Goal: Information Seeking & Learning: Learn about a topic

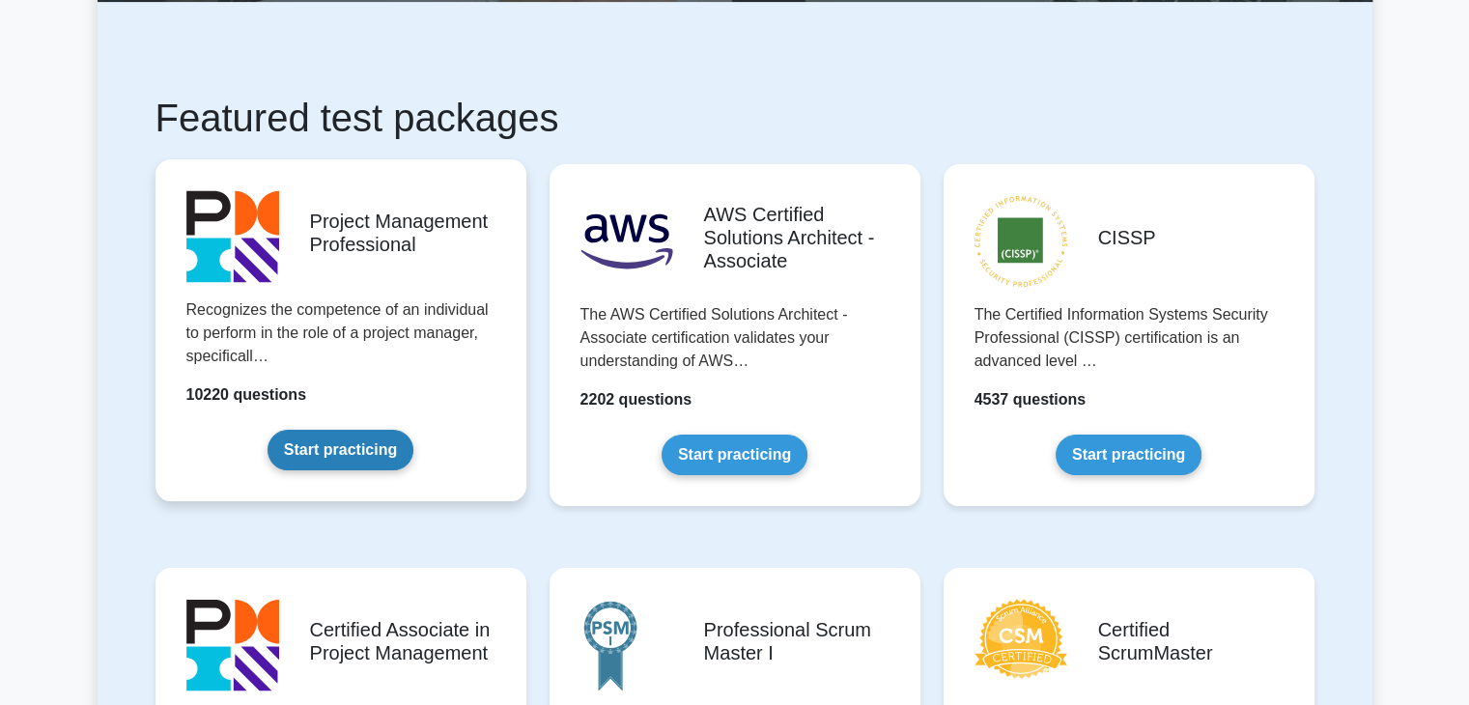
scroll to position [290, 0]
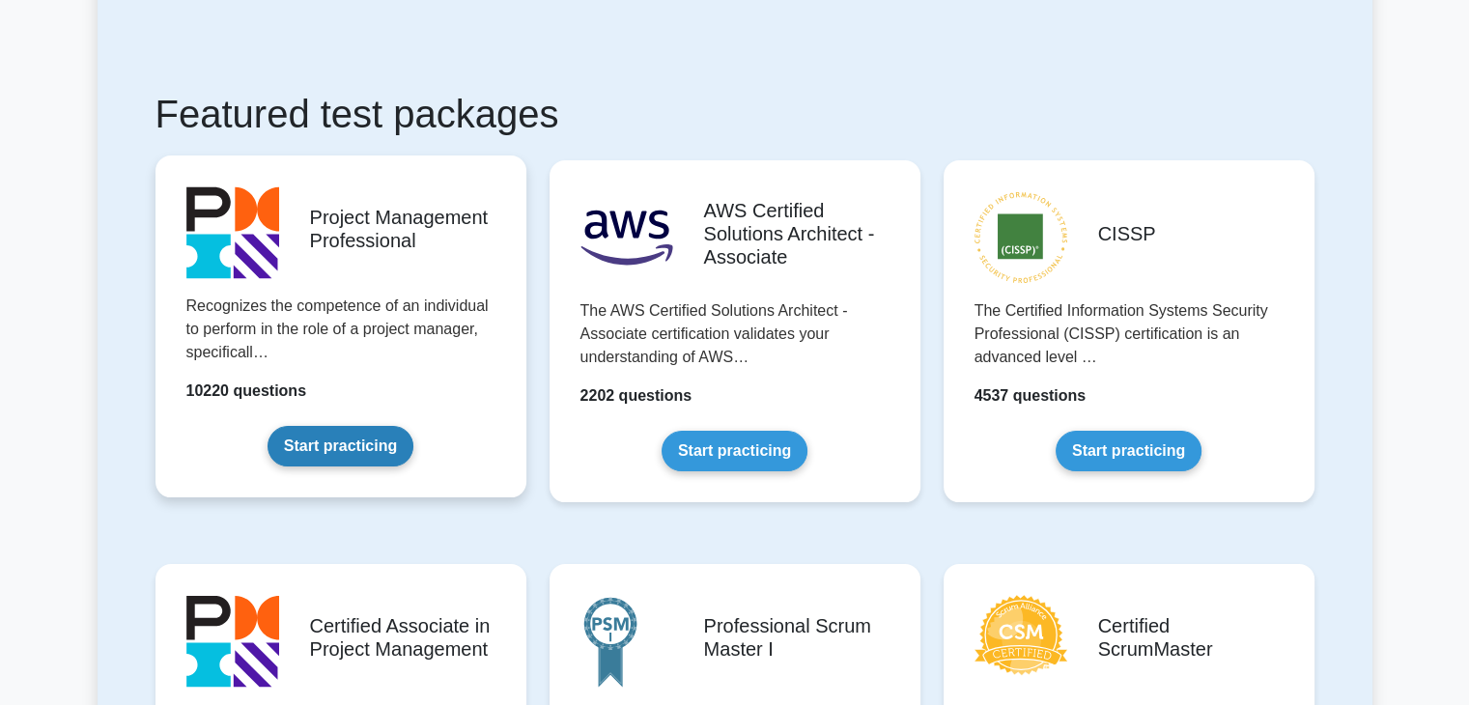
click at [394, 426] on link "Start practicing" at bounding box center [341, 446] width 146 height 41
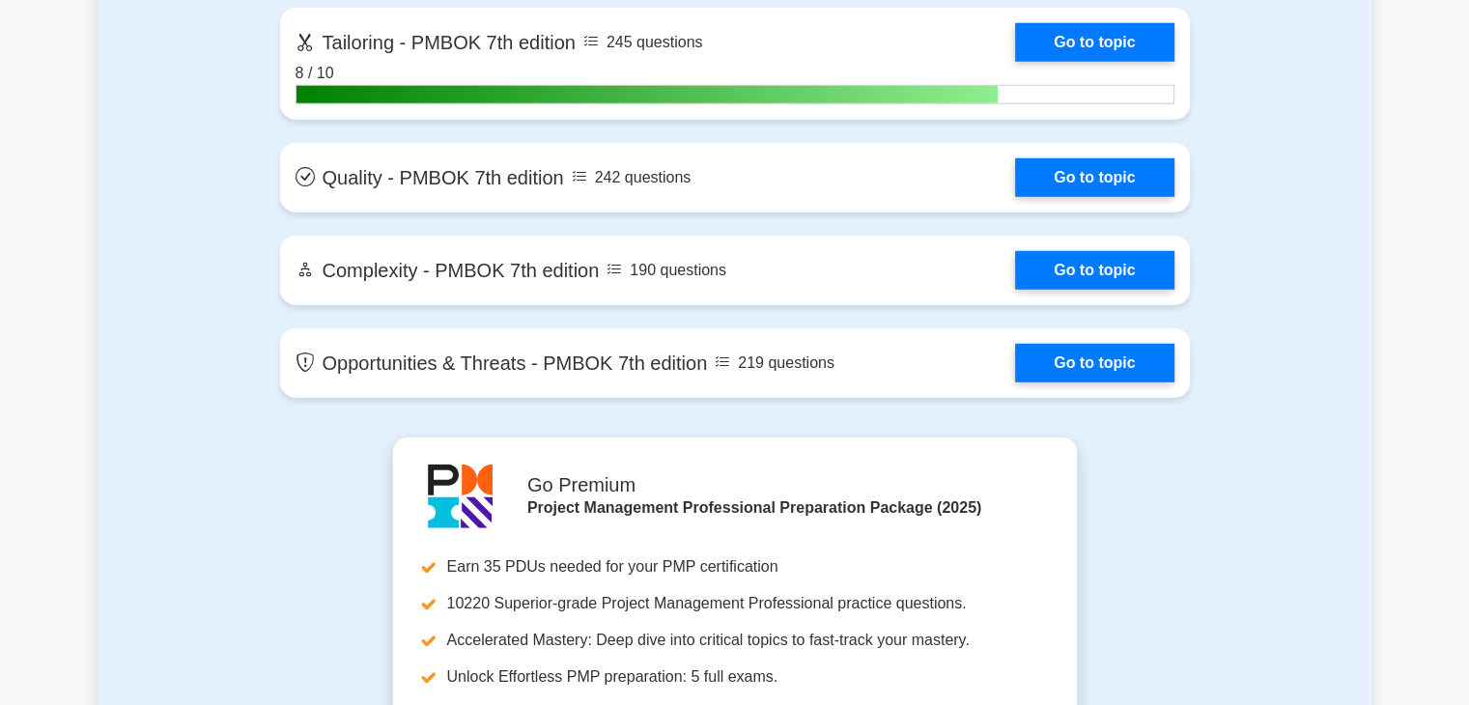
scroll to position [5409, 0]
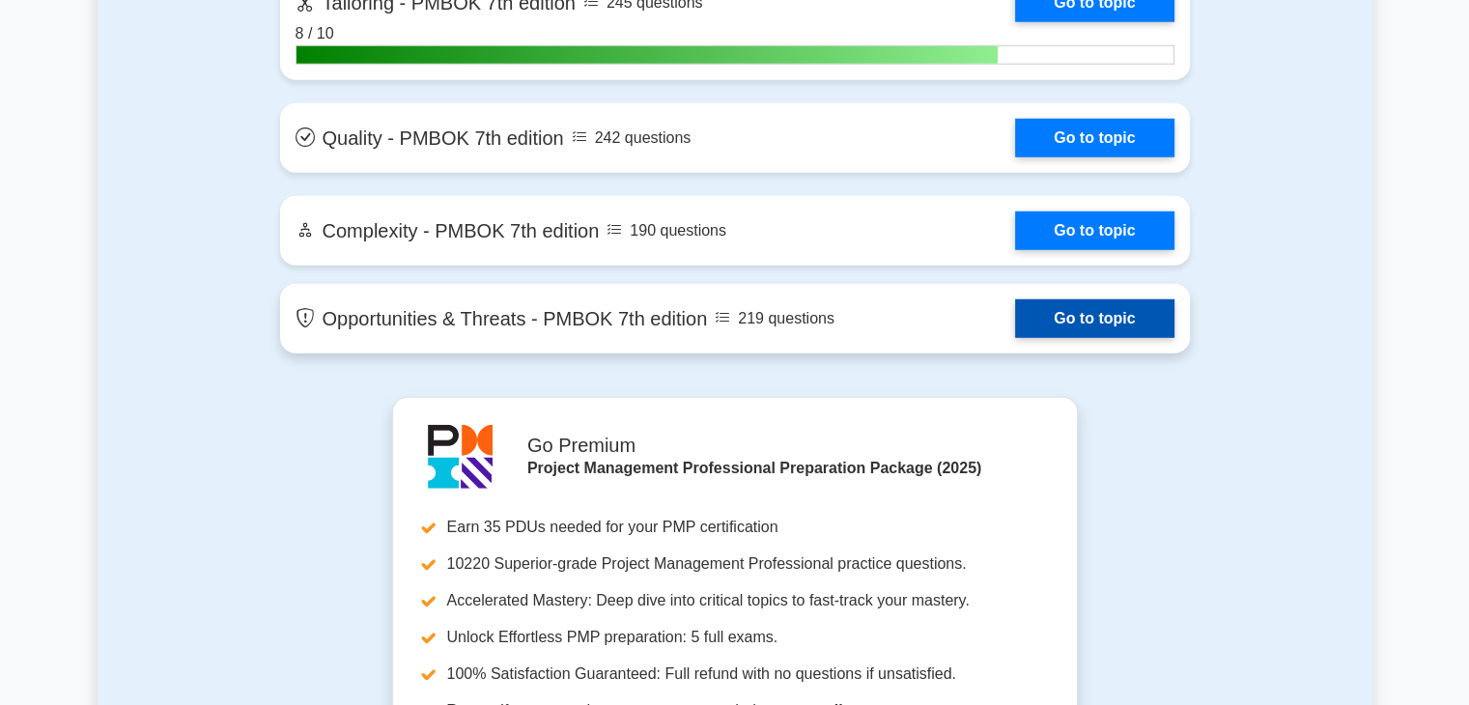
click at [1053, 306] on link "Go to topic" at bounding box center [1094, 318] width 158 height 39
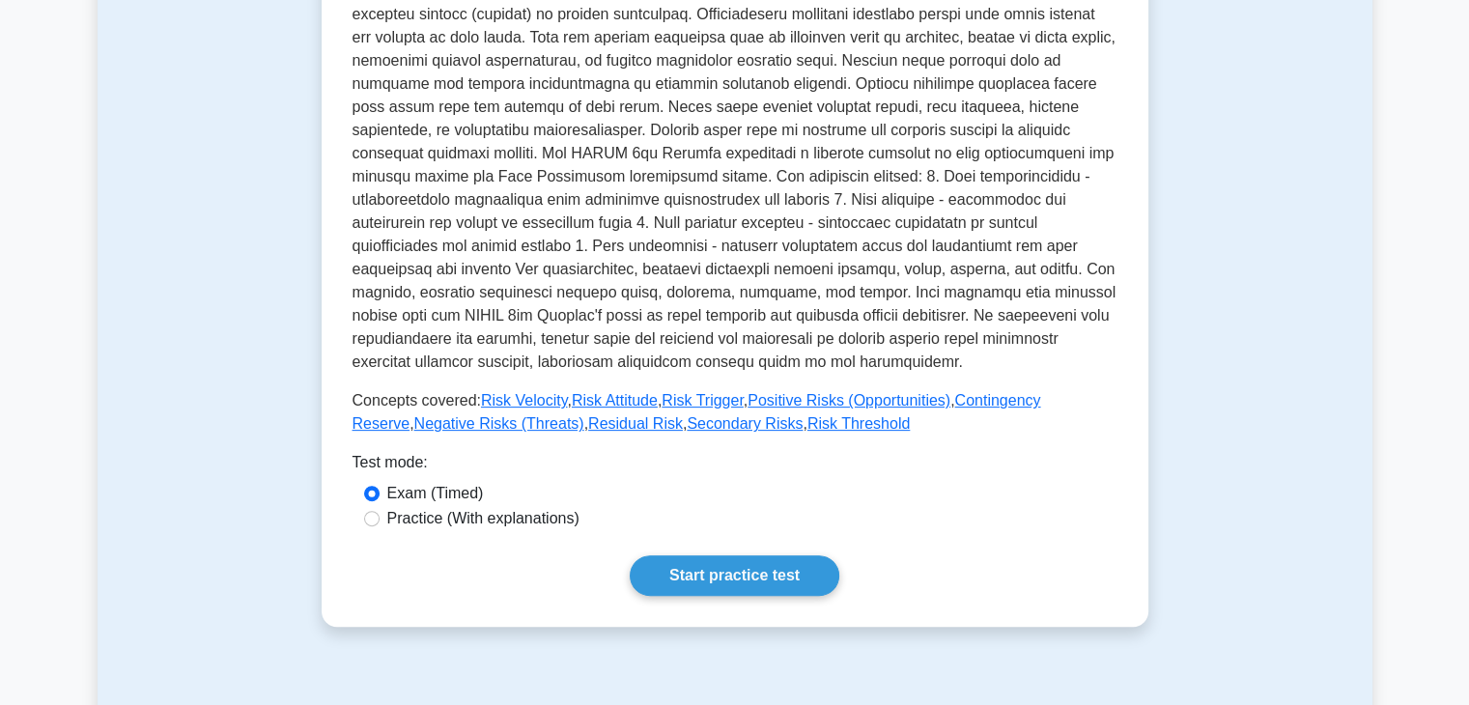
scroll to position [869, 0]
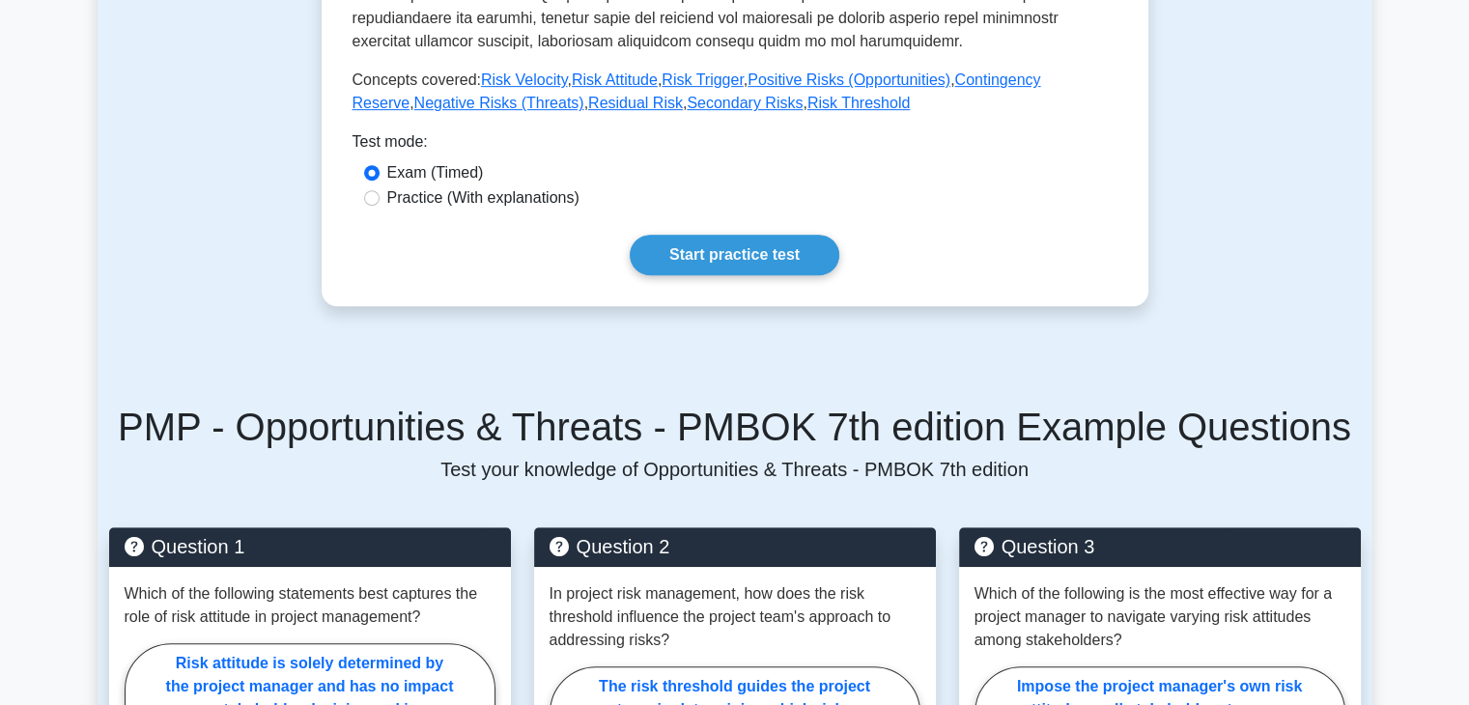
click at [479, 189] on label "Practice (With explanations)" at bounding box center [483, 197] width 192 height 23
click at [380, 190] on input "Practice (With explanations)" at bounding box center [371, 197] width 15 height 15
radio input "true"
click at [707, 248] on link "Start practice test" at bounding box center [735, 255] width 210 height 41
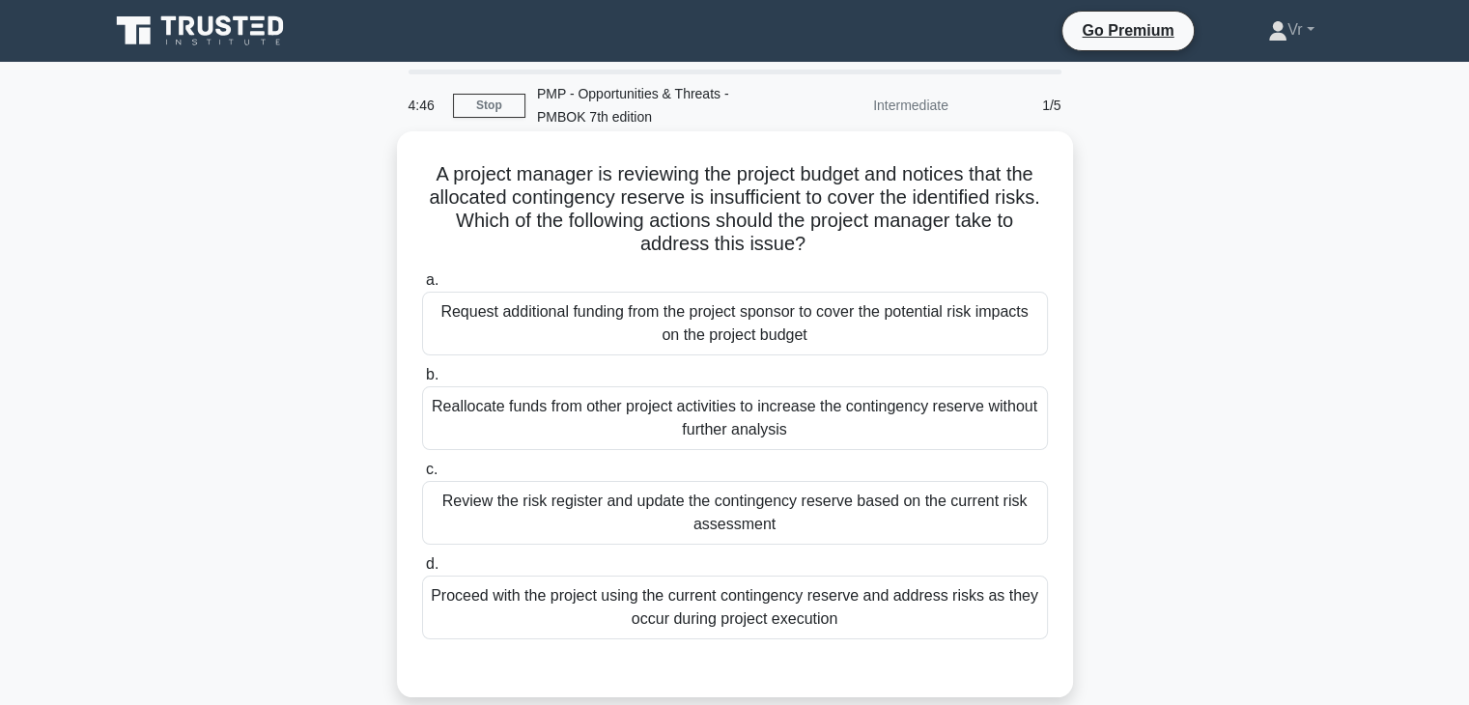
click at [765, 523] on div "Review the risk register and update the contingency reserve based on the curren…" at bounding box center [735, 513] width 626 height 64
click at [422, 476] on input "c. Review the risk register and update the contingency reserve based on the cur…" at bounding box center [422, 470] width 0 height 13
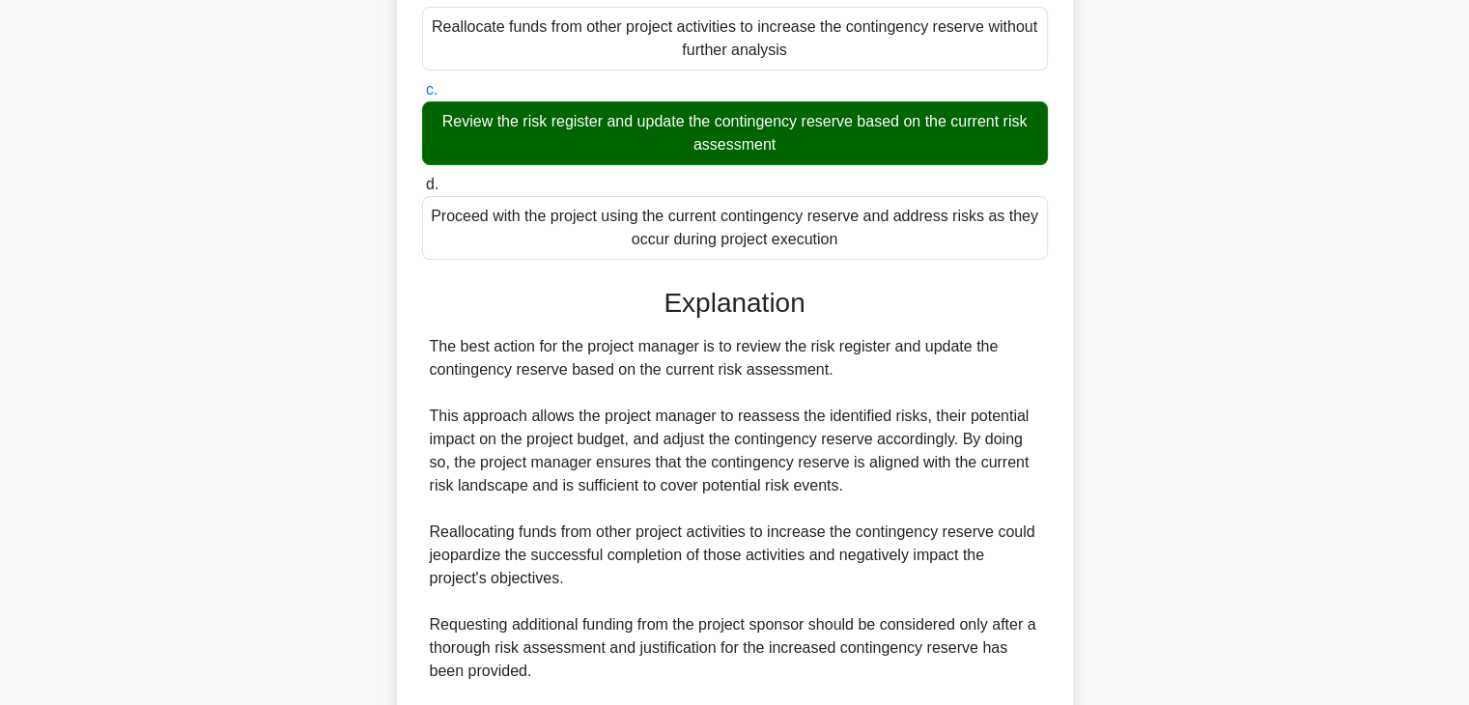
scroll to position [580, 0]
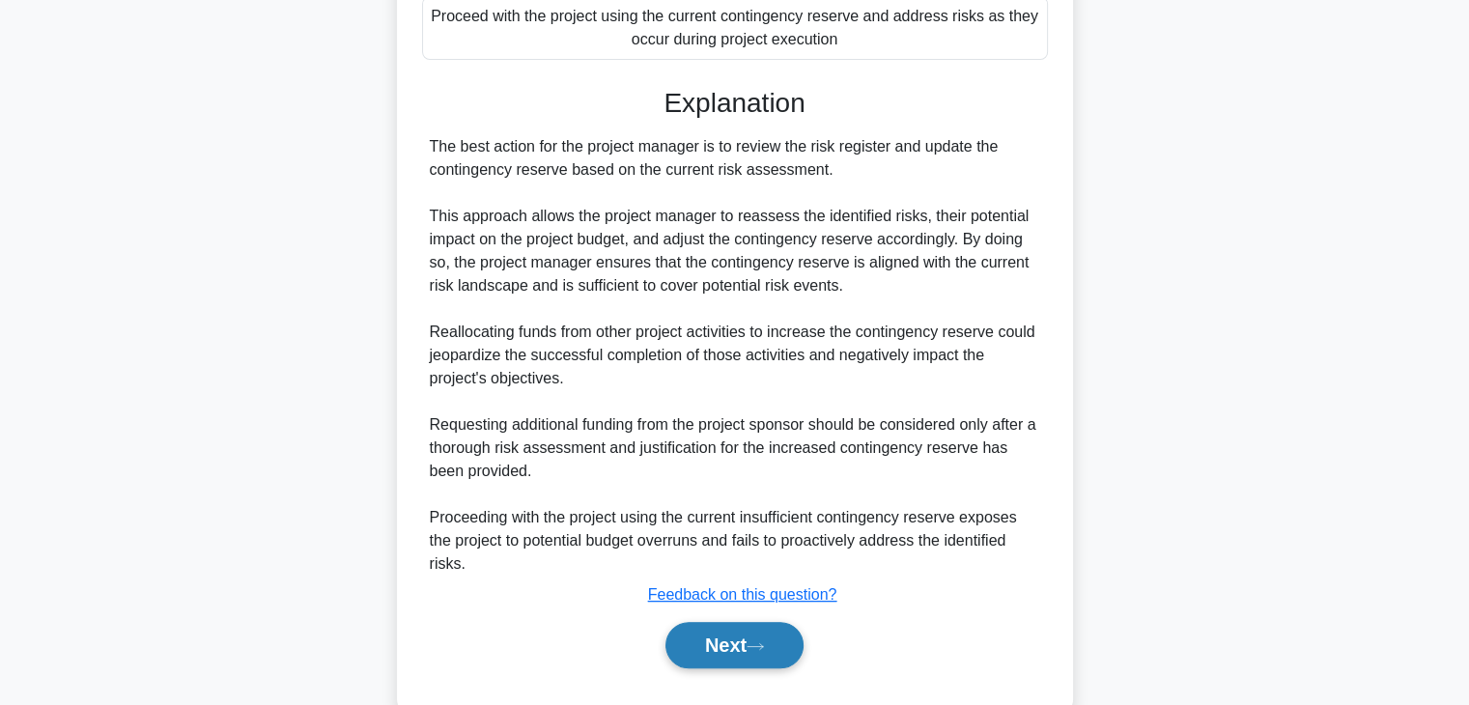
click at [741, 656] on button "Next" at bounding box center [735, 645] width 138 height 46
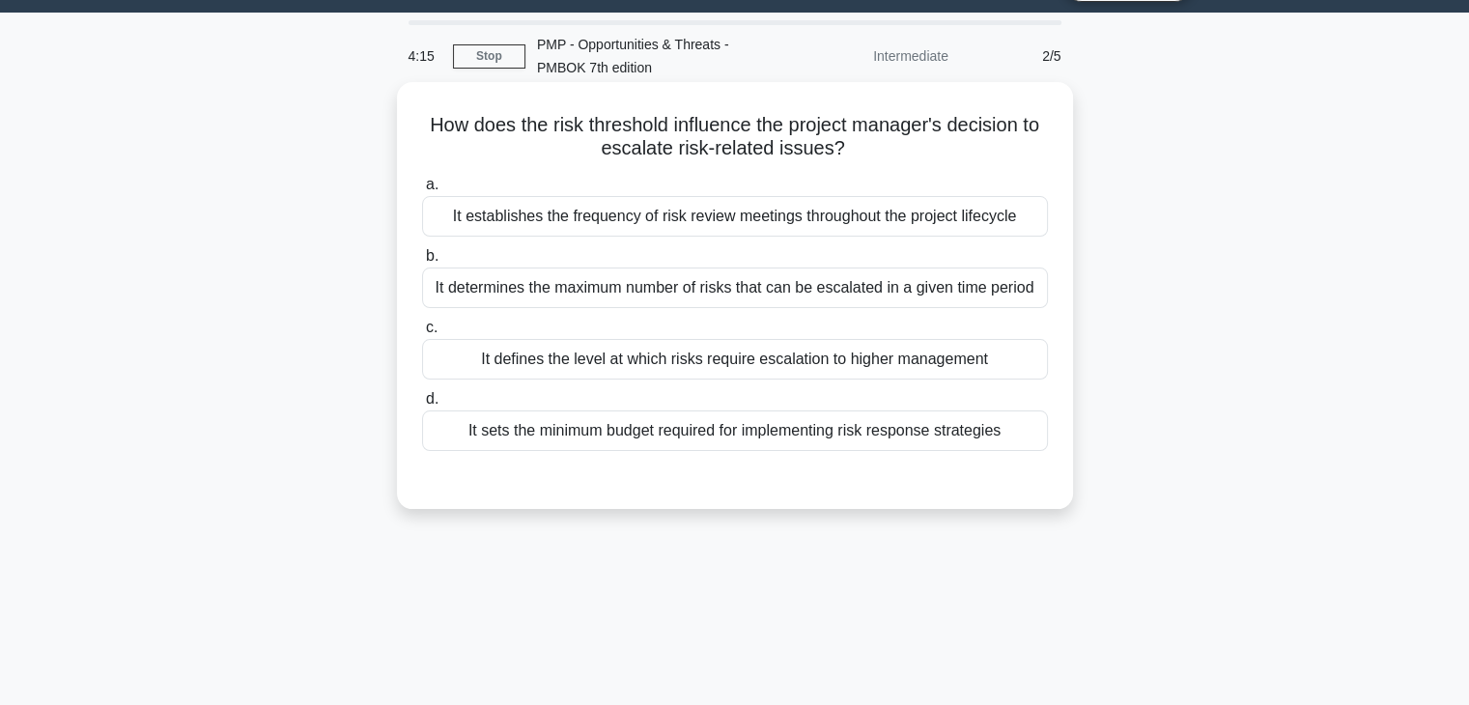
scroll to position [0, 0]
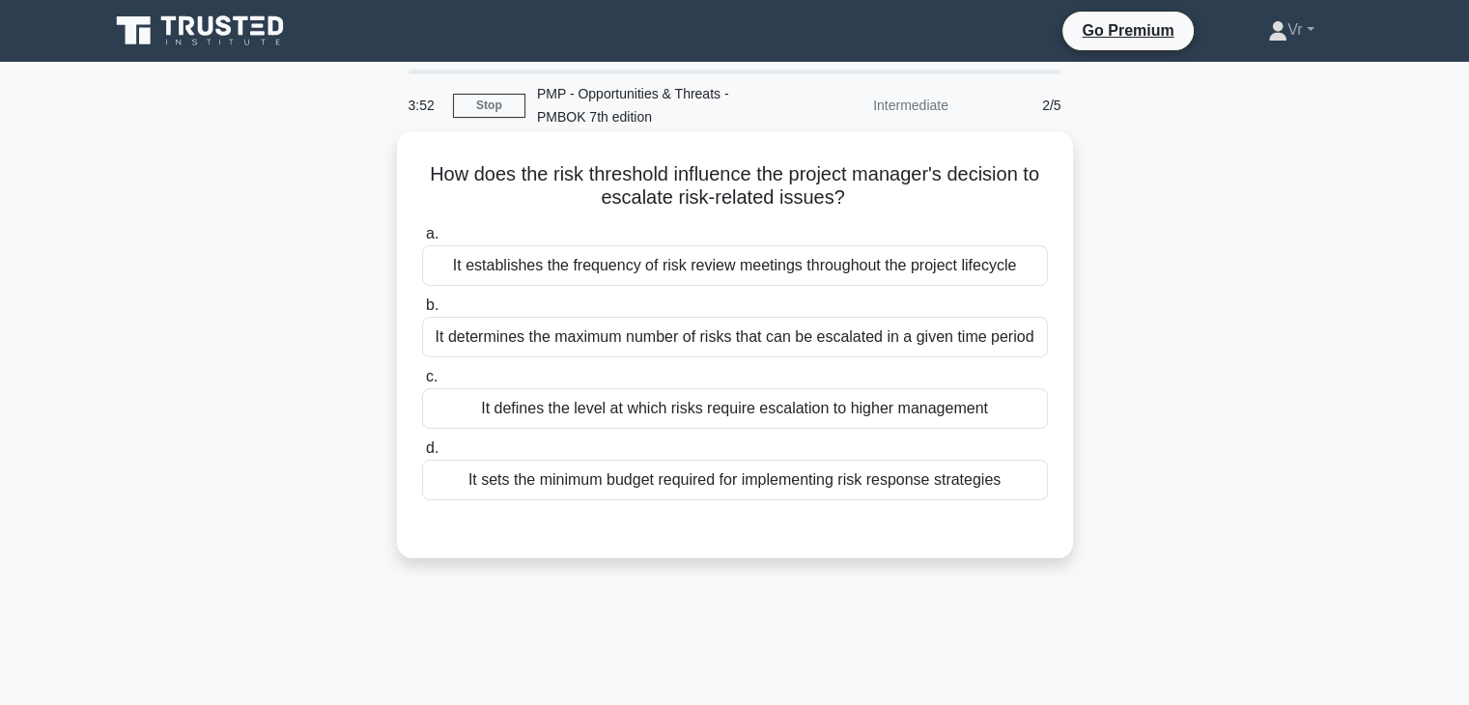
click at [764, 275] on div "It establishes the frequency of risk review meetings throughout the project lif…" at bounding box center [735, 265] width 626 height 41
click at [422, 241] on input "a. It establishes the frequency of risk review meetings throughout the project …" at bounding box center [422, 234] width 0 height 13
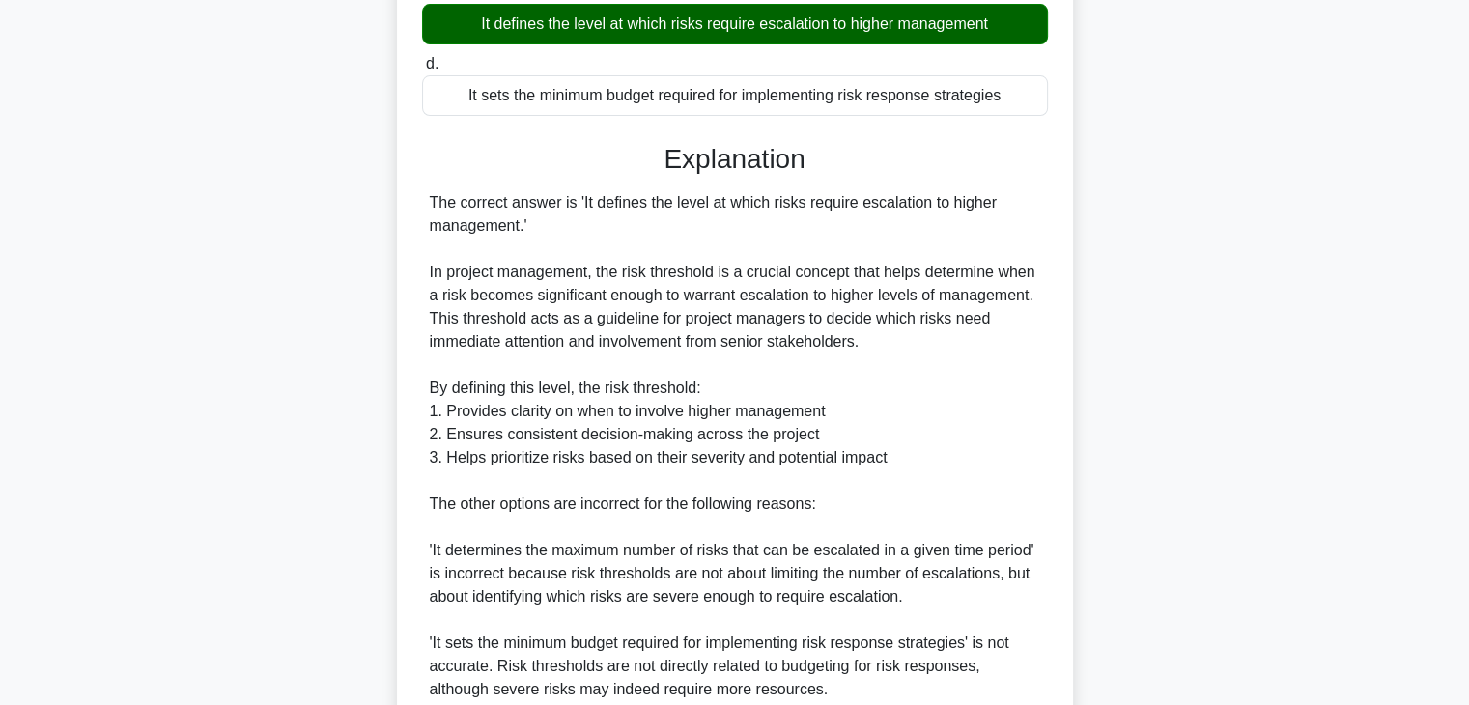
scroll to position [649, 0]
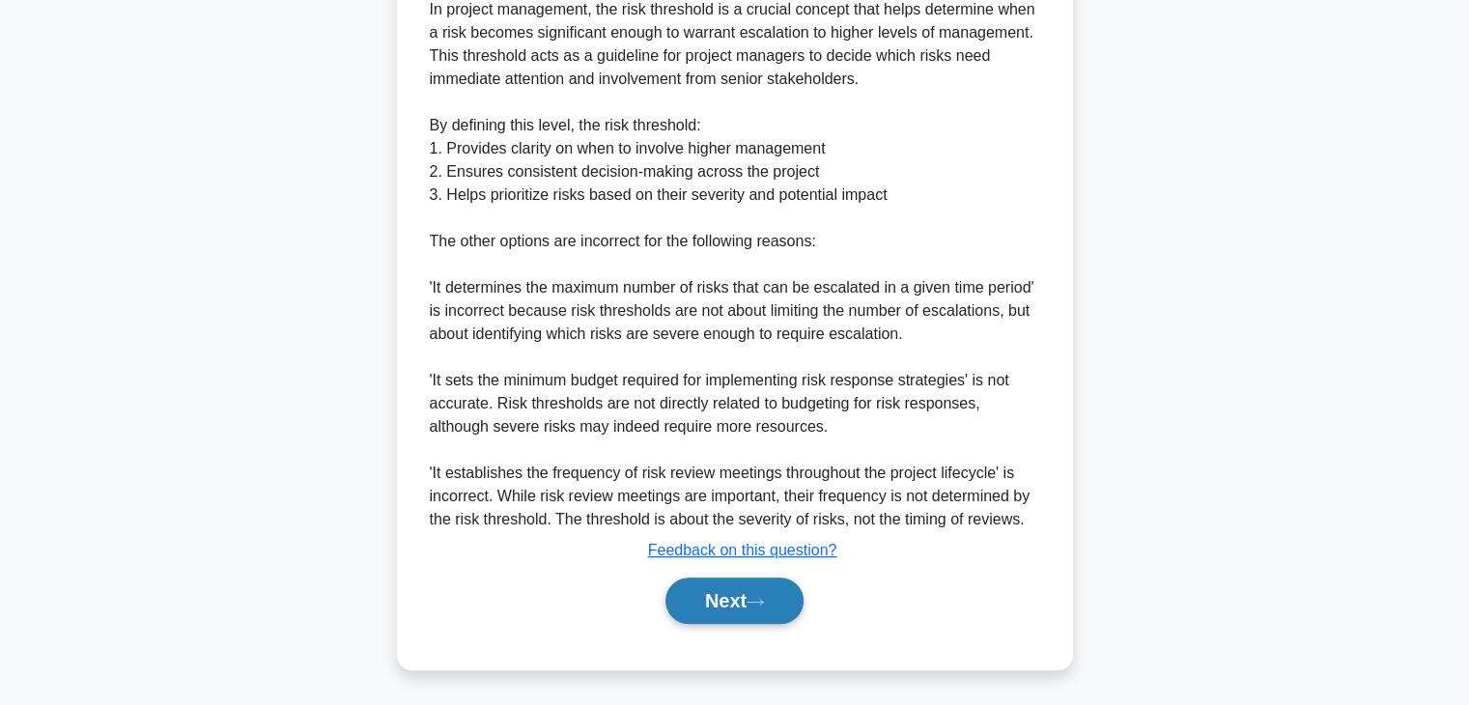
click at [712, 611] on button "Next" at bounding box center [735, 601] width 138 height 46
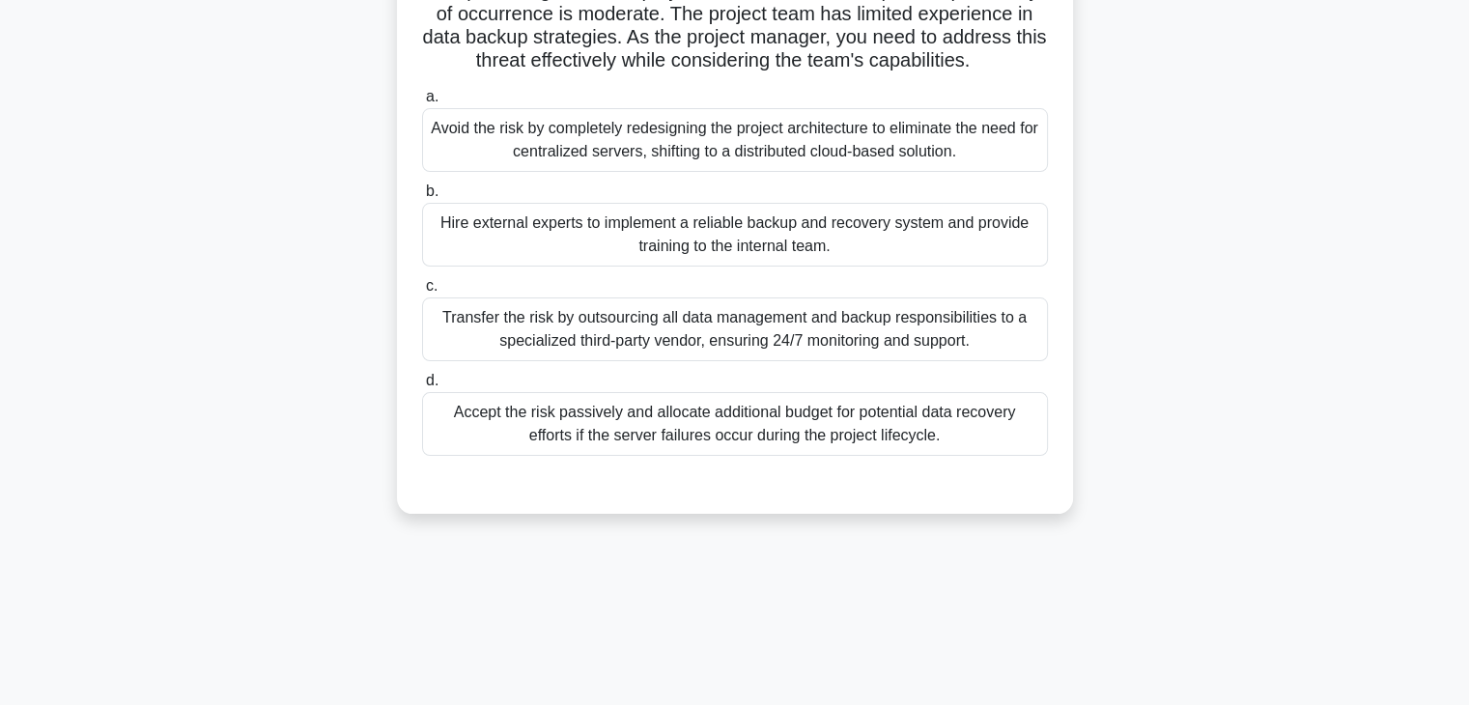
scroll to position [146, 0]
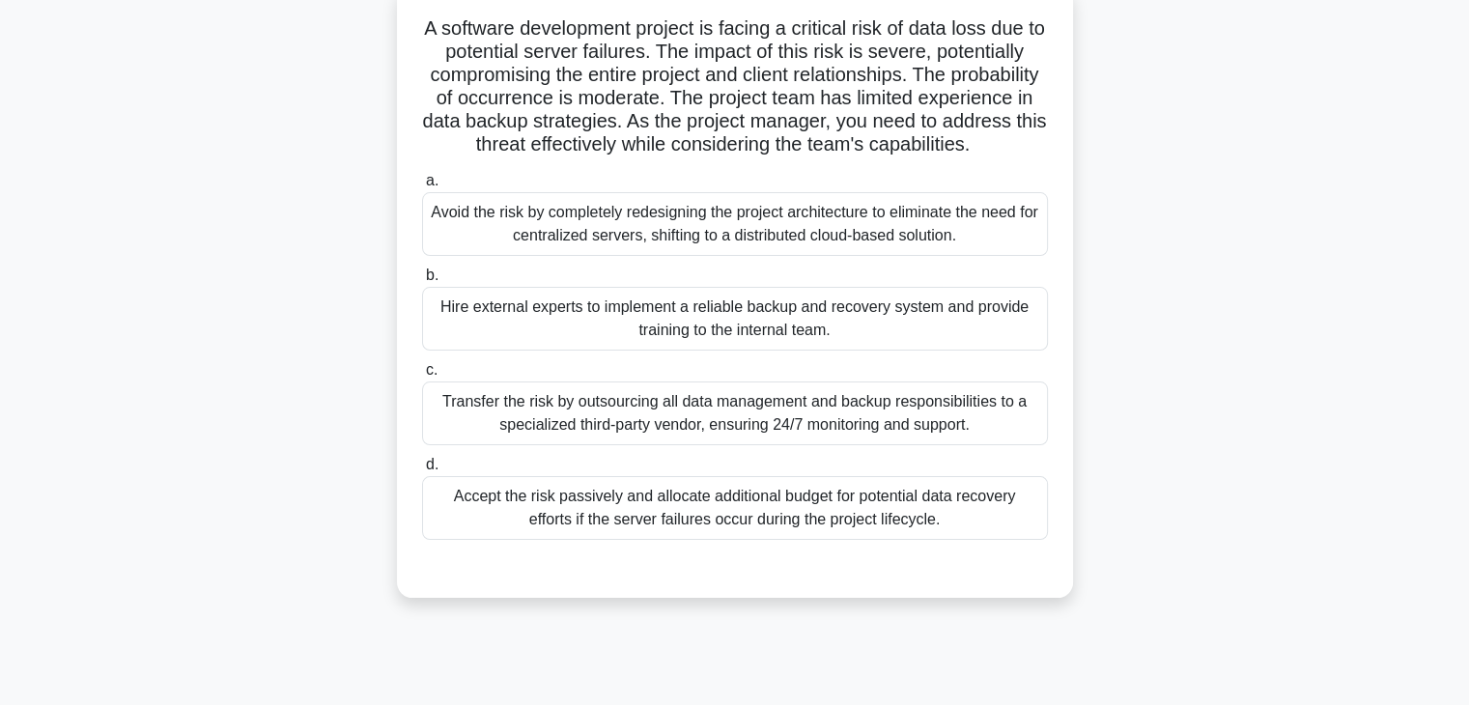
click at [654, 256] on div "Avoid the risk by completely redesigning the project architecture to eliminate …" at bounding box center [735, 224] width 626 height 64
click at [422, 187] on input "a. Avoid the risk by completely redesigning the project architecture to elimina…" at bounding box center [422, 181] width 0 height 13
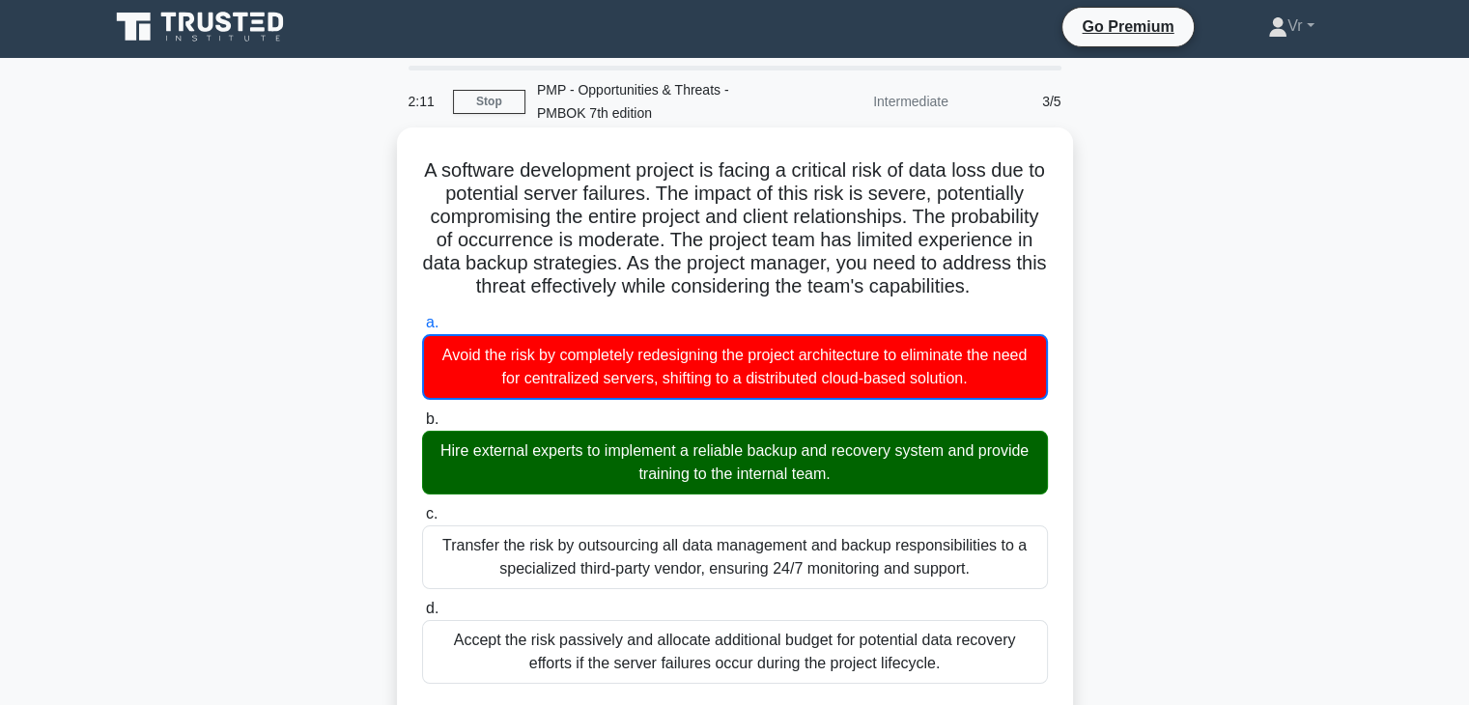
scroll to position [487, 0]
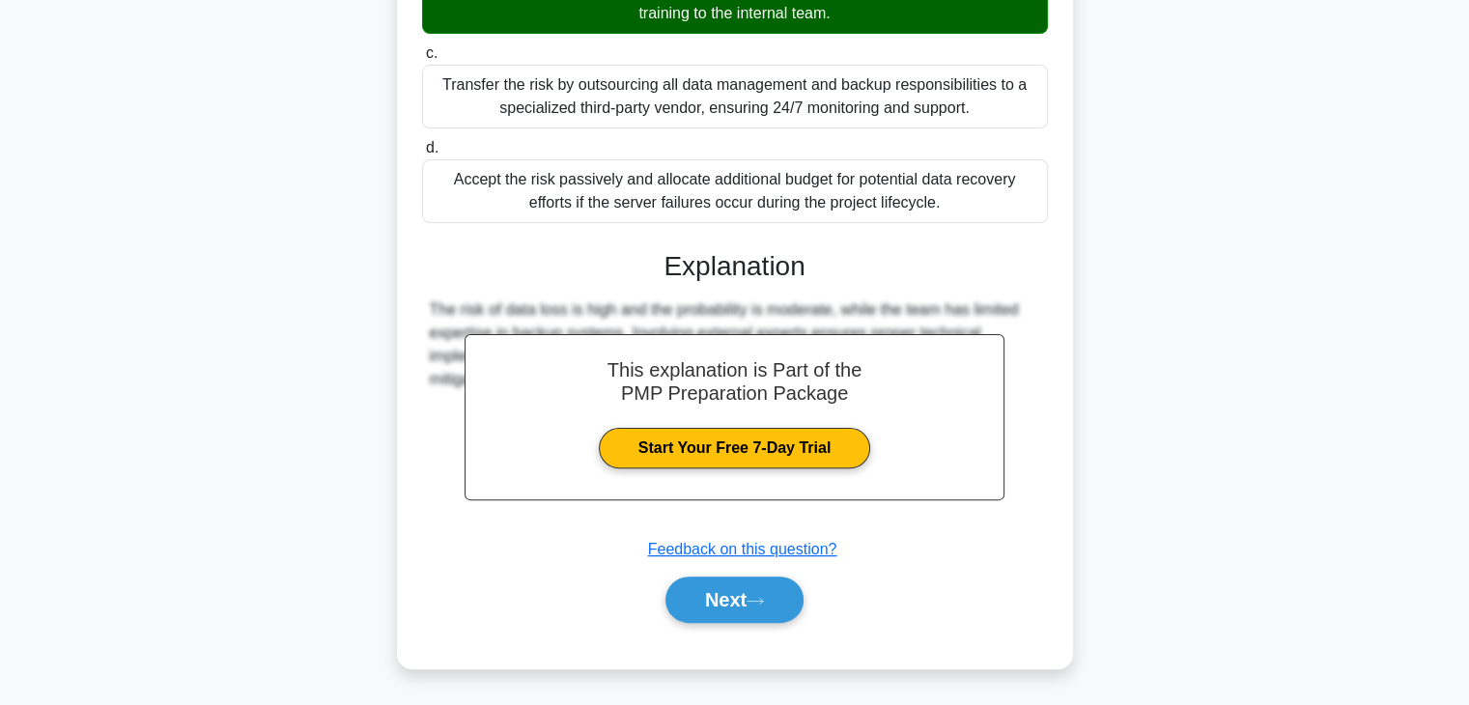
drag, startPoint x: 750, startPoint y: 613, endPoint x: 751, endPoint y: 147, distance: 466.5
click at [734, 133] on div "a. Avoid the risk by completely redesigning the project architecture to elimina…" at bounding box center [735, 246] width 630 height 800
click at [744, 607] on button "Next" at bounding box center [735, 600] width 138 height 46
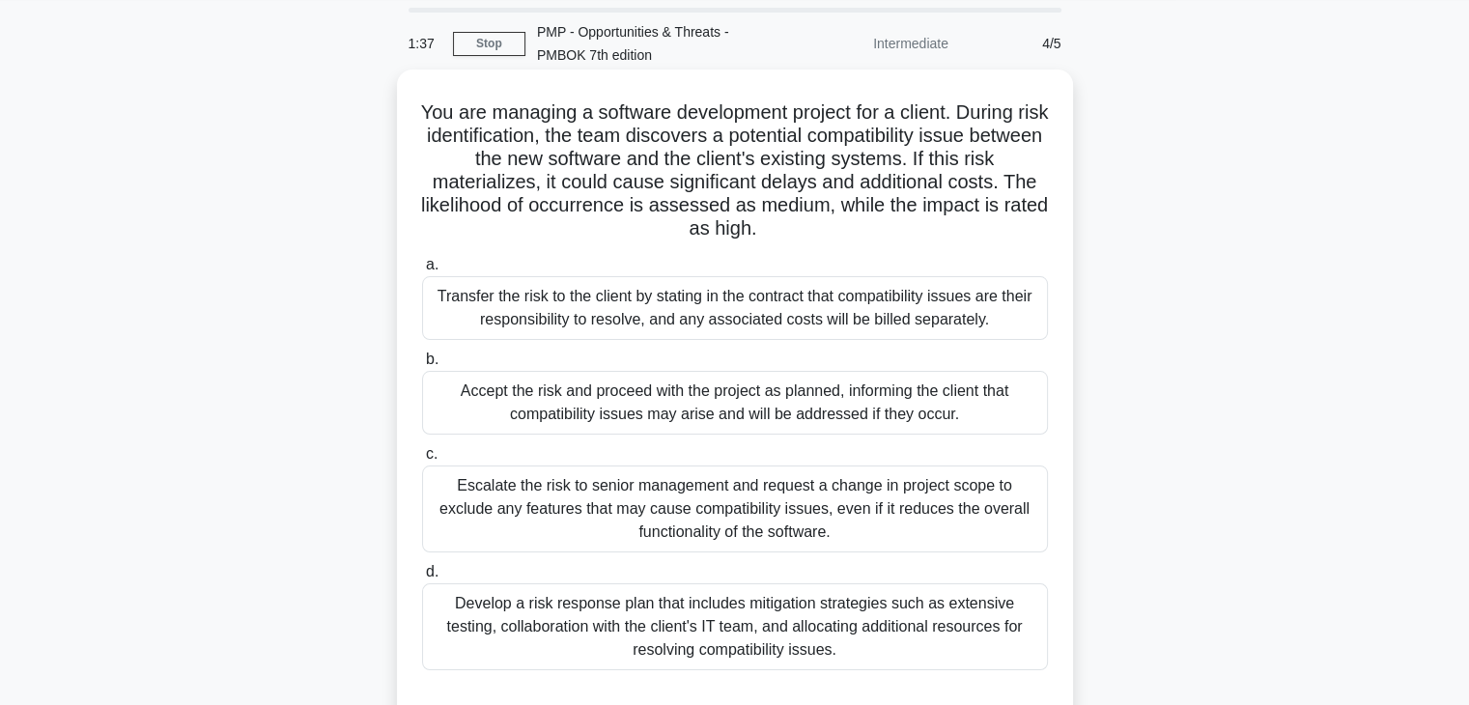
scroll to position [97, 0]
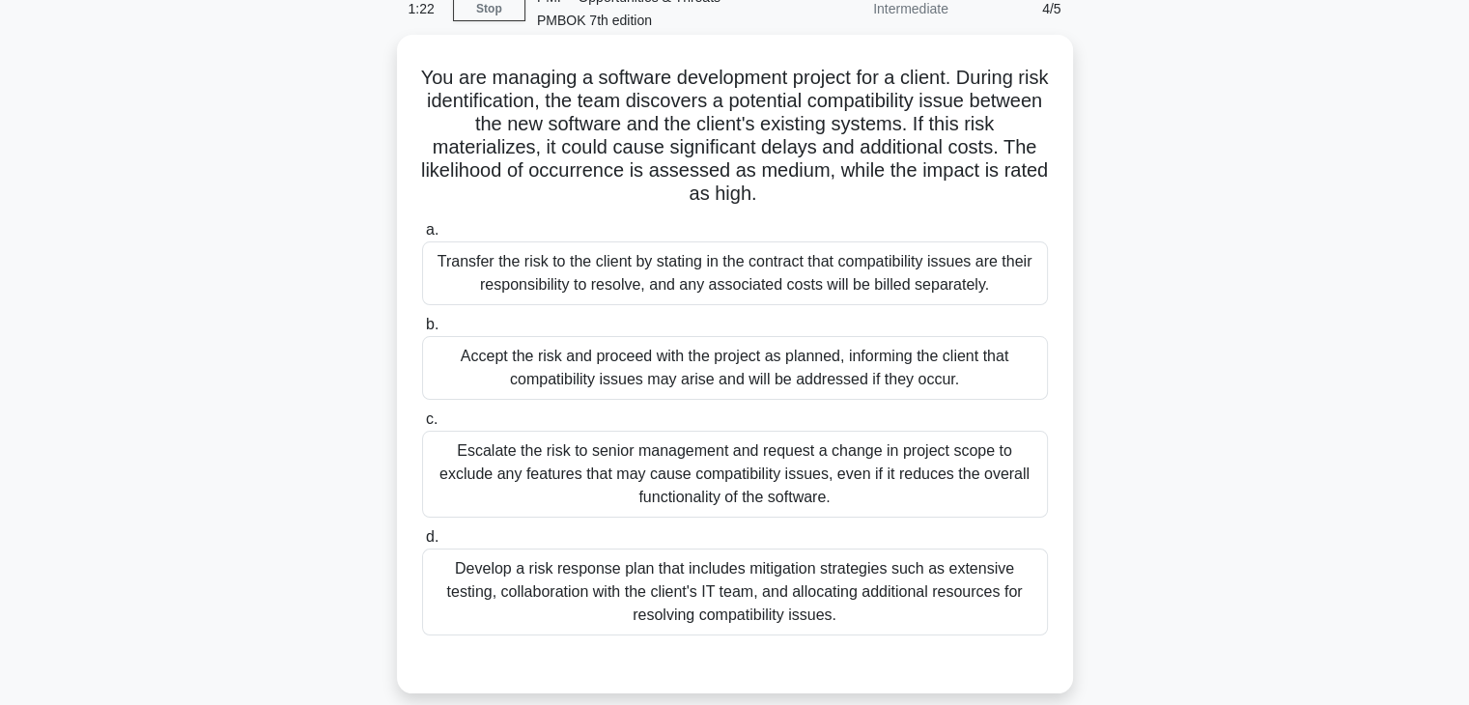
click at [595, 586] on div "Develop a risk response plan that includes mitigation strategies such as extens…" at bounding box center [735, 592] width 626 height 87
click at [422, 544] on input "d. Develop a risk response plan that includes mitigation strategies such as ext…" at bounding box center [422, 537] width 0 height 13
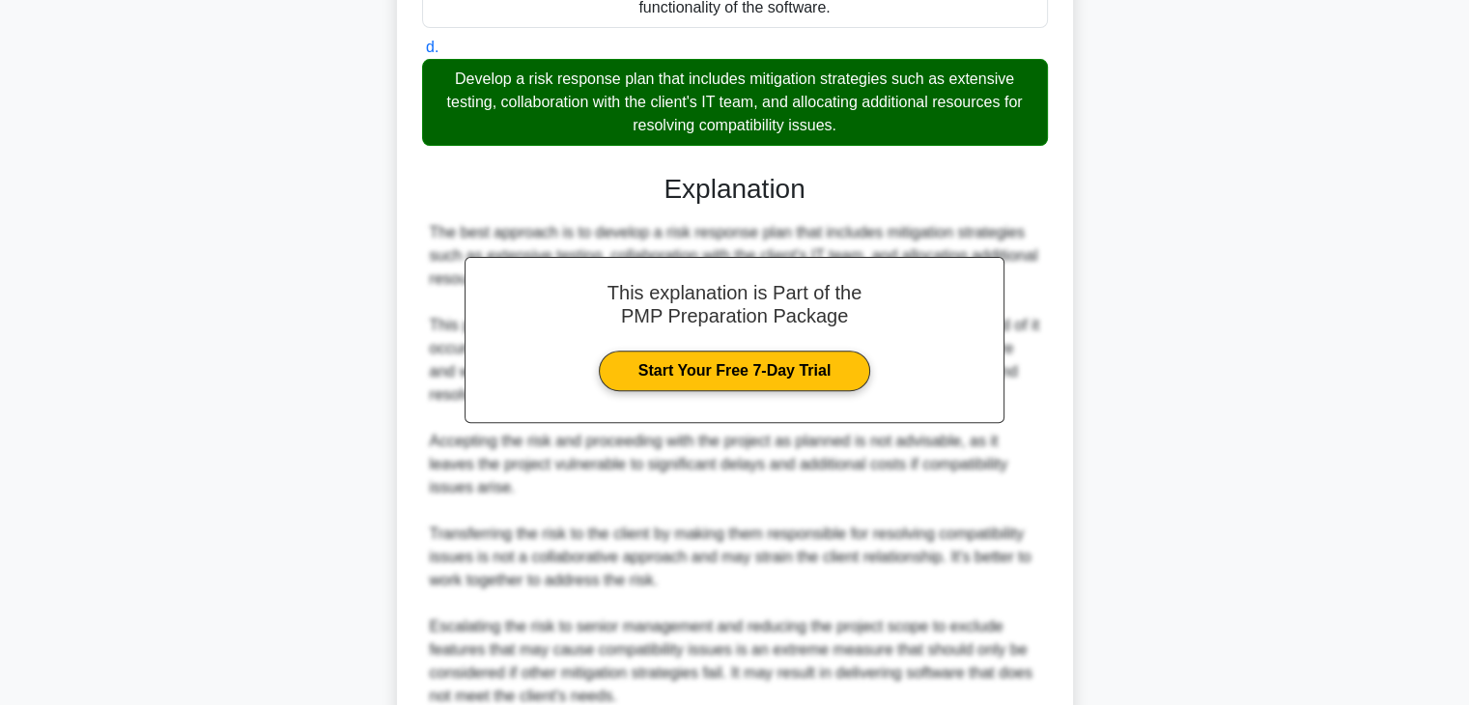
scroll to position [763, 0]
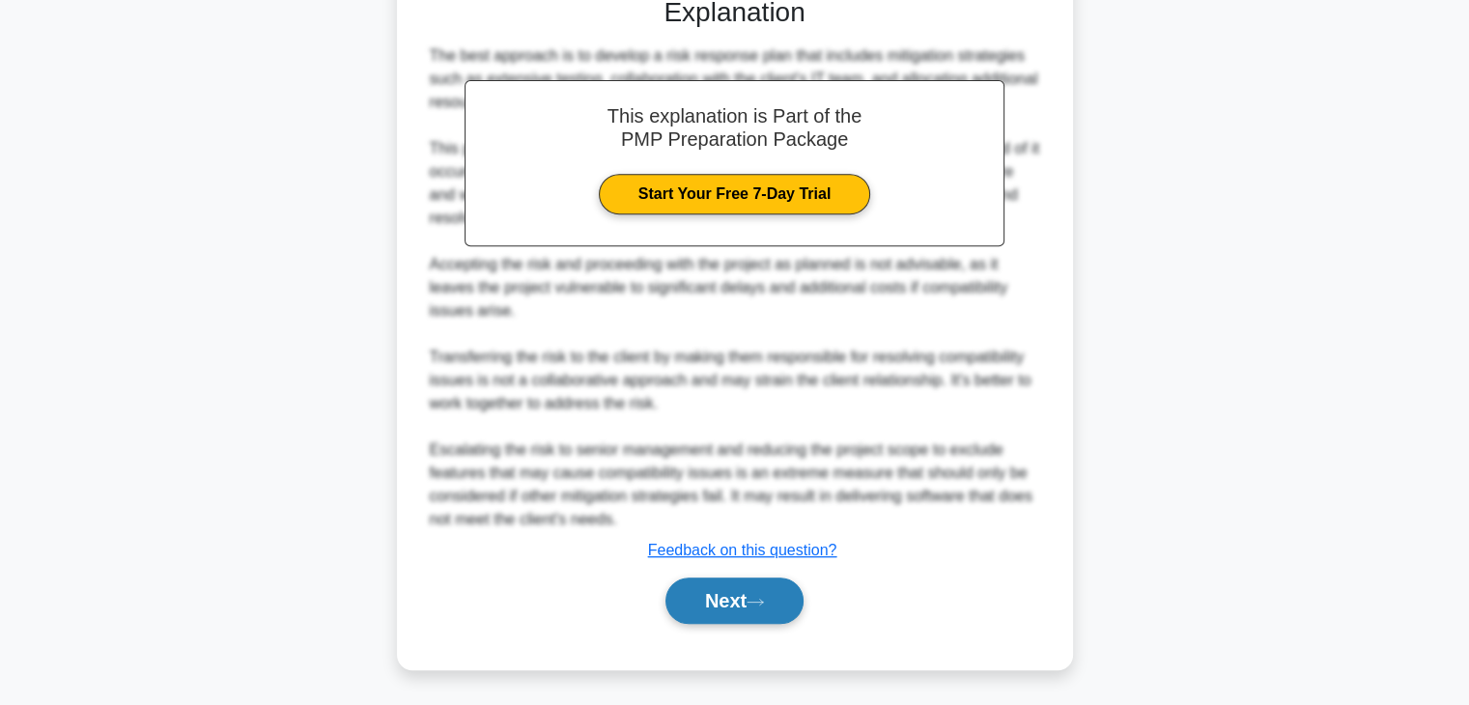
click at [783, 596] on button "Next" at bounding box center [735, 601] width 138 height 46
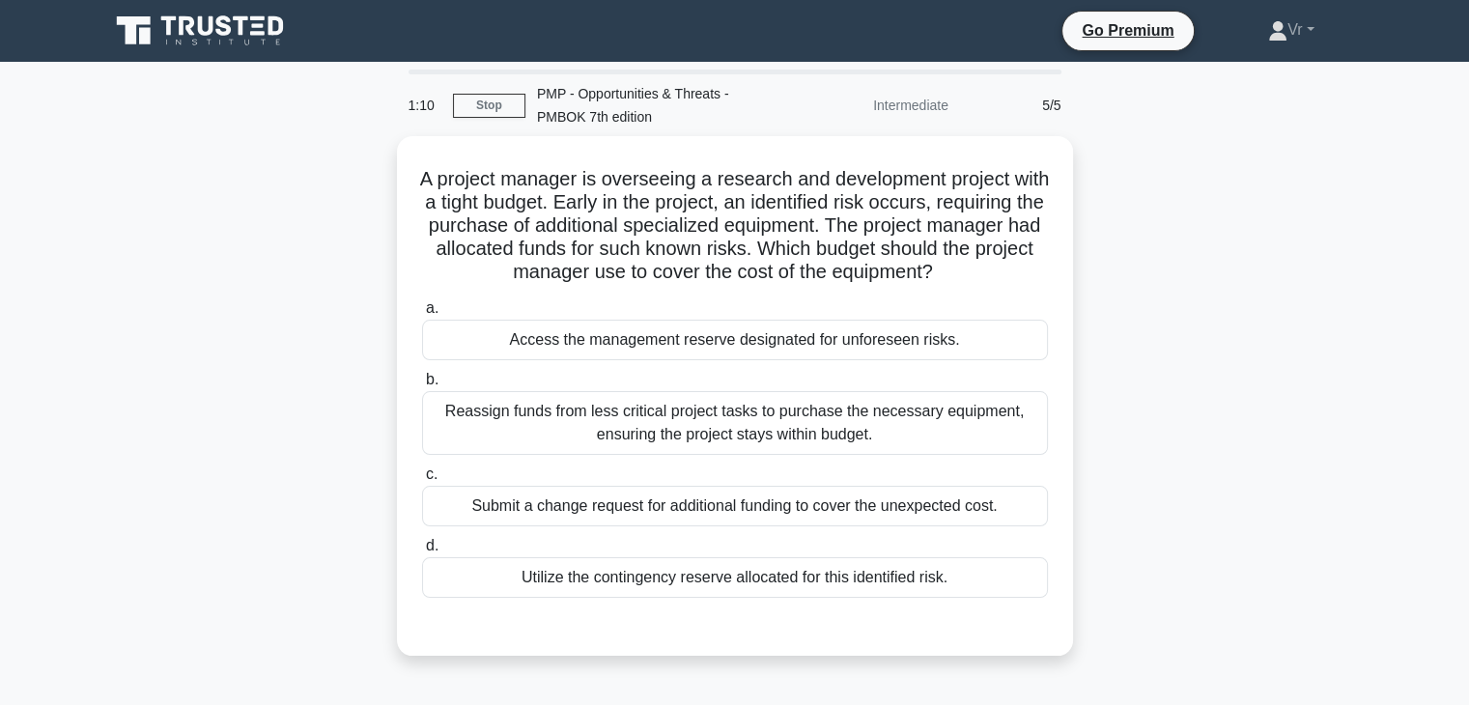
scroll to position [0, 0]
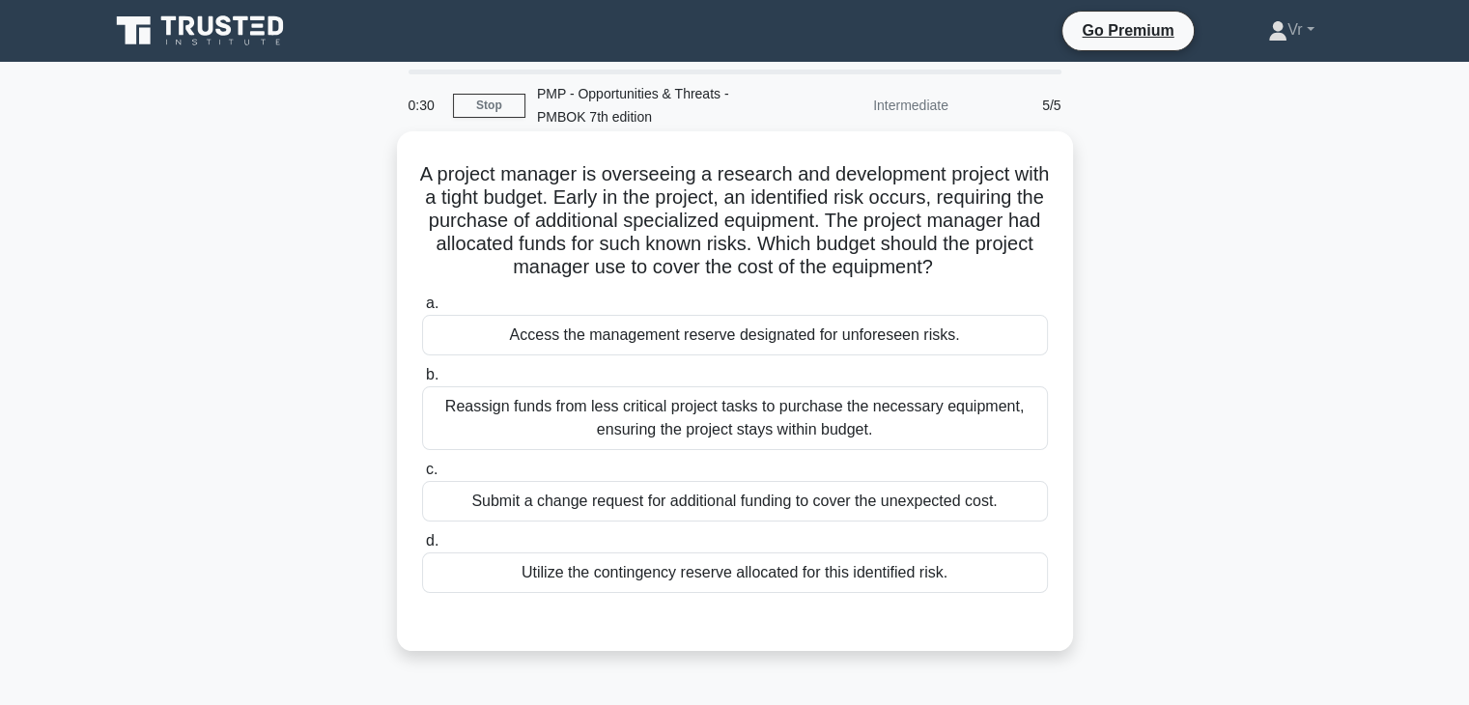
click at [790, 578] on div "Utilize the contingency reserve allocated for this identified risk." at bounding box center [735, 572] width 626 height 41
click at [422, 548] on input "d. Utilize the contingency reserve allocated for this identified risk." at bounding box center [422, 541] width 0 height 13
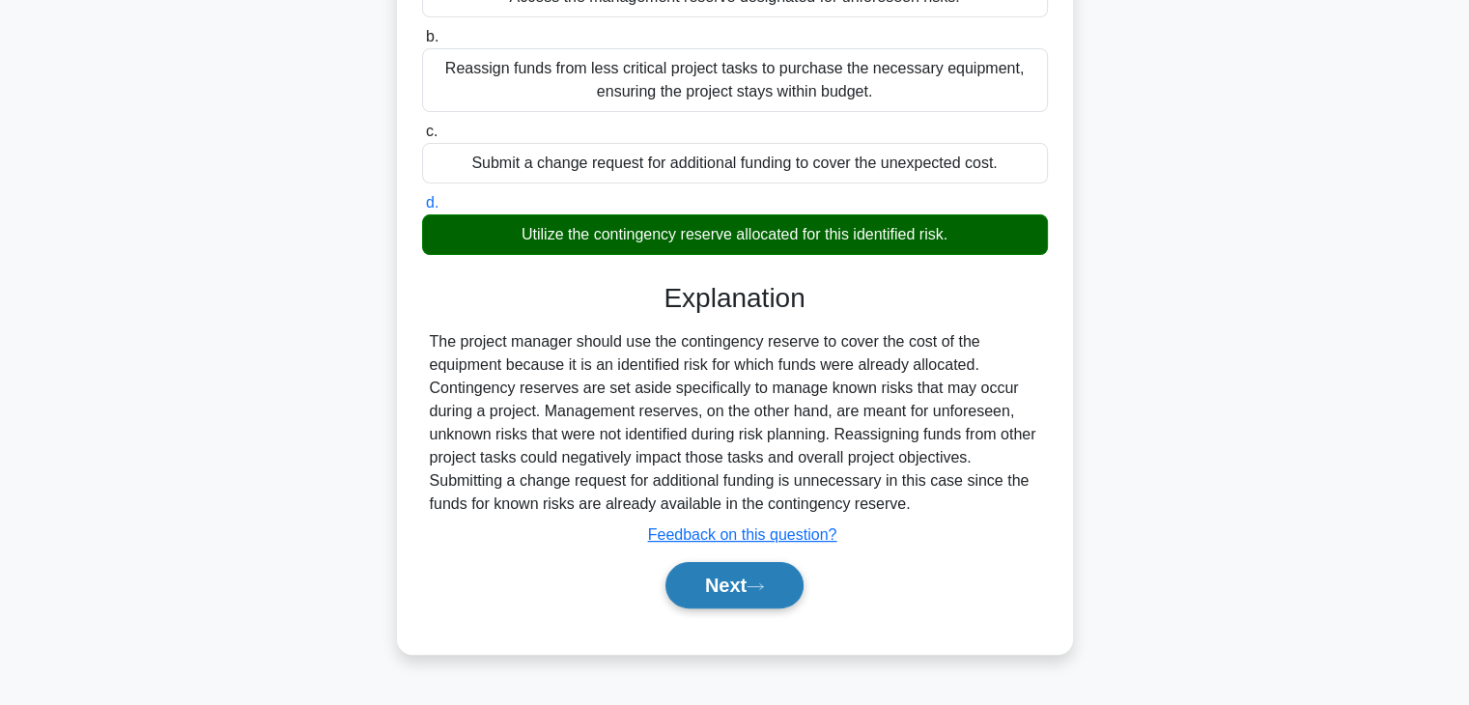
scroll to position [339, 0]
click at [760, 584] on icon at bounding box center [755, 586] width 17 height 11
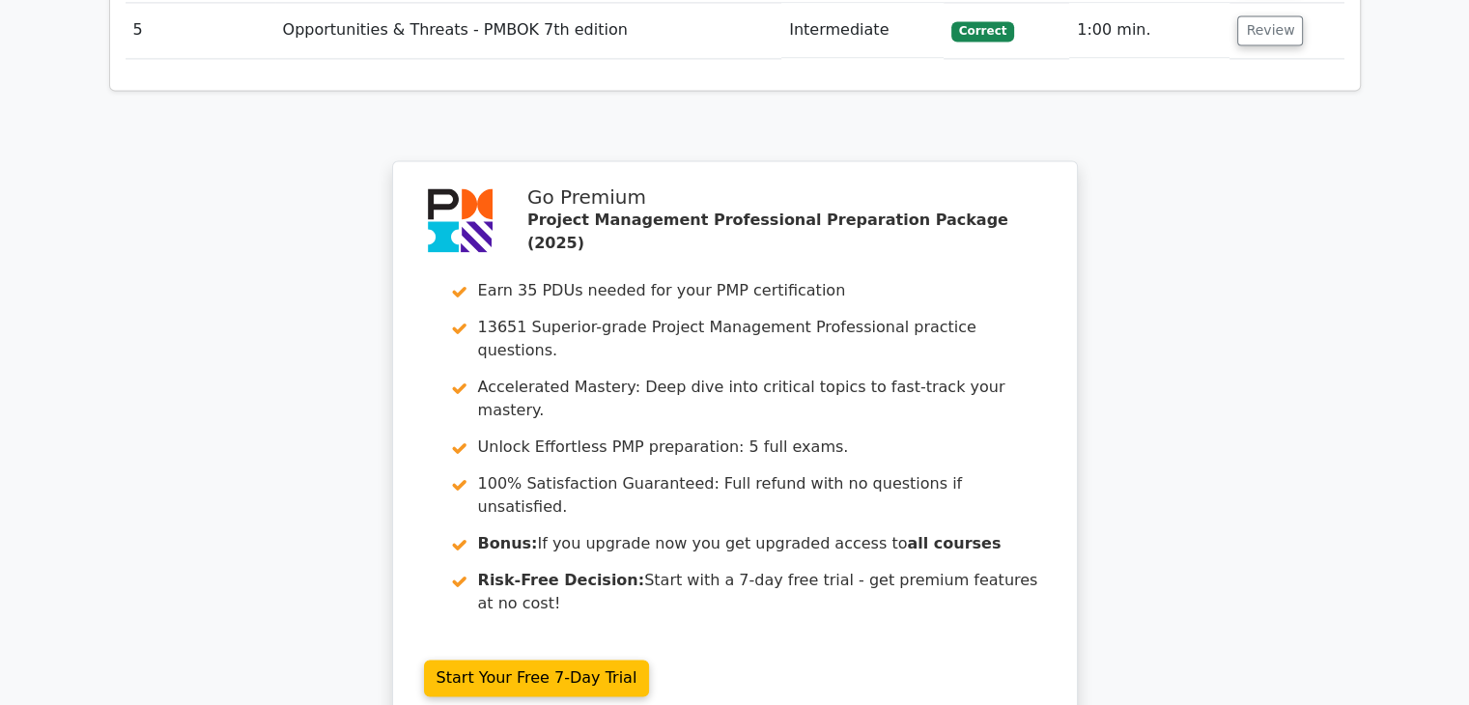
scroll to position [3091, 0]
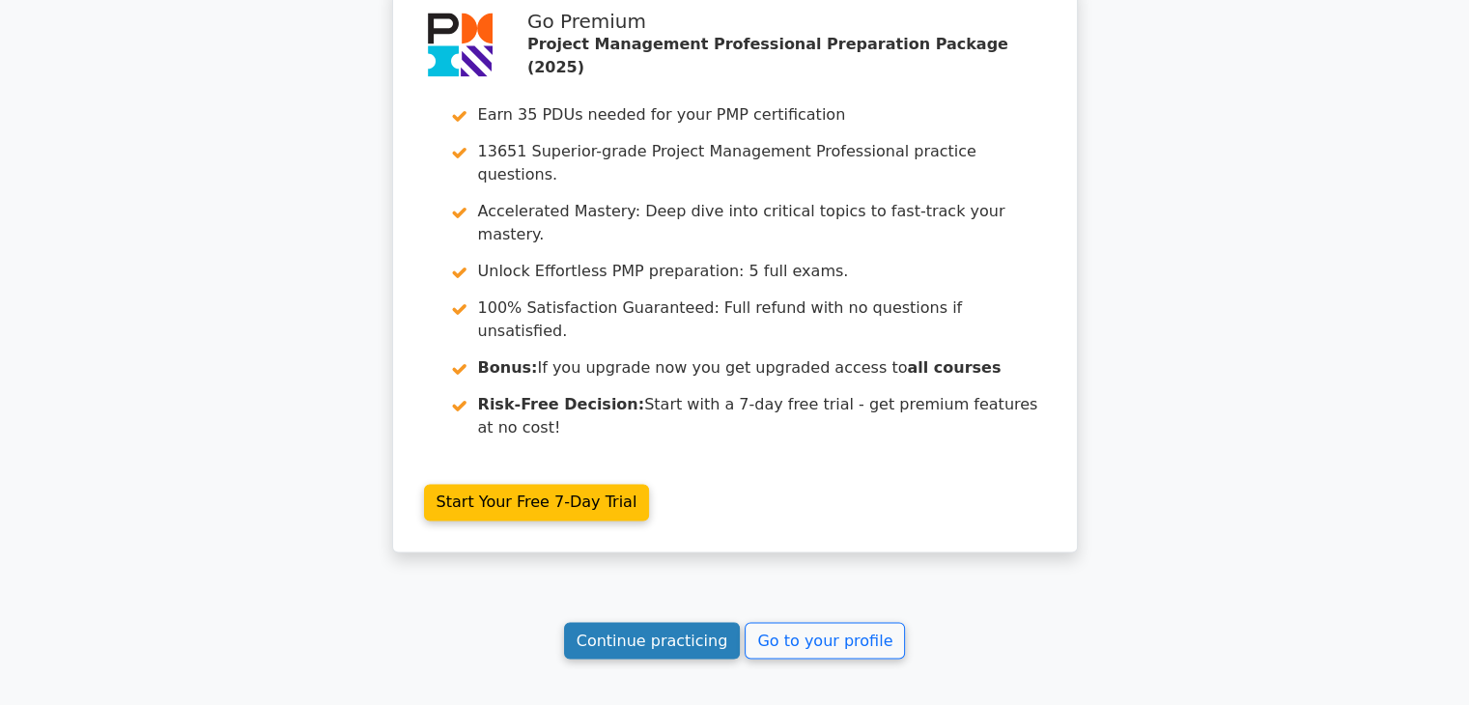
click at [644, 622] on link "Continue practicing" at bounding box center [652, 640] width 177 height 37
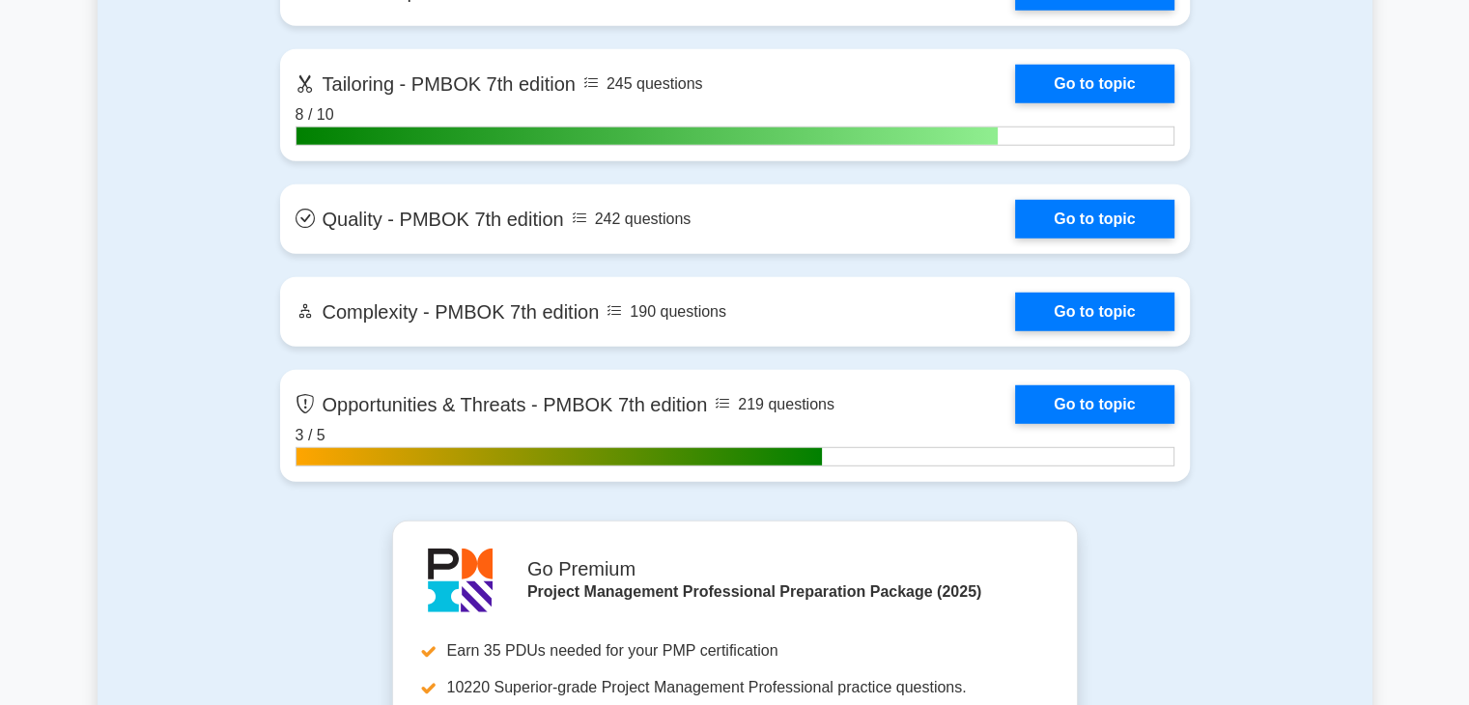
scroll to position [5312, 0]
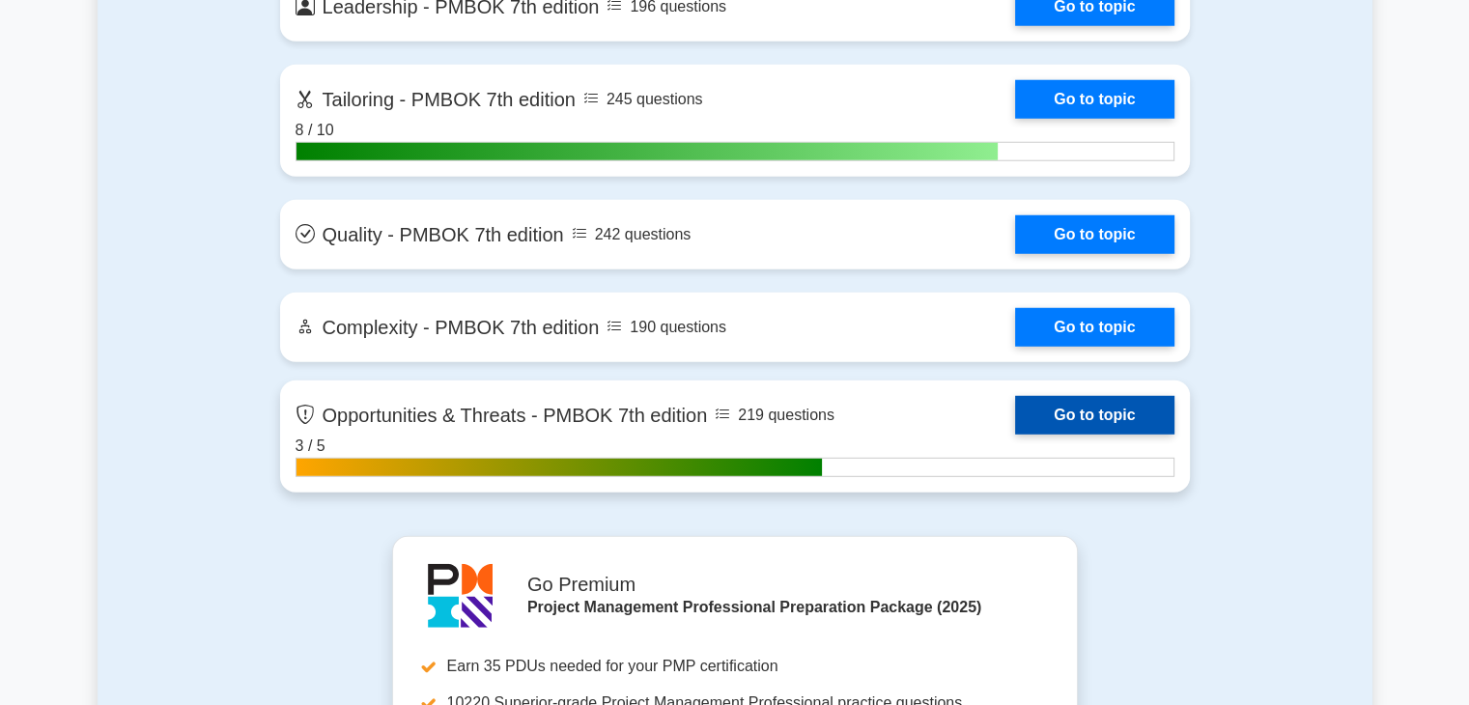
click at [1015, 420] on link "Go to topic" at bounding box center [1094, 415] width 158 height 39
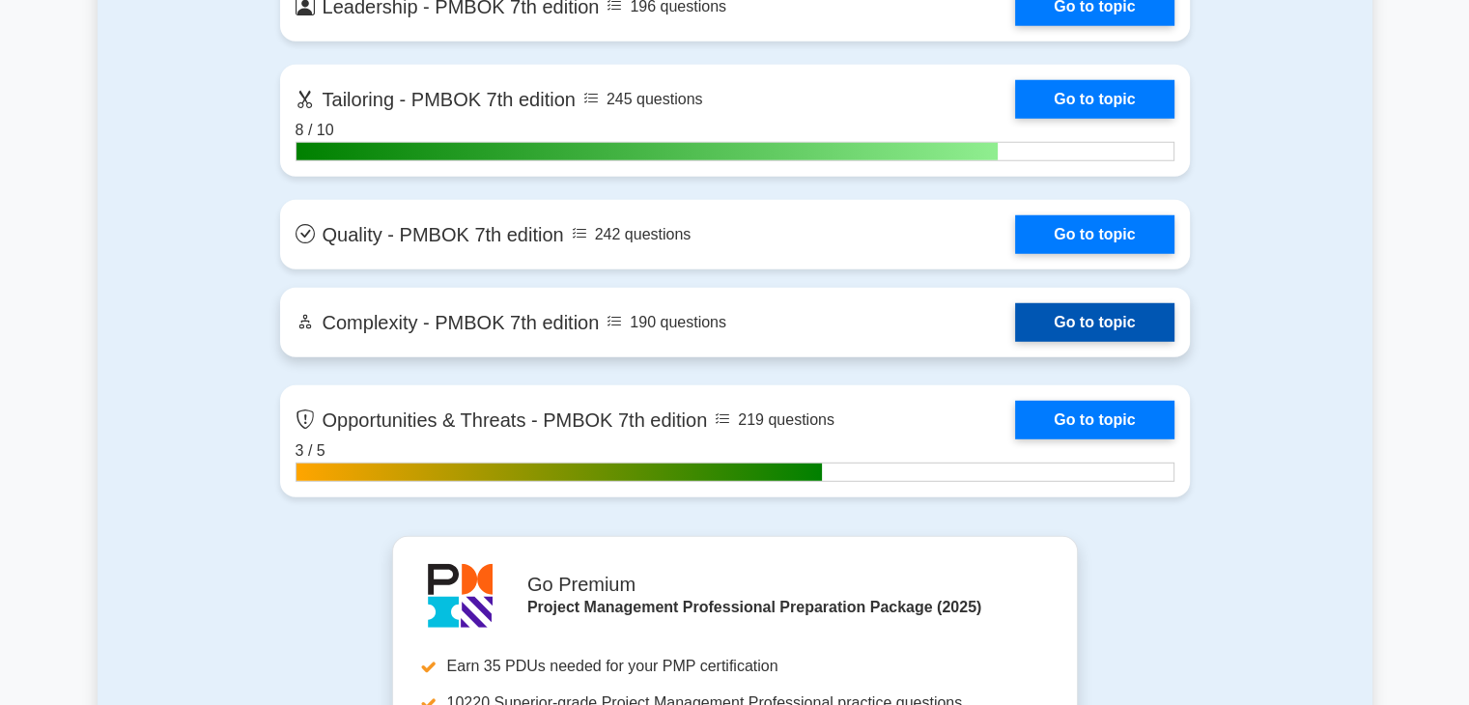
click at [1070, 313] on link "Go to topic" at bounding box center [1094, 322] width 158 height 39
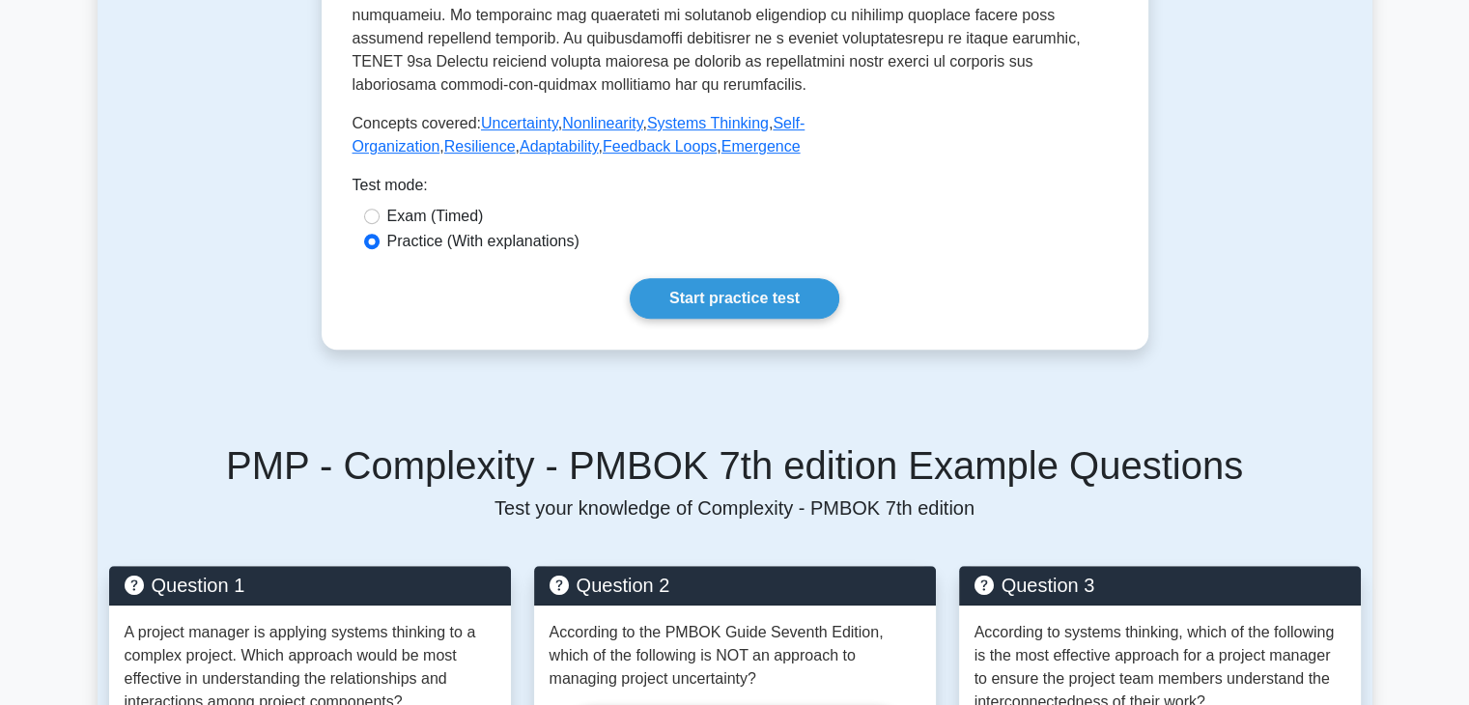
scroll to position [966, 0]
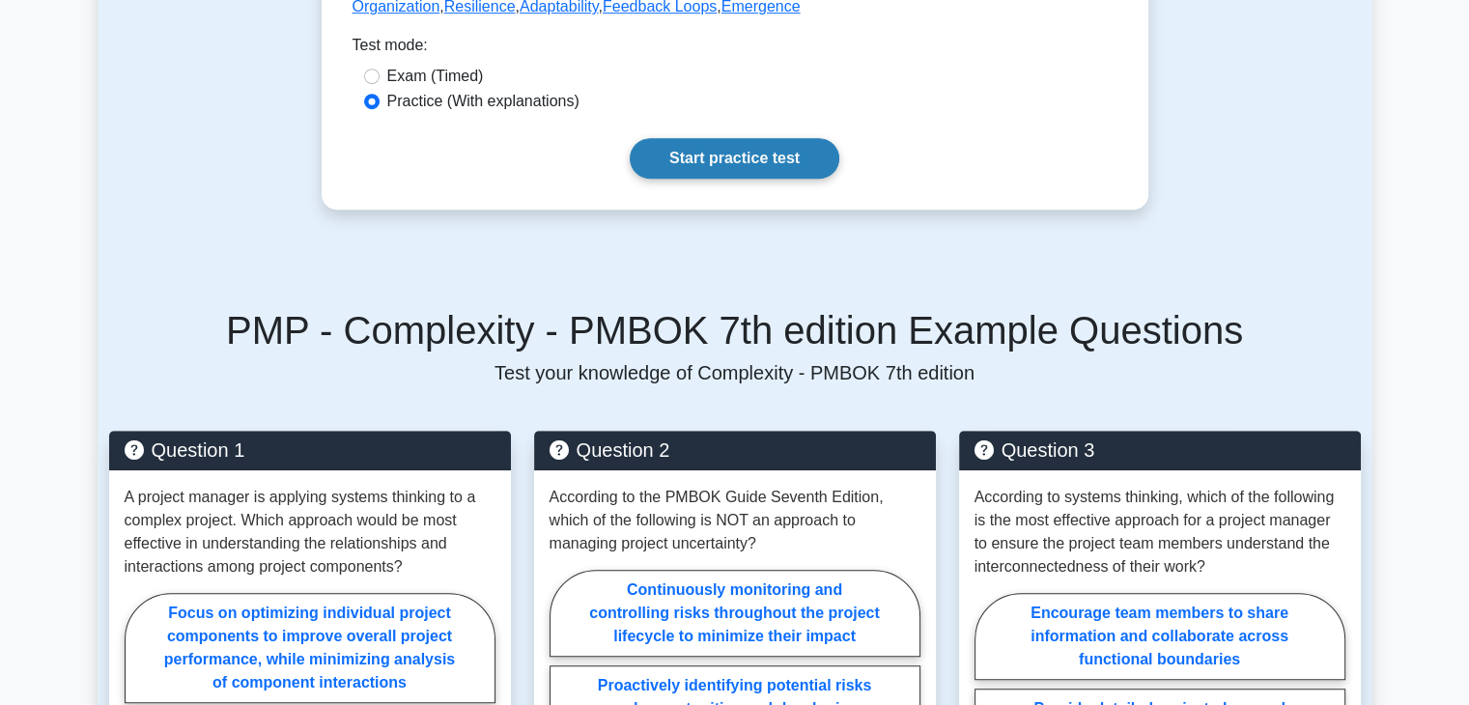
click at [759, 163] on link "Start practice test" at bounding box center [735, 158] width 210 height 41
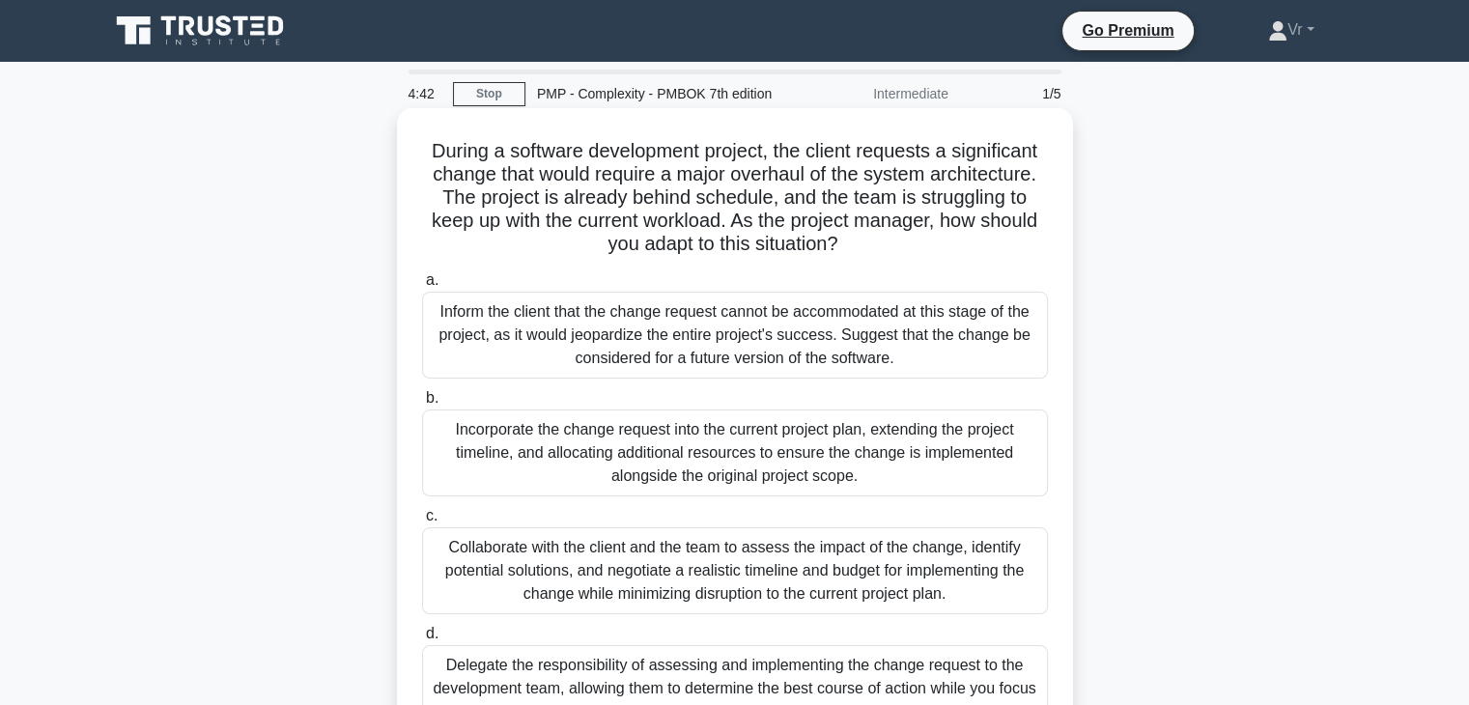
click at [738, 568] on div "Collaborate with the client and the team to assess the impact of the change, id…" at bounding box center [735, 570] width 626 height 87
click at [422, 523] on input "c. Collaborate with the client and the team to assess the impact of the change,…" at bounding box center [422, 516] width 0 height 13
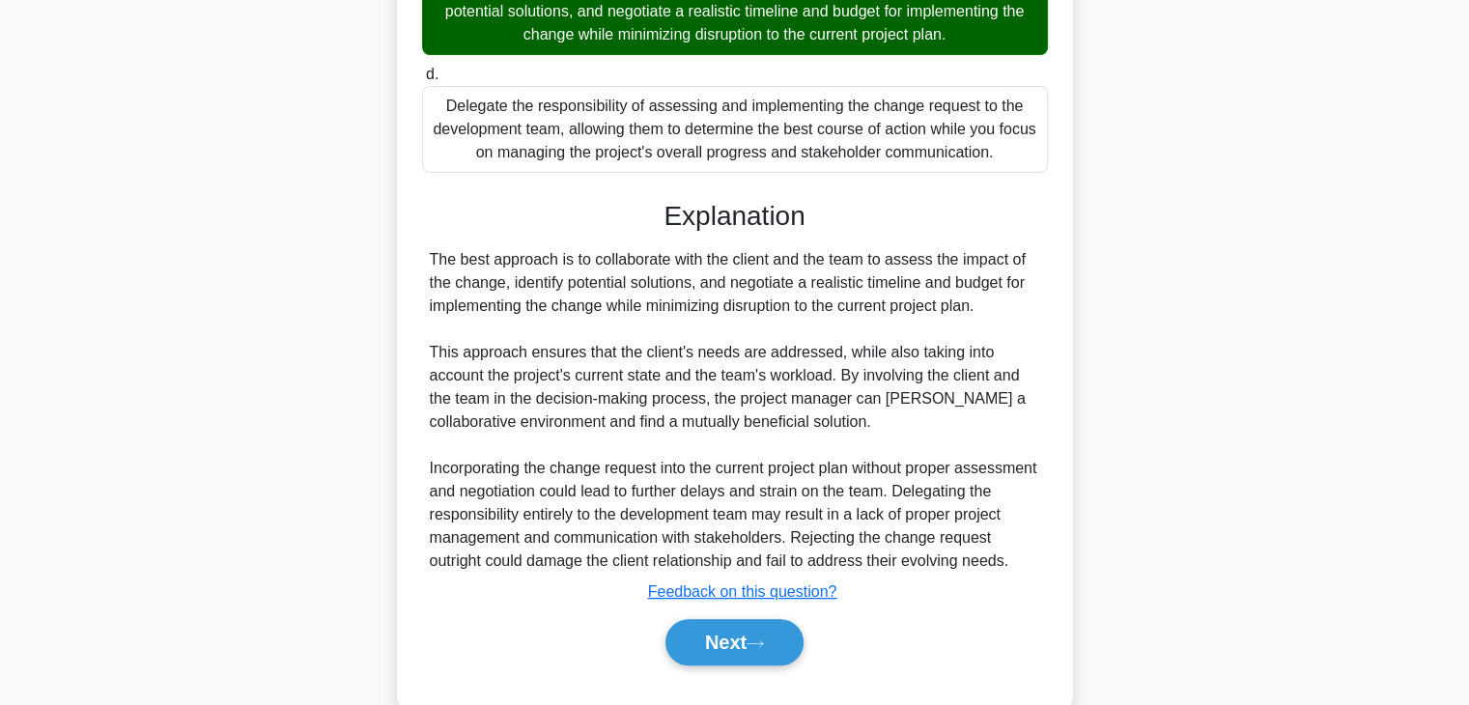
scroll to position [624, 0]
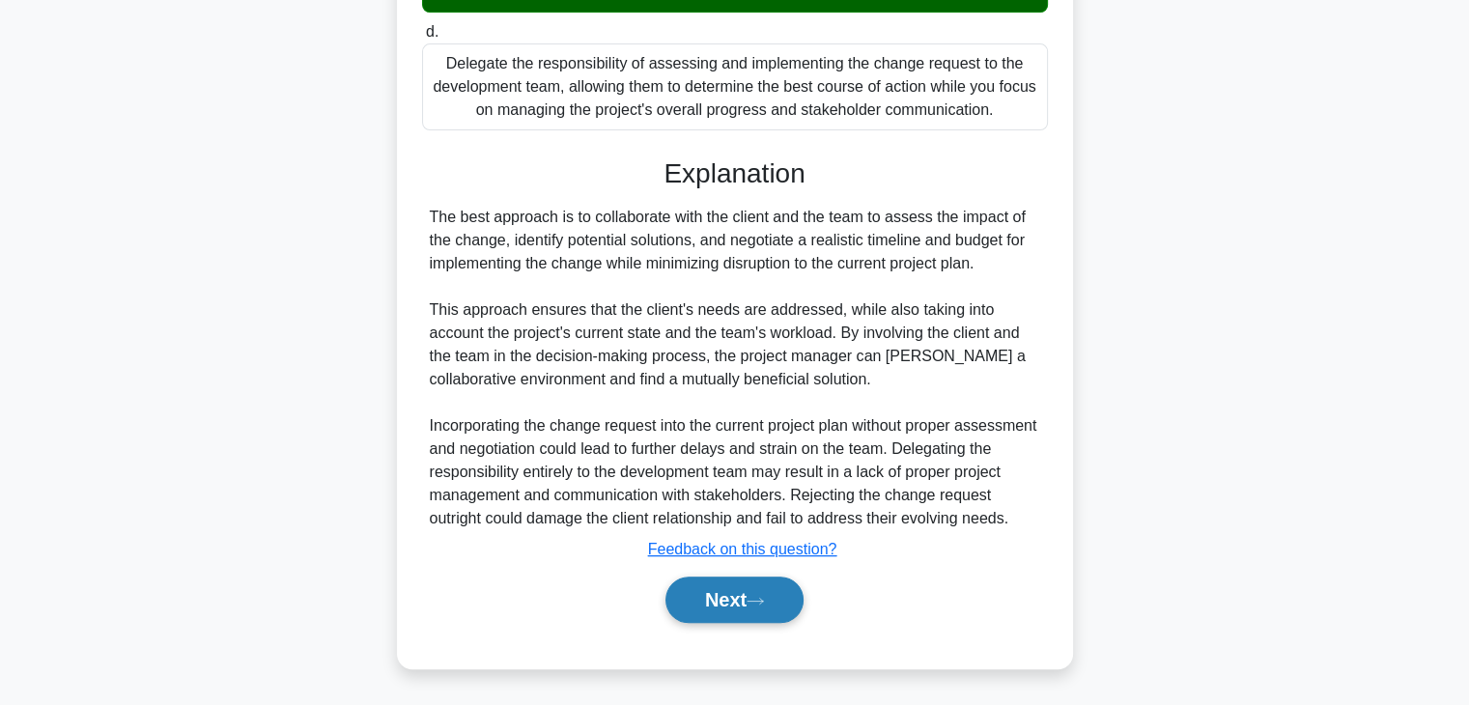
click at [725, 581] on button "Next" at bounding box center [735, 600] width 138 height 46
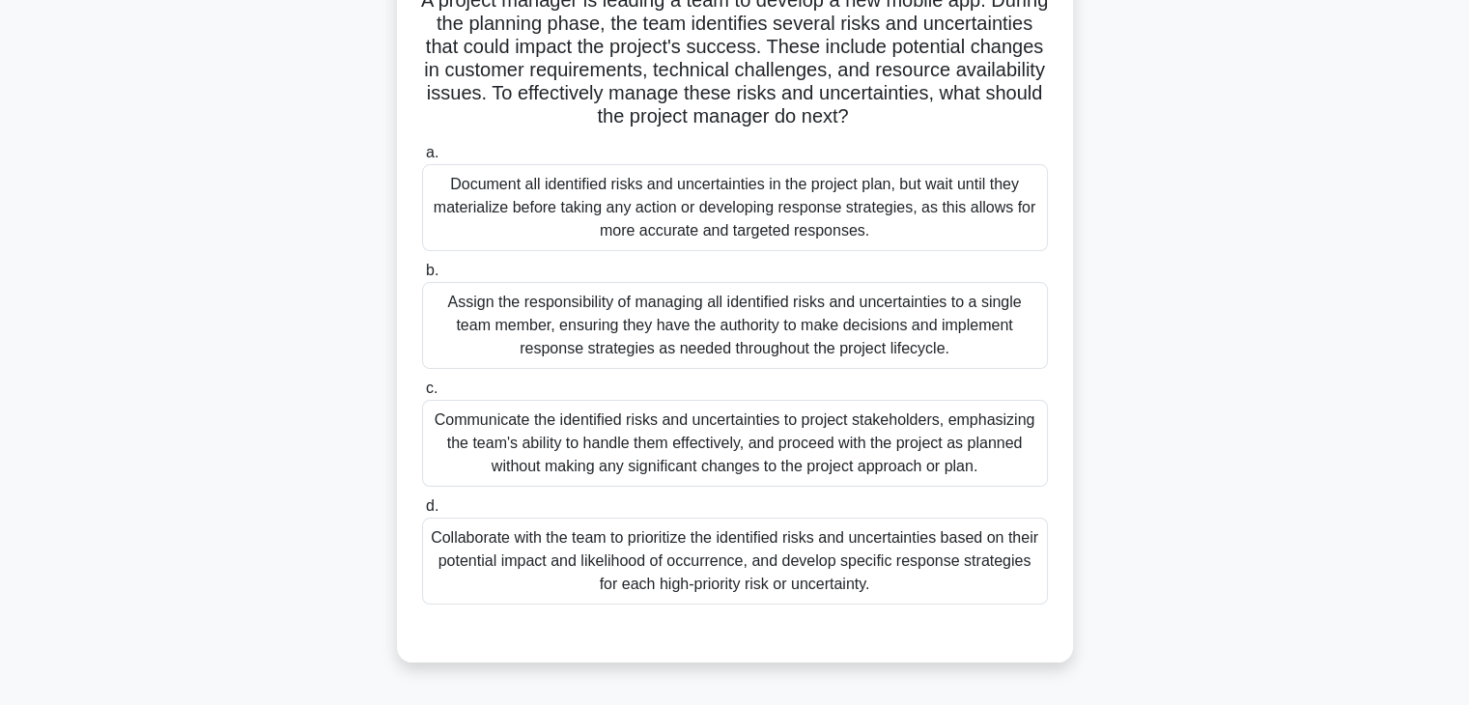
scroll to position [0, 0]
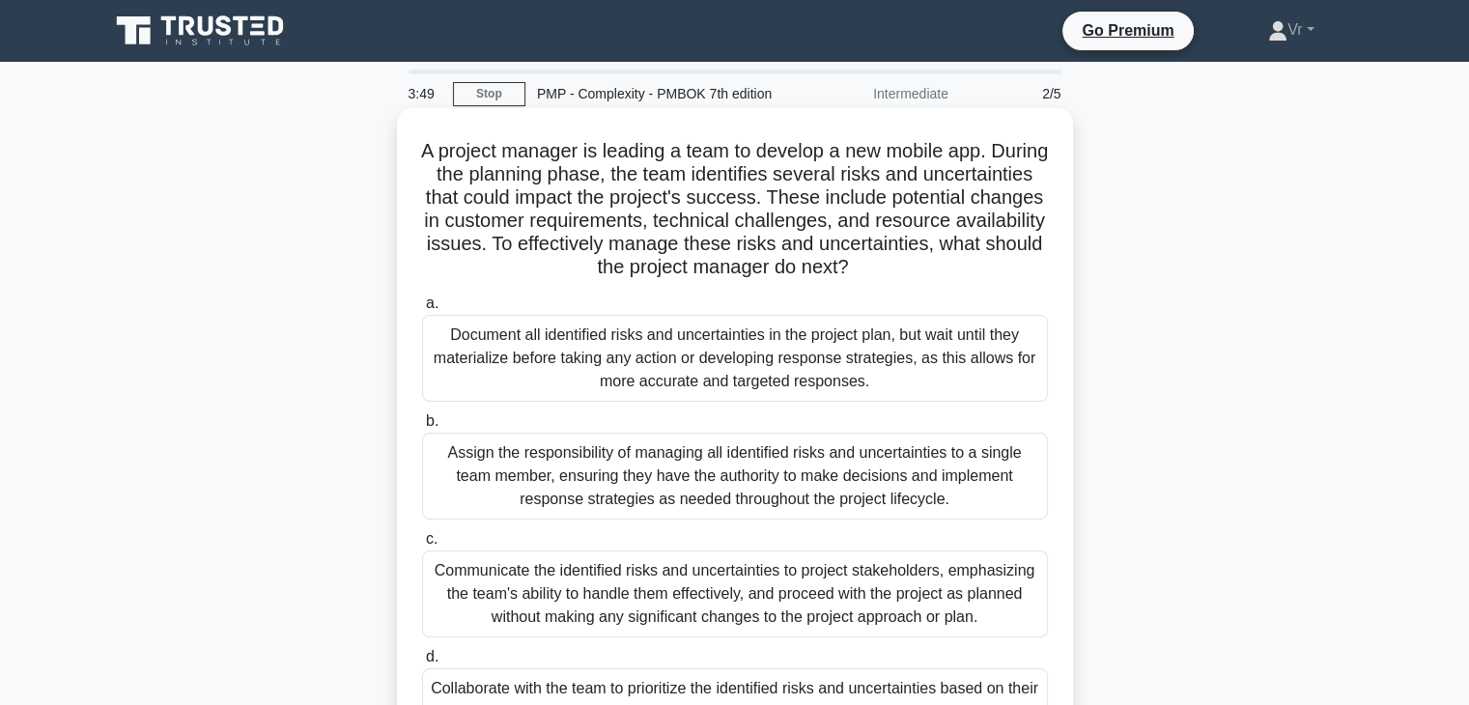
click at [715, 586] on div "Communicate the identified risks and uncertainties to project stakeholders, emp…" at bounding box center [735, 594] width 626 height 87
click at [422, 546] on input "c. Communicate the identified risks and uncertainties to project stakeholders, …" at bounding box center [422, 539] width 0 height 13
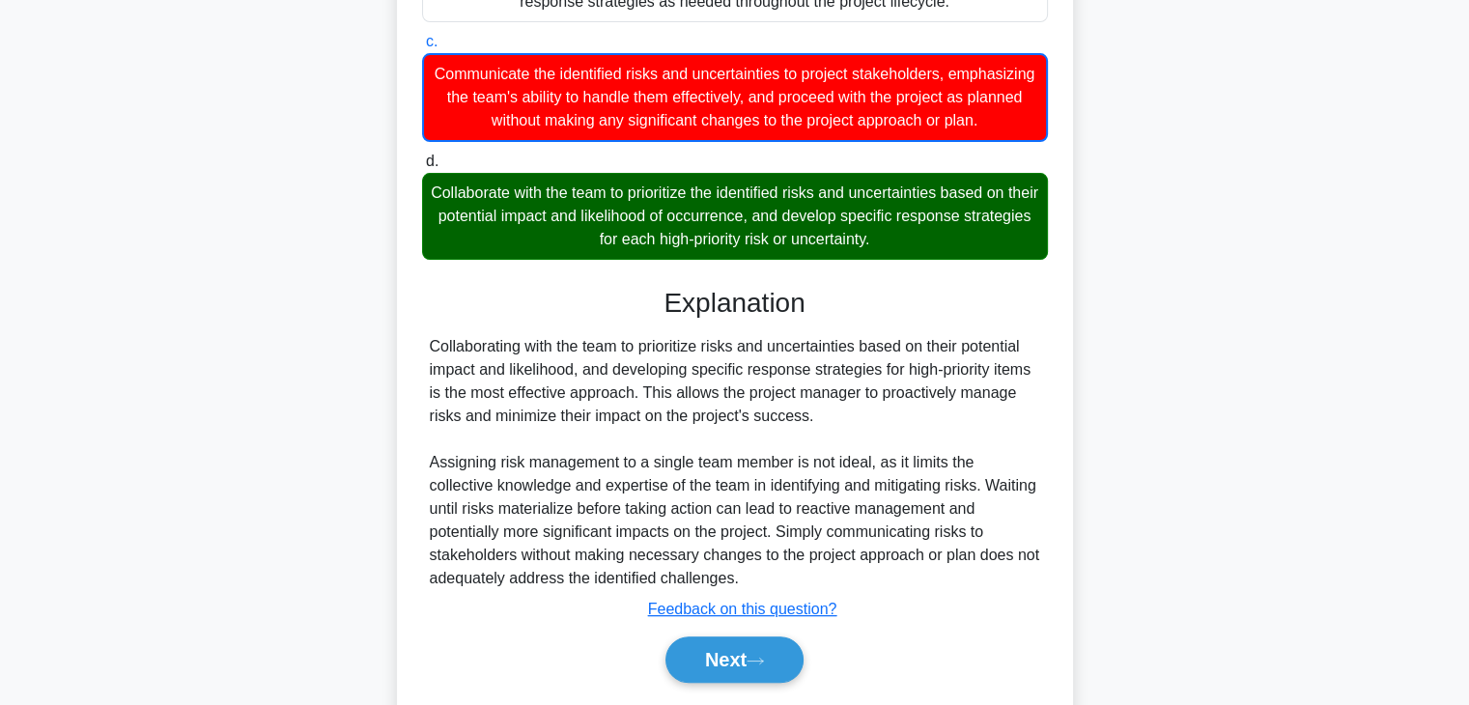
scroll to position [580, 0]
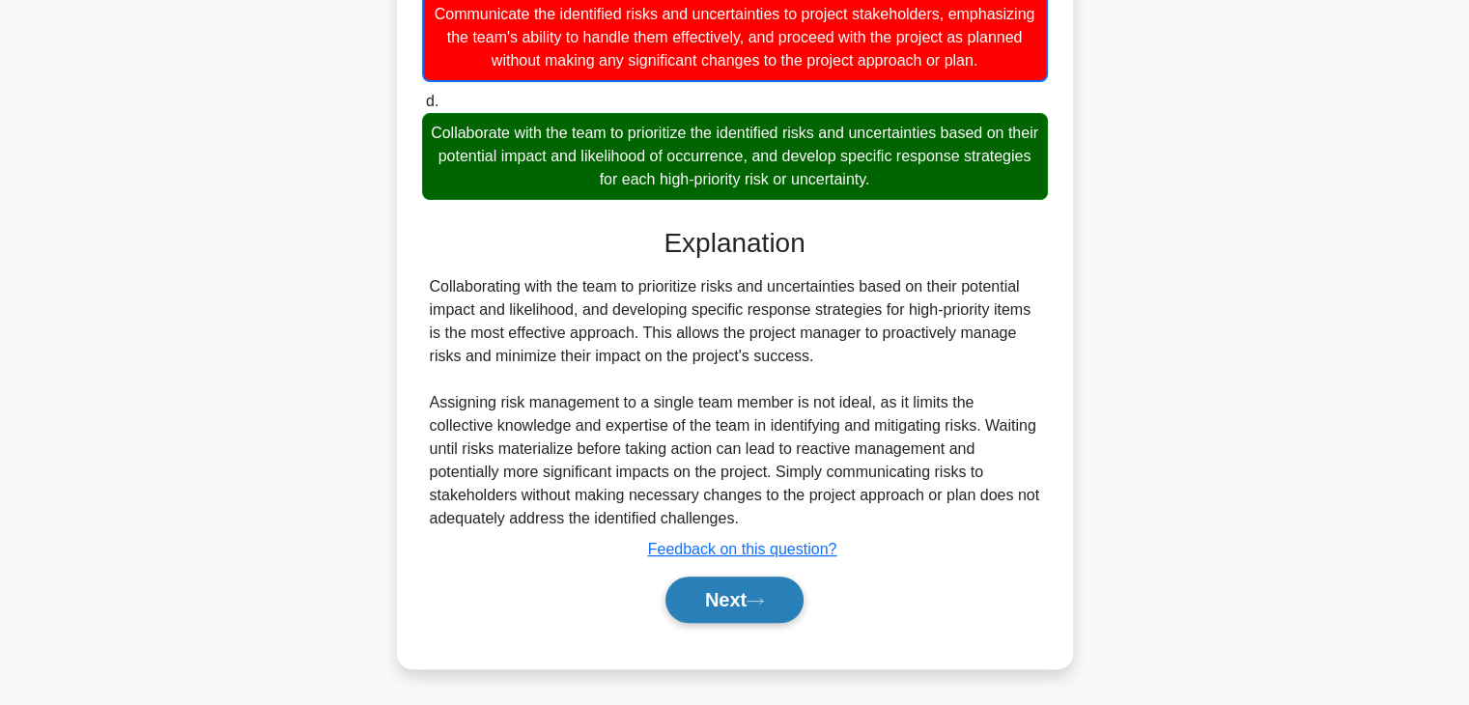
click at [728, 594] on button "Next" at bounding box center [735, 600] width 138 height 46
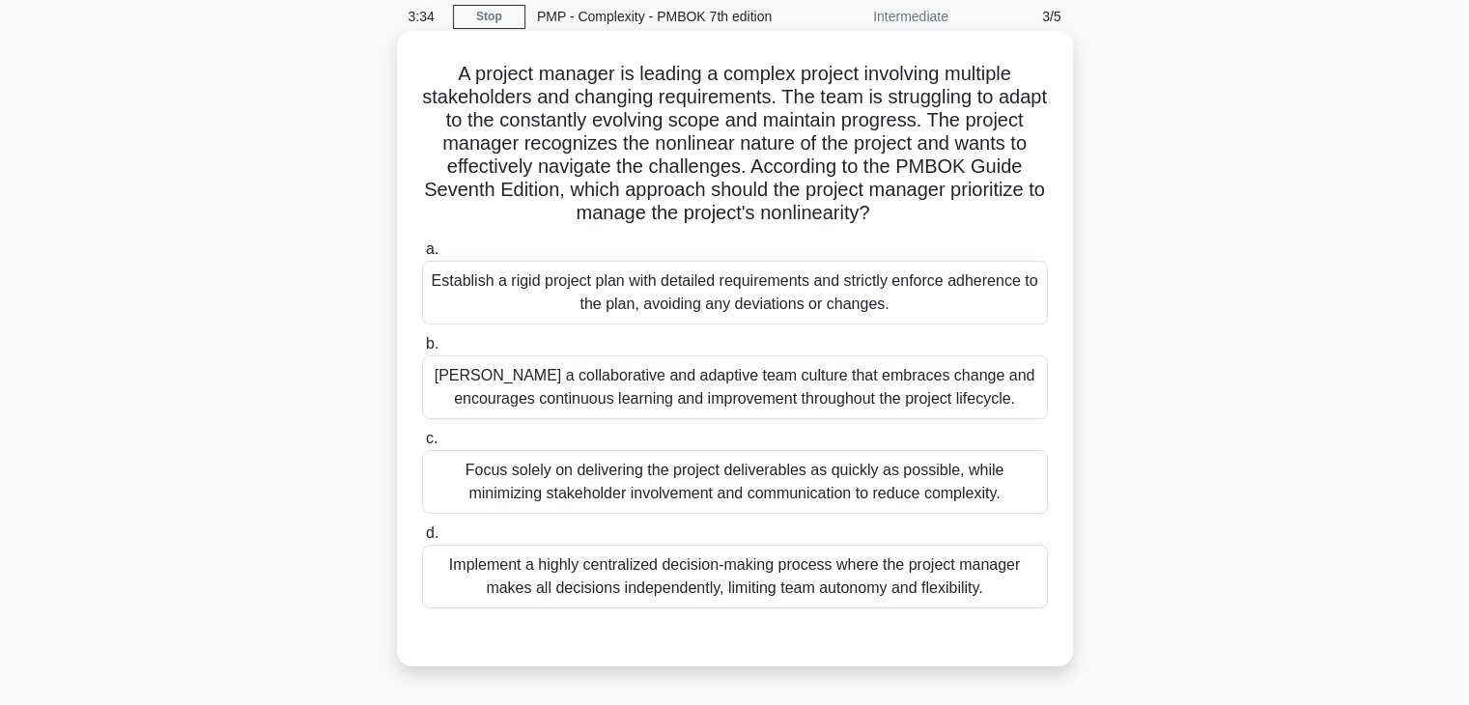
scroll to position [0, 0]
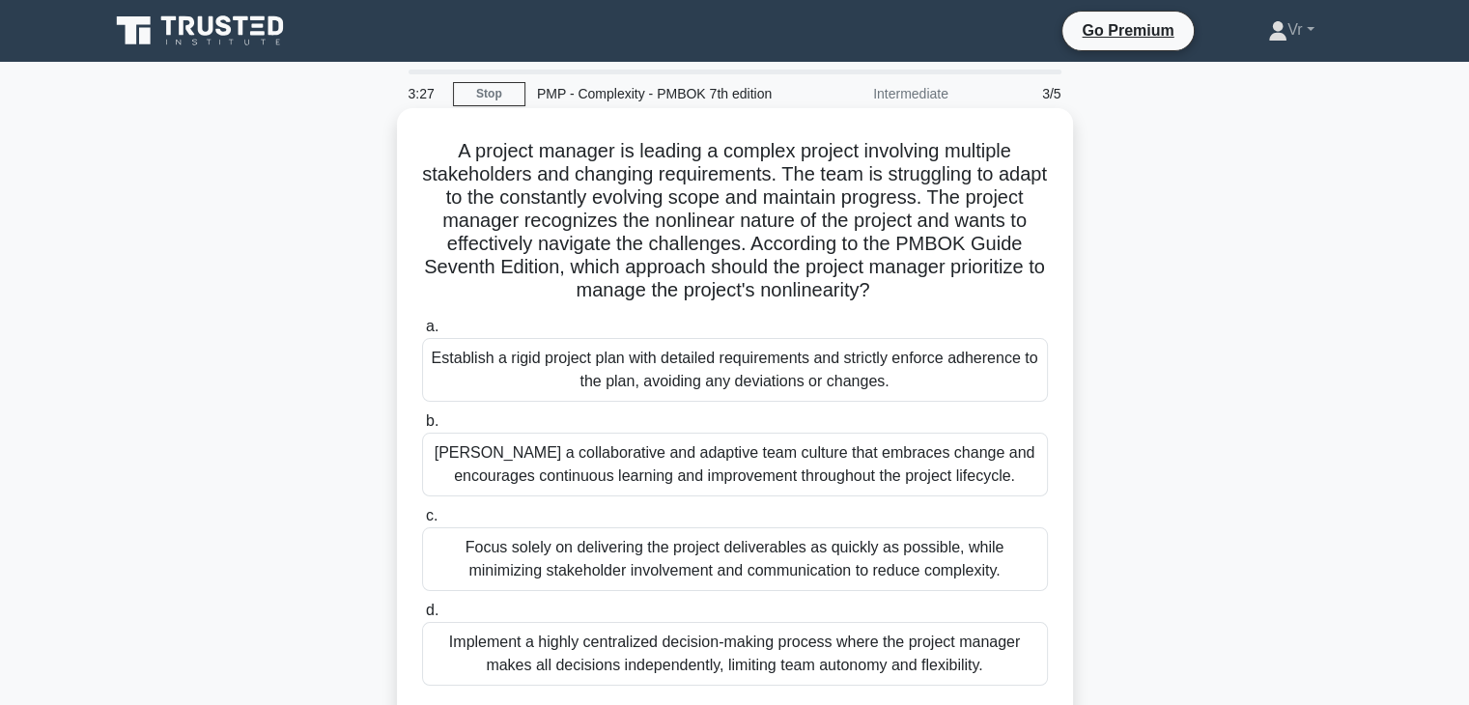
click at [679, 462] on div "[PERSON_NAME] a collaborative and adaptive team culture that embraces change an…" at bounding box center [735, 465] width 626 height 64
click at [422, 428] on input "[PERSON_NAME] a collaborative and adaptive team culture that embraces change an…" at bounding box center [422, 421] width 0 height 13
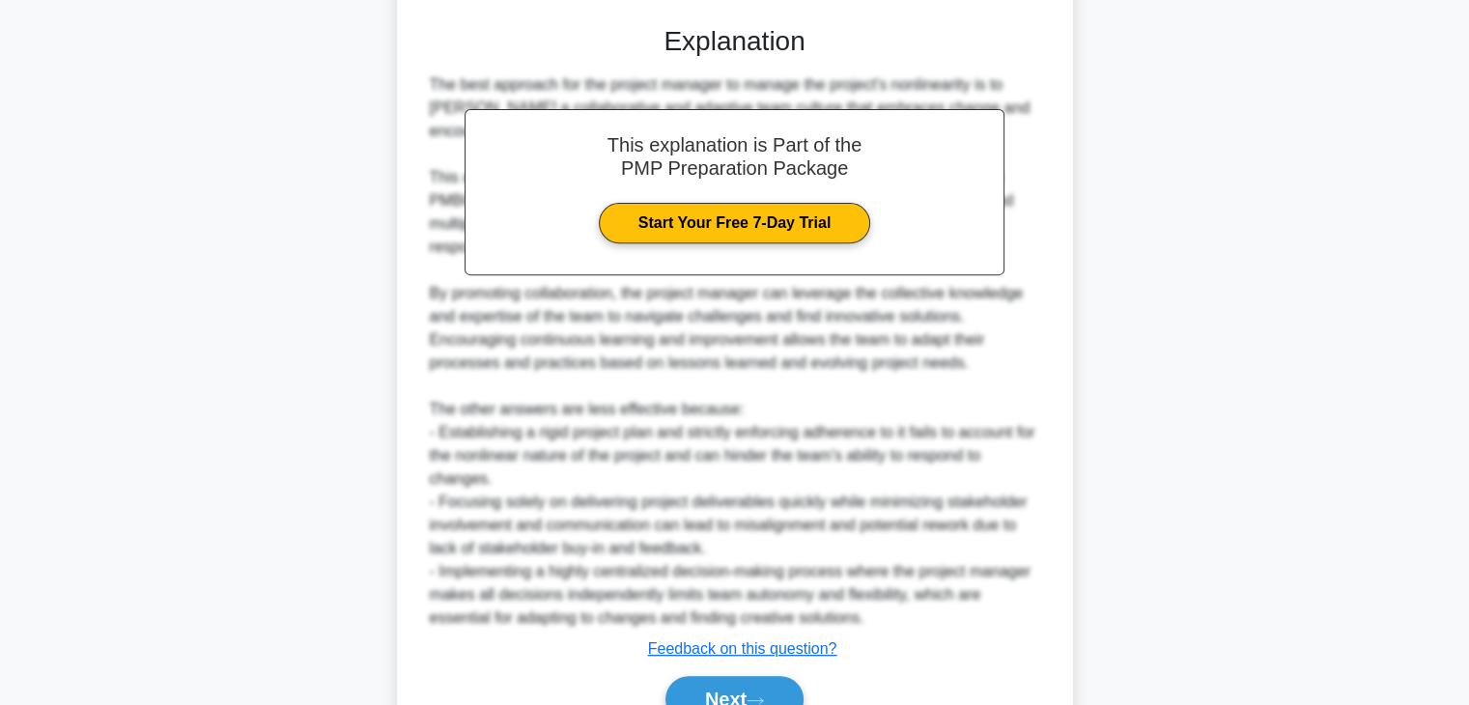
scroll to position [786, 0]
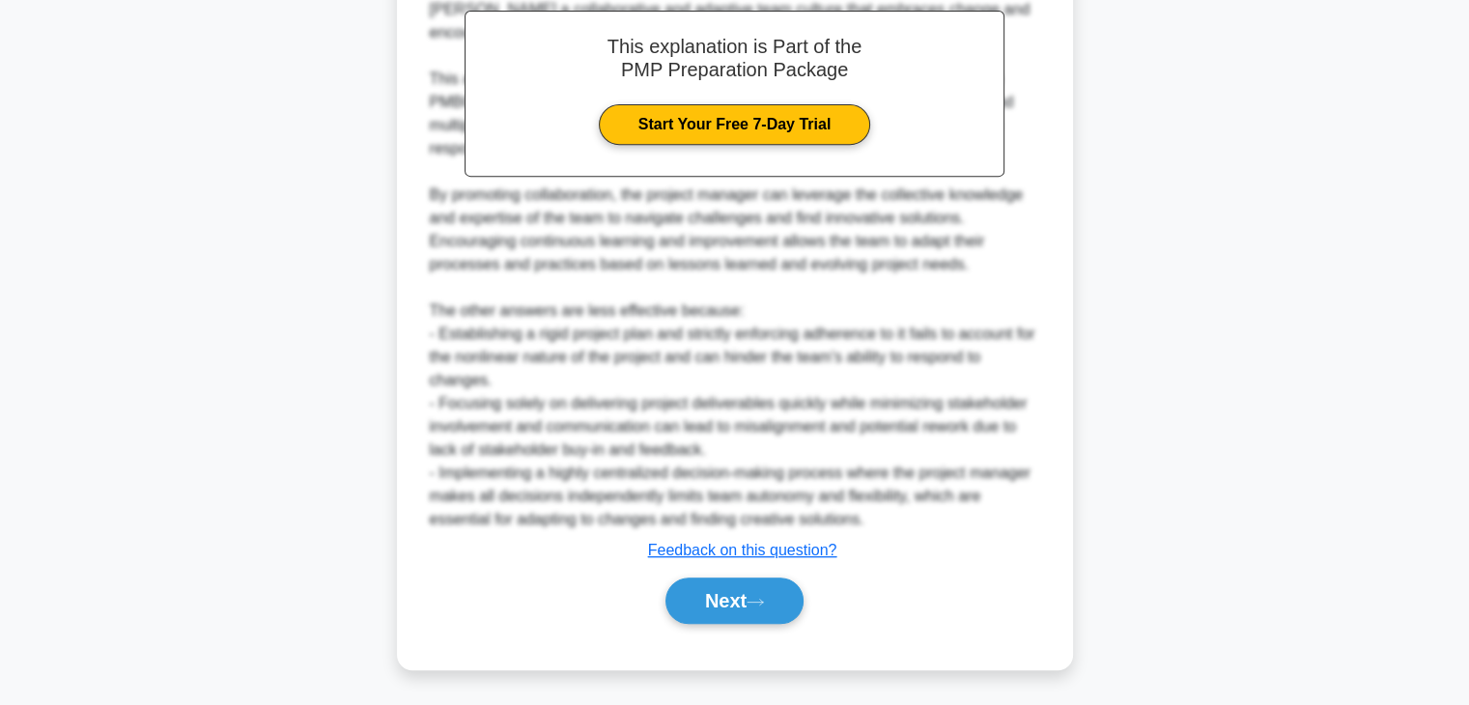
click at [733, 623] on div "Next" at bounding box center [735, 601] width 626 height 62
click at [746, 600] on button "Next" at bounding box center [735, 601] width 138 height 46
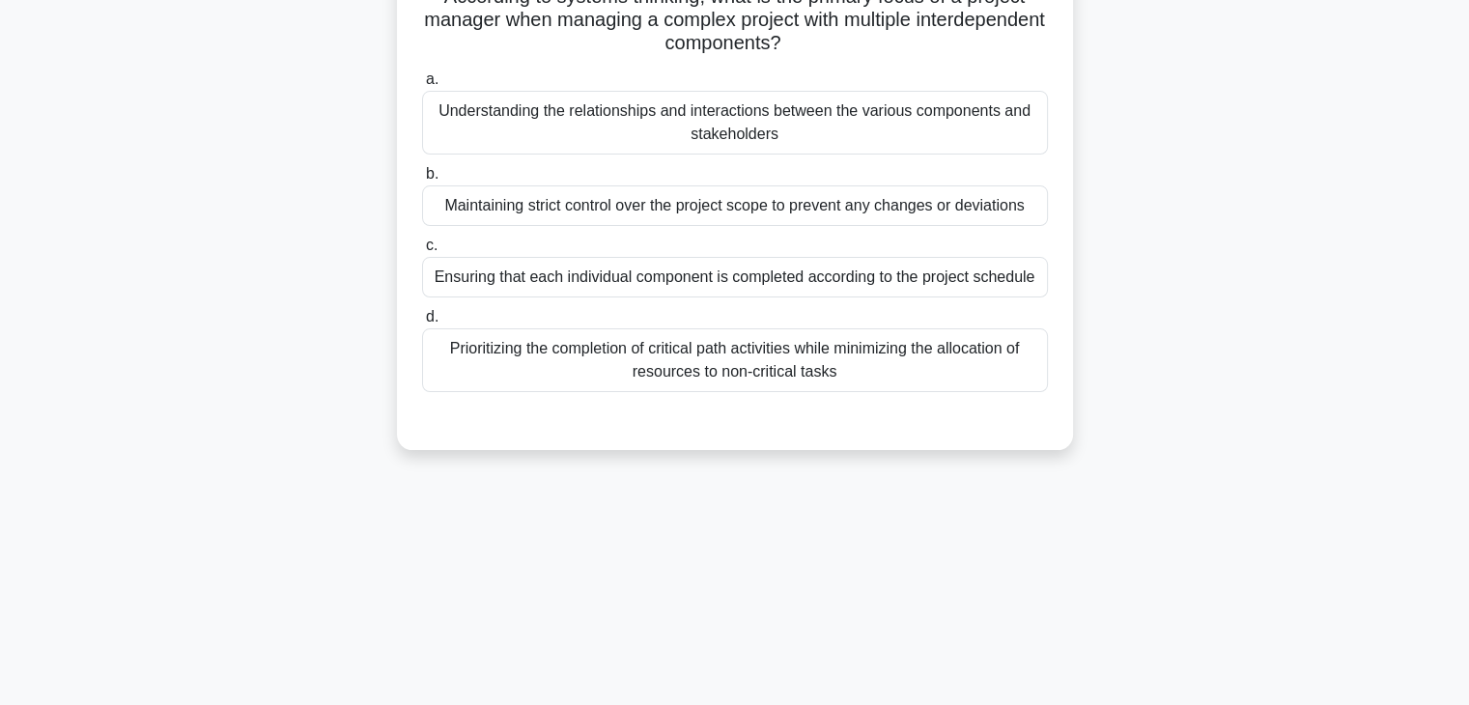
scroll to position [0, 0]
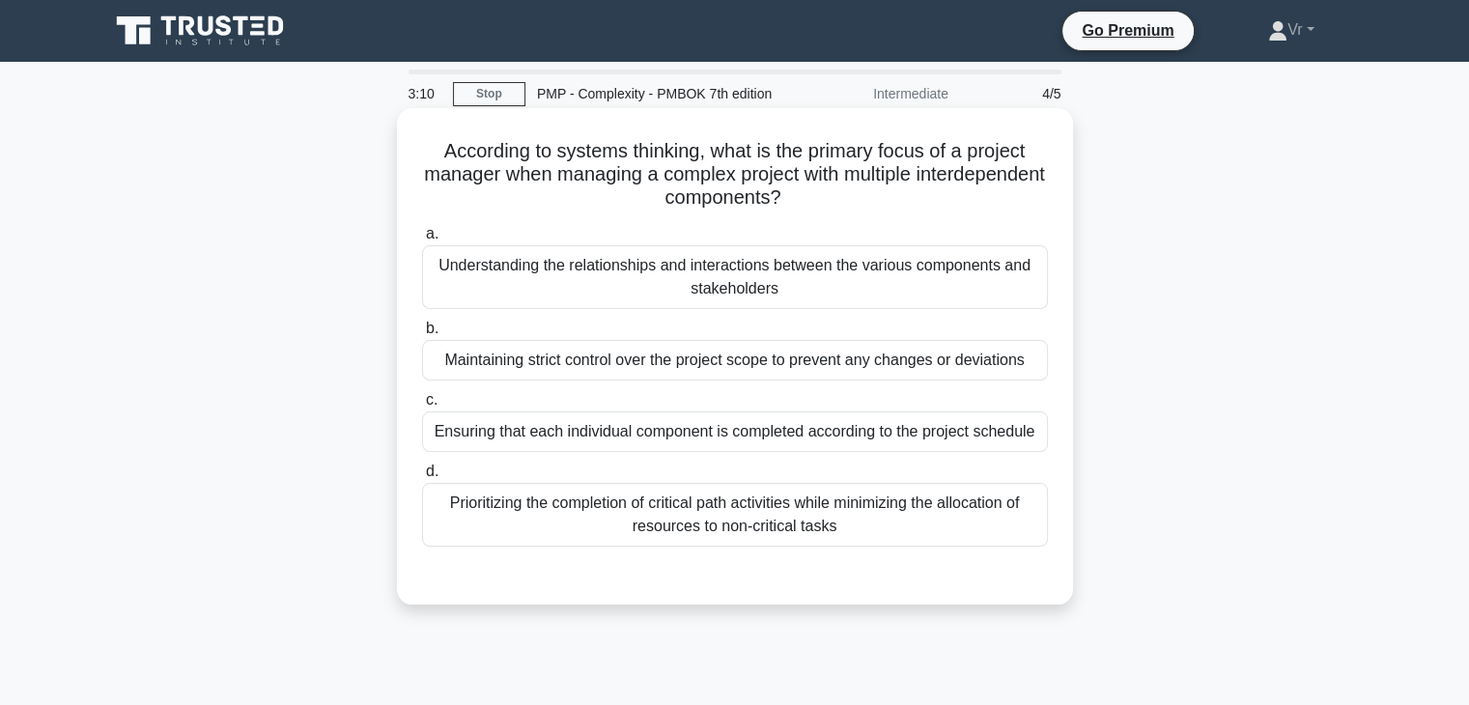
click at [657, 525] on div "Prioritizing the completion of critical path activities while minimizing the al…" at bounding box center [735, 515] width 626 height 64
click at [422, 478] on input "d. Prioritizing the completion of critical path activities while minimizing the…" at bounding box center [422, 472] width 0 height 13
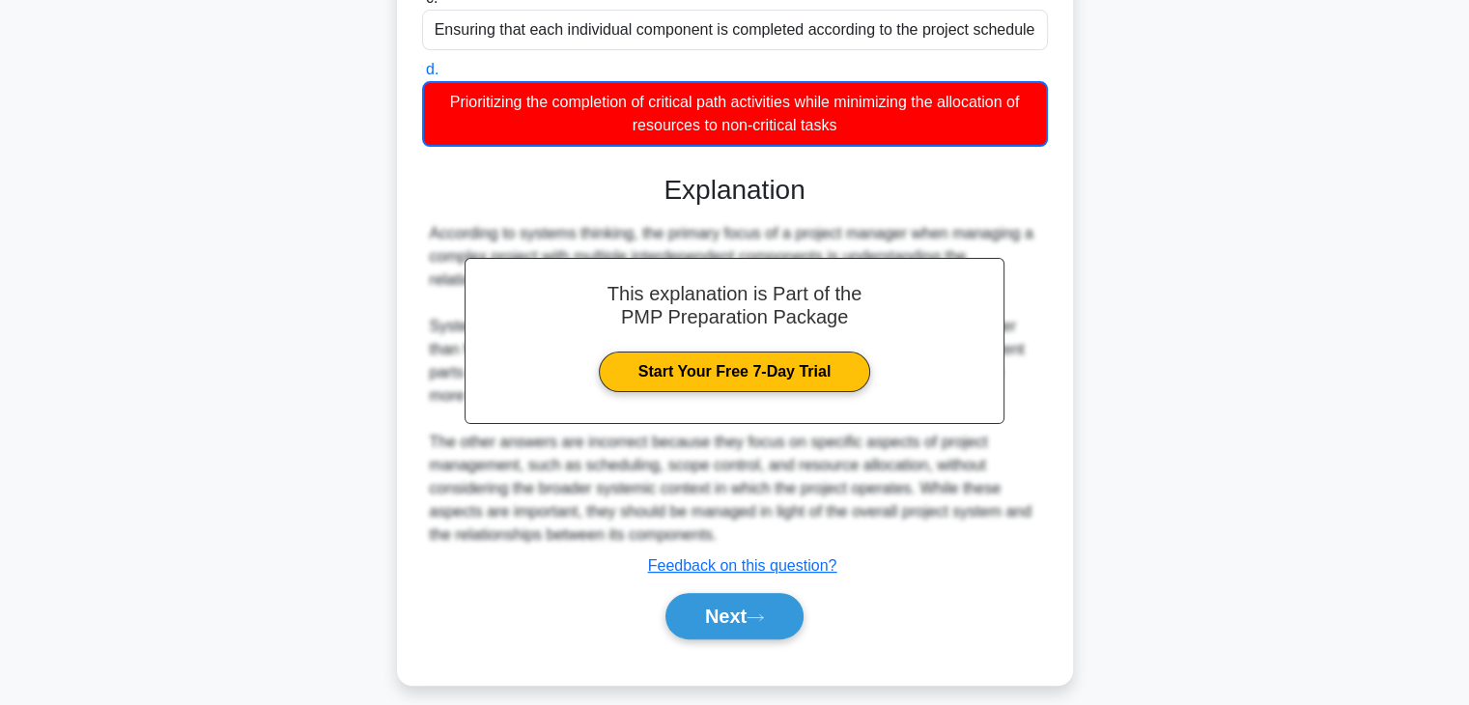
scroll to position [417, 0]
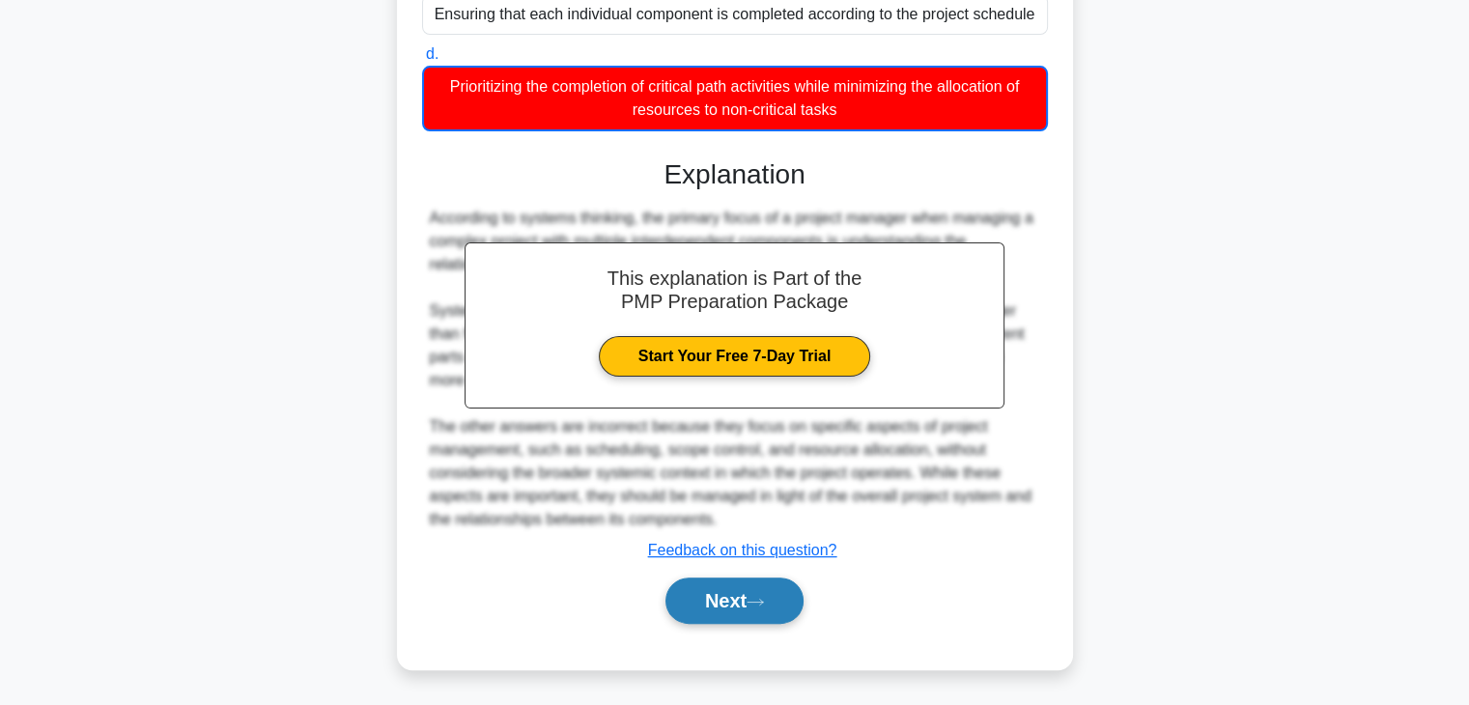
click at [764, 600] on icon at bounding box center [755, 602] width 17 height 11
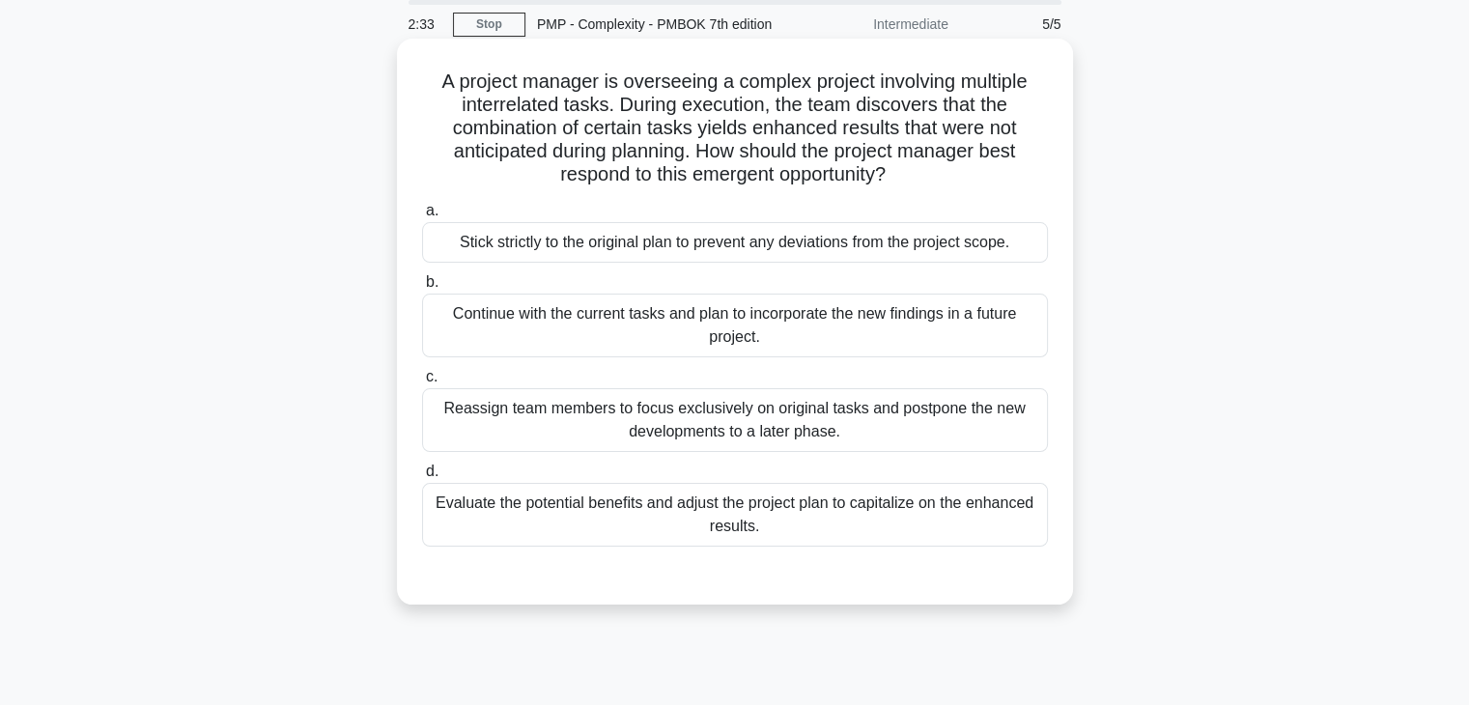
scroll to position [0, 0]
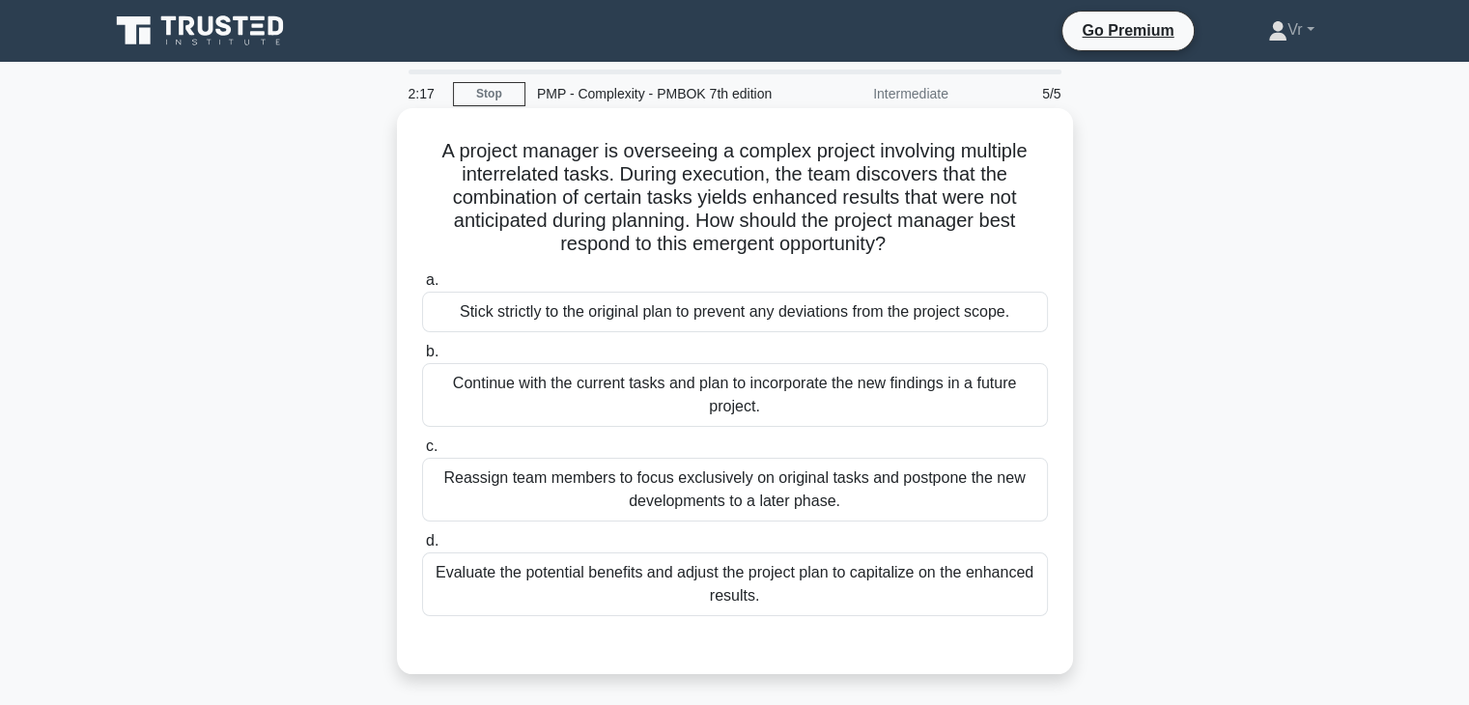
click at [663, 581] on div "Evaluate the potential benefits and adjust the project plan to capitalize on th…" at bounding box center [735, 584] width 626 height 64
click at [422, 548] on input "d. Evaluate the potential benefits and adjust the project plan to capitalize on…" at bounding box center [422, 541] width 0 height 13
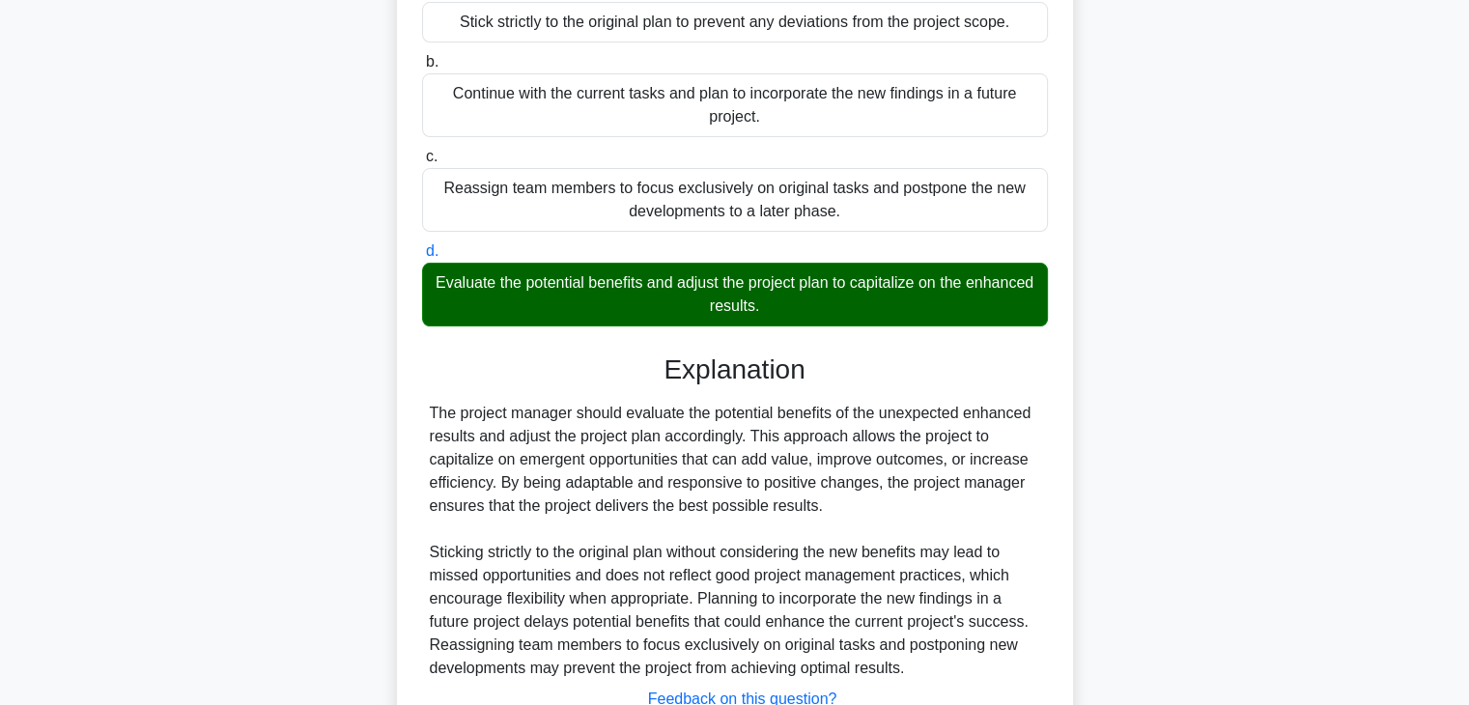
scroll to position [439, 0]
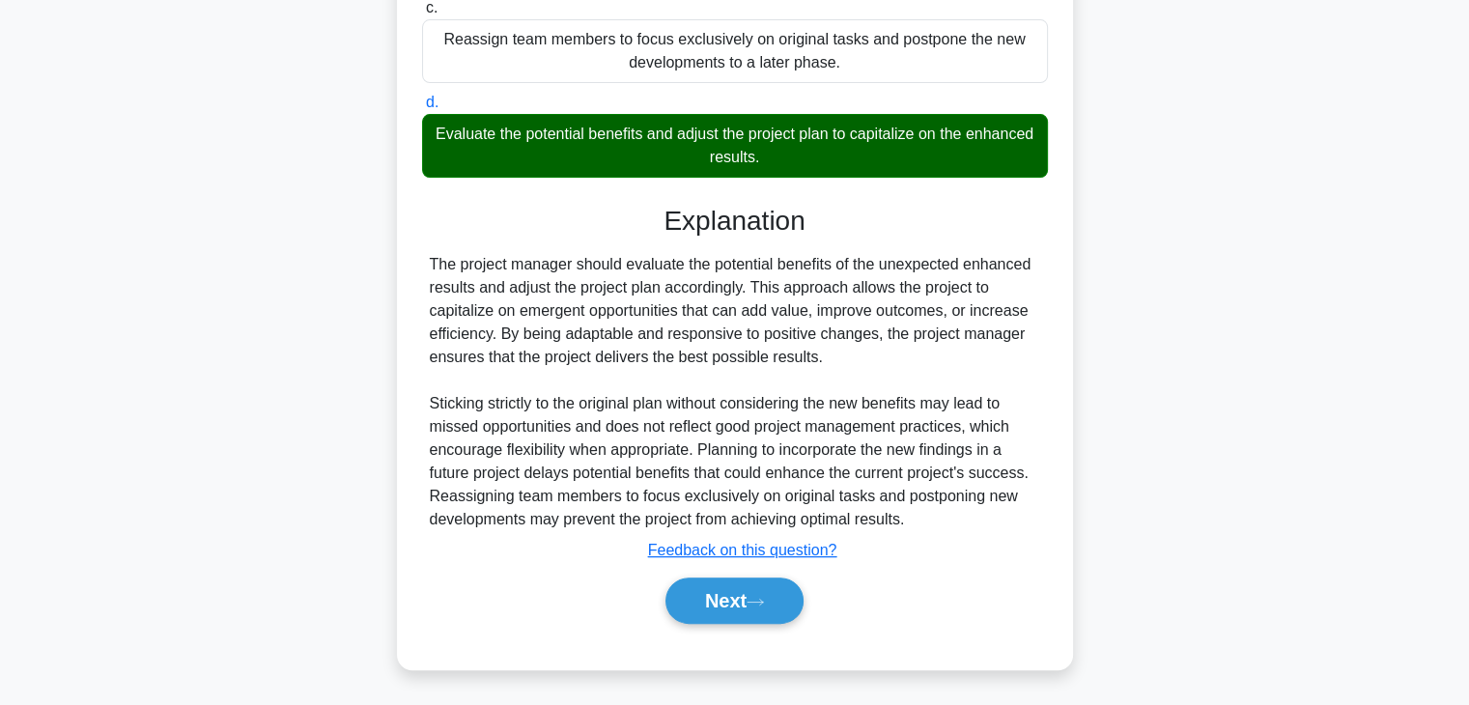
click at [769, 572] on div "Next" at bounding box center [735, 601] width 626 height 62
click at [772, 582] on button "Next" at bounding box center [735, 601] width 138 height 46
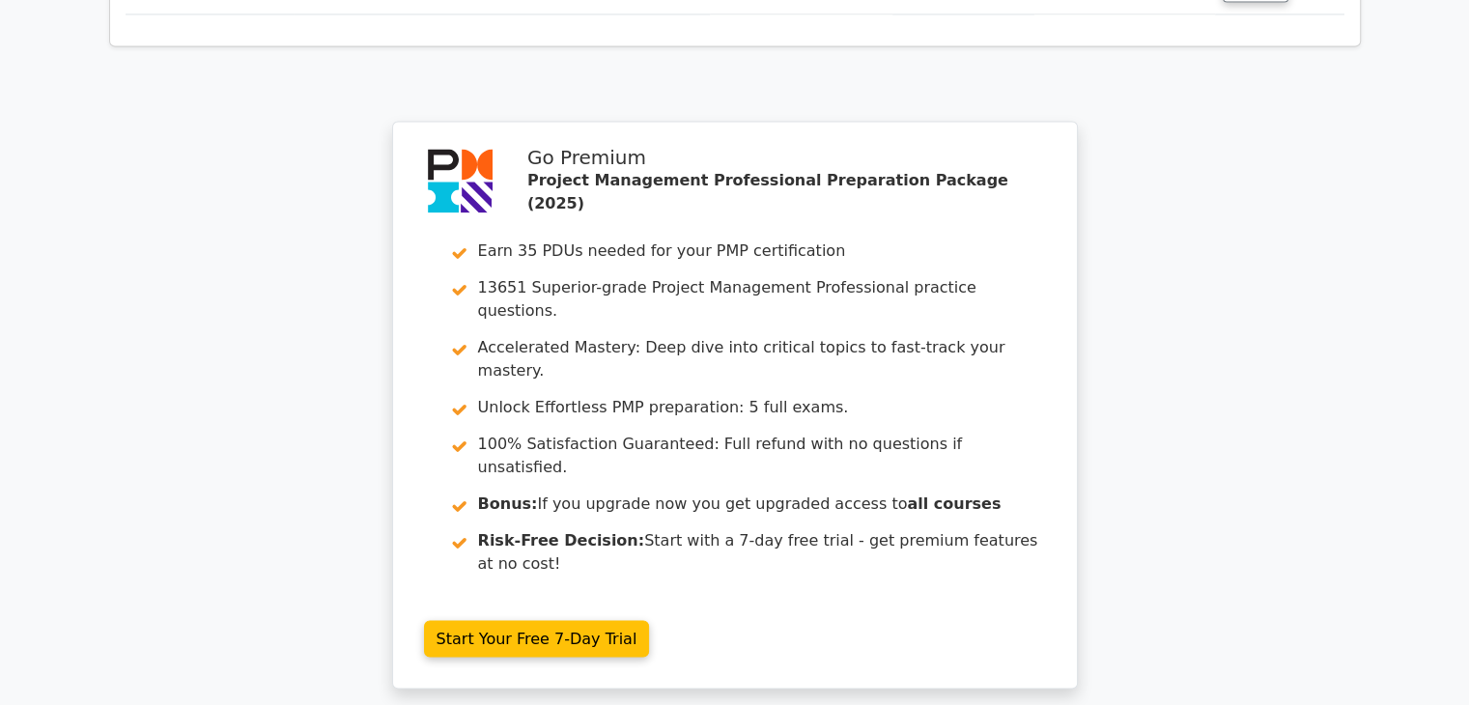
scroll to position [3145, 0]
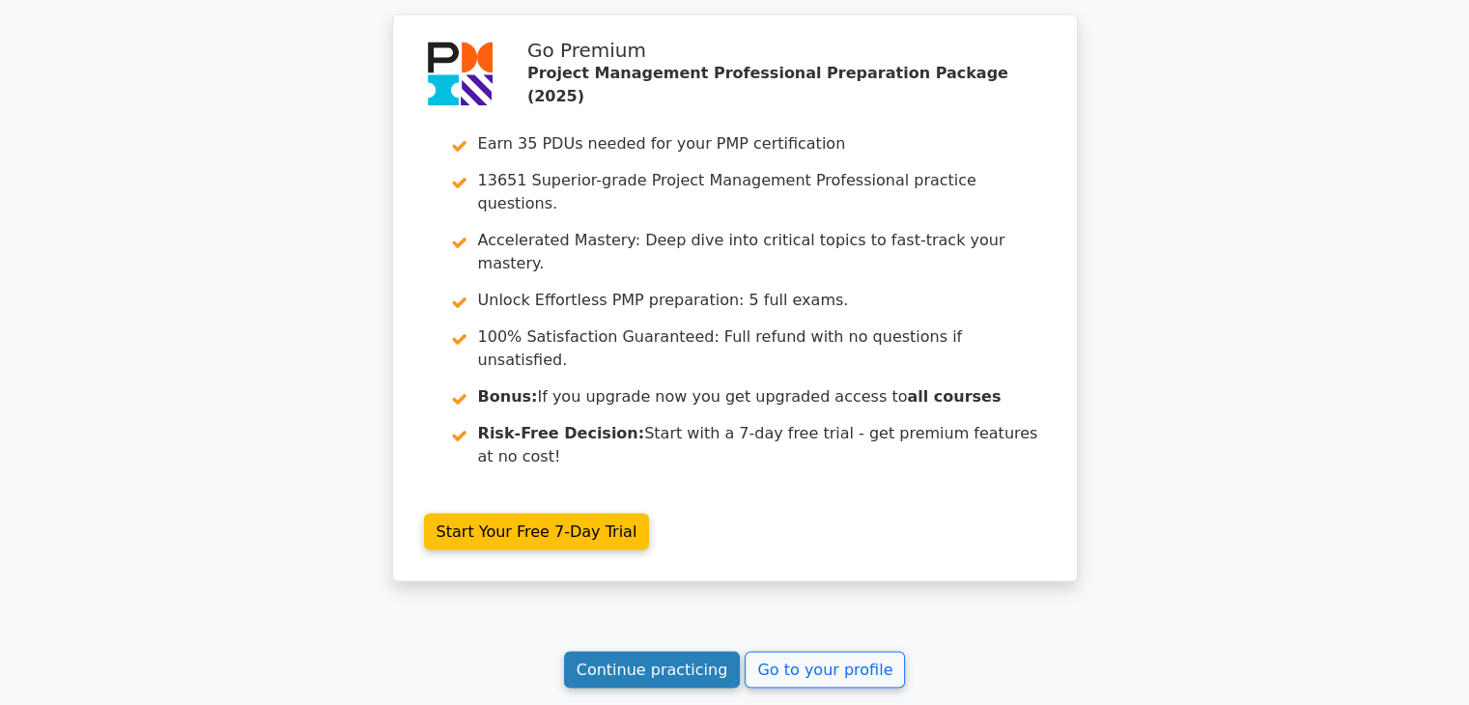
click at [631, 651] on link "Continue practicing" at bounding box center [652, 669] width 177 height 37
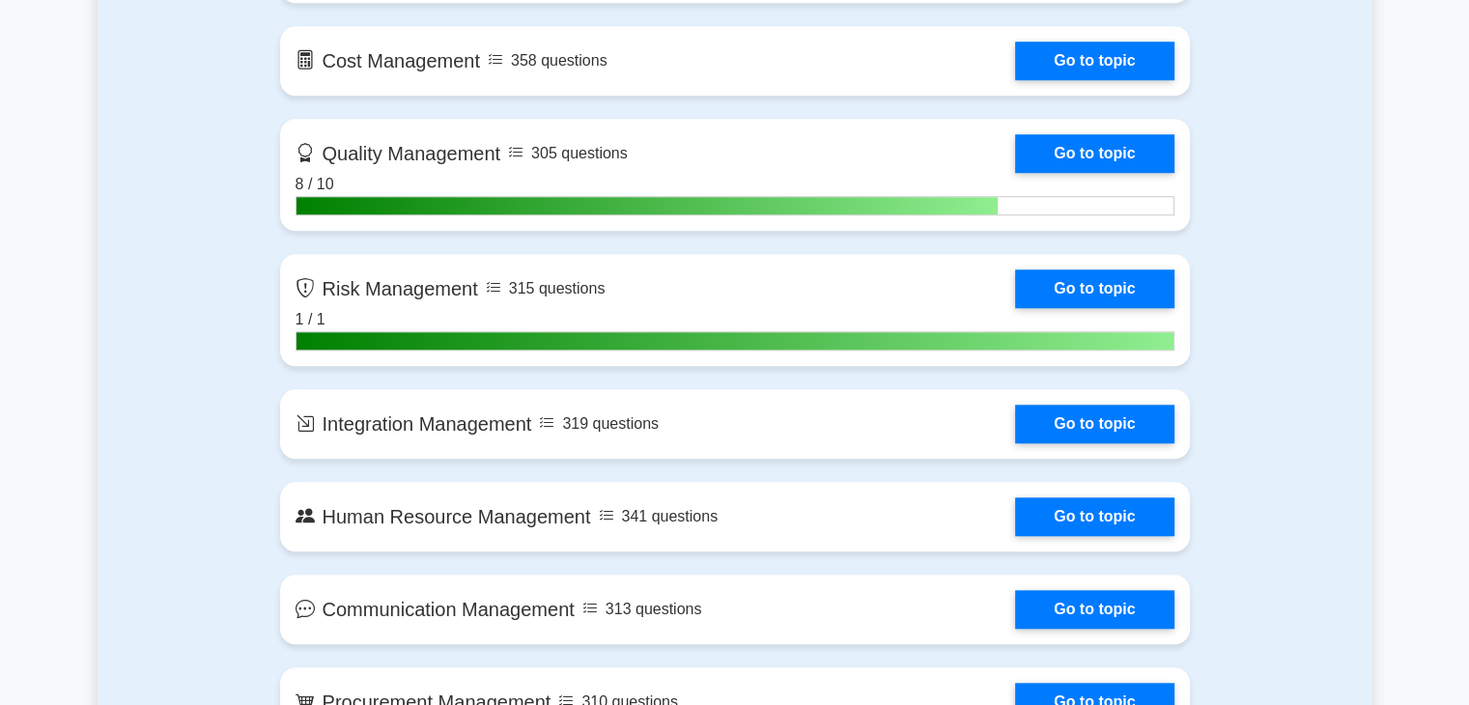
scroll to position [1352, 0]
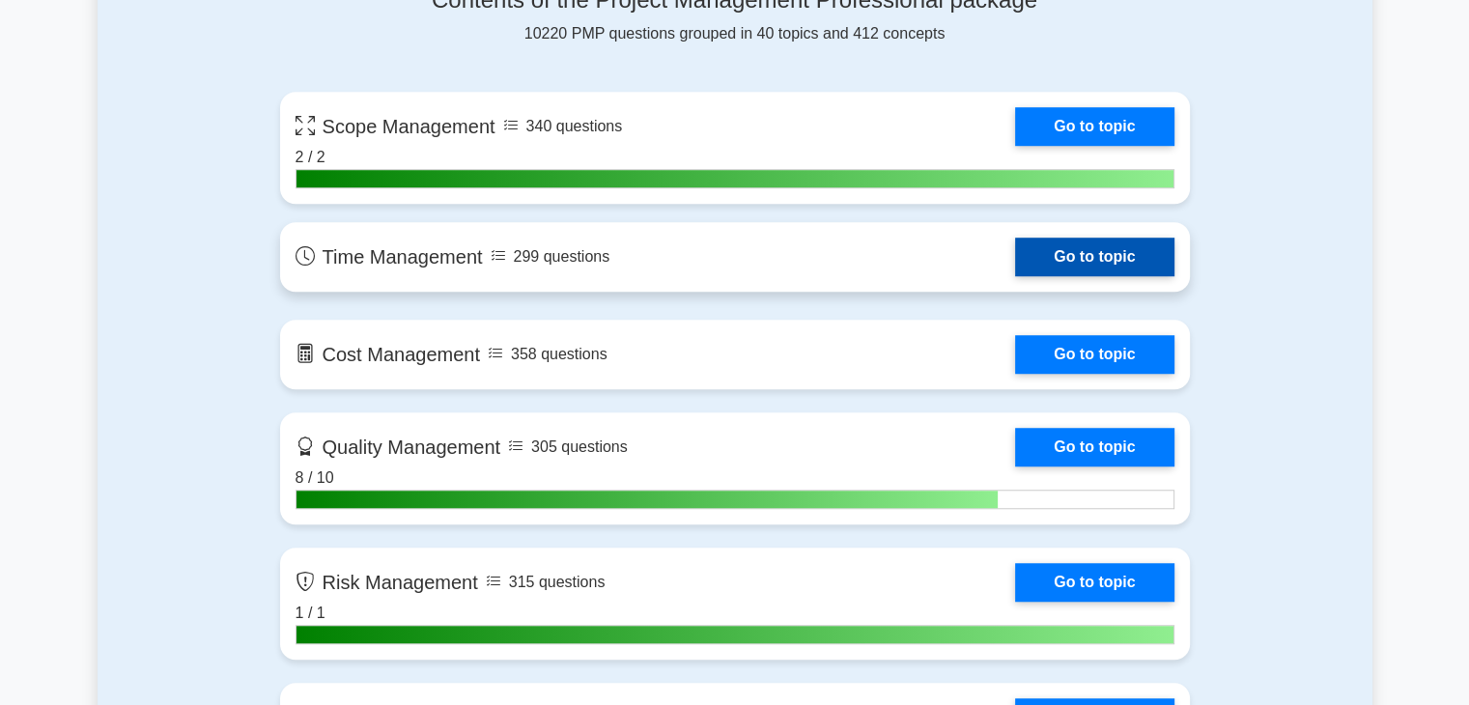
click at [1083, 260] on link "Go to topic" at bounding box center [1094, 257] width 158 height 39
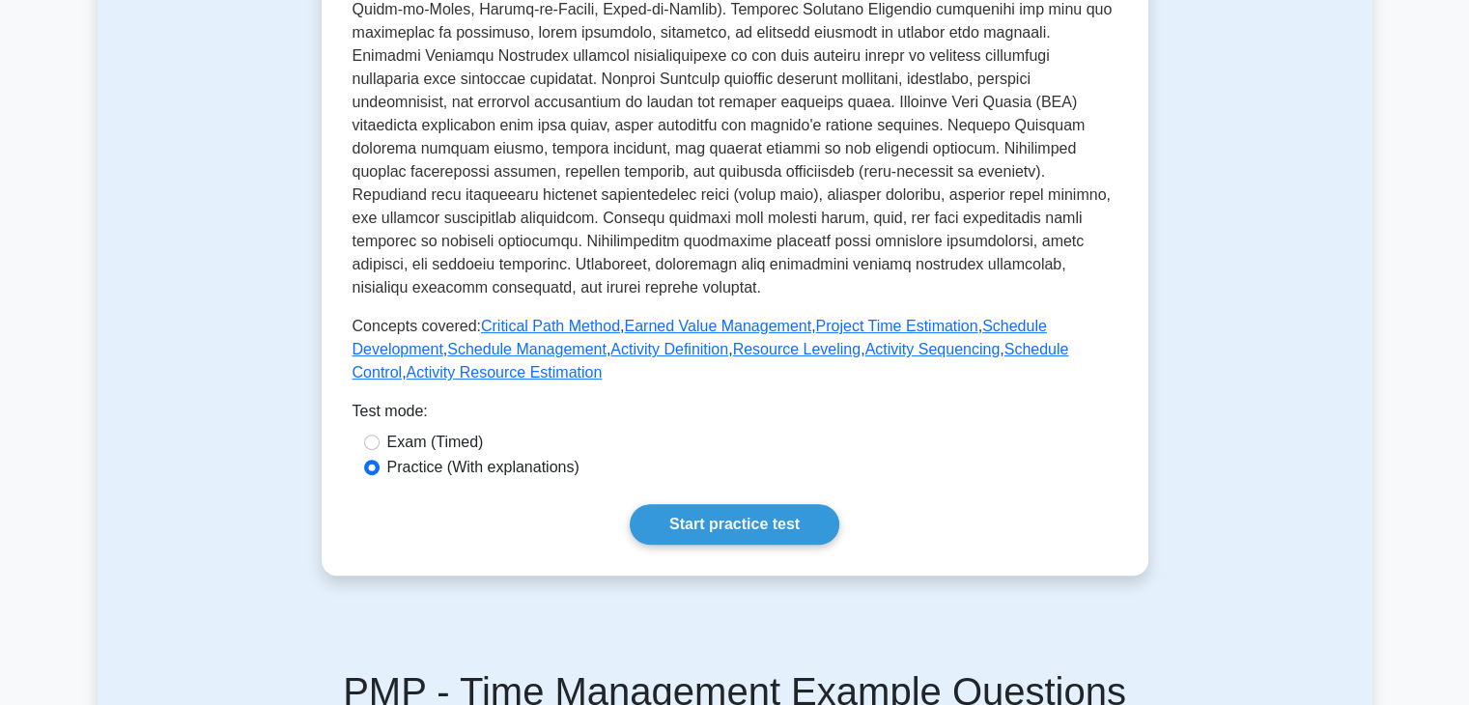
scroll to position [966, 0]
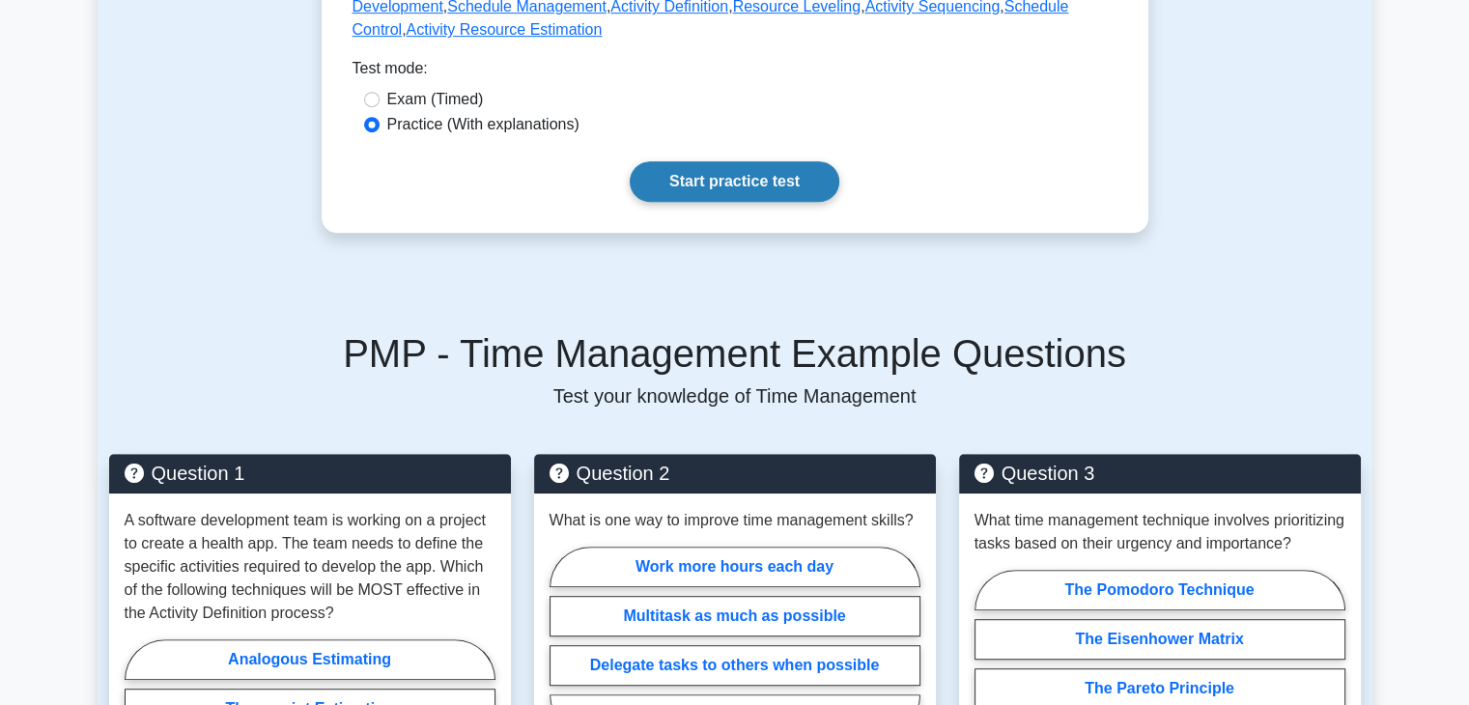
click at [738, 183] on link "Start practice test" at bounding box center [735, 181] width 210 height 41
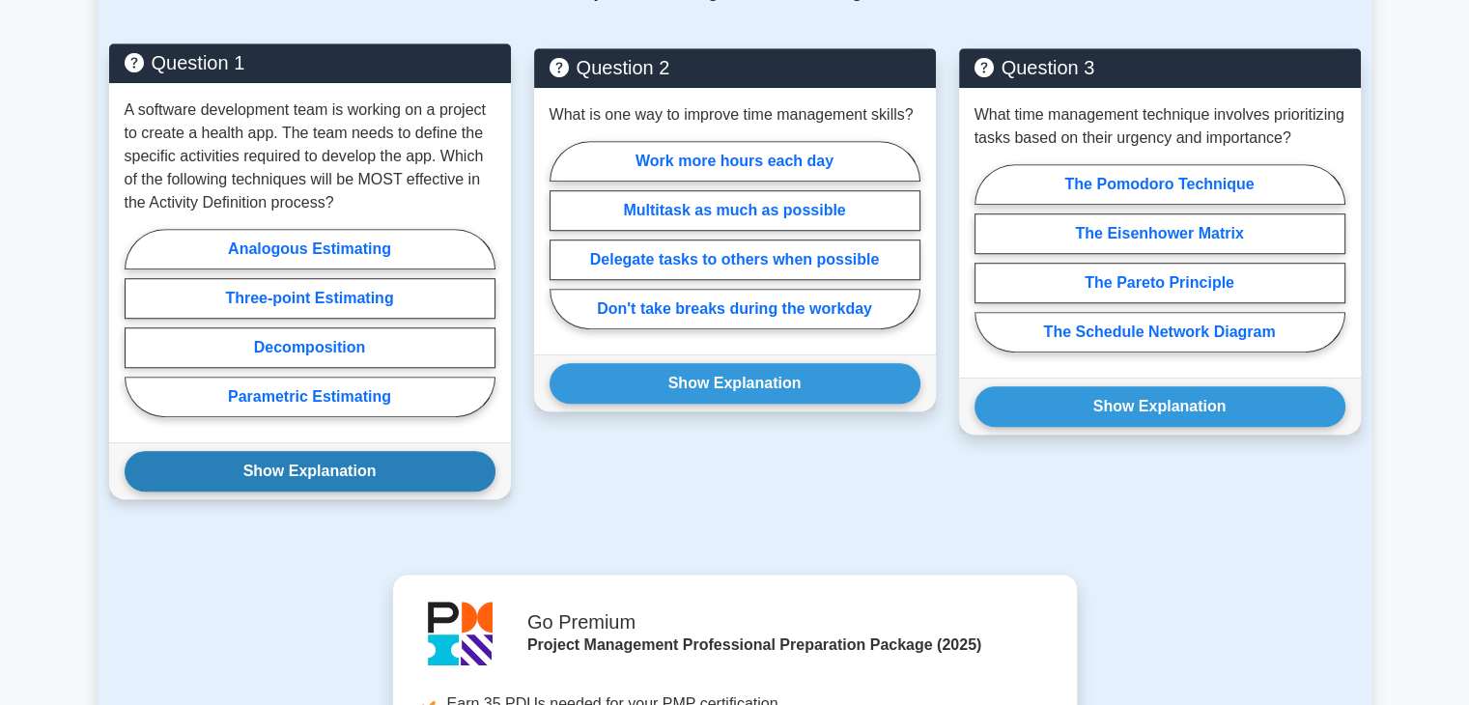
scroll to position [1352, 0]
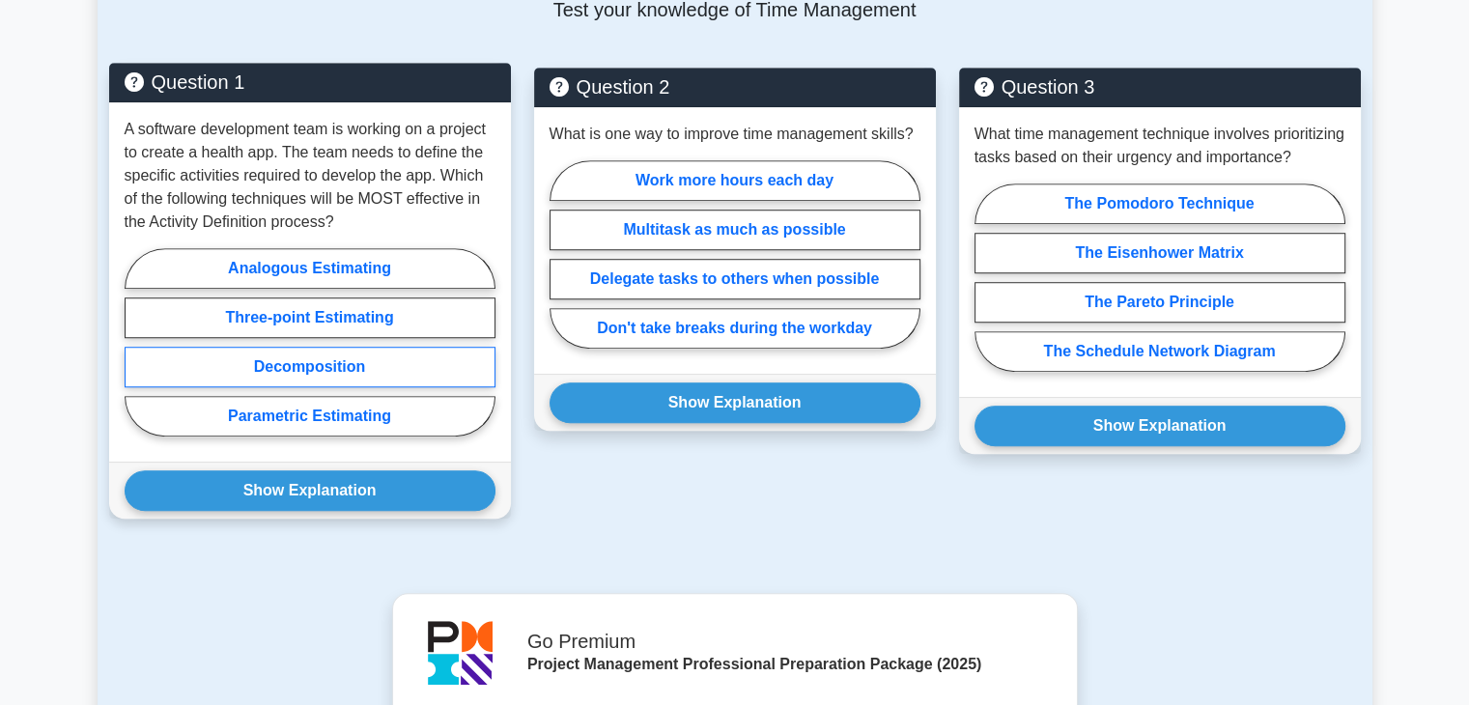
click at [313, 377] on label "Decomposition" at bounding box center [310, 367] width 371 height 41
click at [137, 354] on input "Decomposition" at bounding box center [131, 348] width 13 height 13
radio input "true"
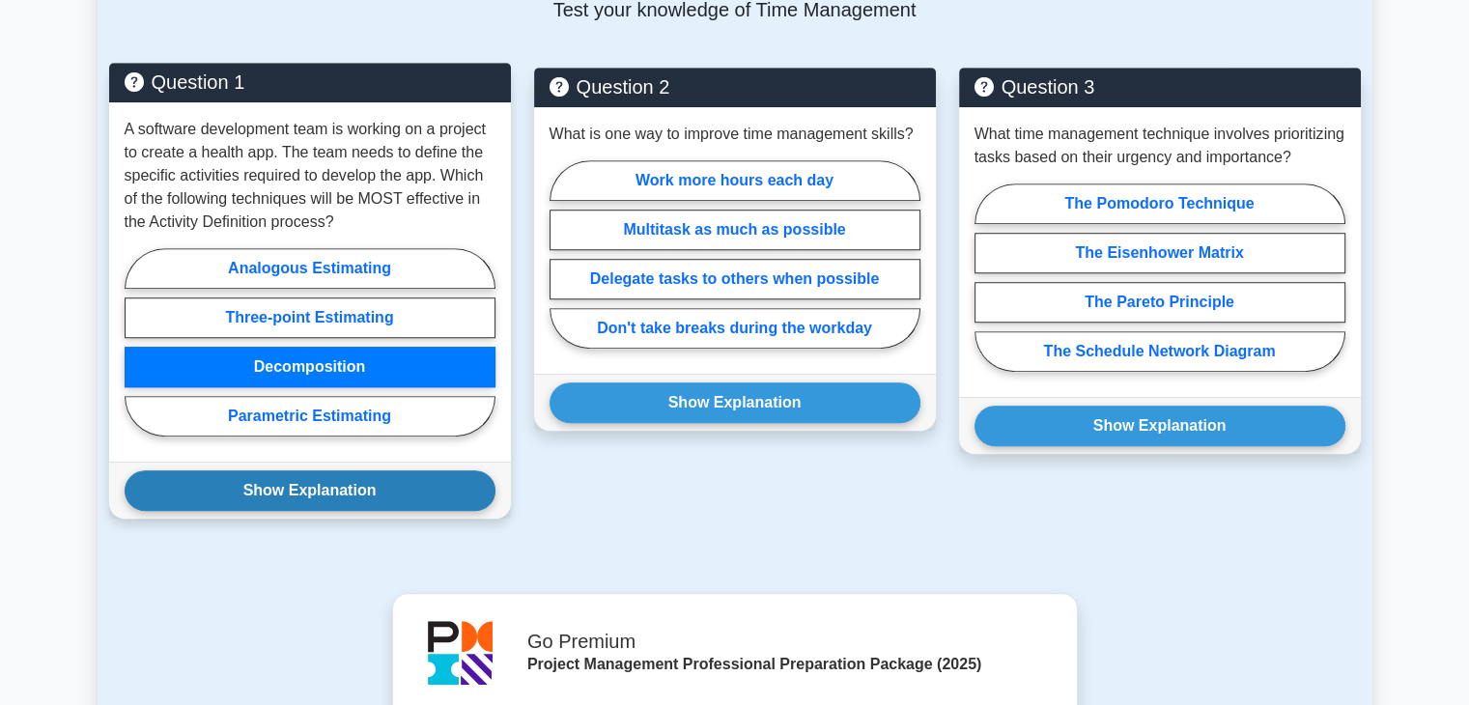
click at [372, 498] on button "Show Explanation" at bounding box center [310, 490] width 371 height 41
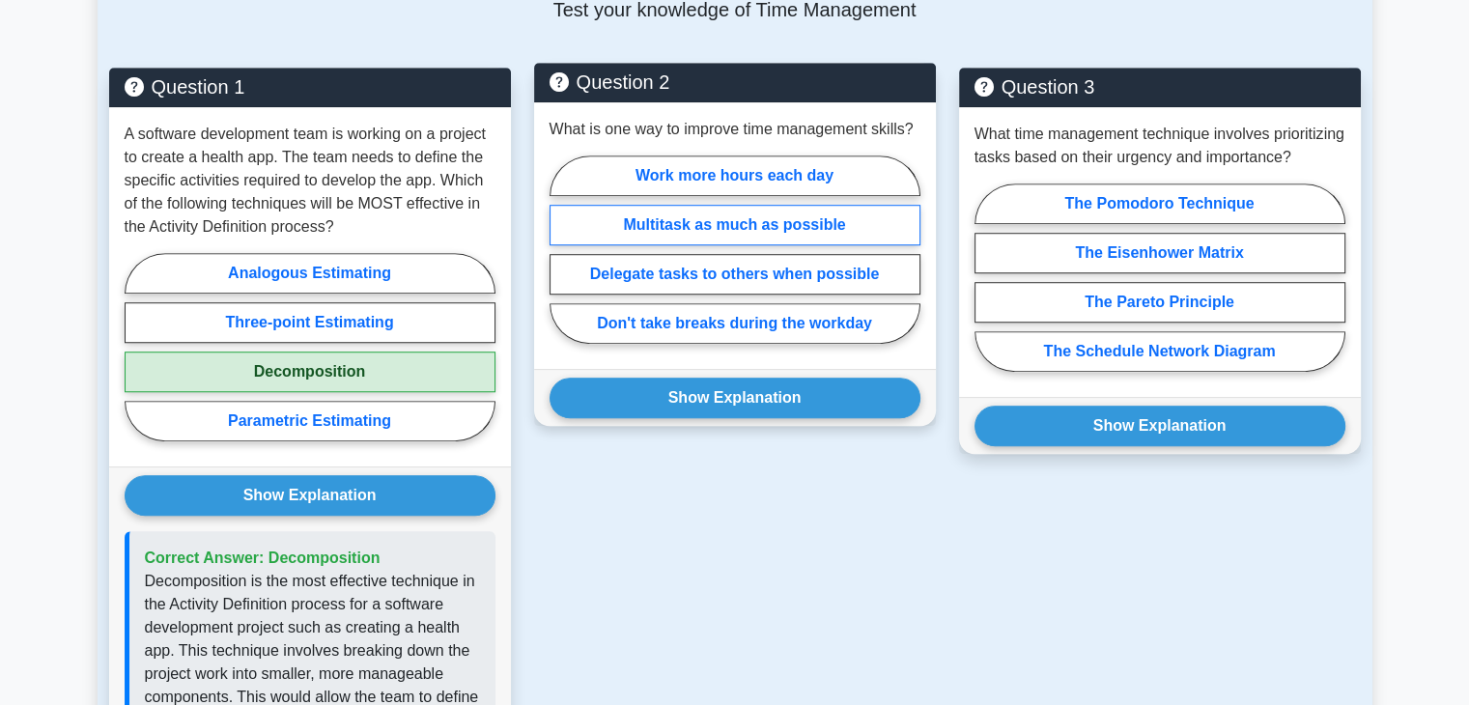
click at [770, 232] on label "Multitask as much as possible" at bounding box center [735, 225] width 371 height 41
click at [562, 249] on input "Multitask as much as possible" at bounding box center [556, 255] width 13 height 13
radio input "true"
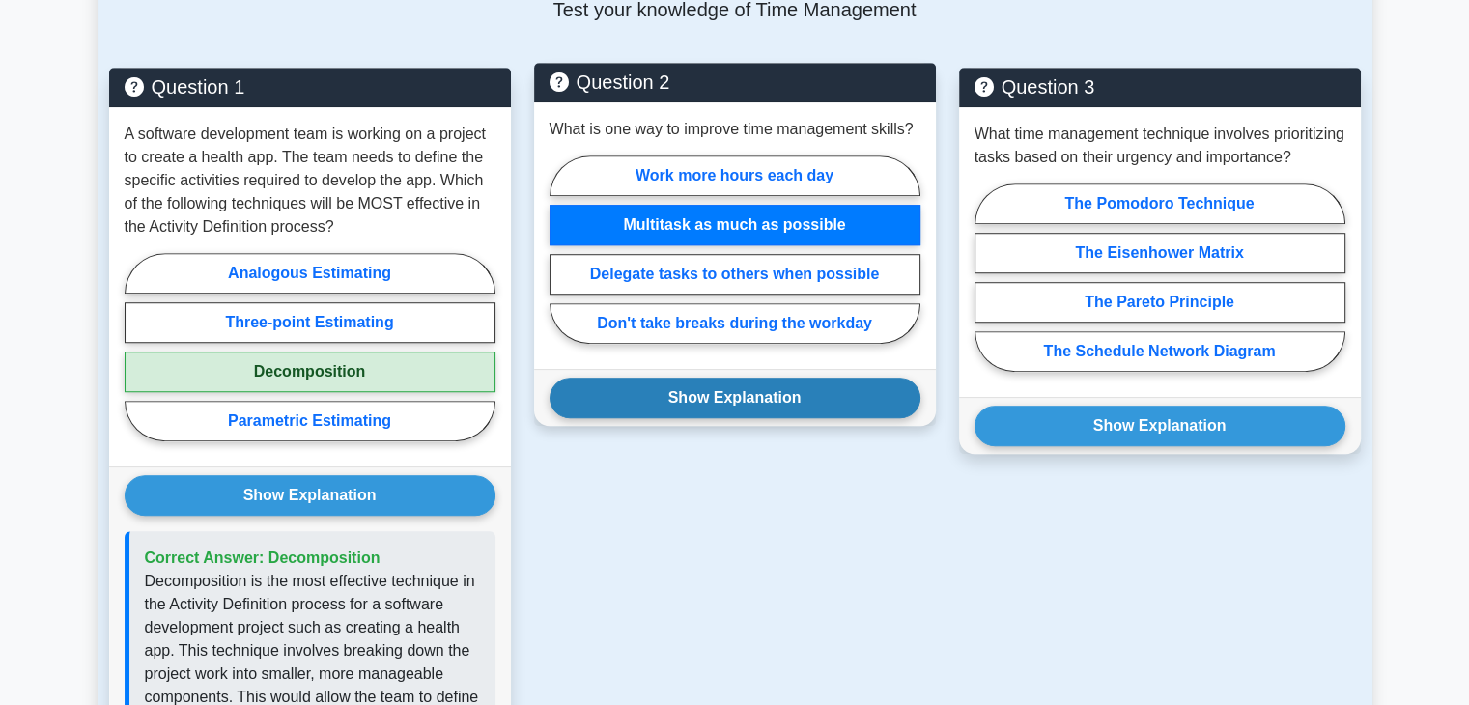
click at [730, 408] on button "Show Explanation" at bounding box center [735, 398] width 371 height 41
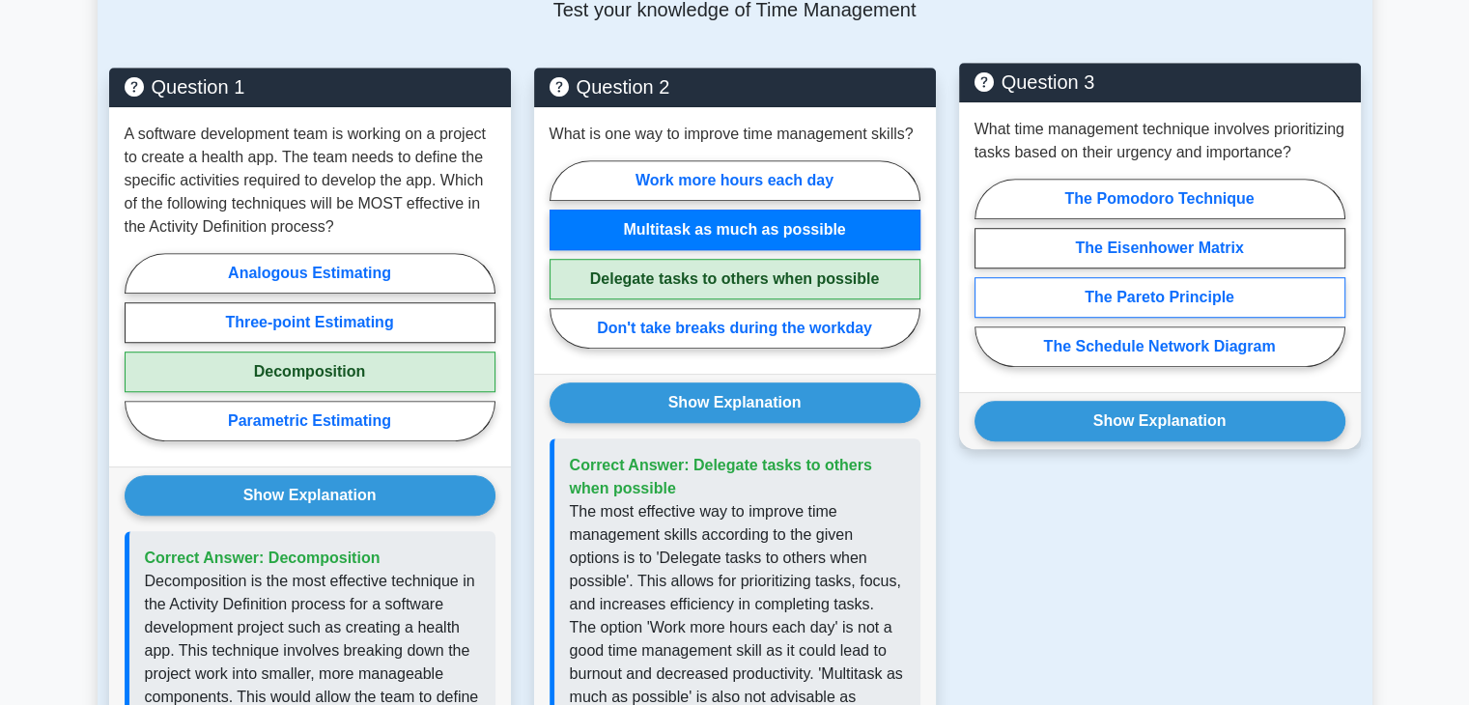
click at [1135, 318] on label "The Pareto Principle" at bounding box center [1160, 297] width 371 height 41
click at [987, 285] on input "The Pareto Principle" at bounding box center [981, 278] width 13 height 13
radio input "true"
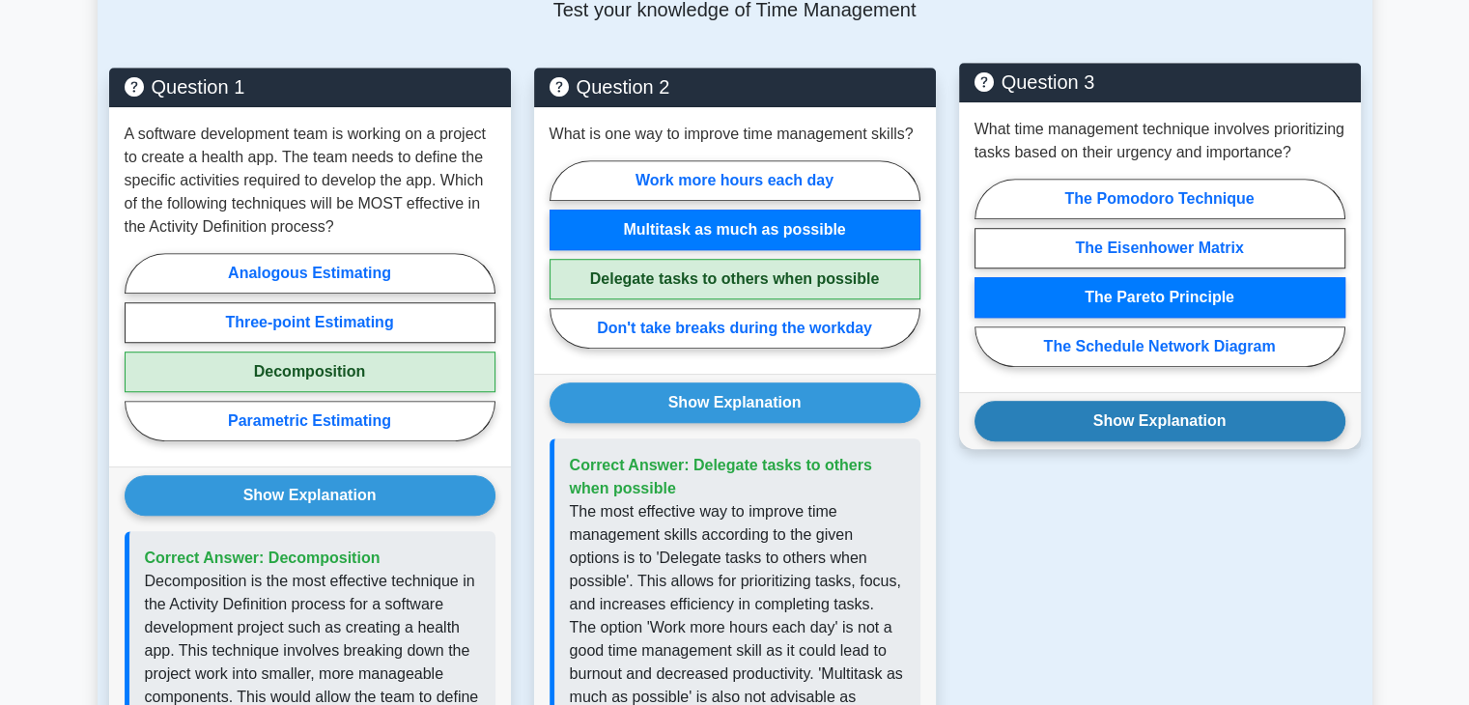
click at [1093, 439] on button "Show Explanation" at bounding box center [1160, 421] width 371 height 41
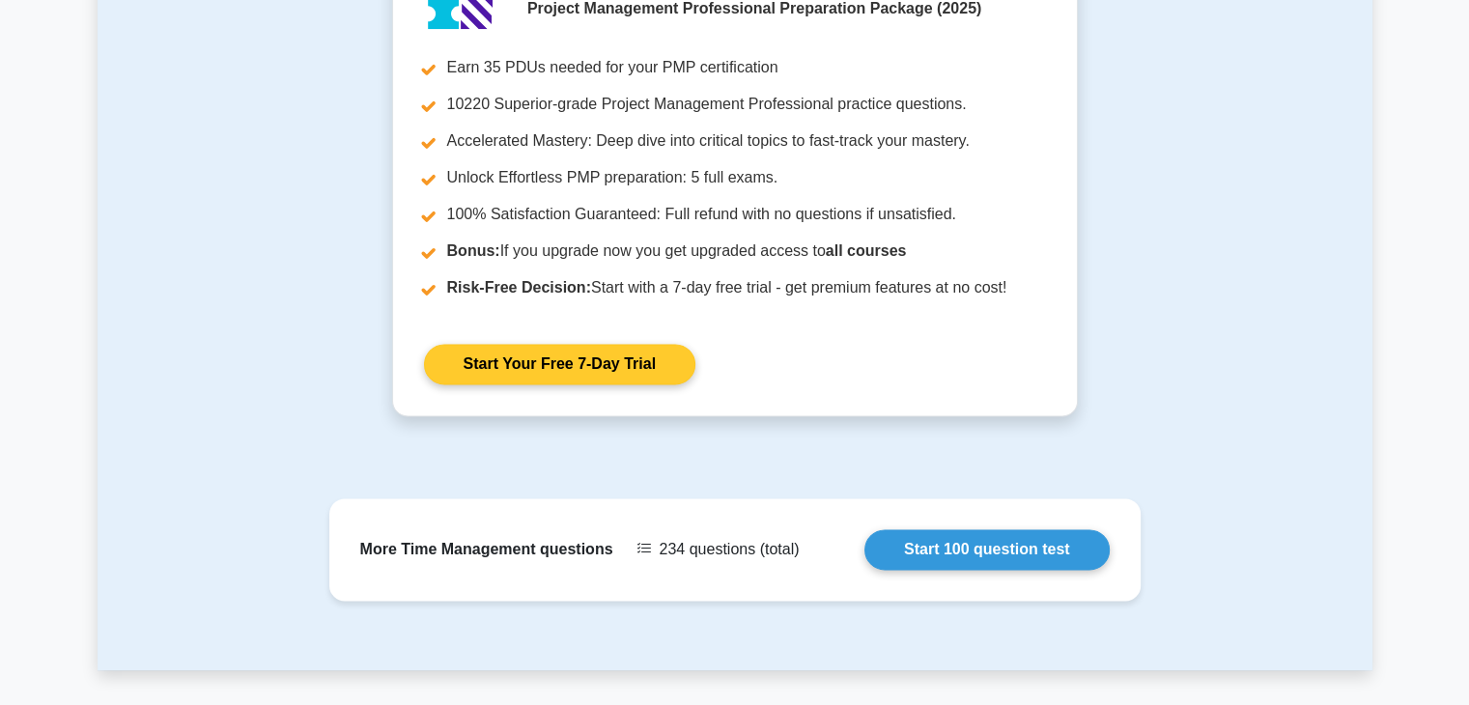
scroll to position [2781, 0]
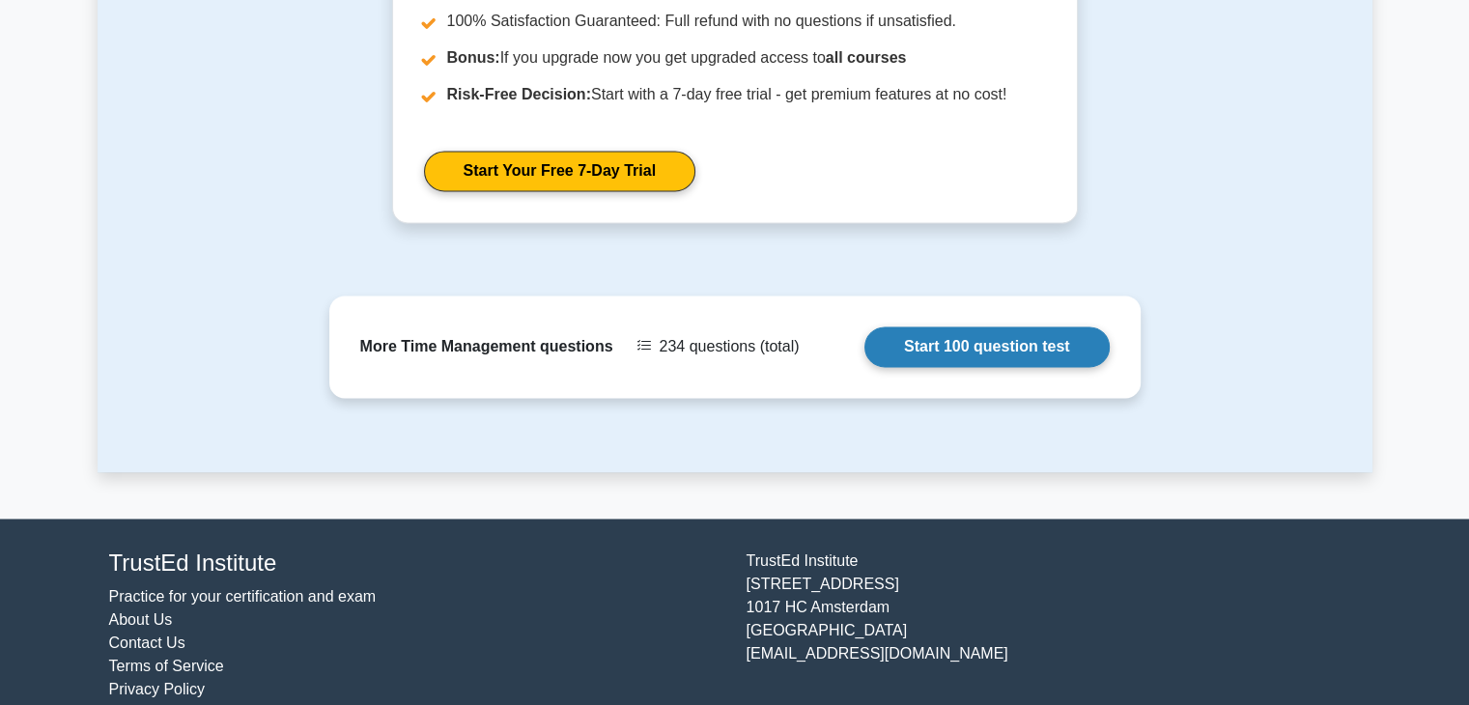
click at [908, 326] on link "Start 100 question test" at bounding box center [986, 346] width 245 height 41
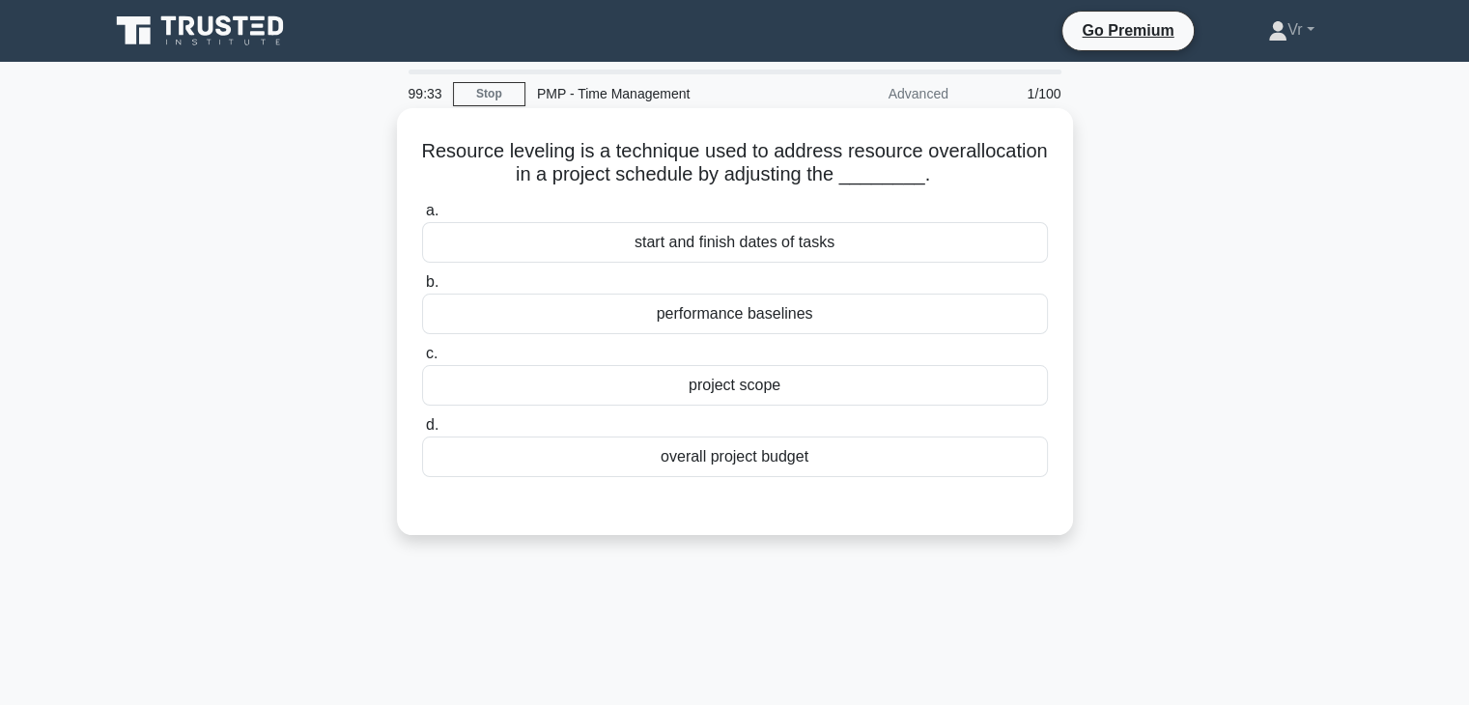
click at [792, 318] on div "performance baselines" at bounding box center [735, 314] width 626 height 41
click at [422, 289] on input "b. performance baselines" at bounding box center [422, 282] width 0 height 13
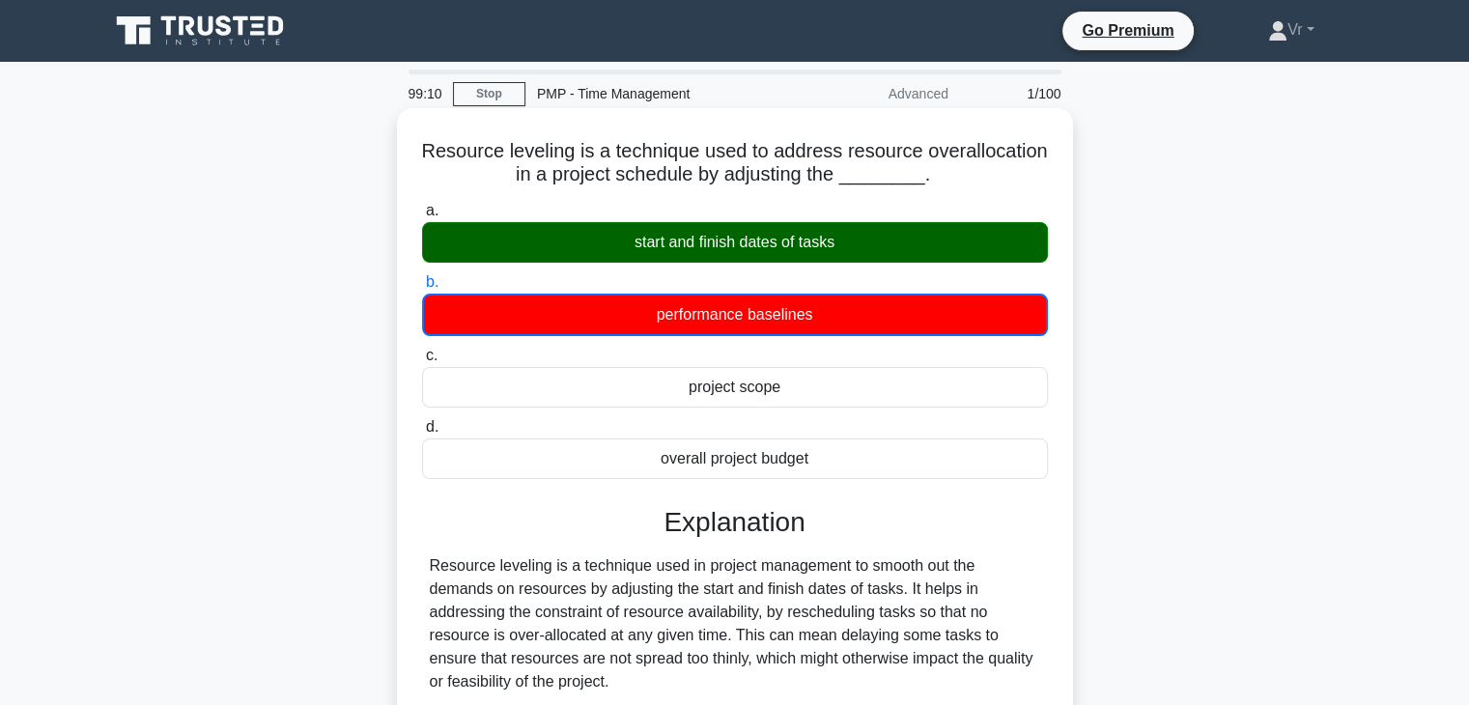
scroll to position [348, 0]
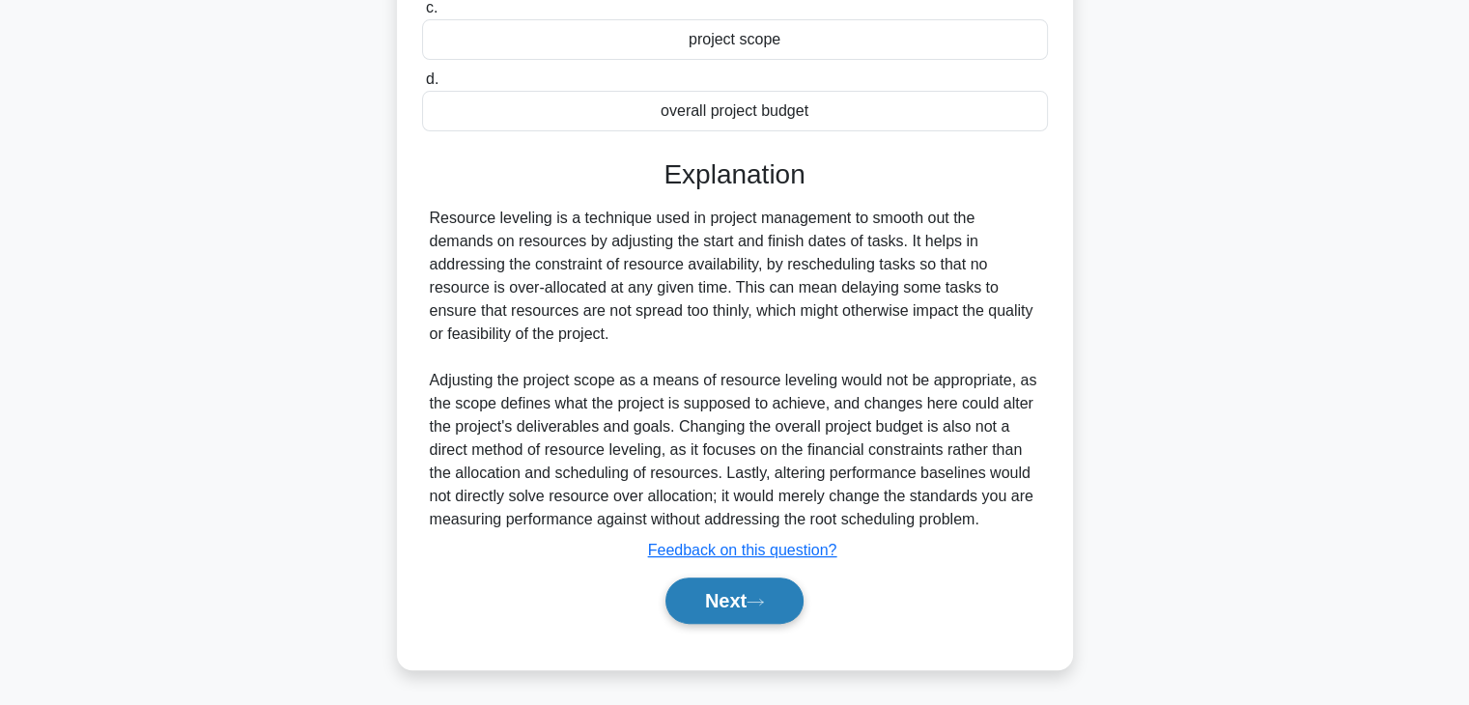
click at [757, 615] on button "Next" at bounding box center [735, 601] width 138 height 46
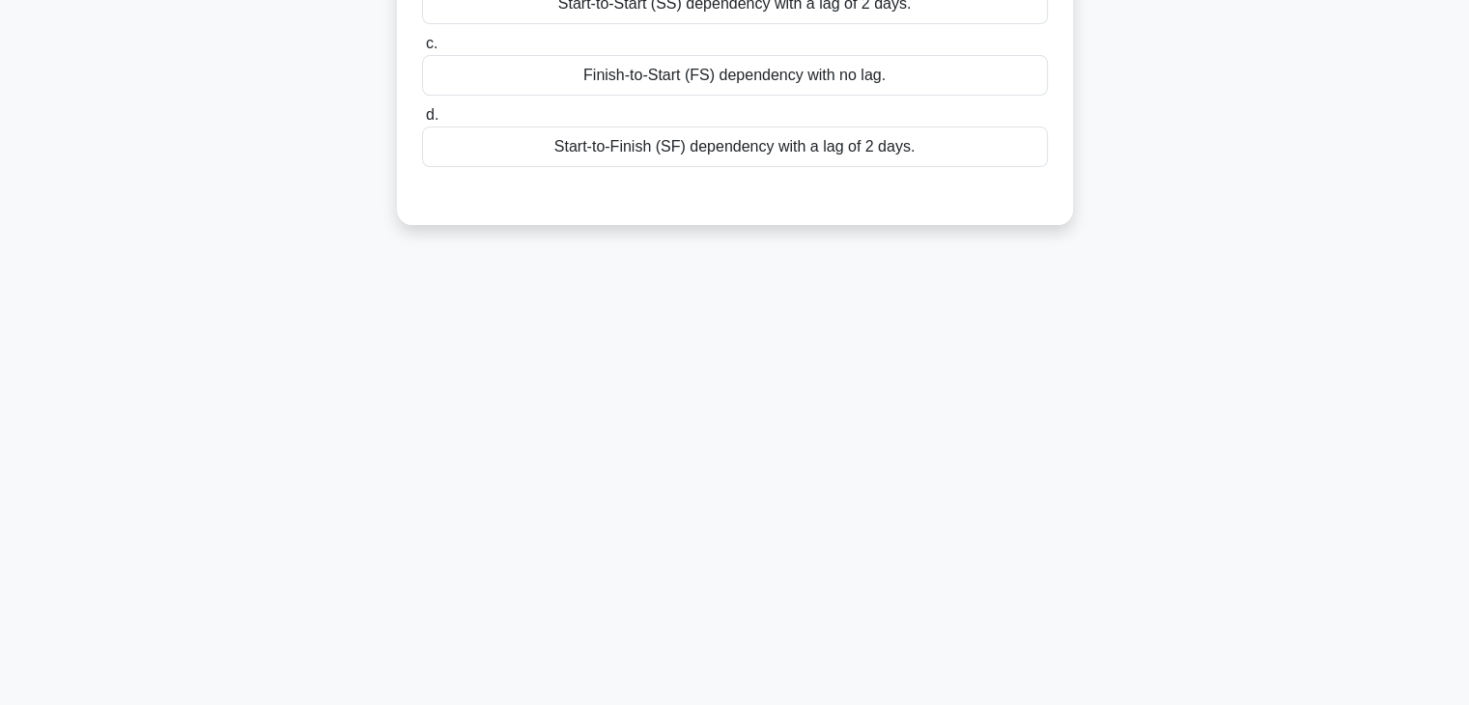
scroll to position [0, 0]
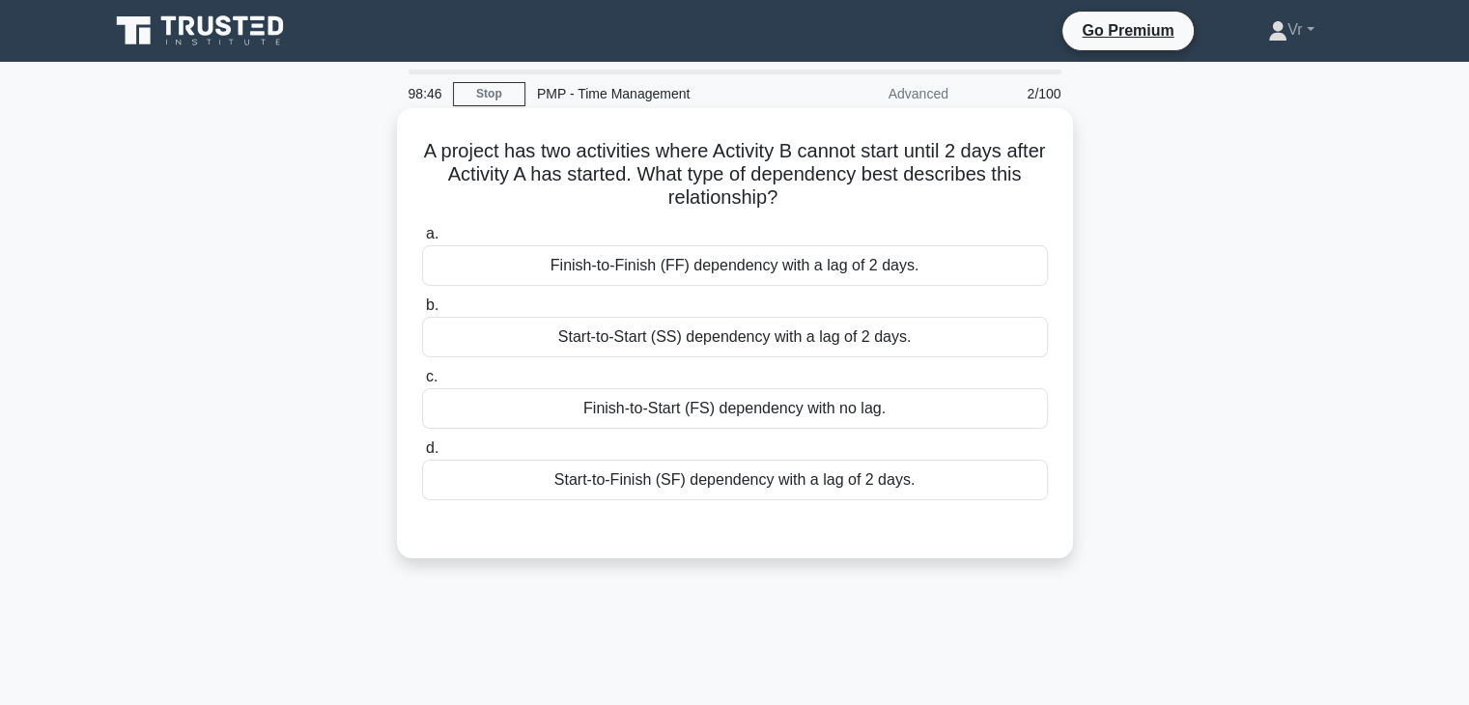
click at [689, 343] on div "Start-to-Start (SS) dependency with a lag of 2 days." at bounding box center [735, 337] width 626 height 41
click at [422, 312] on input "b. Start-to-Start (SS) dependency with a lag of 2 days." at bounding box center [422, 305] width 0 height 13
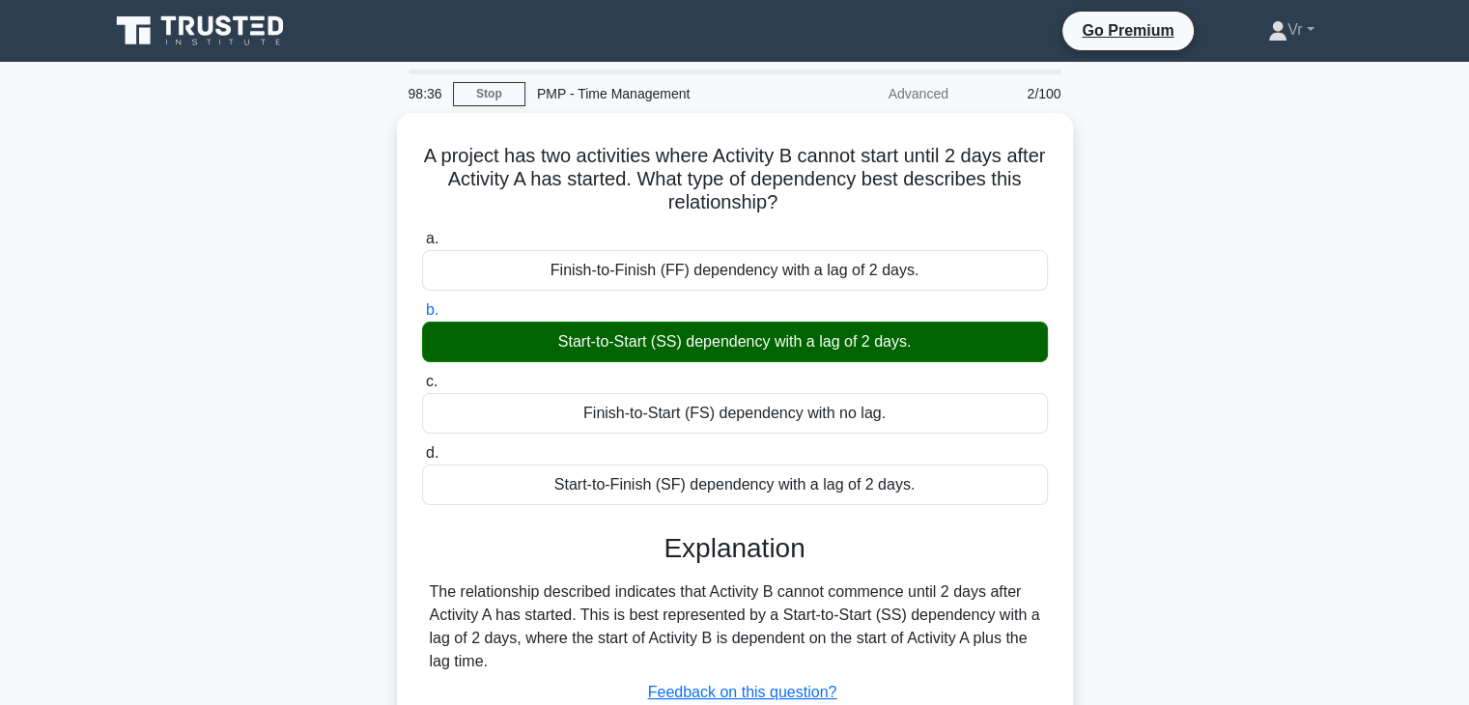
scroll to position [339, 0]
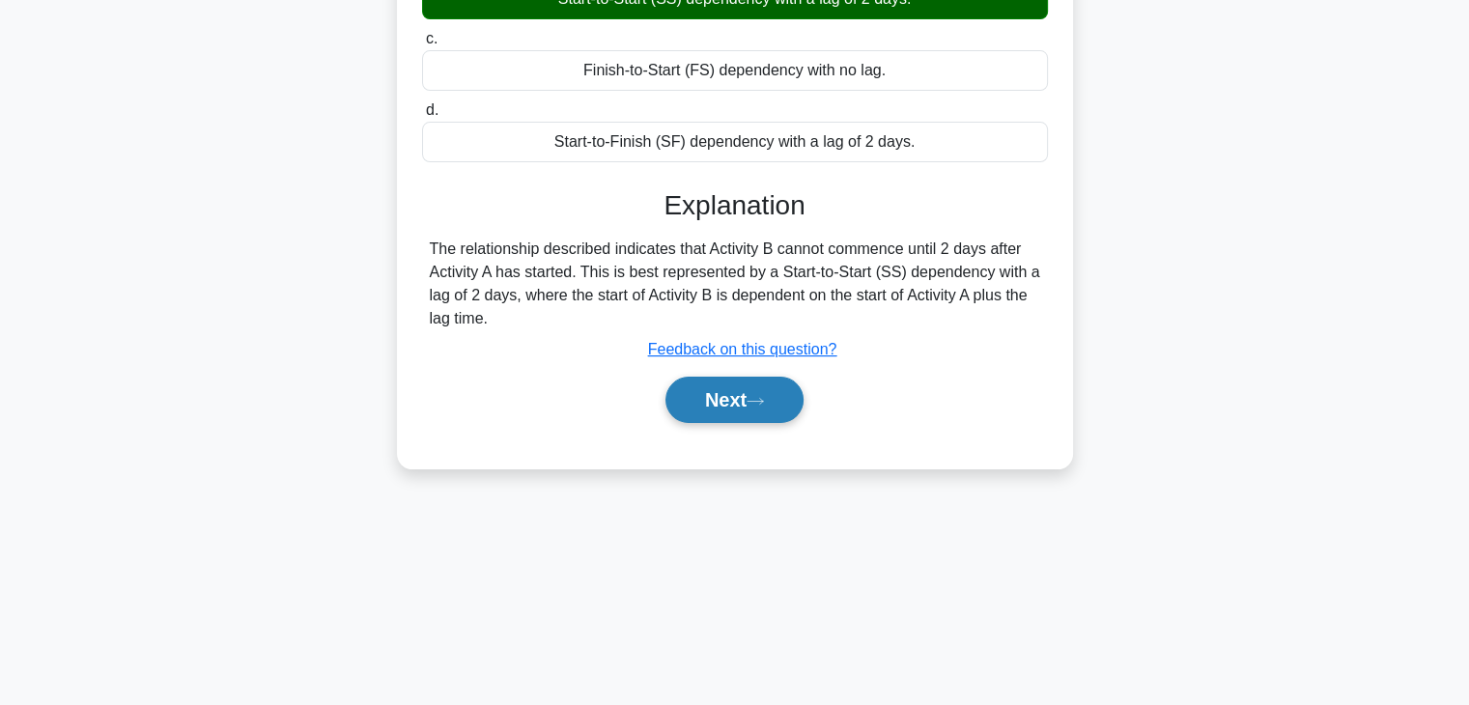
click at [759, 377] on button "Next" at bounding box center [735, 400] width 138 height 46
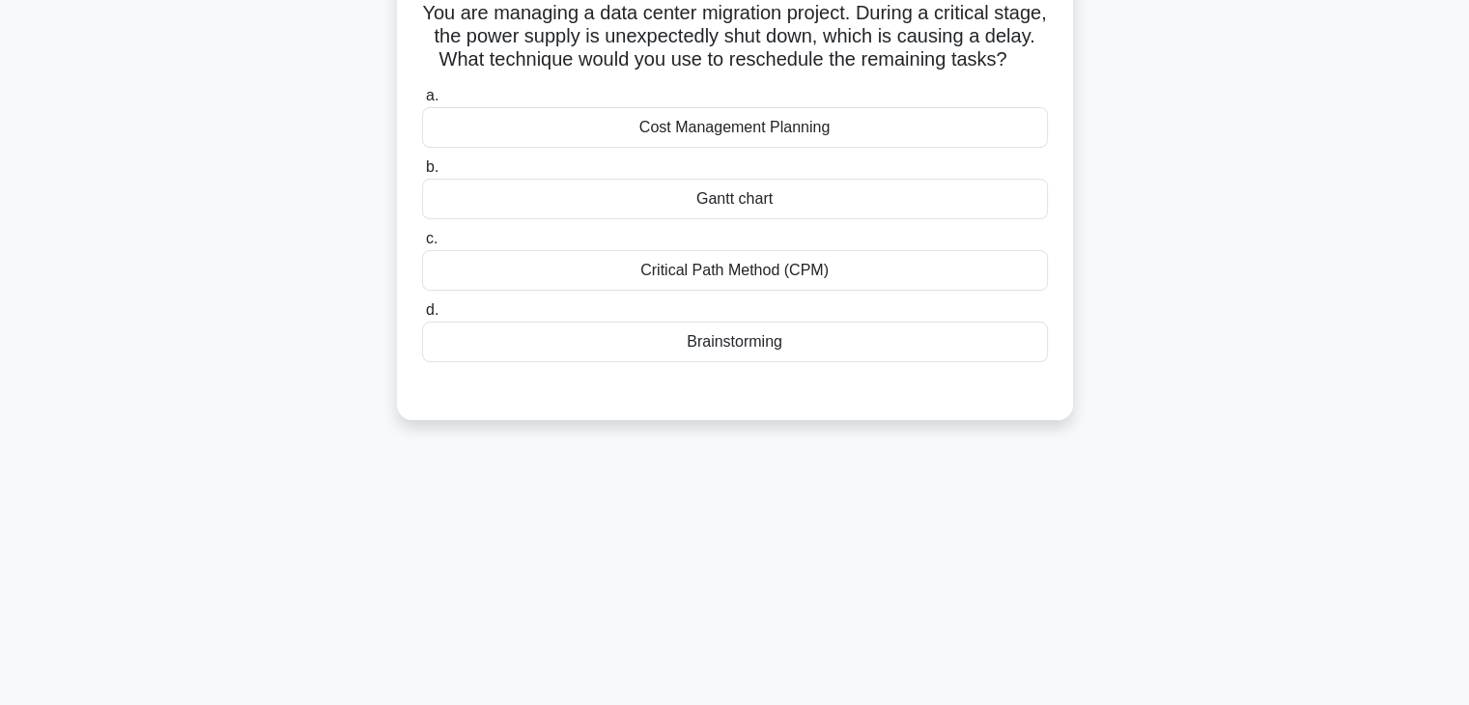
scroll to position [0, 0]
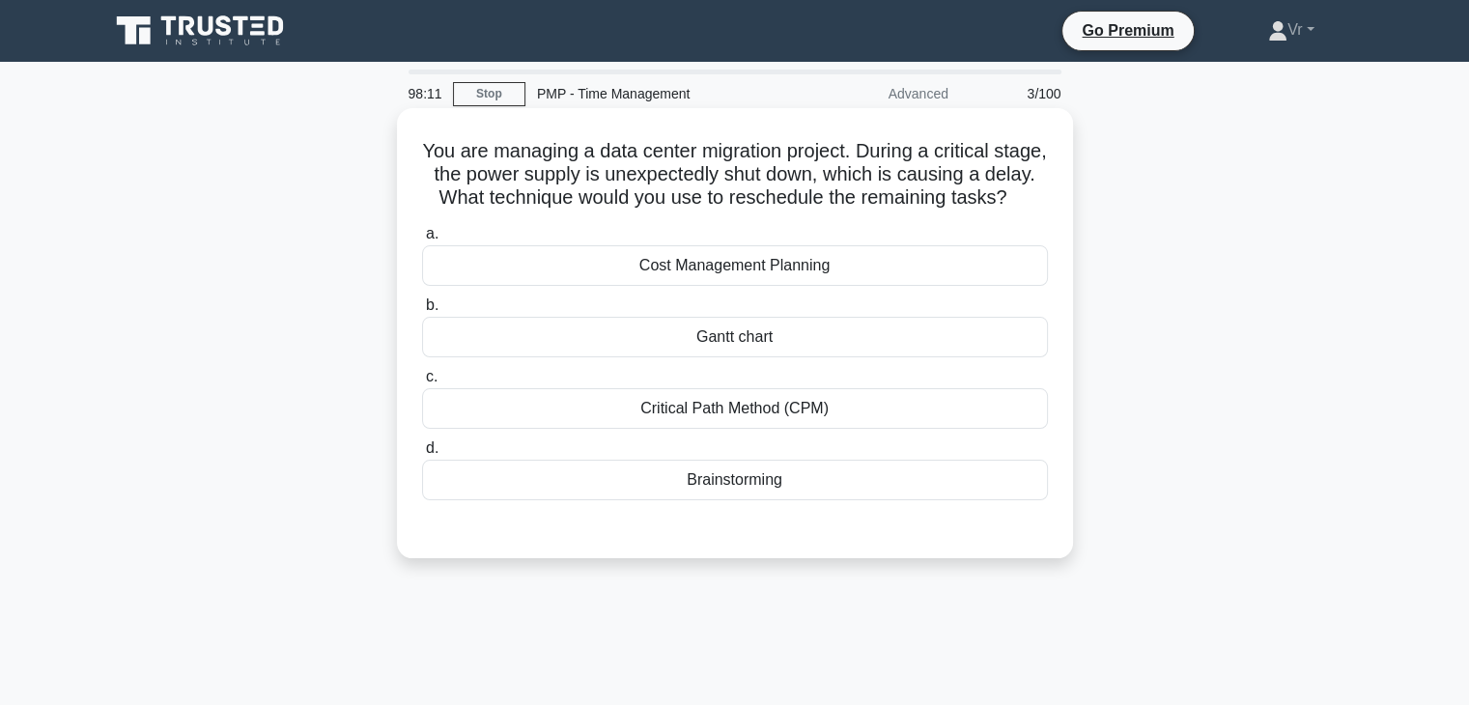
click at [765, 429] on div "Critical Path Method (CPM)" at bounding box center [735, 408] width 626 height 41
click at [422, 383] on input "c. Critical Path Method (CPM)" at bounding box center [422, 377] width 0 height 13
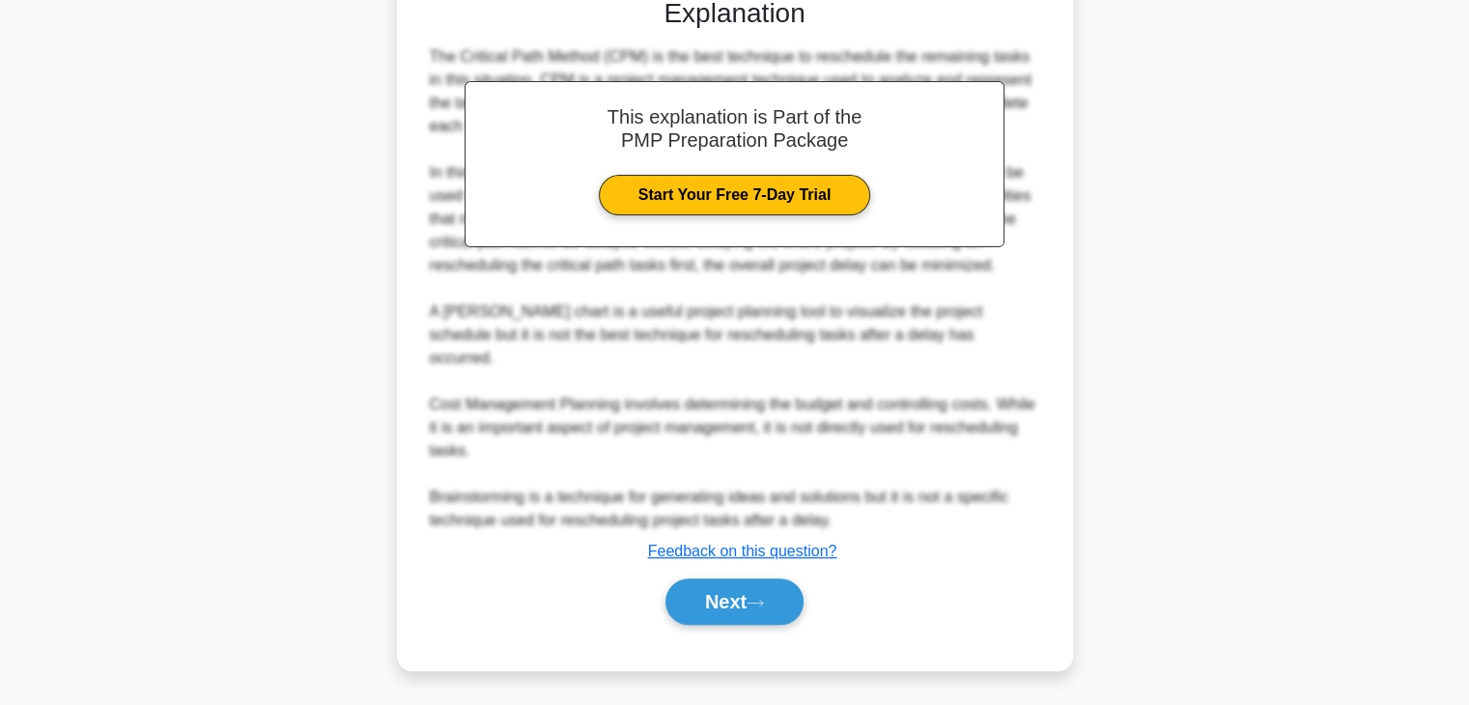
scroll to position [531, 0]
click at [745, 596] on button "Next" at bounding box center [735, 601] width 138 height 46
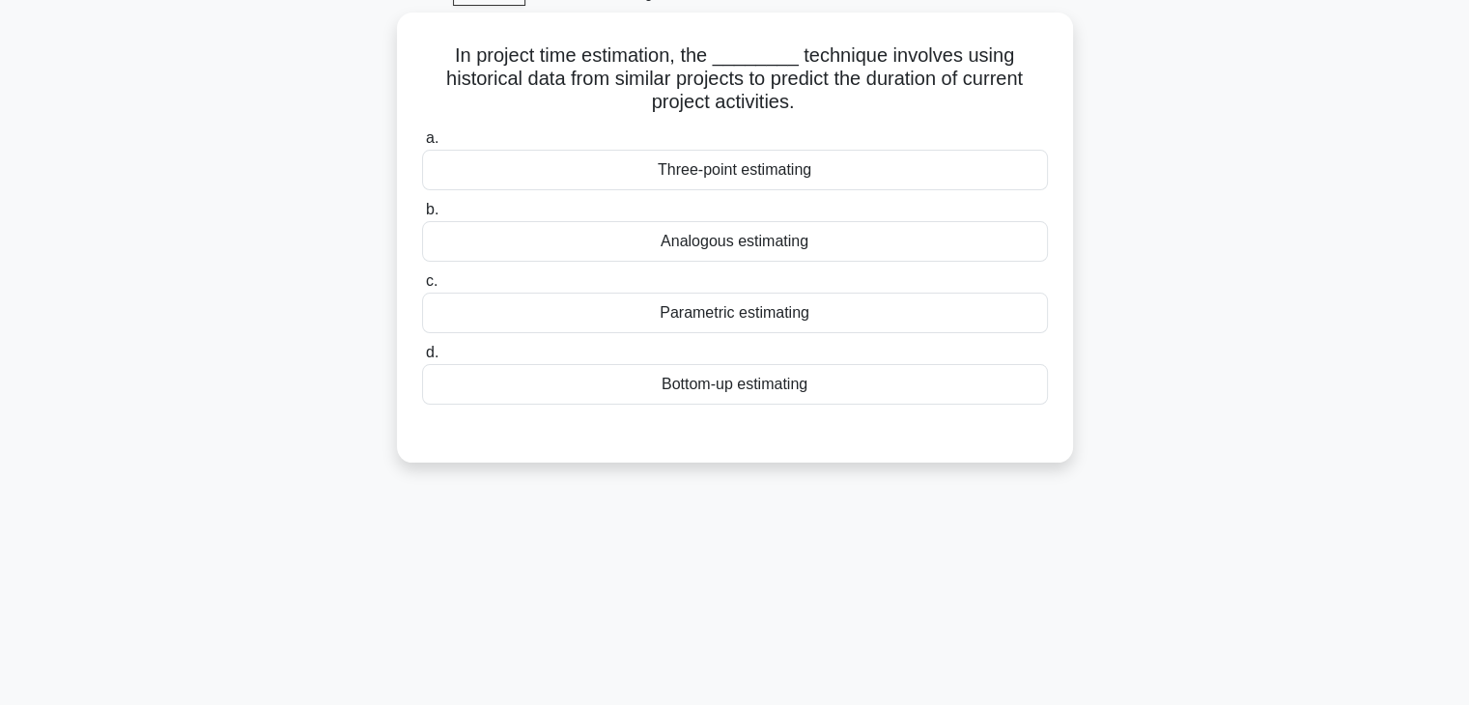
scroll to position [0, 0]
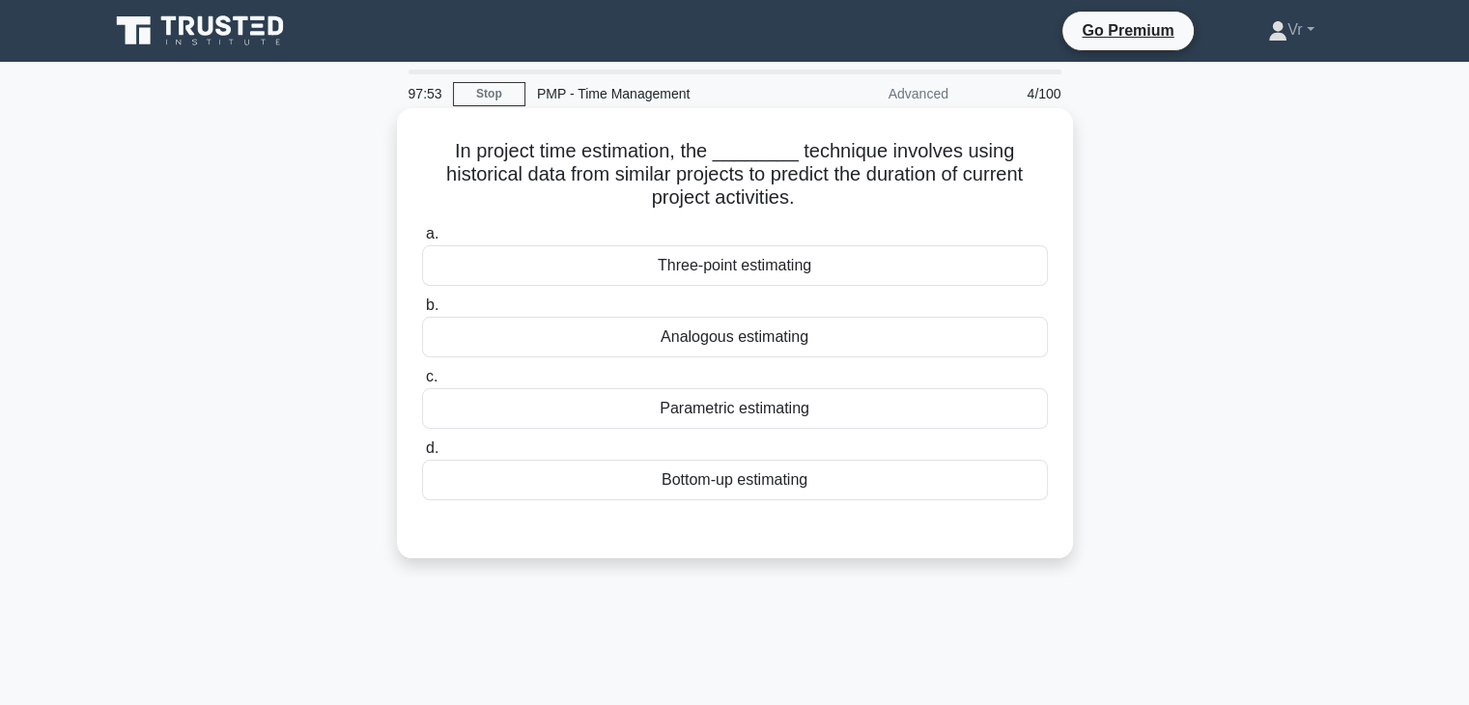
click at [702, 326] on div "Analogous estimating" at bounding box center [735, 337] width 626 height 41
click at [422, 312] on input "b. Analogous estimating" at bounding box center [422, 305] width 0 height 13
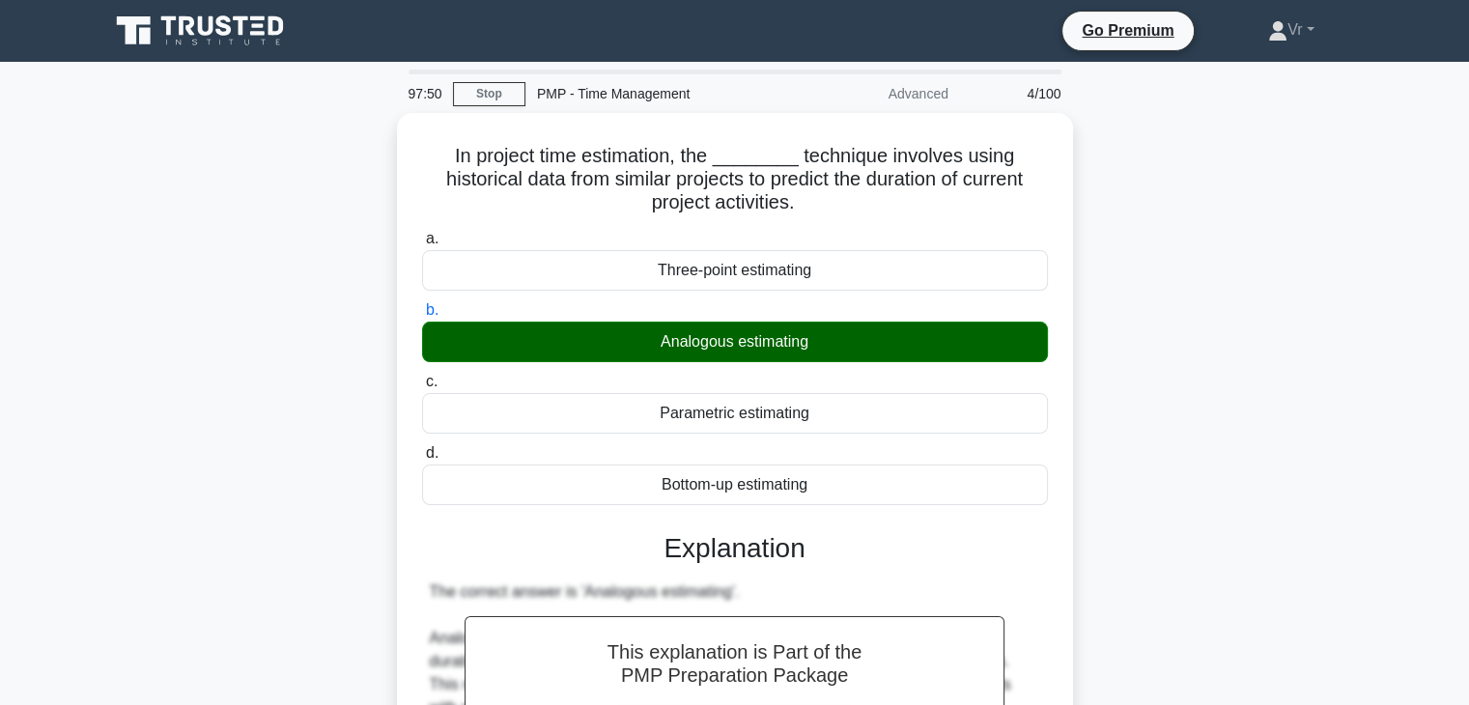
scroll to position [676, 0]
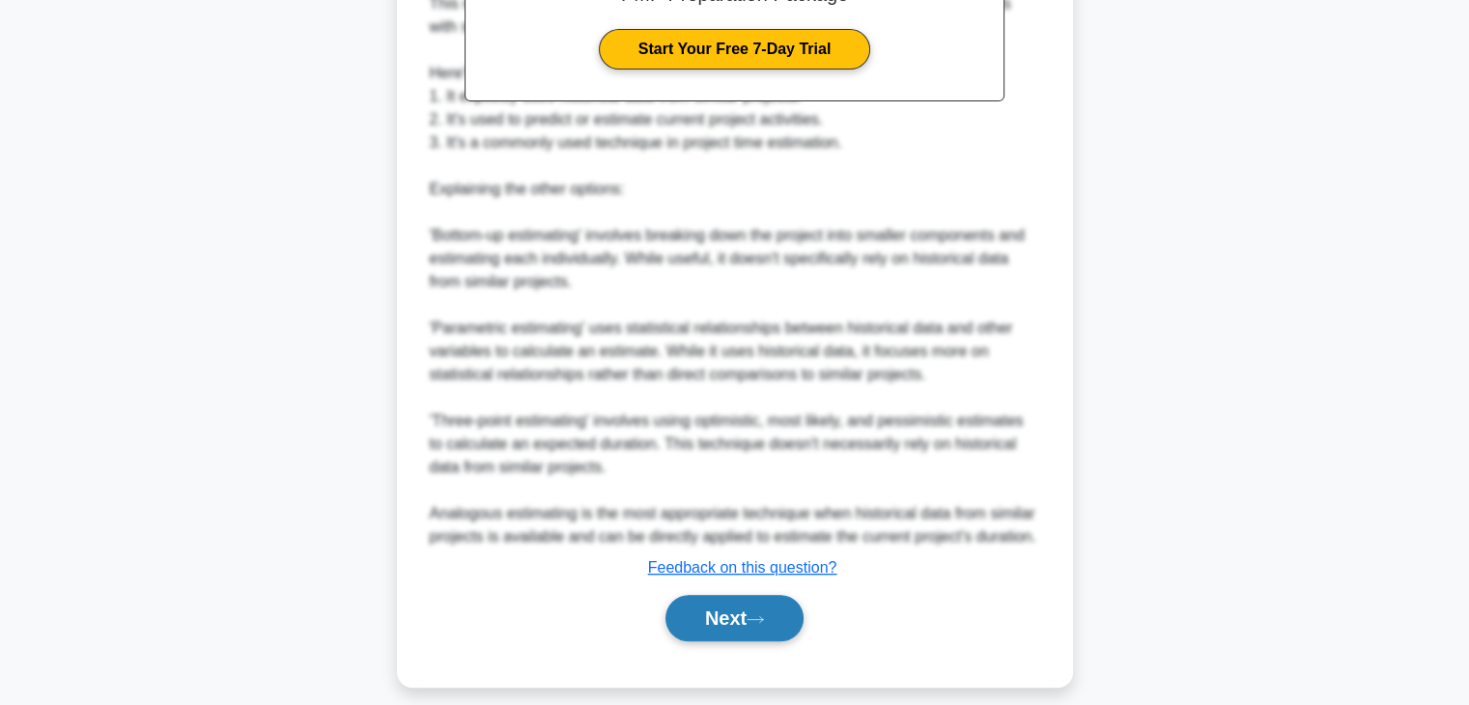
click at [745, 608] on button "Next" at bounding box center [735, 618] width 138 height 46
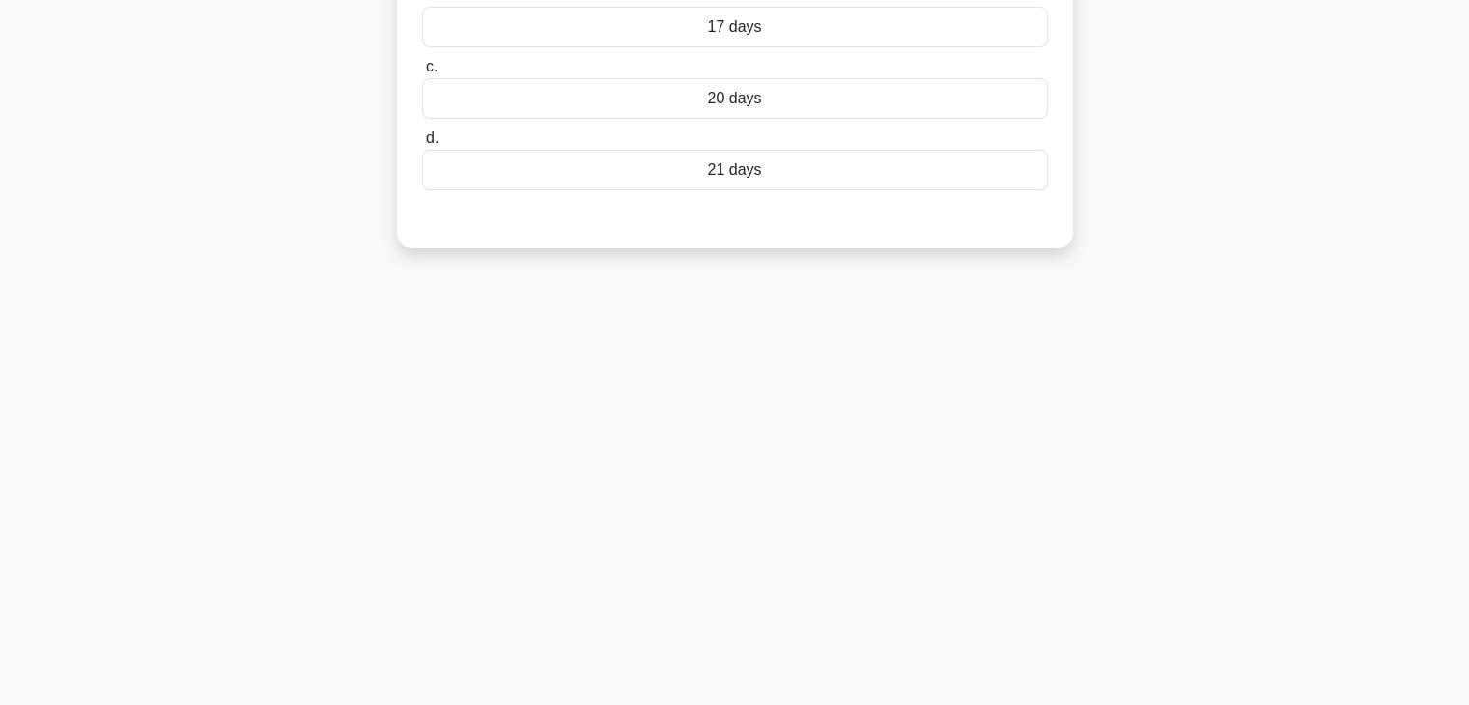
scroll to position [0, 0]
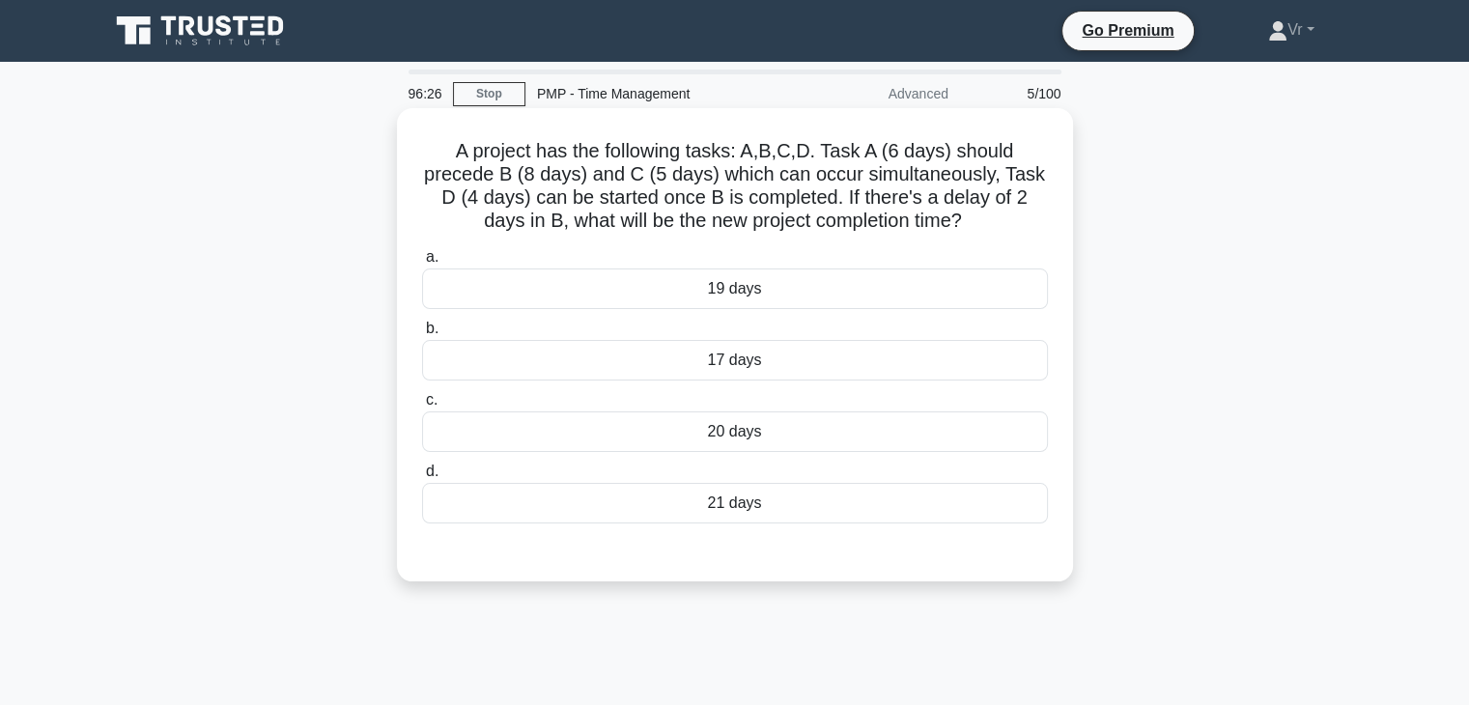
click at [746, 503] on div "21 days" at bounding box center [735, 503] width 626 height 41
click at [422, 478] on input "d. 21 days" at bounding box center [422, 472] width 0 height 13
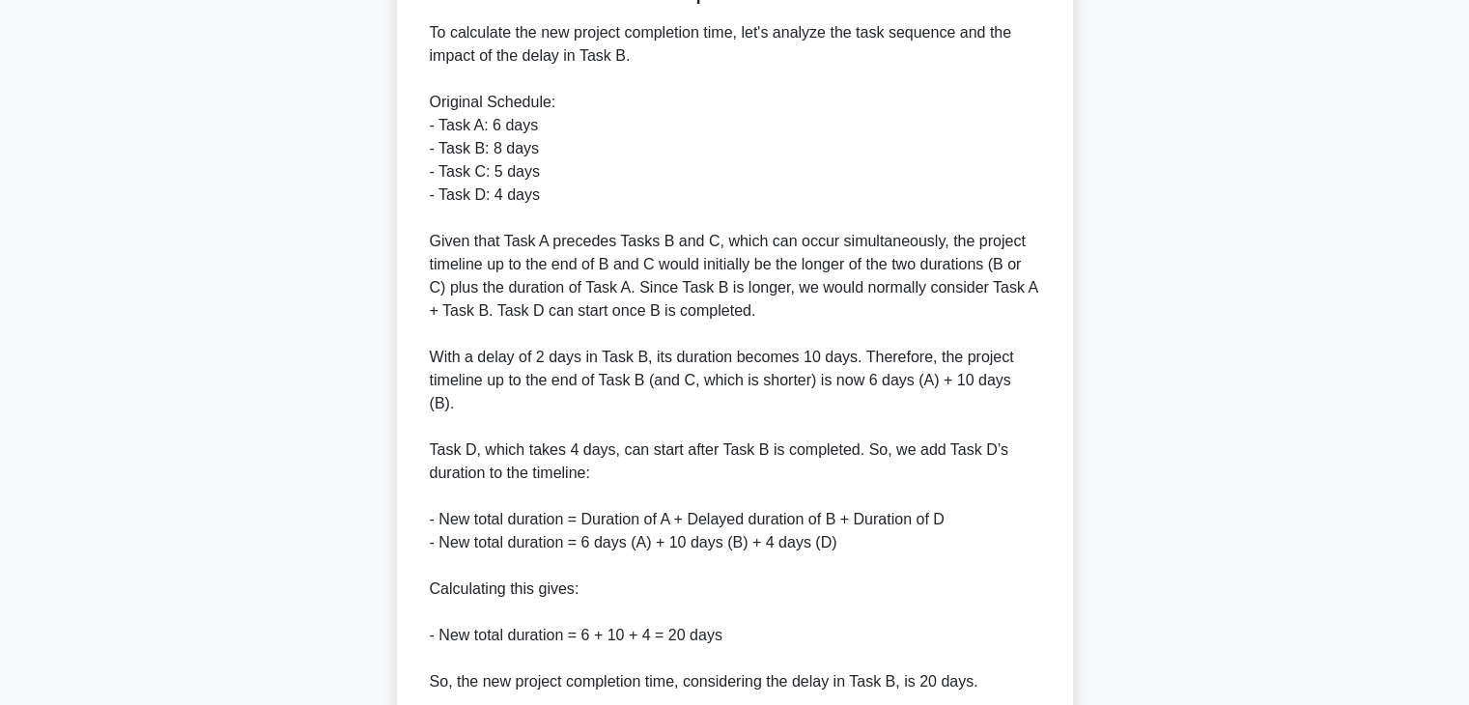
scroll to position [719, 0]
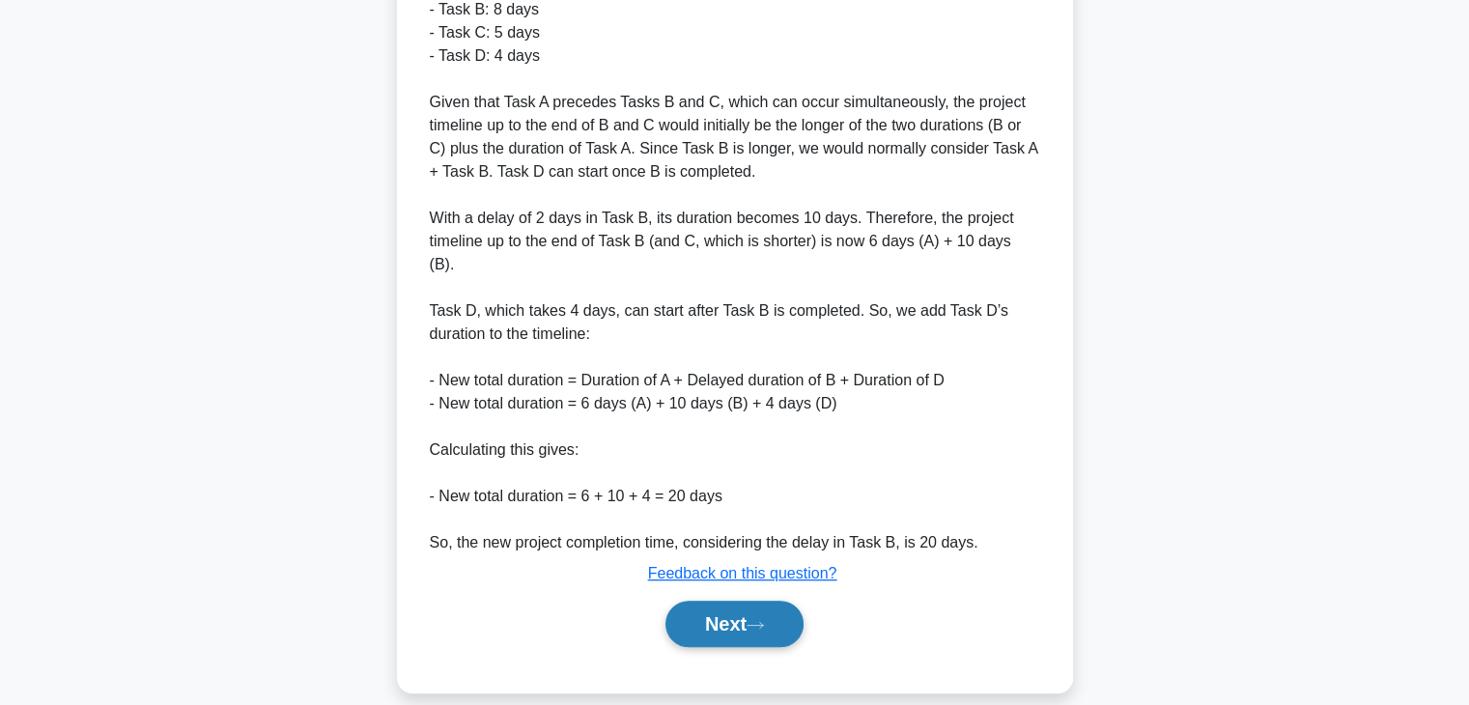
click at [745, 603] on button "Next" at bounding box center [735, 624] width 138 height 46
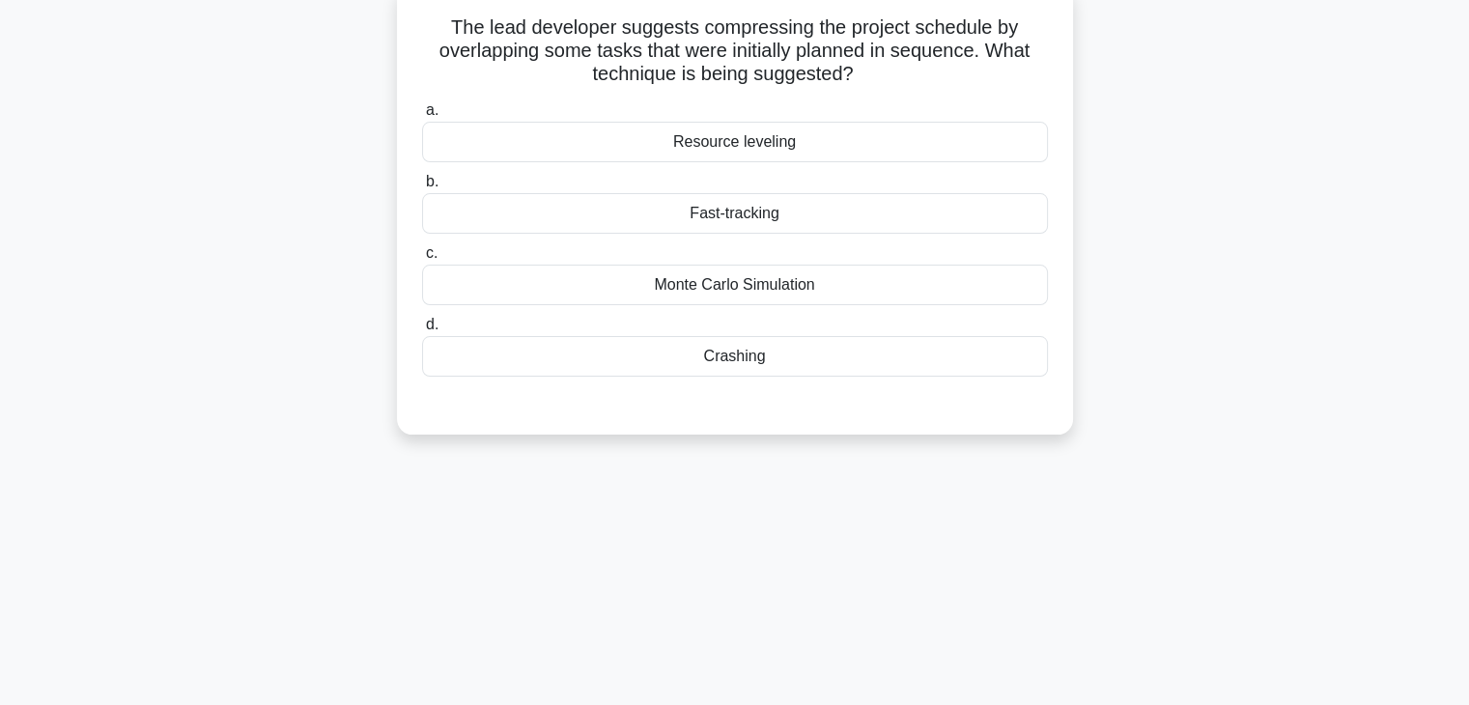
scroll to position [0, 0]
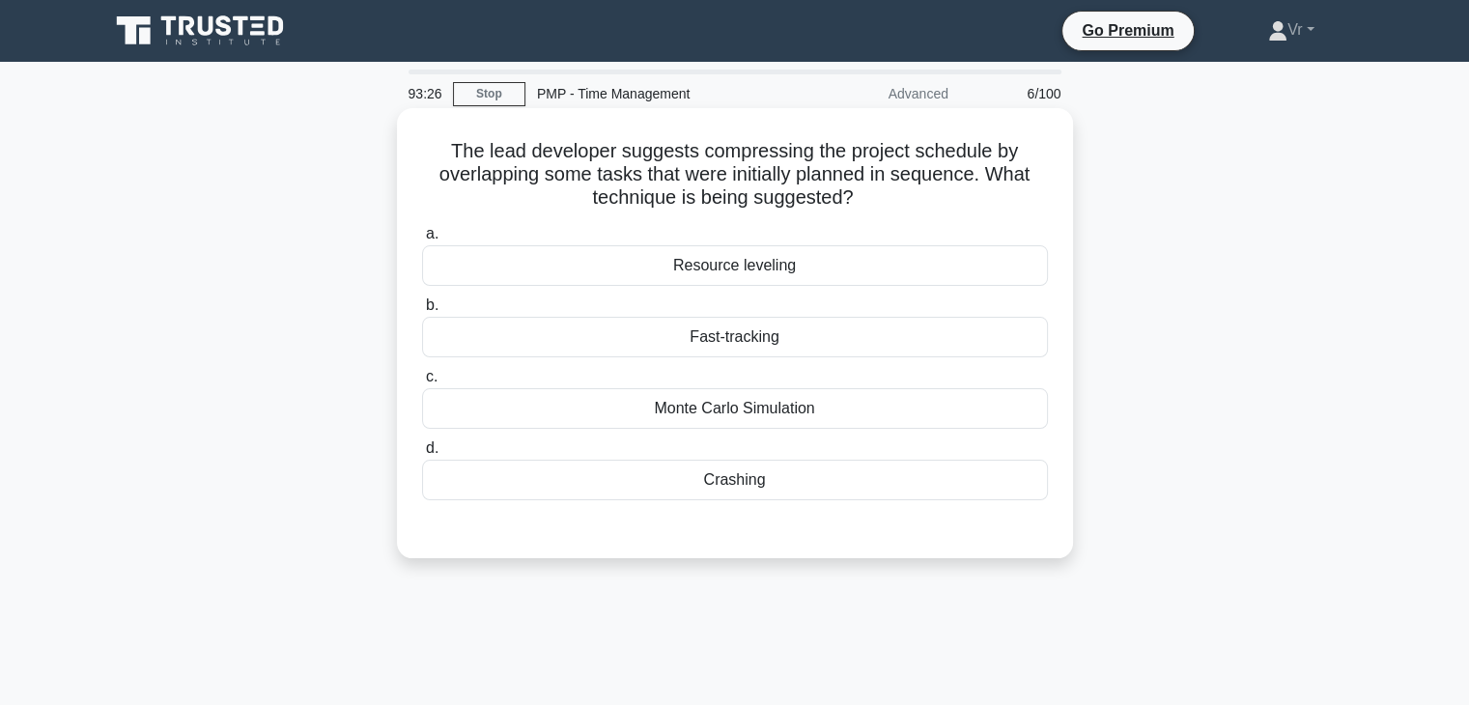
click at [717, 479] on div "Crashing" at bounding box center [735, 480] width 626 height 41
click at [422, 455] on input "d. Crashing" at bounding box center [422, 448] width 0 height 13
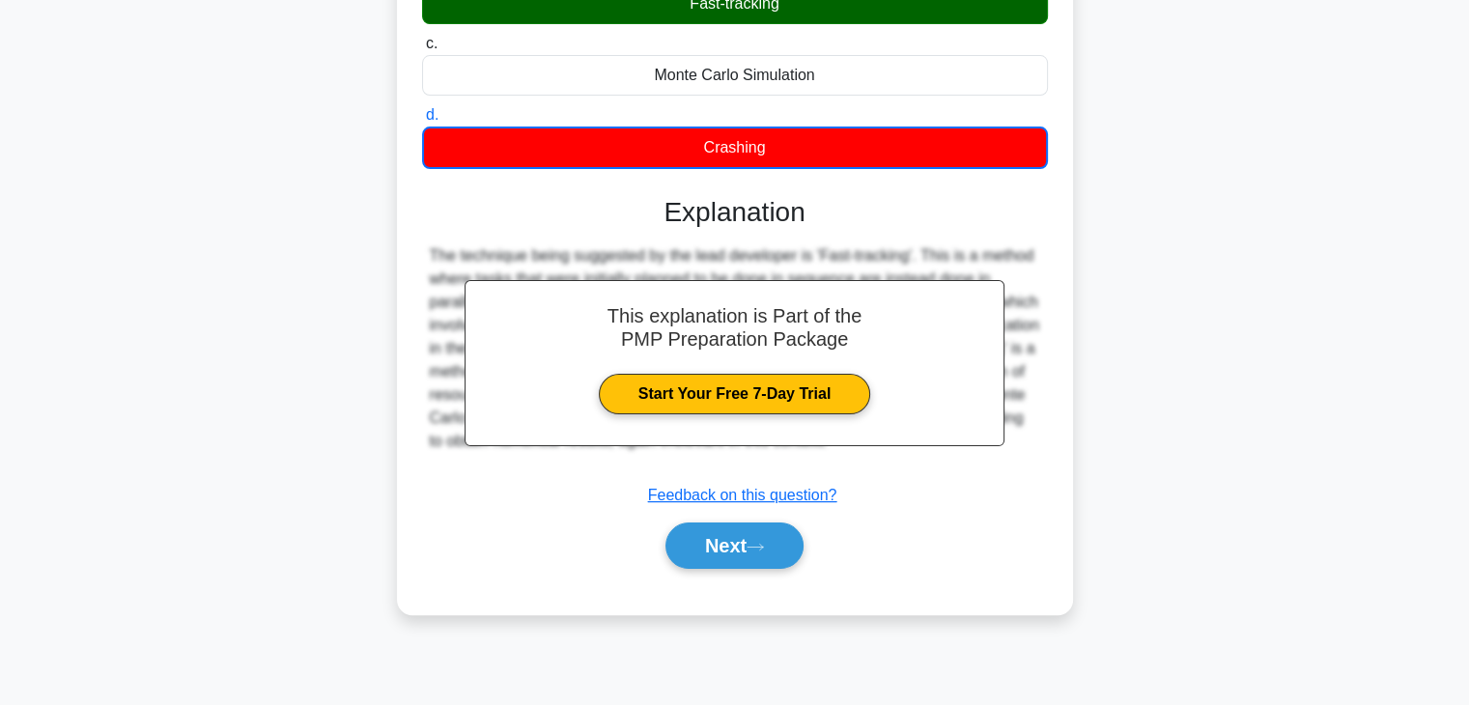
scroll to position [339, 0]
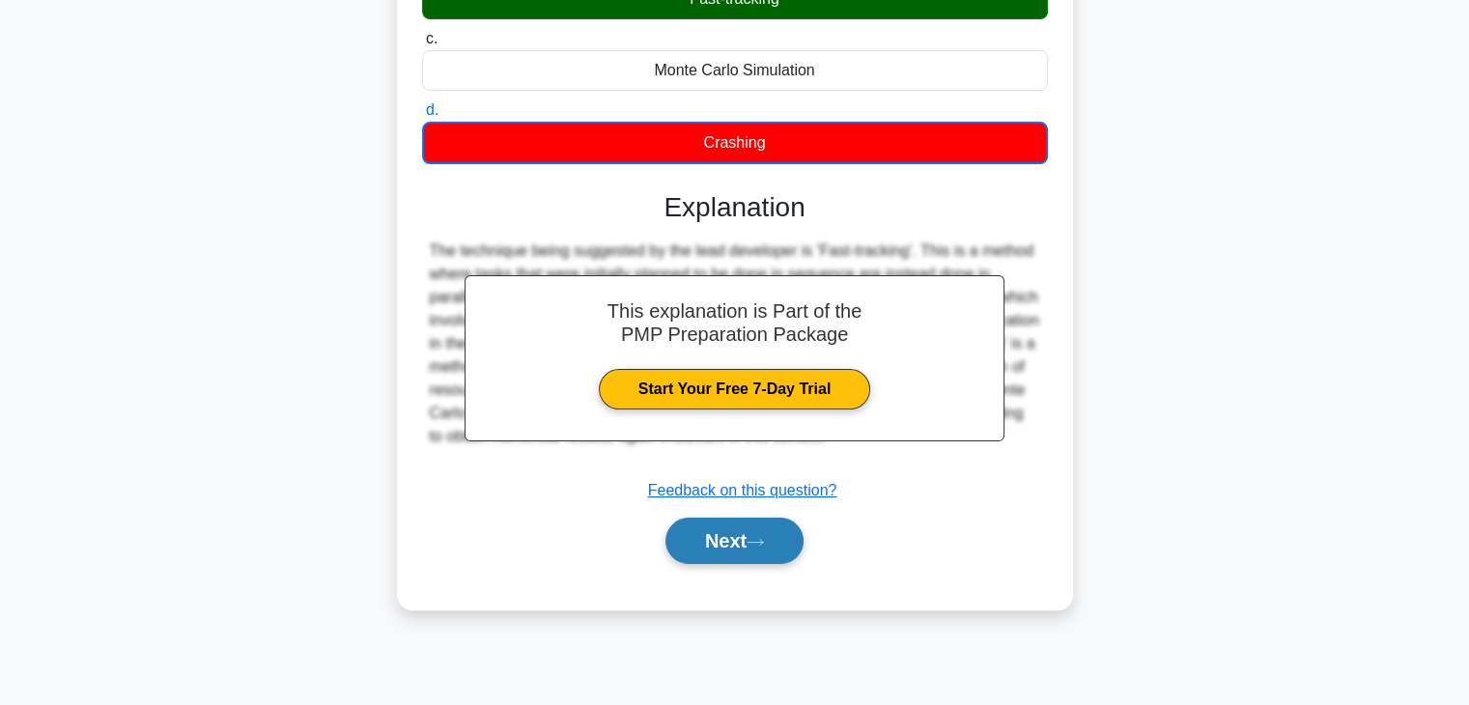
click at [742, 550] on button "Next" at bounding box center [735, 541] width 138 height 46
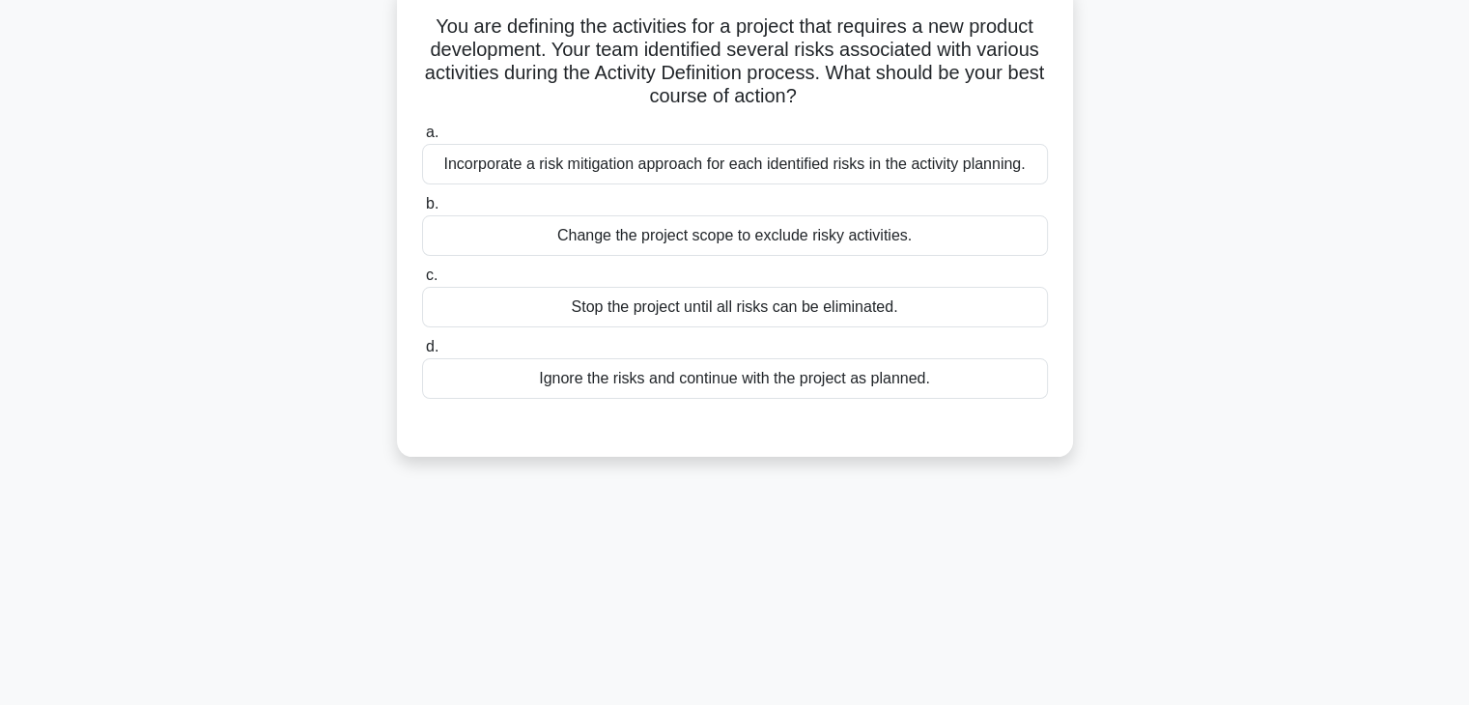
scroll to position [0, 0]
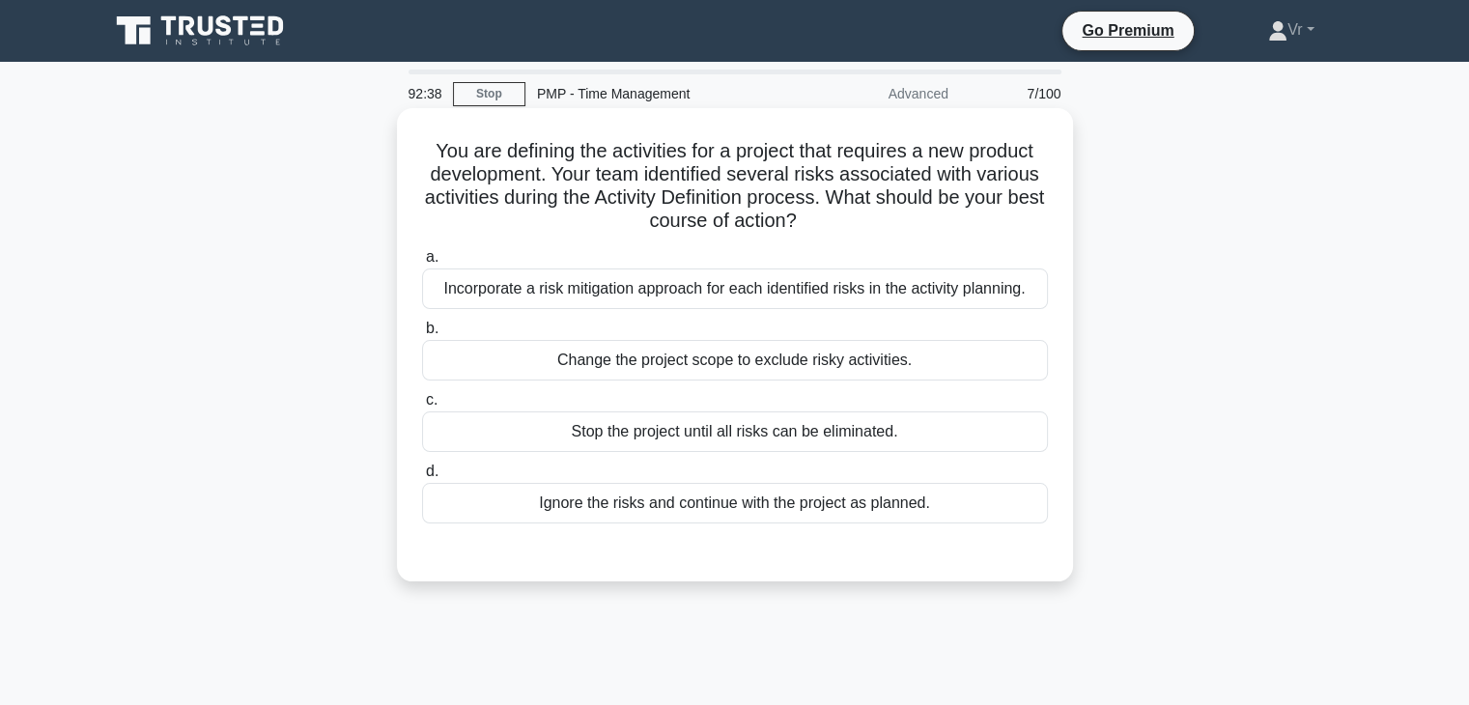
click at [761, 298] on div "Incorporate a risk mitigation approach for each identified risks in the activit…" at bounding box center [735, 289] width 626 height 41
click at [422, 264] on input "a. Incorporate a risk mitigation approach for each identified risks in the acti…" at bounding box center [422, 257] width 0 height 13
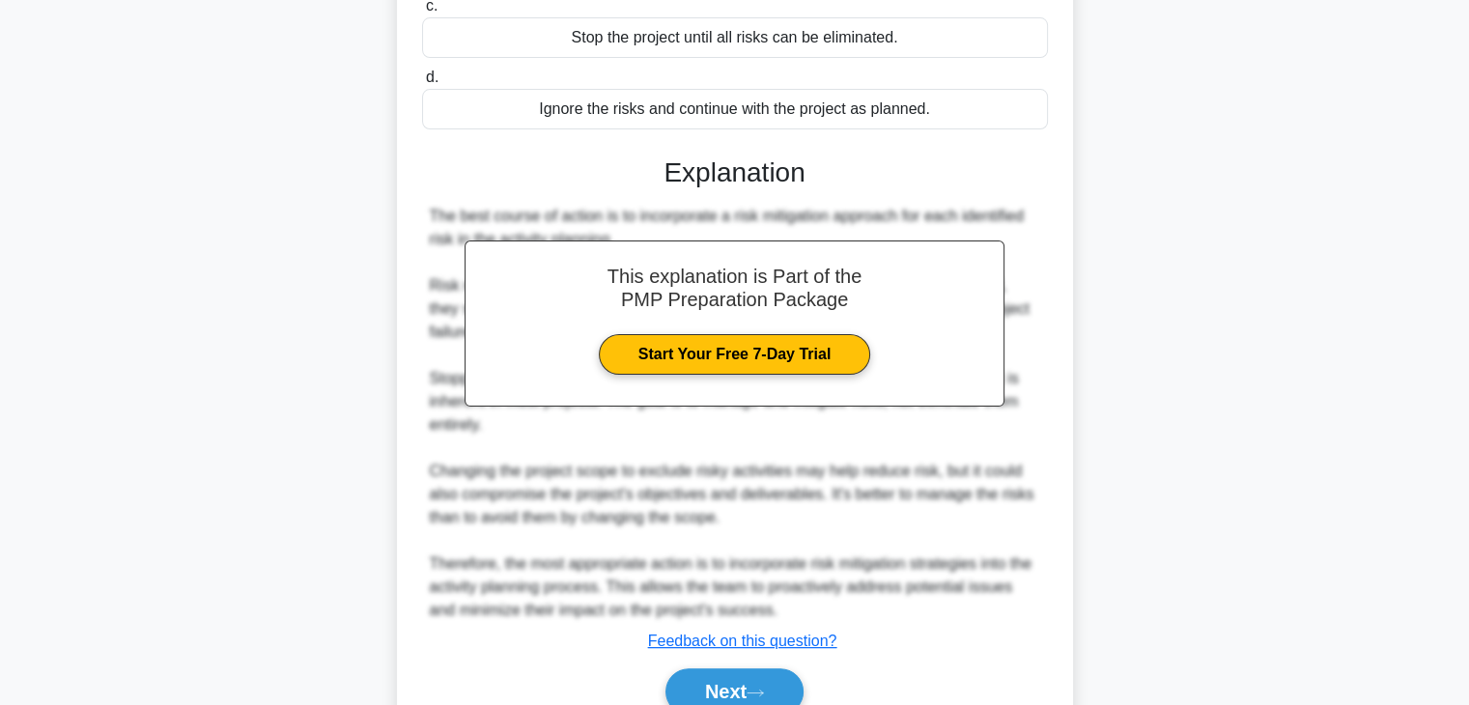
scroll to position [485, 0]
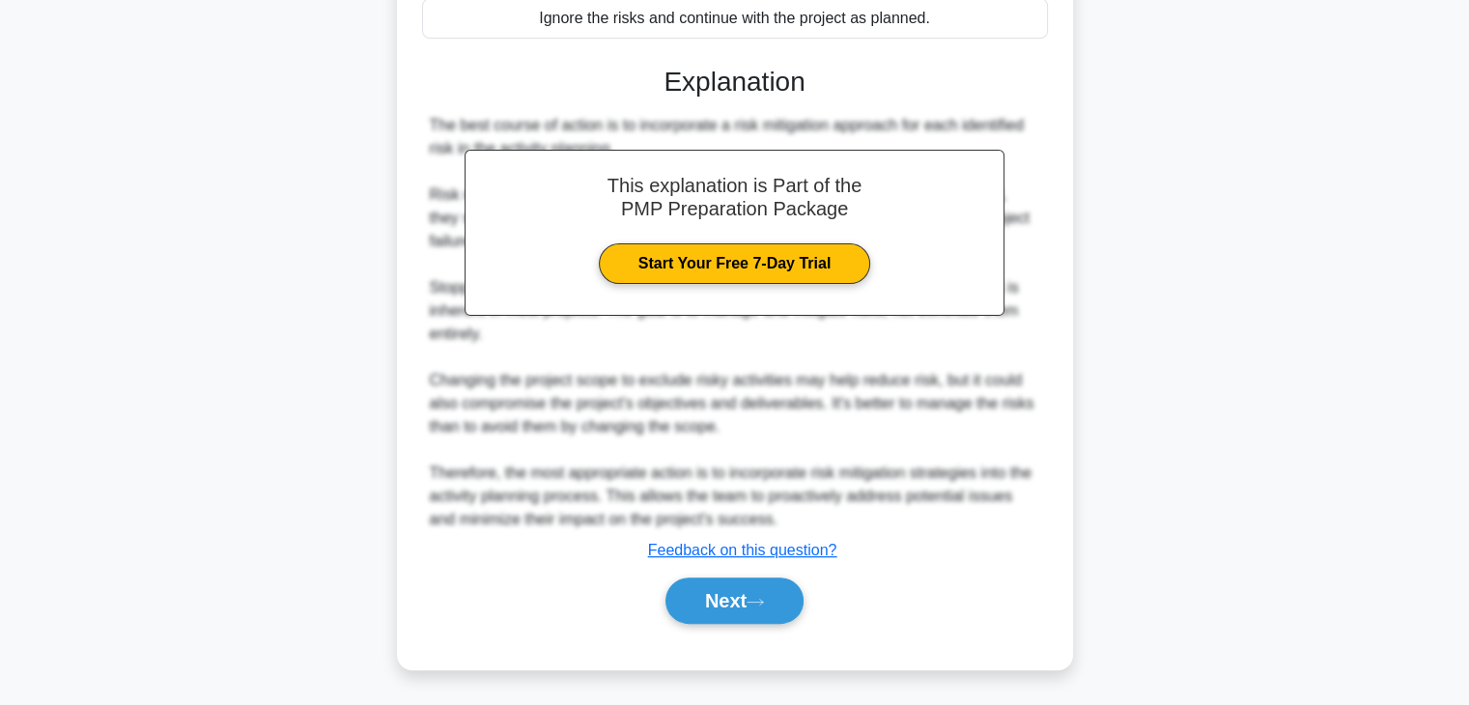
click at [757, 623] on div "Next" at bounding box center [735, 601] width 626 height 62
click at [760, 608] on button "Next" at bounding box center [735, 601] width 138 height 46
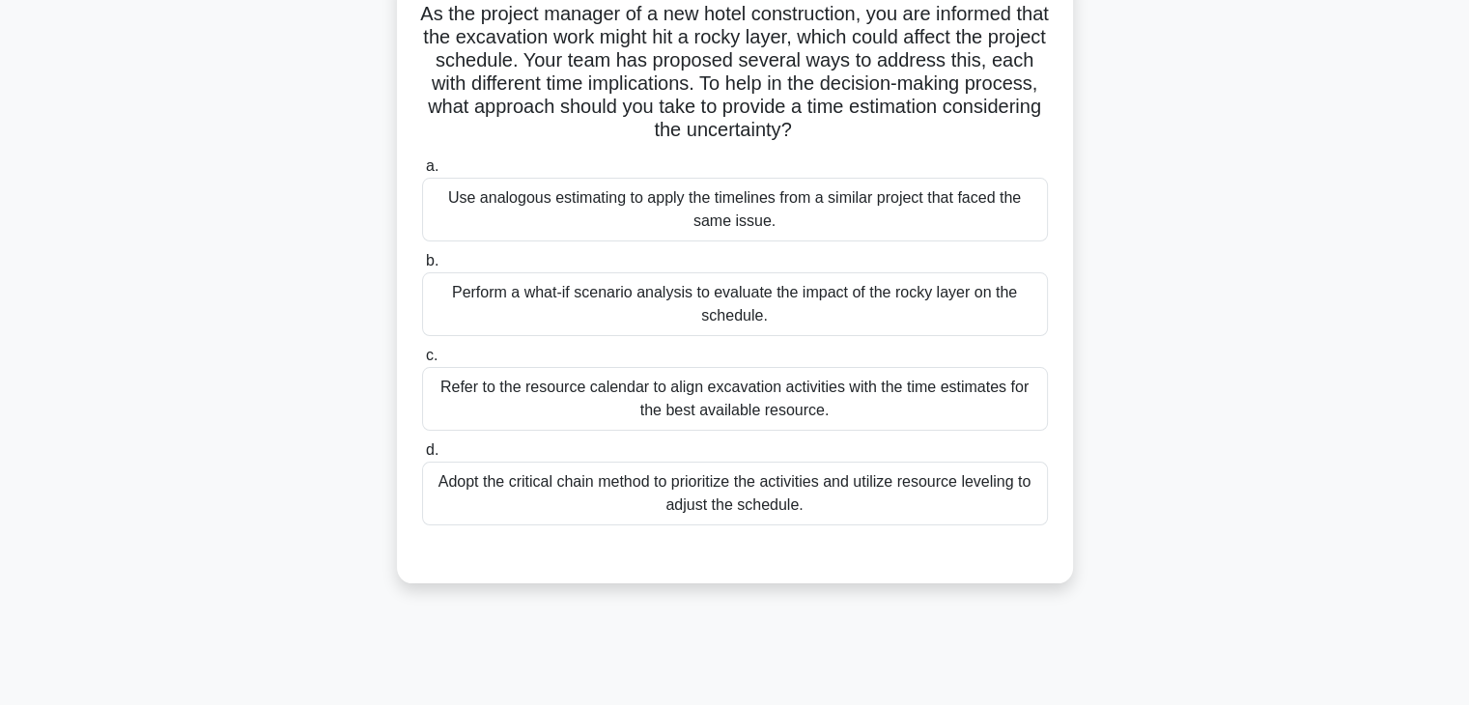
scroll to position [0, 0]
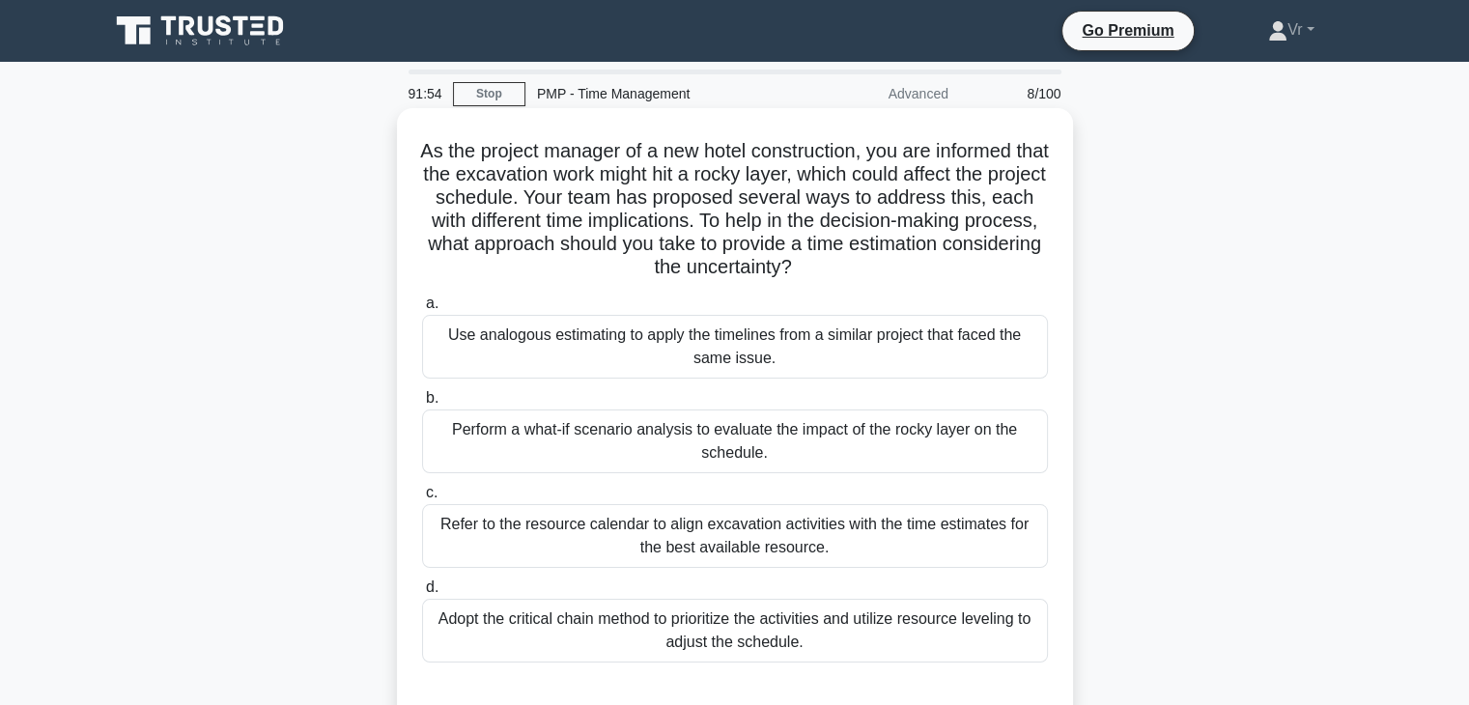
click at [747, 646] on div "Adopt the critical chain method to prioritize the activities and utilize resour…" at bounding box center [735, 631] width 626 height 64
click at [422, 594] on input "d. Adopt the critical chain method to prioritize the activities and utilize res…" at bounding box center [422, 587] width 0 height 13
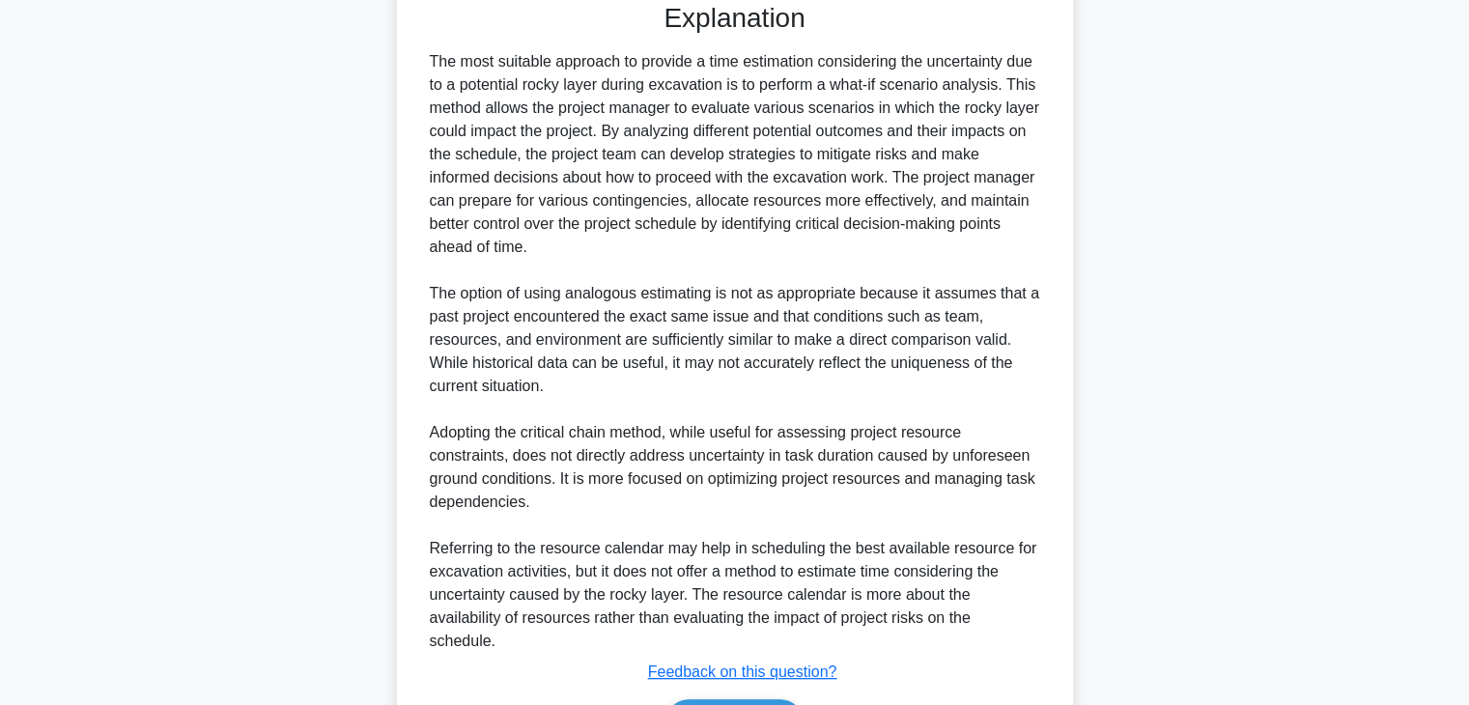
scroll to position [773, 0]
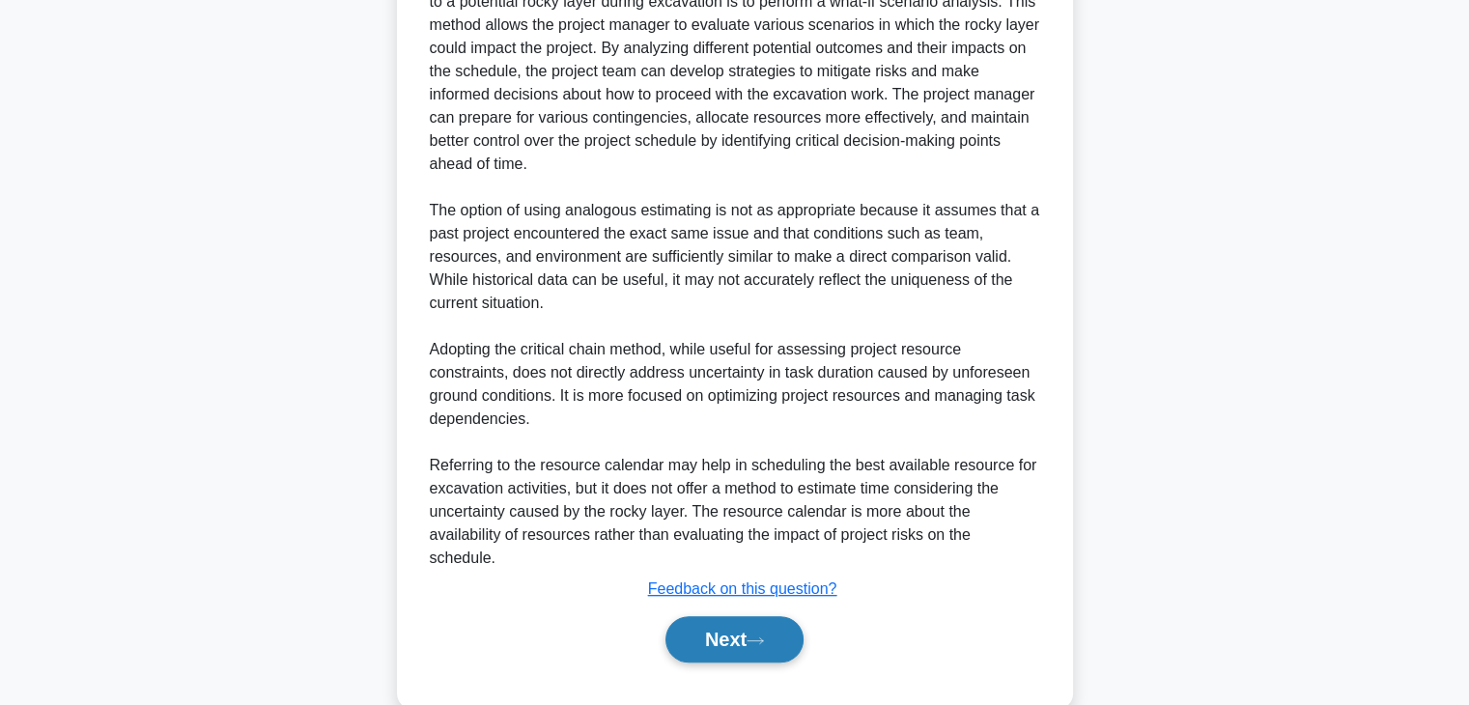
click at [750, 635] on button "Next" at bounding box center [735, 639] width 138 height 46
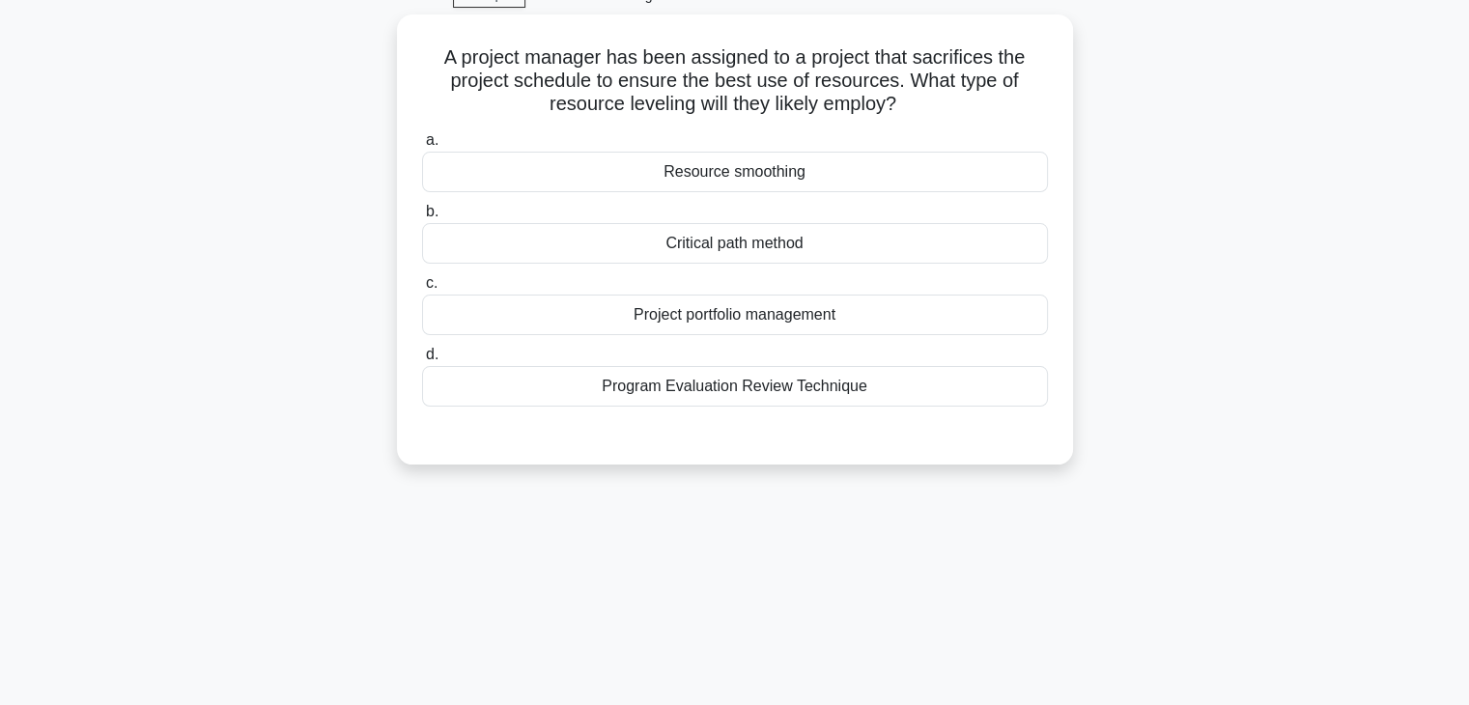
scroll to position [0, 0]
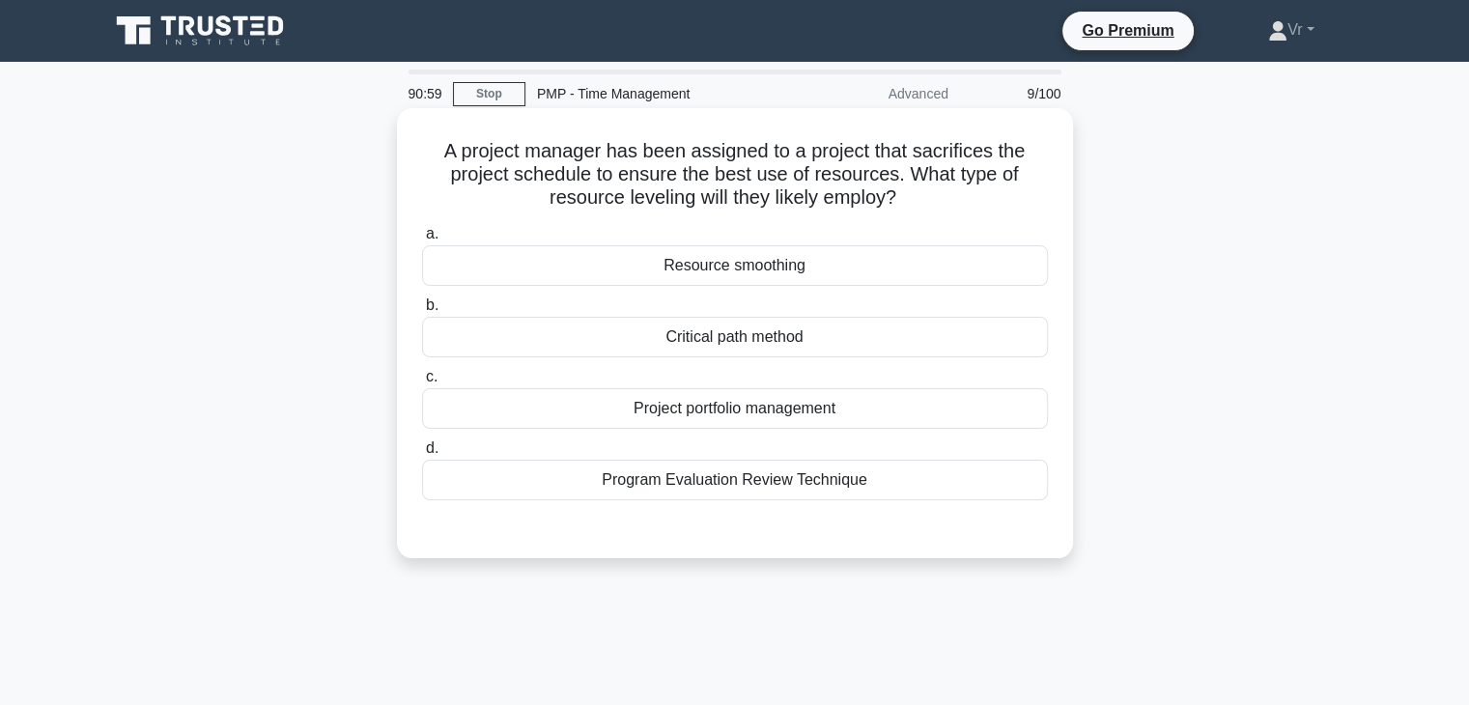
click at [777, 275] on div "Resource smoothing" at bounding box center [735, 265] width 626 height 41
click at [422, 241] on input "a. Resource smoothing" at bounding box center [422, 234] width 0 height 13
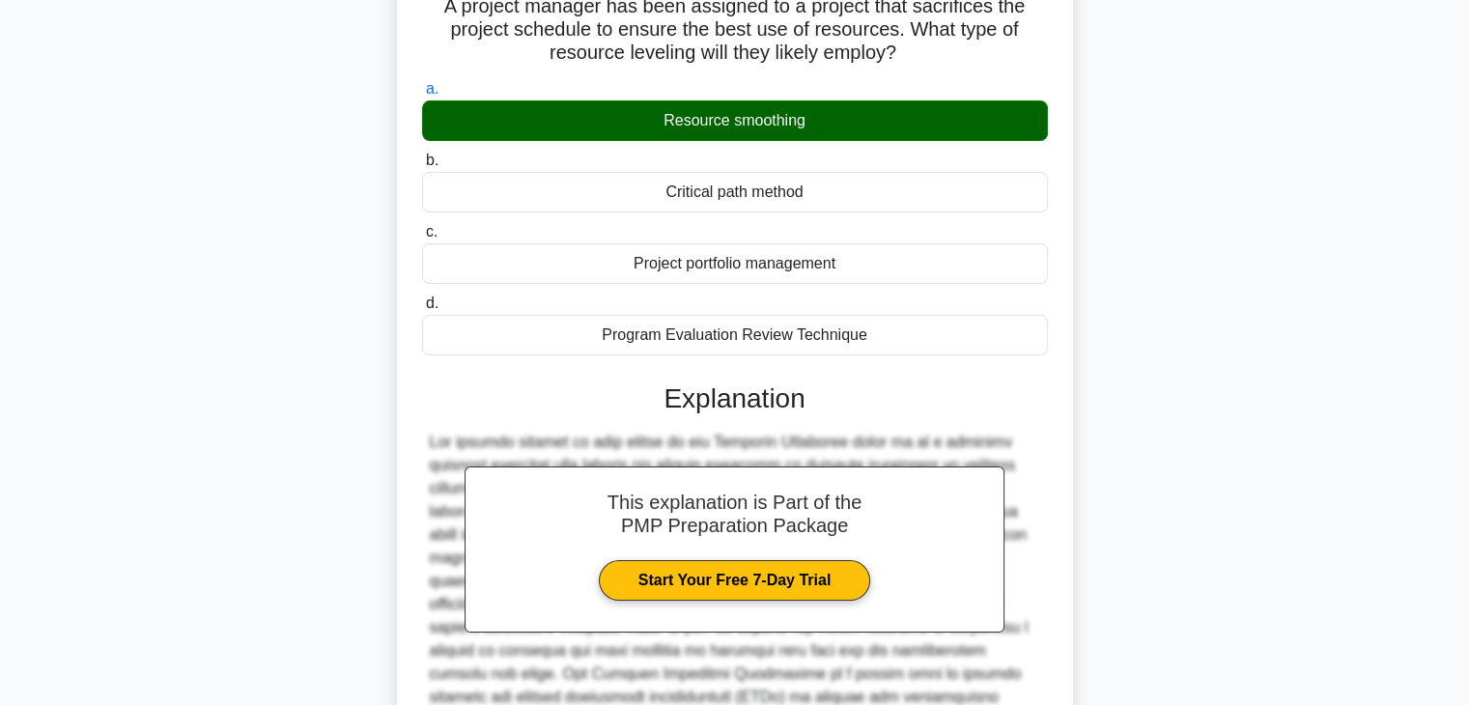
scroll to position [369, 0]
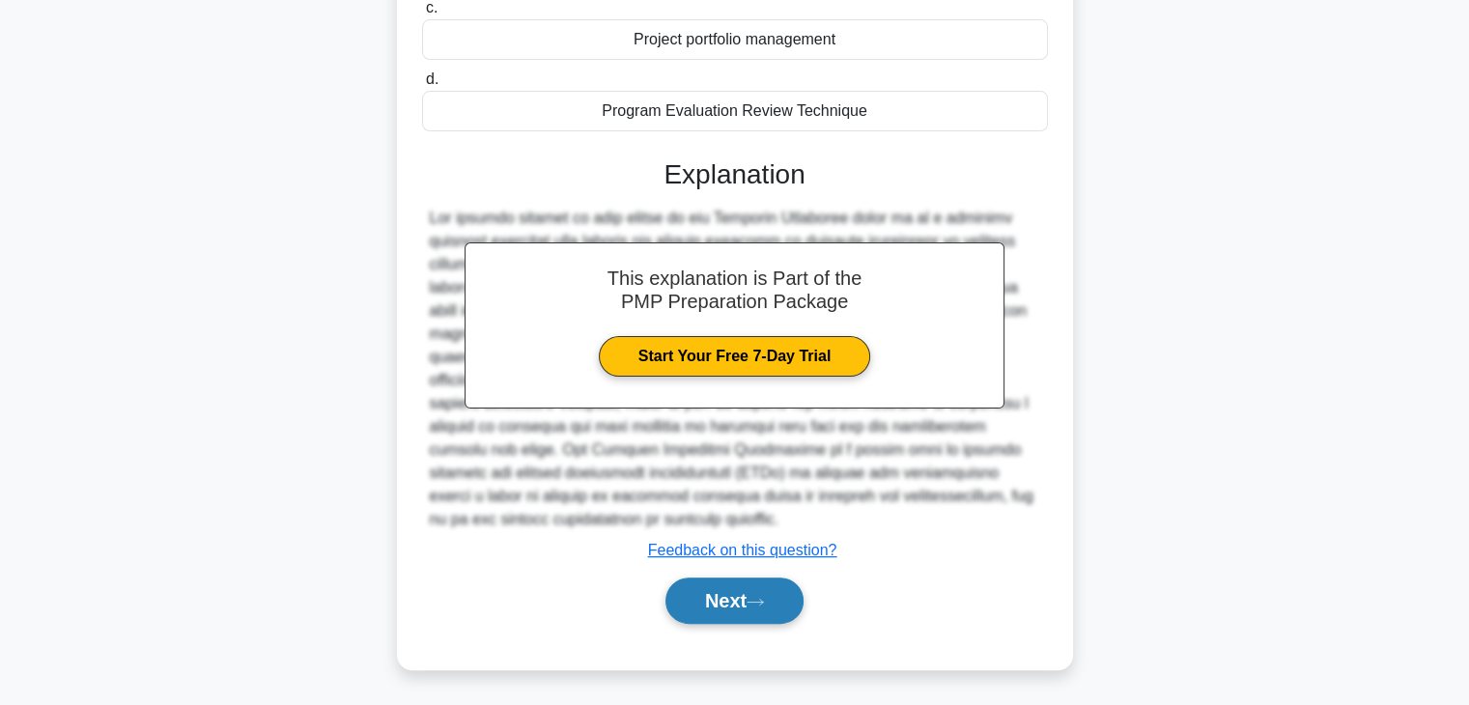
click at [745, 602] on button "Next" at bounding box center [735, 601] width 138 height 46
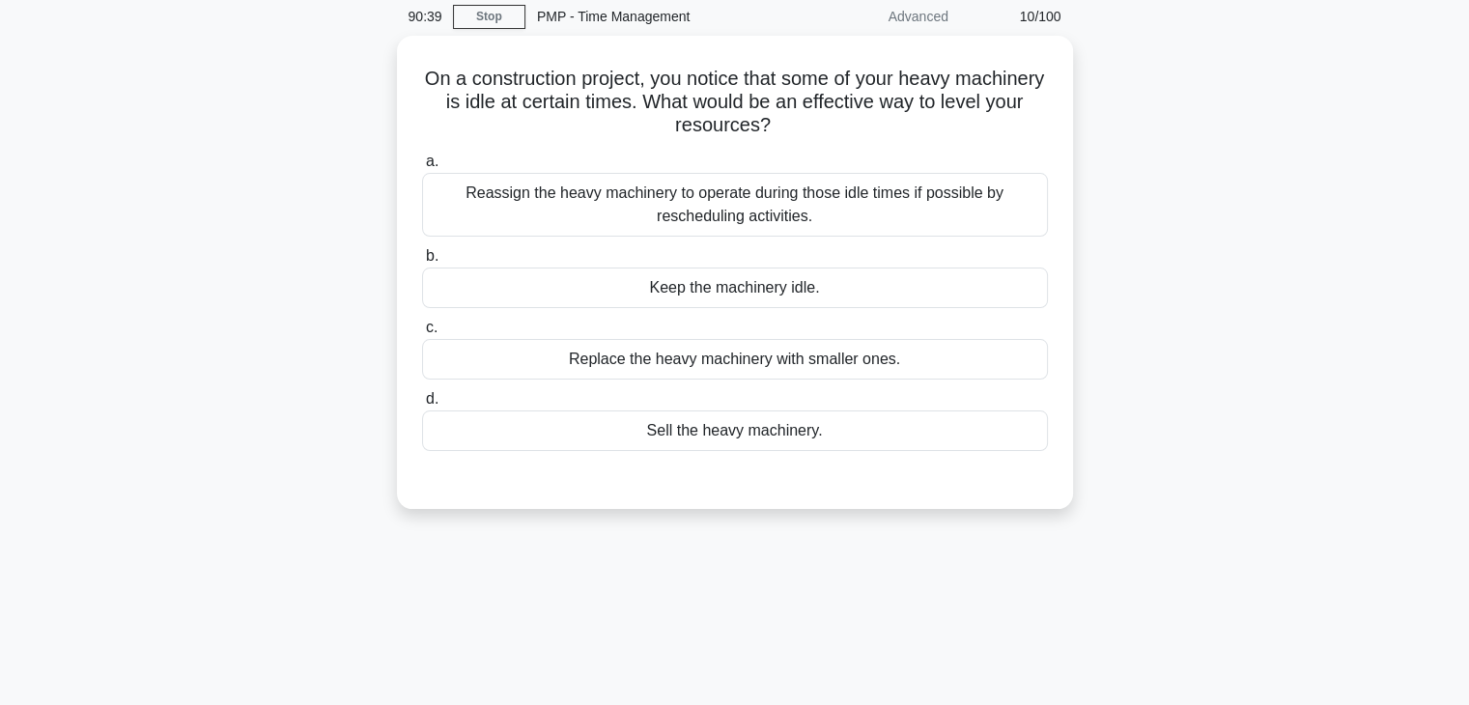
scroll to position [0, 0]
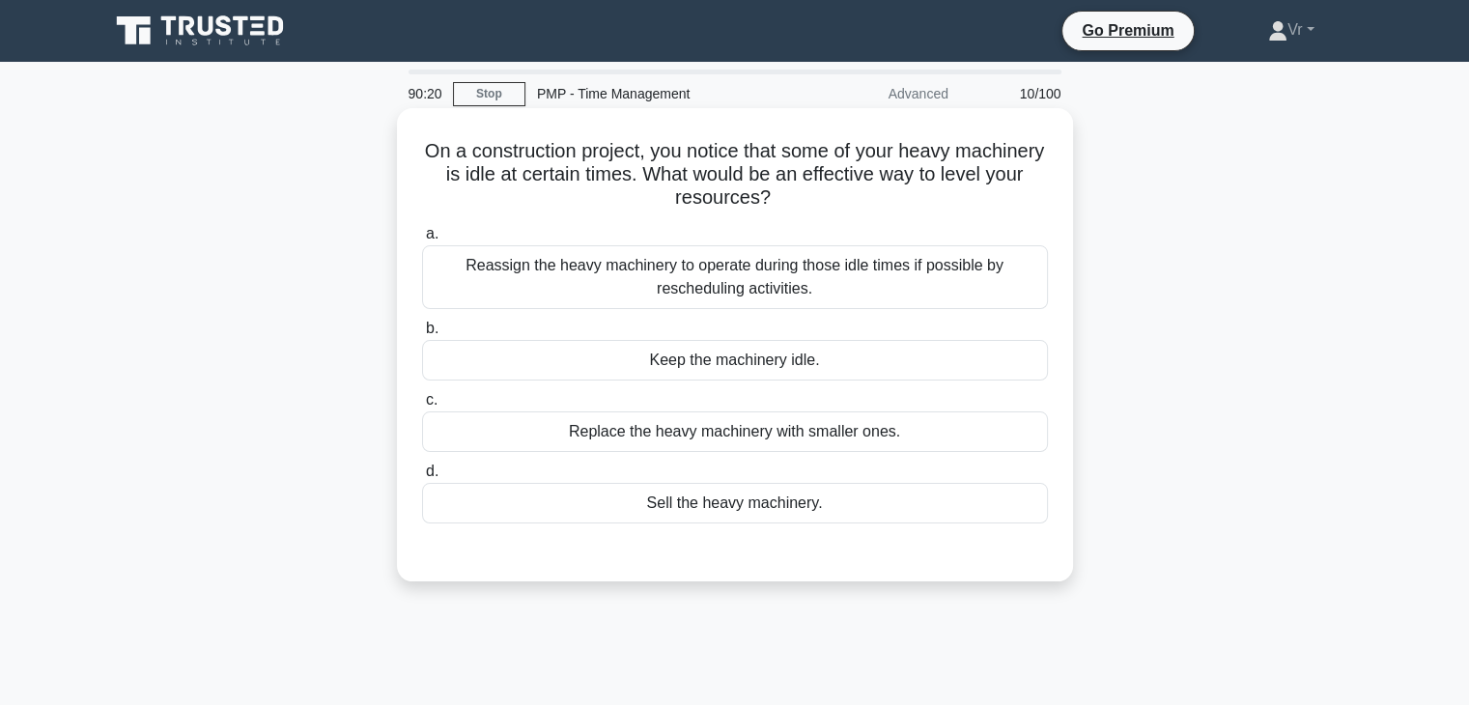
click at [837, 283] on div "Reassign the heavy machinery to operate during those idle times if possible by …" at bounding box center [735, 277] width 626 height 64
click at [422, 241] on input "a. Reassign the heavy machinery to operate during those idle times if possible …" at bounding box center [422, 234] width 0 height 13
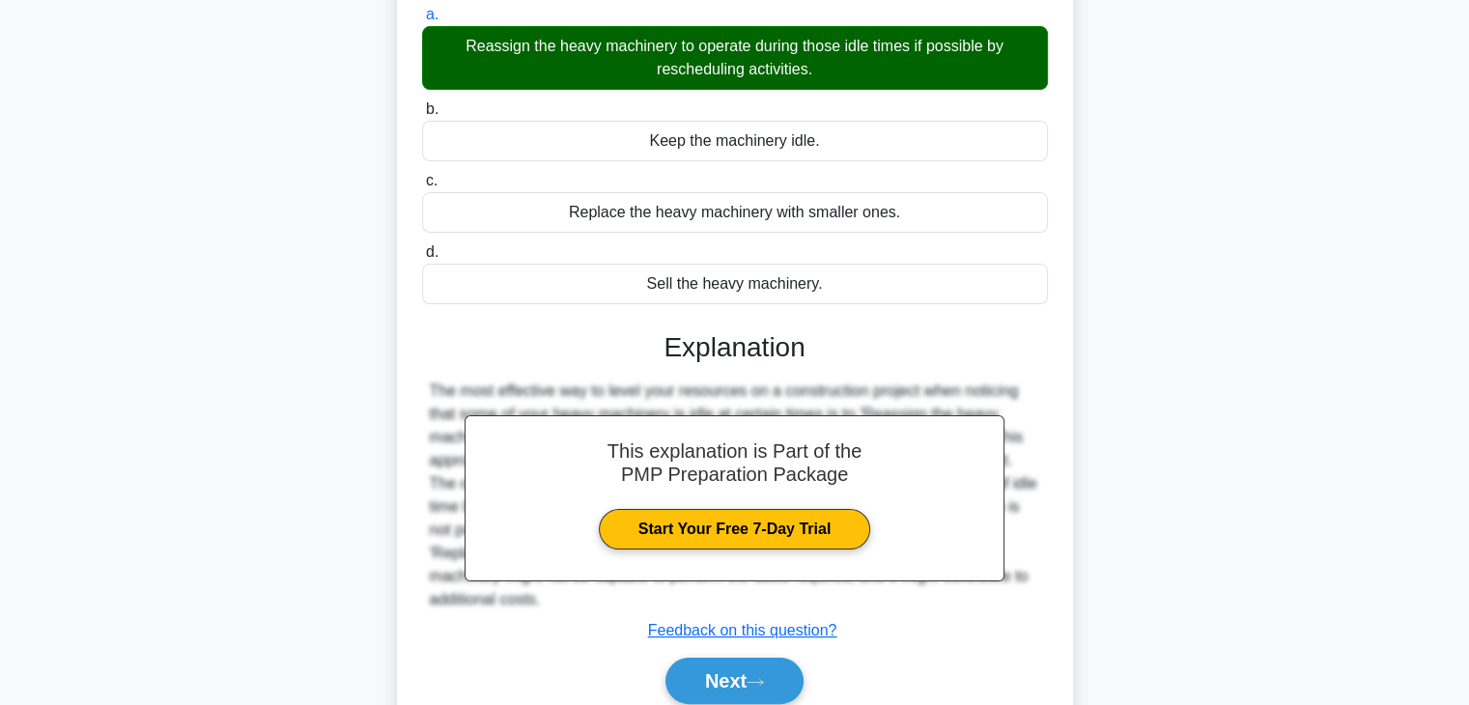
scroll to position [339, 0]
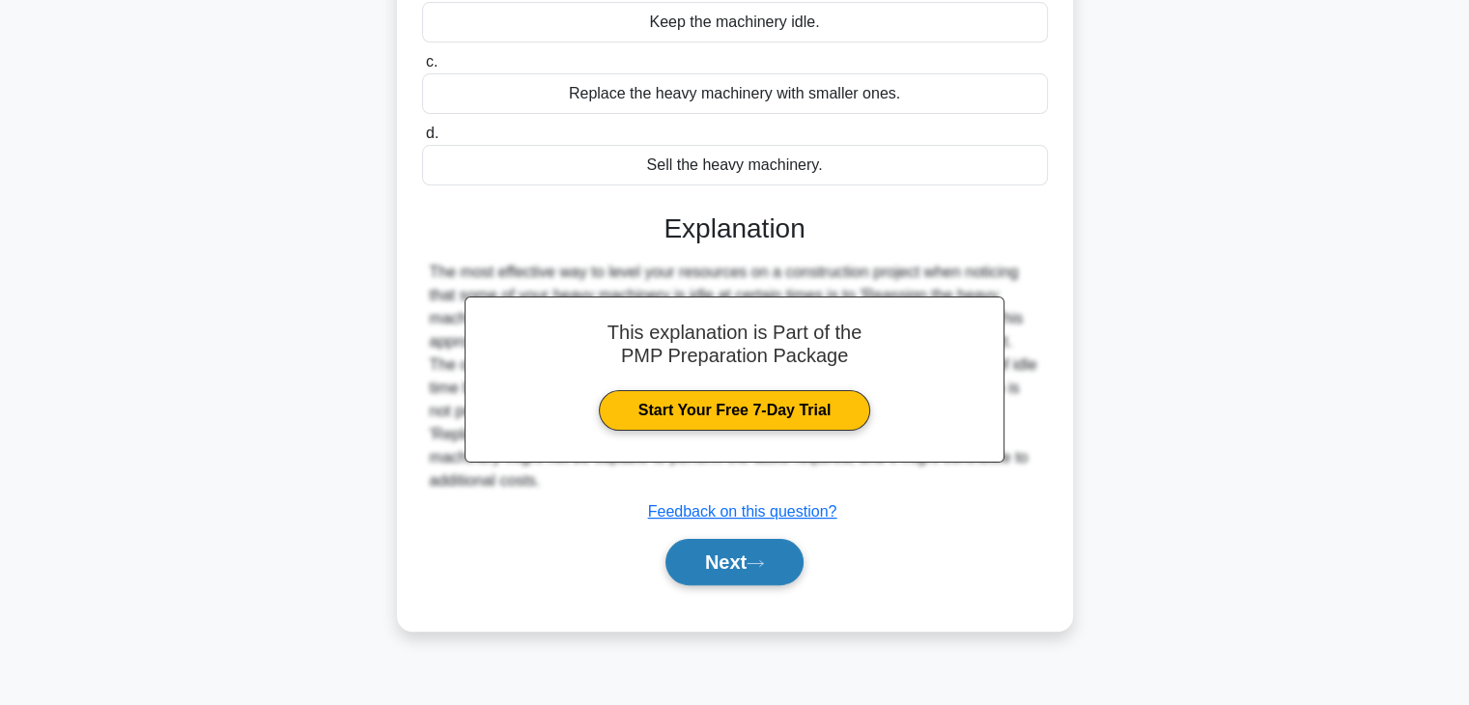
click at [746, 572] on button "Next" at bounding box center [735, 562] width 138 height 46
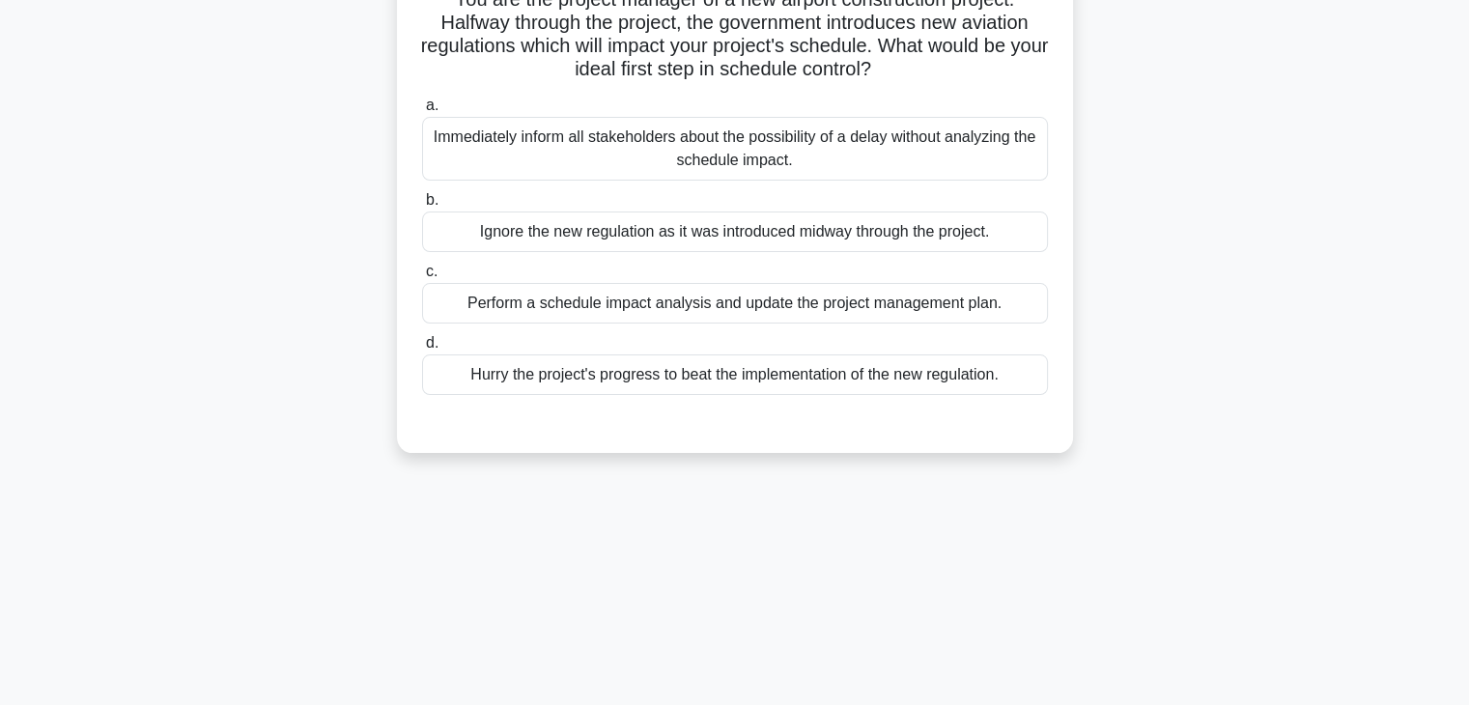
scroll to position [0, 0]
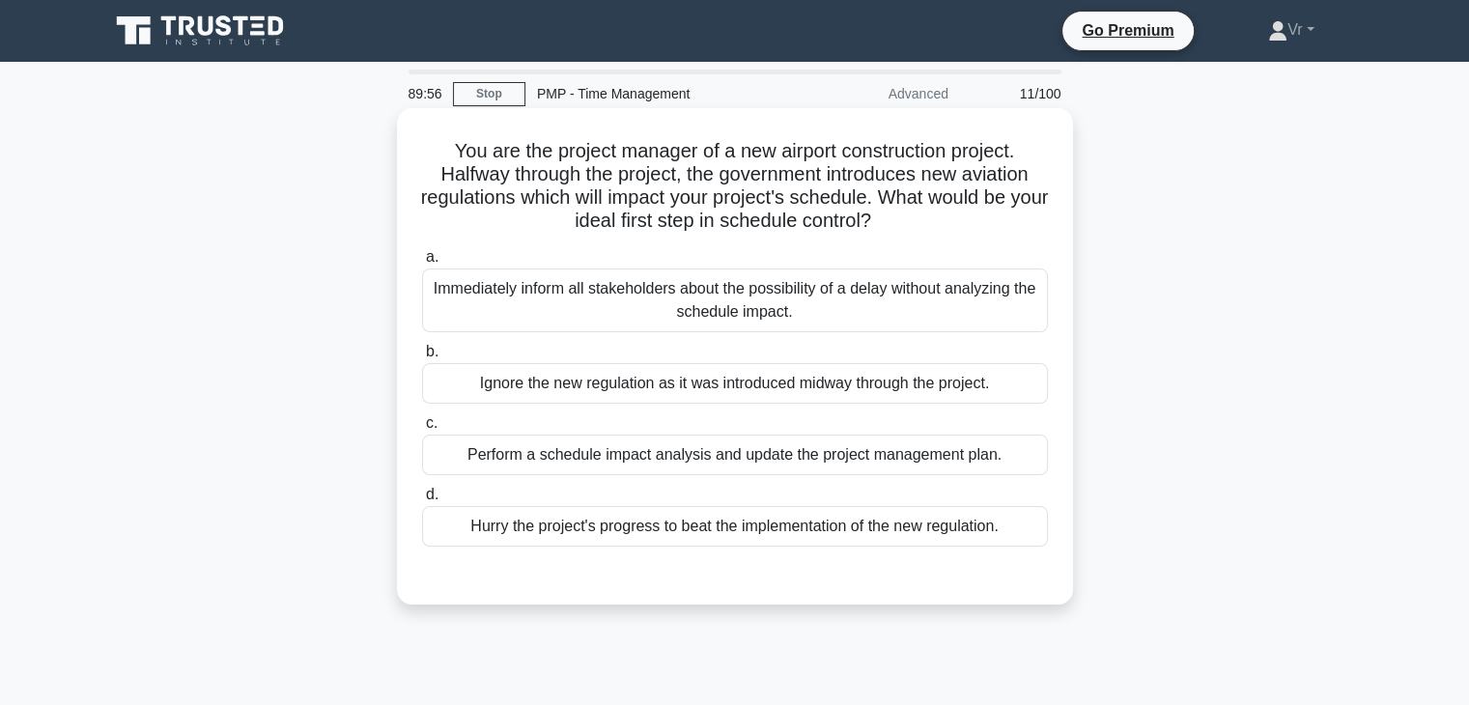
click at [761, 461] on div "Perform a schedule impact analysis and update the project management plan." at bounding box center [735, 455] width 626 height 41
click at [422, 430] on input "c. Perform a schedule impact analysis and update the project management plan." at bounding box center [422, 423] width 0 height 13
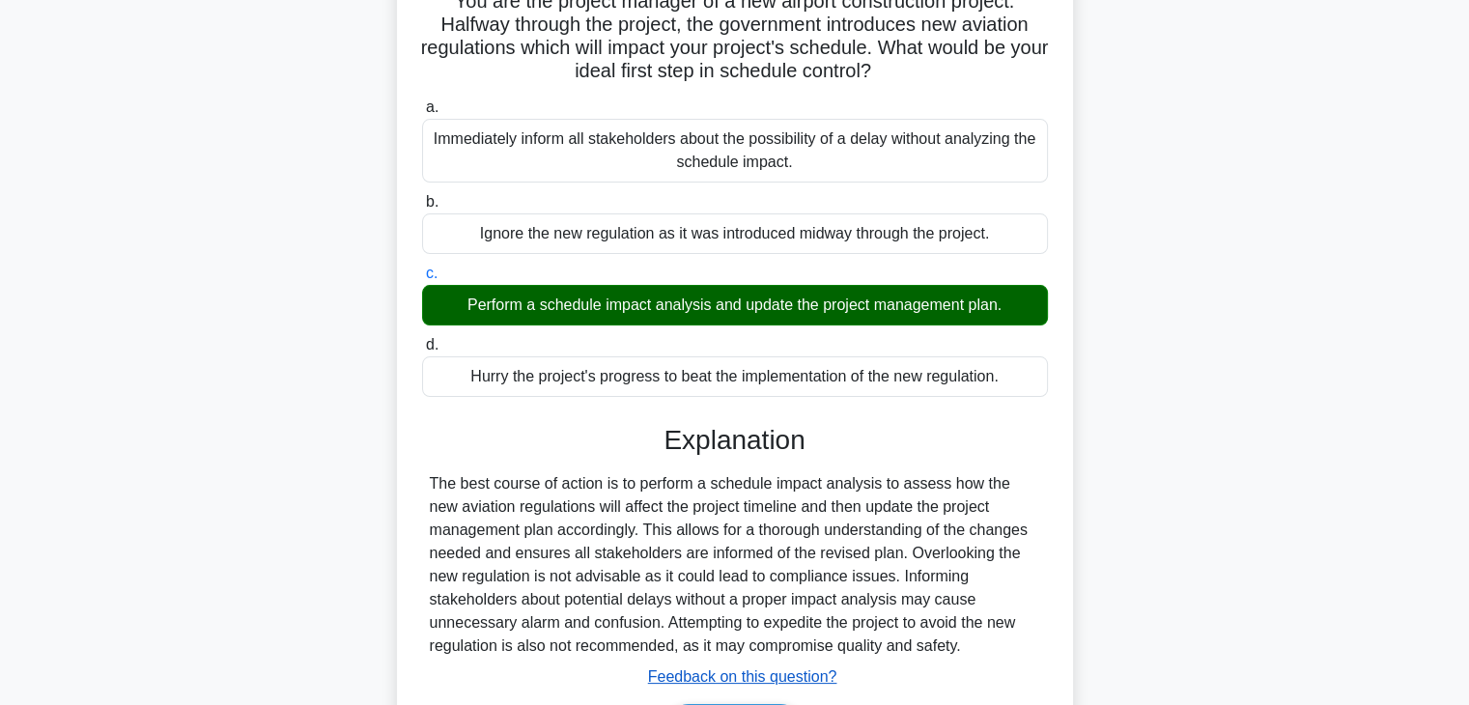
scroll to position [339, 0]
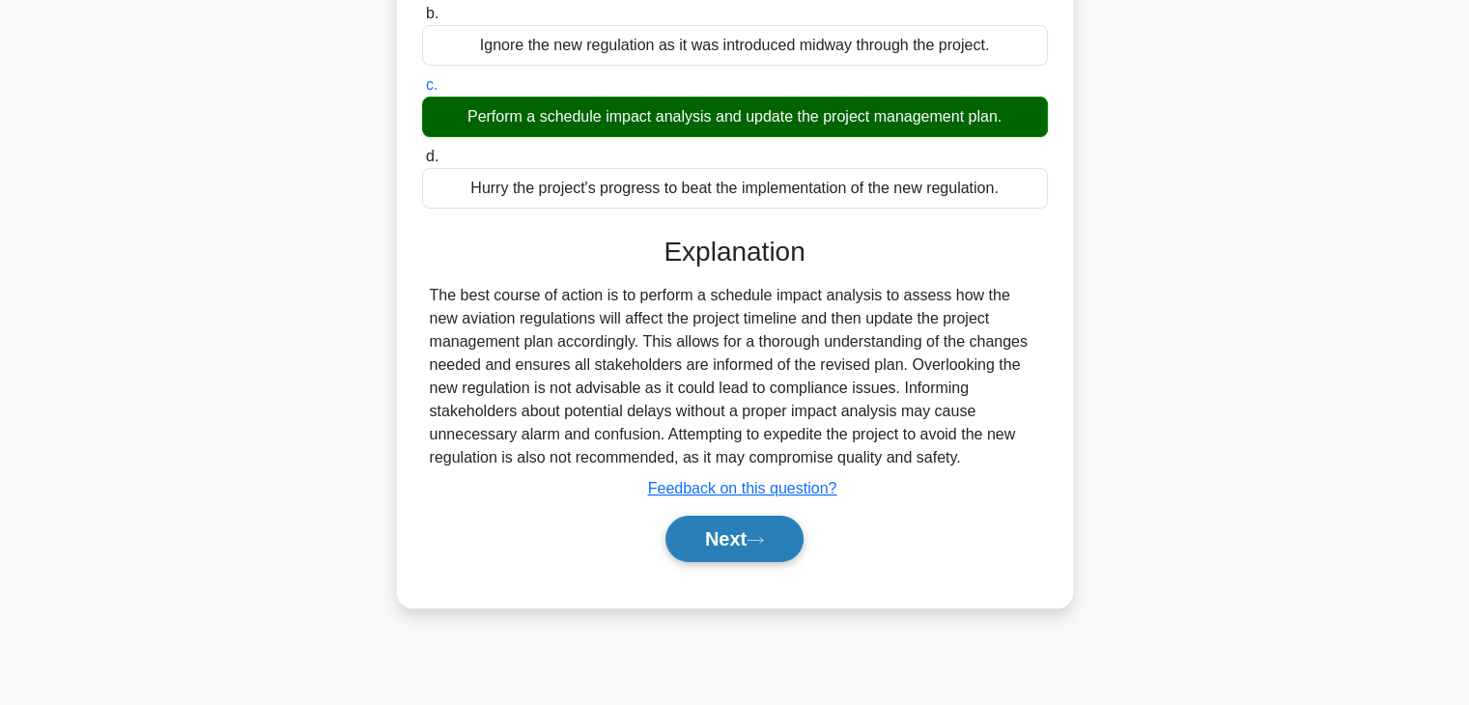
click at [761, 538] on icon at bounding box center [755, 540] width 17 height 11
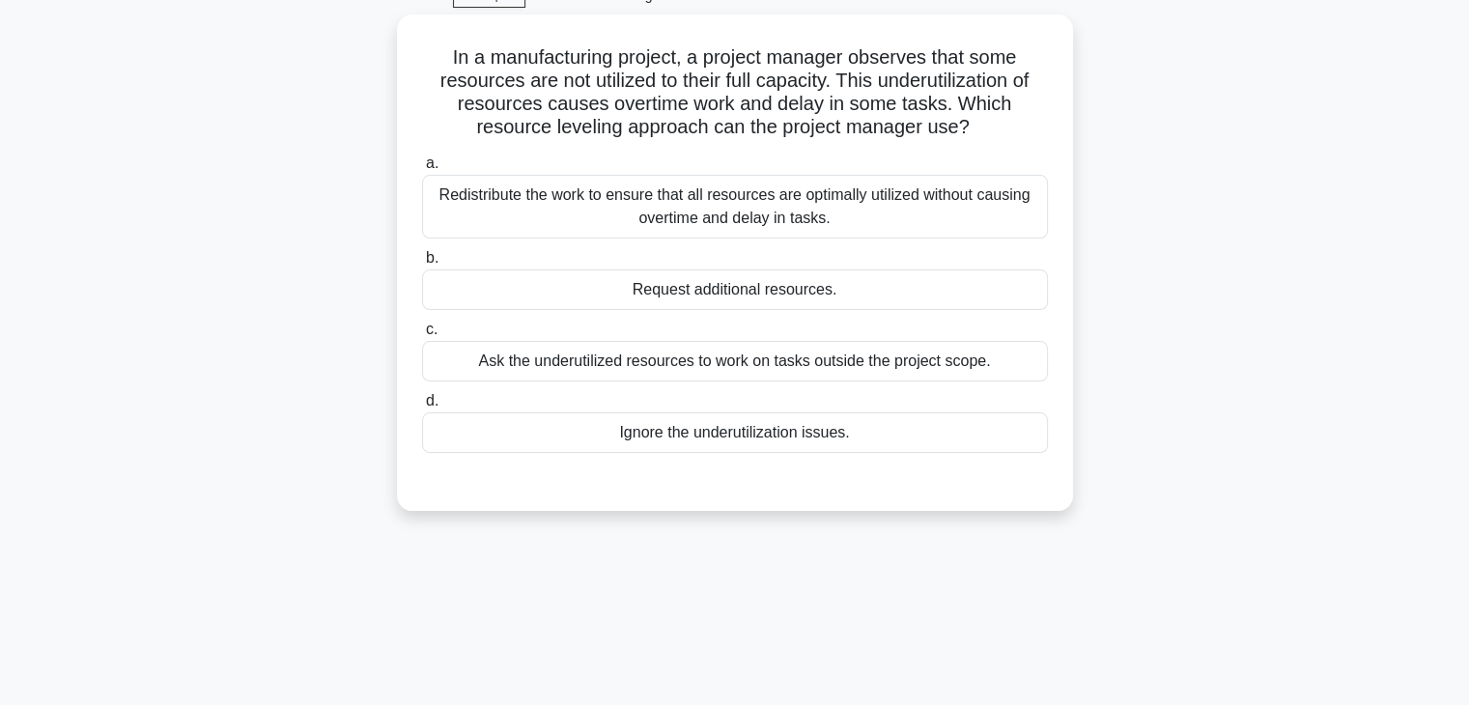
scroll to position [0, 0]
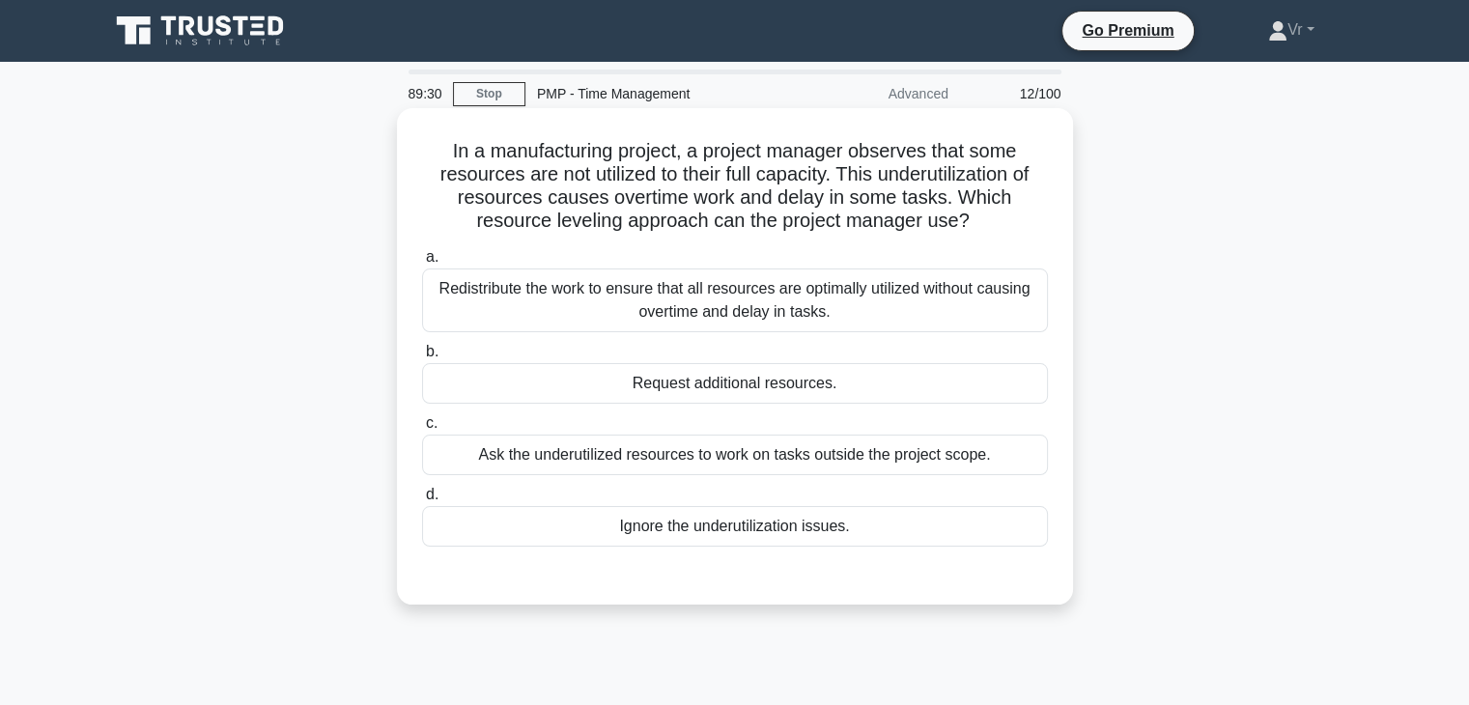
click at [801, 306] on div "Redistribute the work to ensure that all resources are optimally utilized witho…" at bounding box center [735, 301] width 626 height 64
click at [422, 264] on input "a. Redistribute the work to ensure that all resources are optimally utilized wi…" at bounding box center [422, 257] width 0 height 13
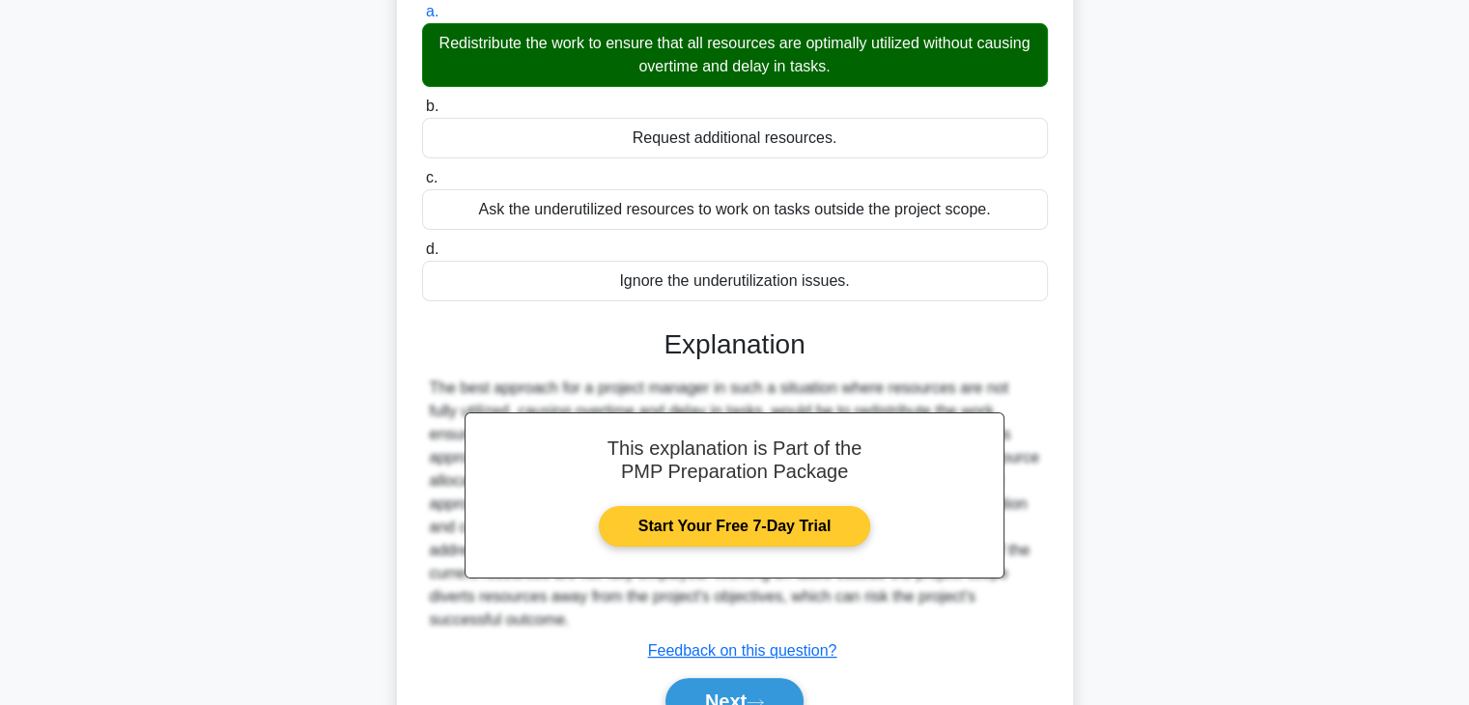
scroll to position [346, 0]
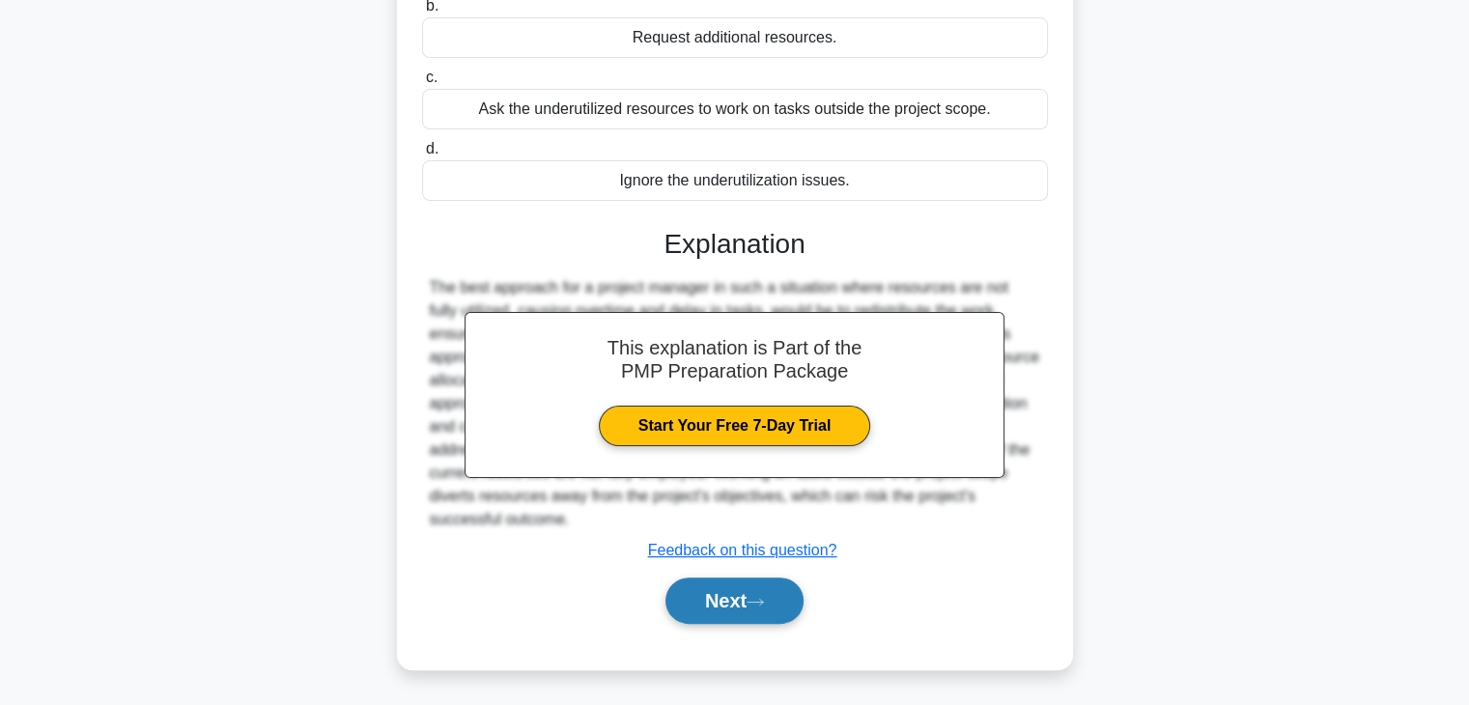
click at [753, 608] on button "Next" at bounding box center [735, 601] width 138 height 46
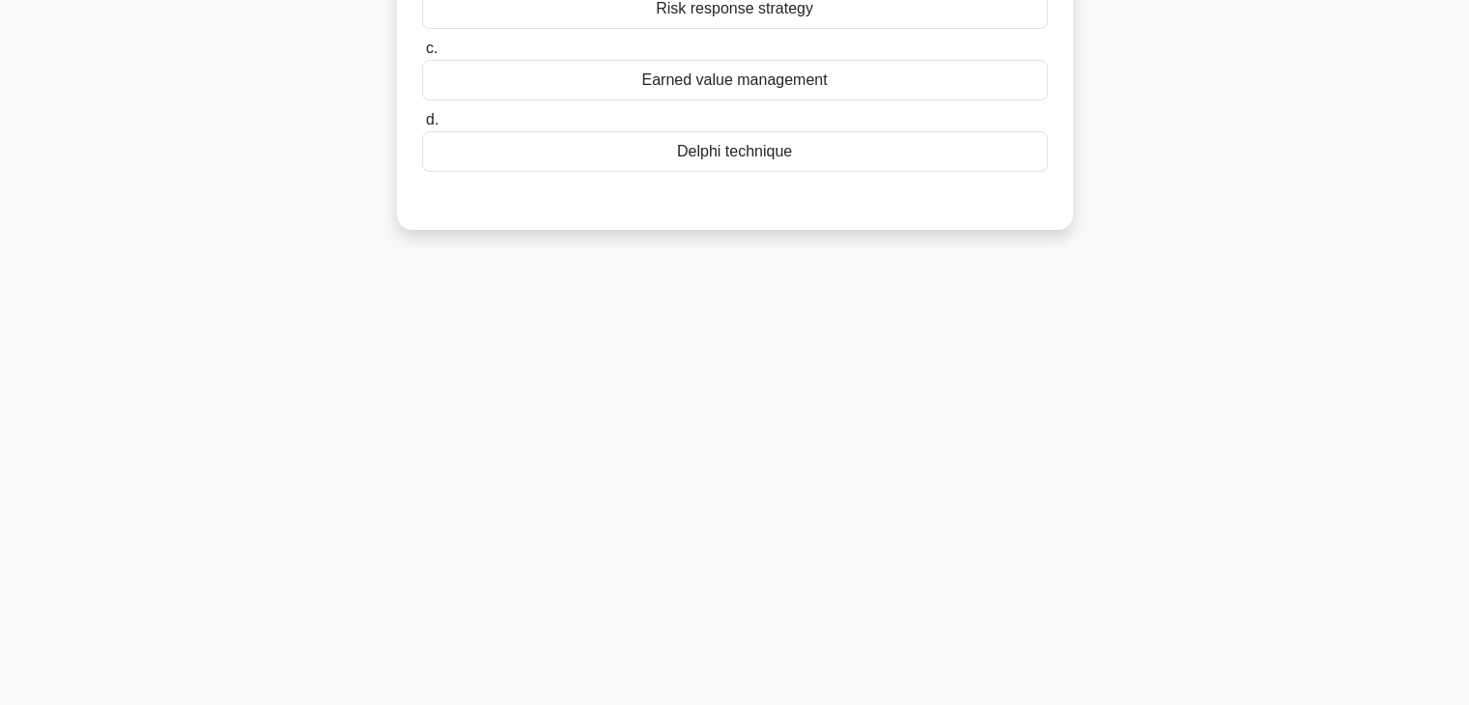
scroll to position [0, 0]
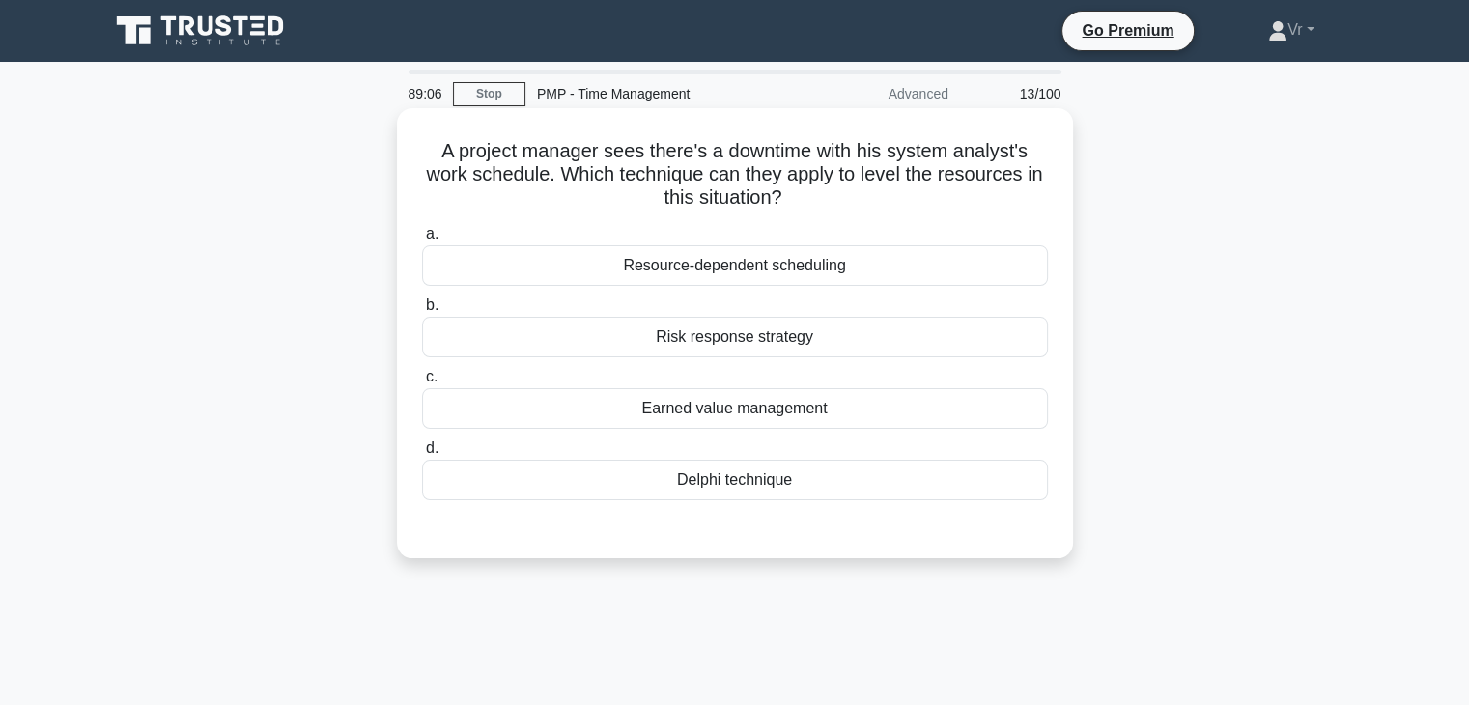
click at [729, 269] on div "Resource-dependent scheduling" at bounding box center [735, 265] width 626 height 41
click at [422, 241] on input "a. Resource-dependent scheduling" at bounding box center [422, 234] width 0 height 13
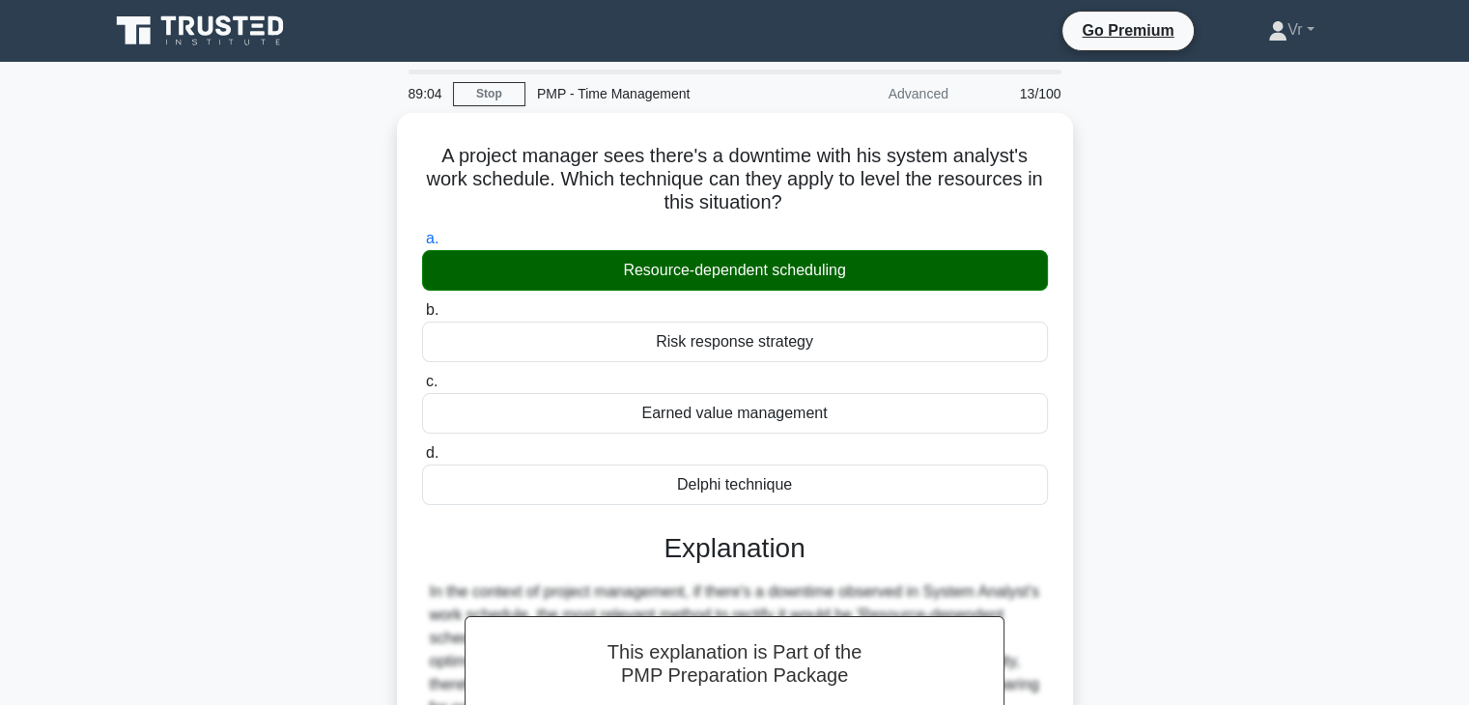
scroll to position [339, 0]
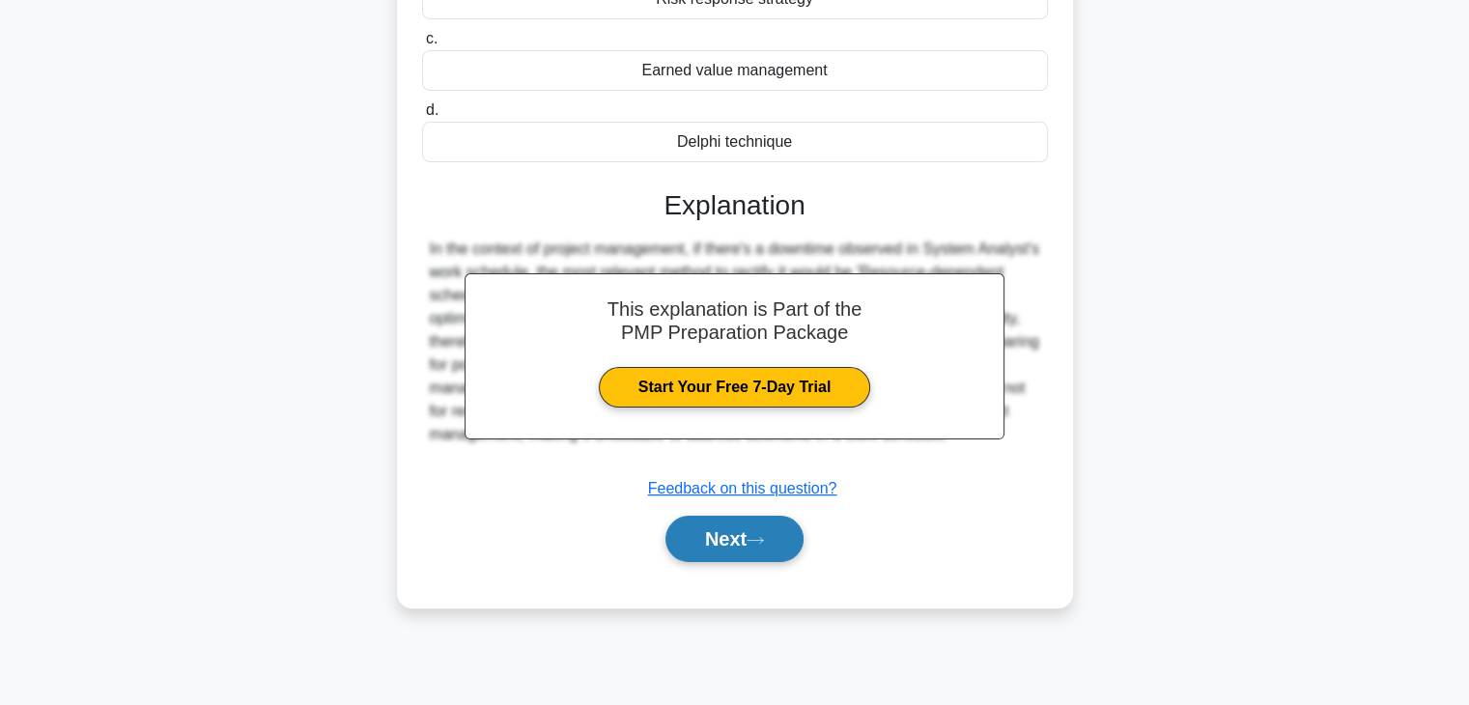
click at [743, 531] on button "Next" at bounding box center [735, 539] width 138 height 46
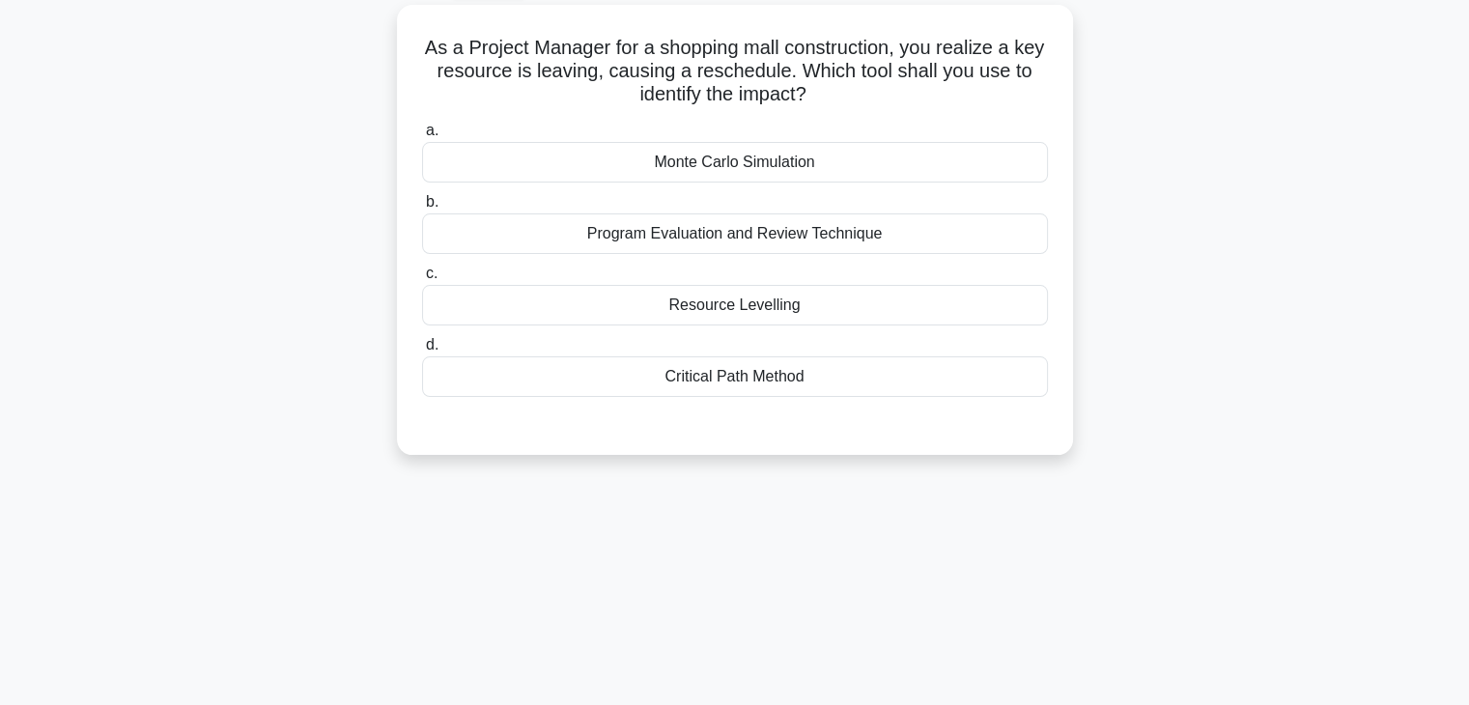
scroll to position [0, 0]
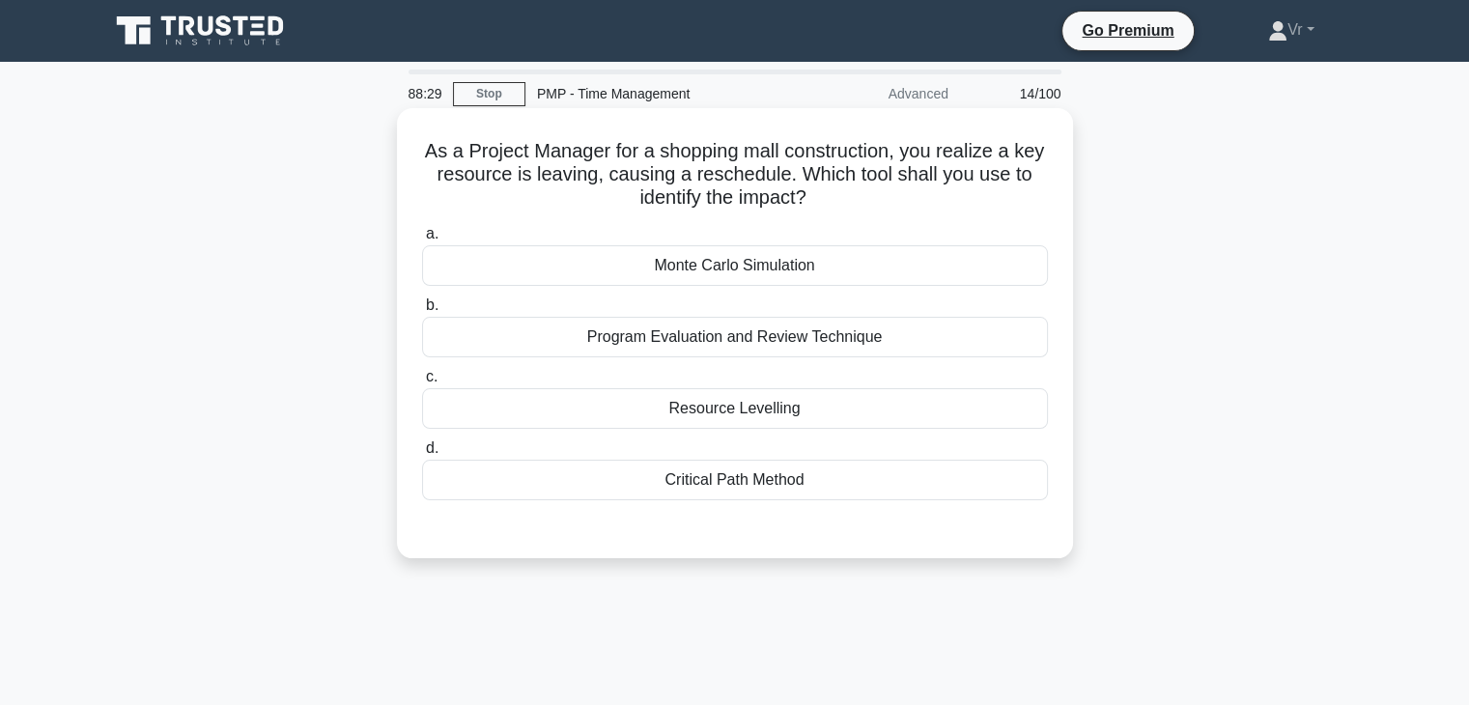
click at [744, 277] on div "Monte Carlo Simulation" at bounding box center [735, 265] width 626 height 41
click at [422, 241] on input "a. Monte Carlo Simulation" at bounding box center [422, 234] width 0 height 13
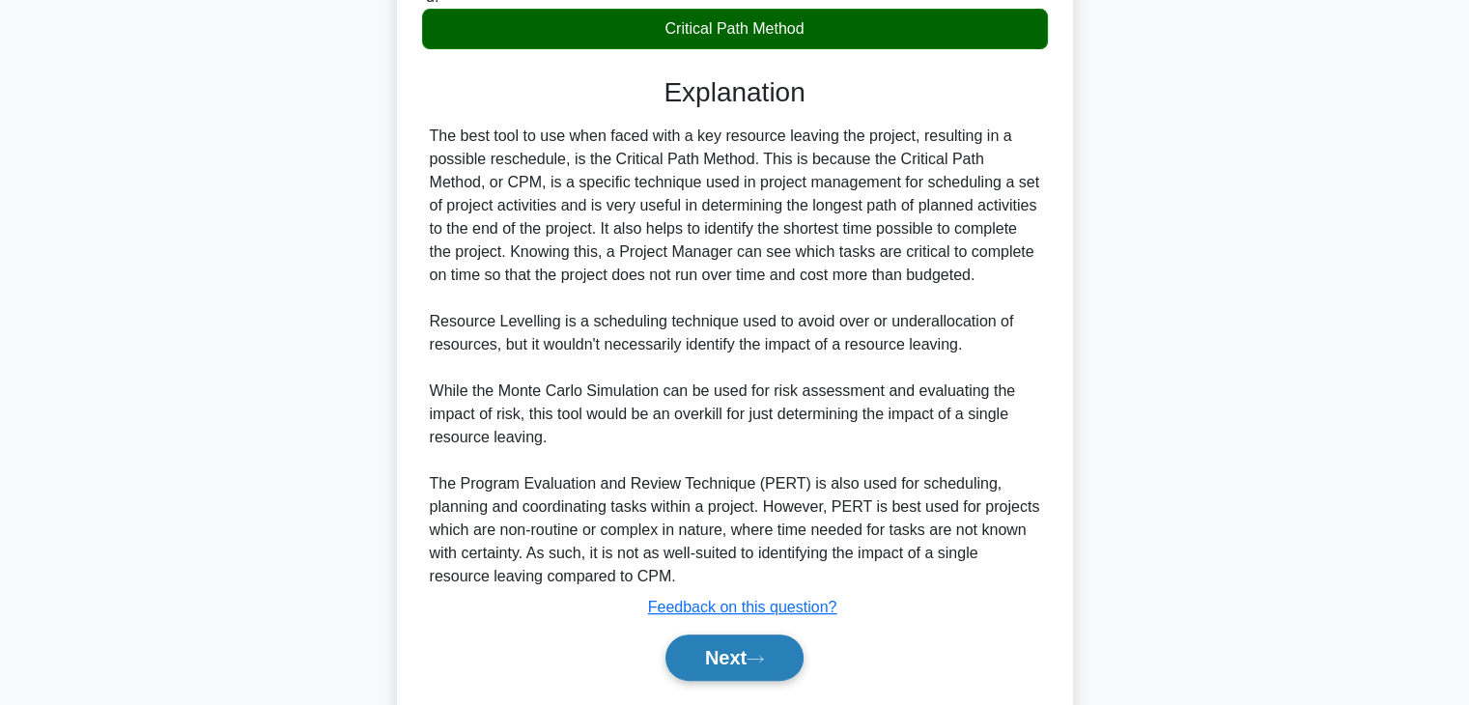
scroll to position [510, 0]
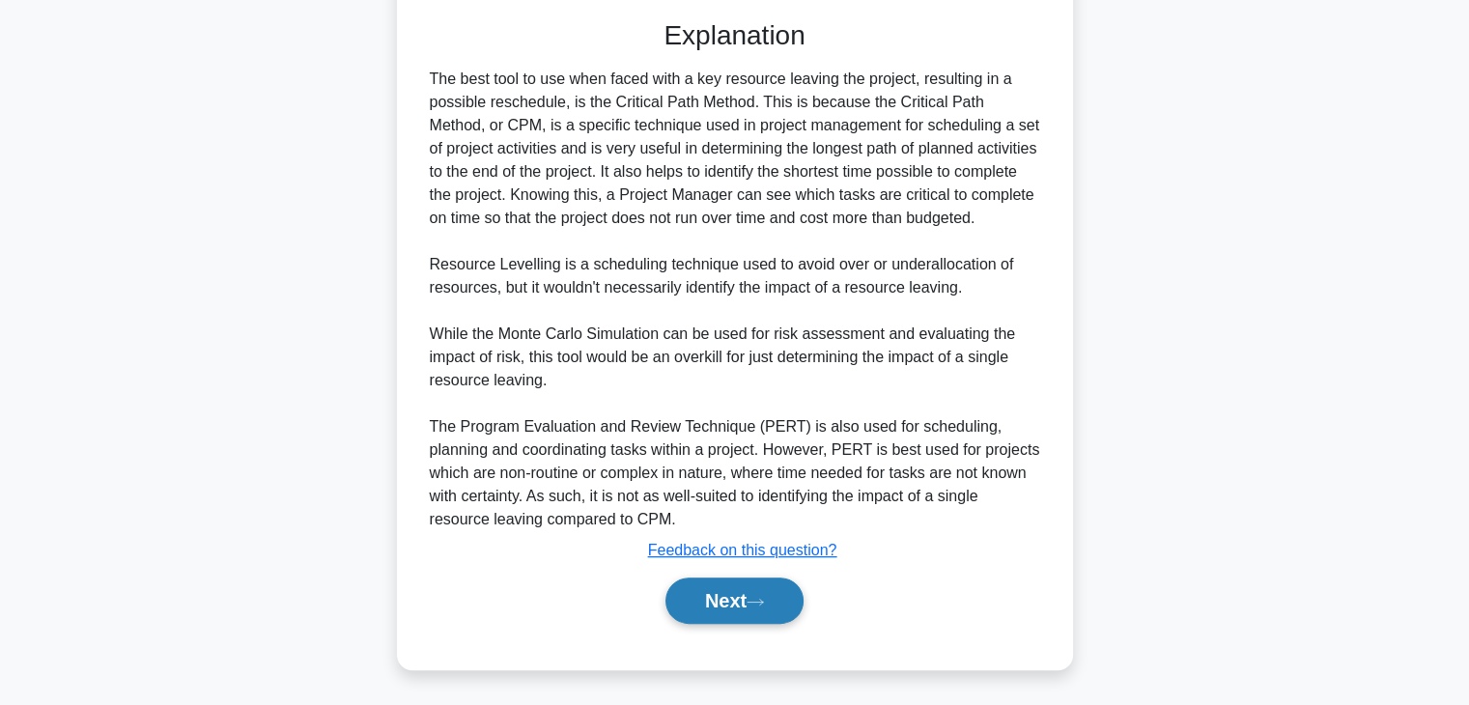
click at [742, 610] on button "Next" at bounding box center [735, 601] width 138 height 46
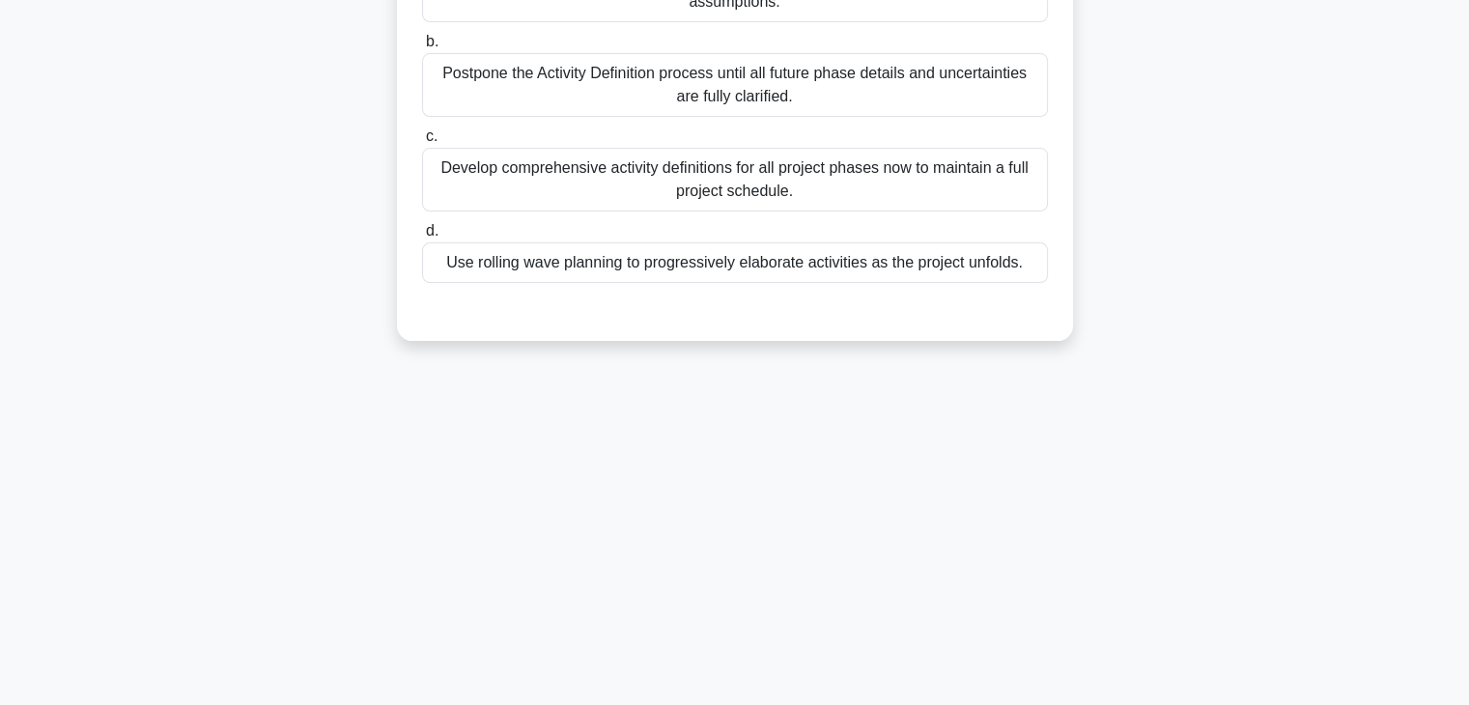
scroll to position [0, 0]
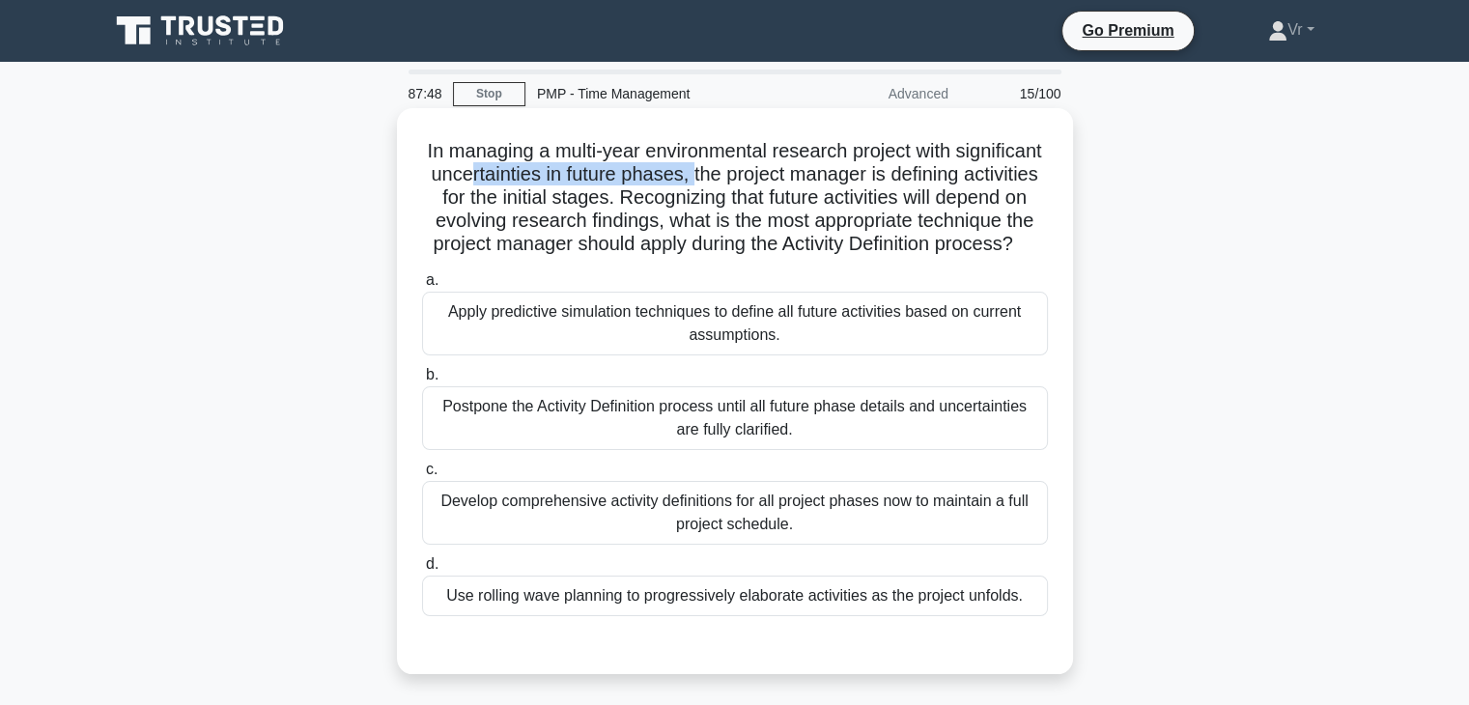
drag, startPoint x: 641, startPoint y: 184, endPoint x: 817, endPoint y: 185, distance: 175.8
click at [817, 185] on h5 "In managing a multi-year environmental research project with significant uncert…" at bounding box center [735, 198] width 630 height 118
click at [672, 616] on div "Use rolling wave planning to progressively elaborate activities as the project …" at bounding box center [735, 596] width 626 height 41
click at [422, 571] on input "d. Use rolling wave planning to progressively elaborate activities as the proje…" at bounding box center [422, 564] width 0 height 13
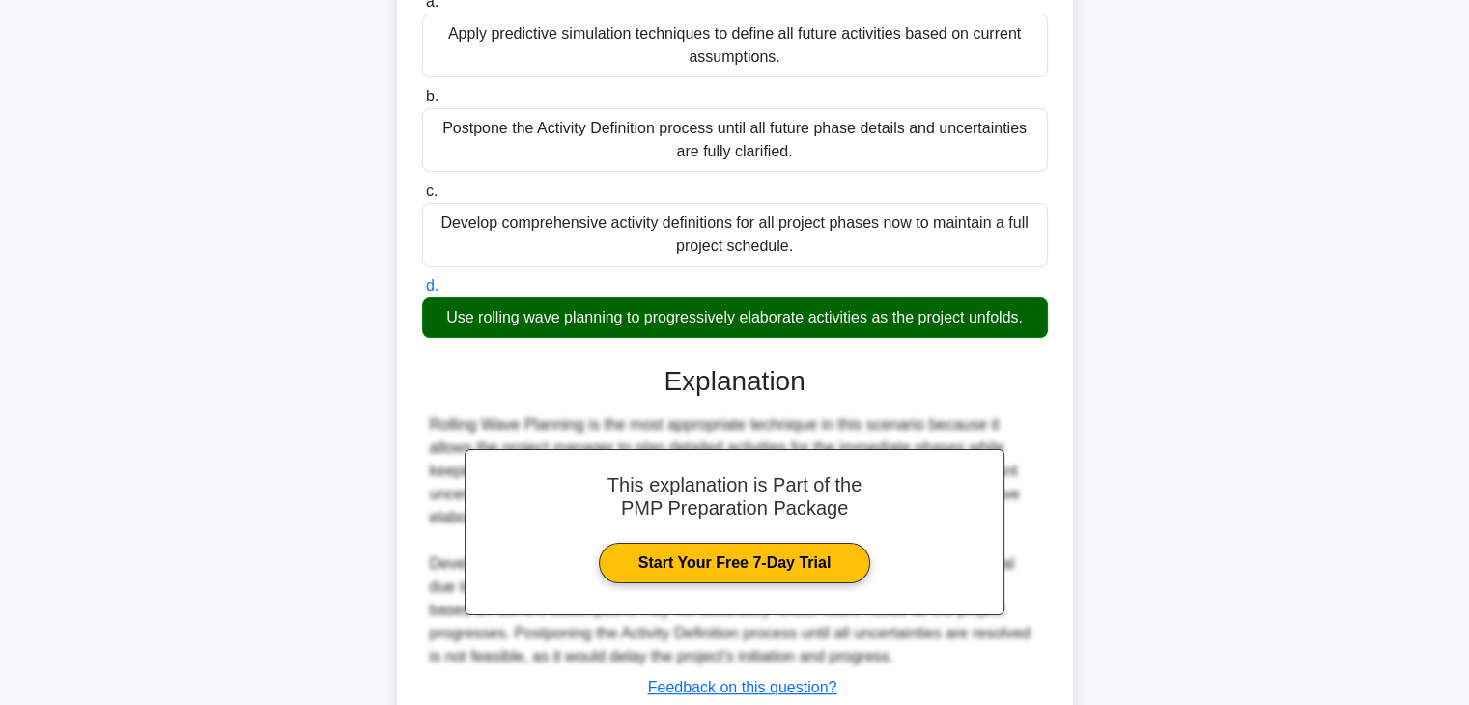
scroll to position [439, 0]
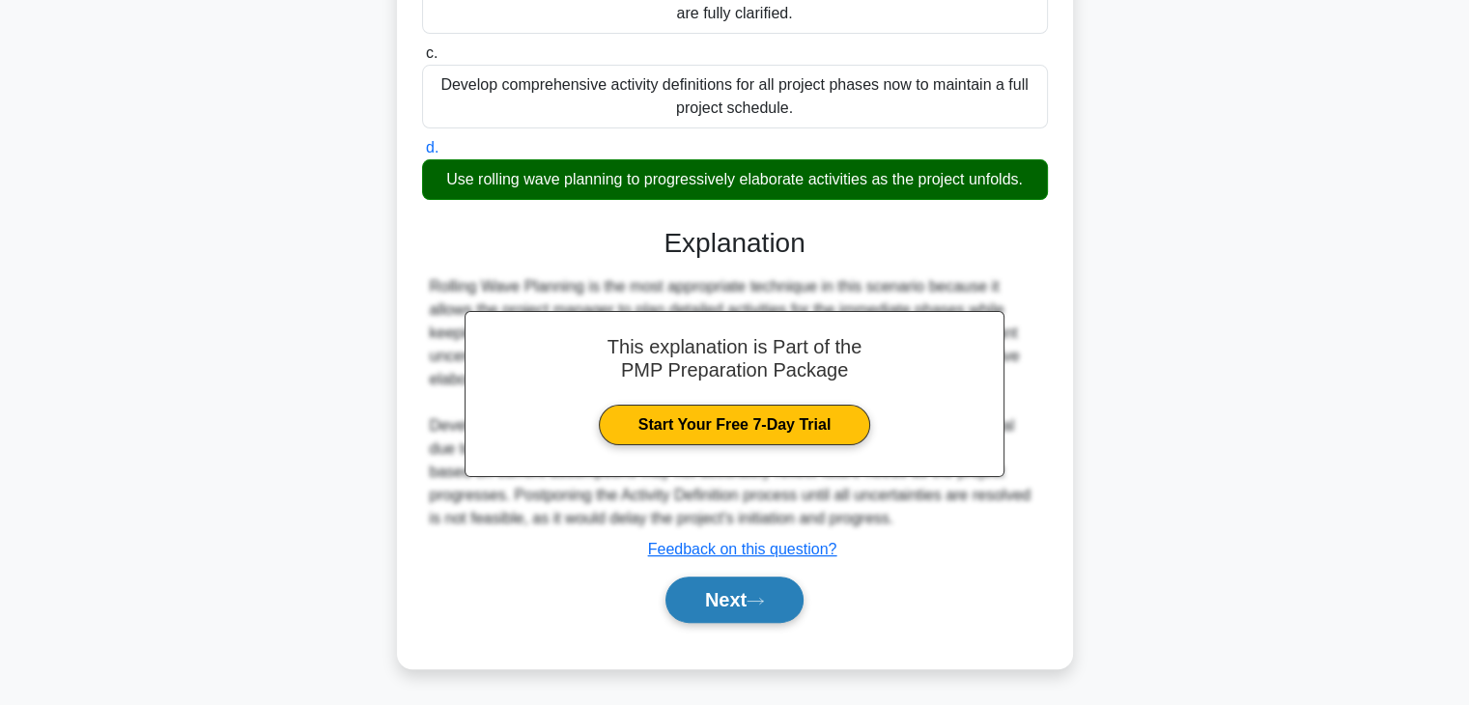
click at [776, 608] on button "Next" at bounding box center [735, 600] width 138 height 46
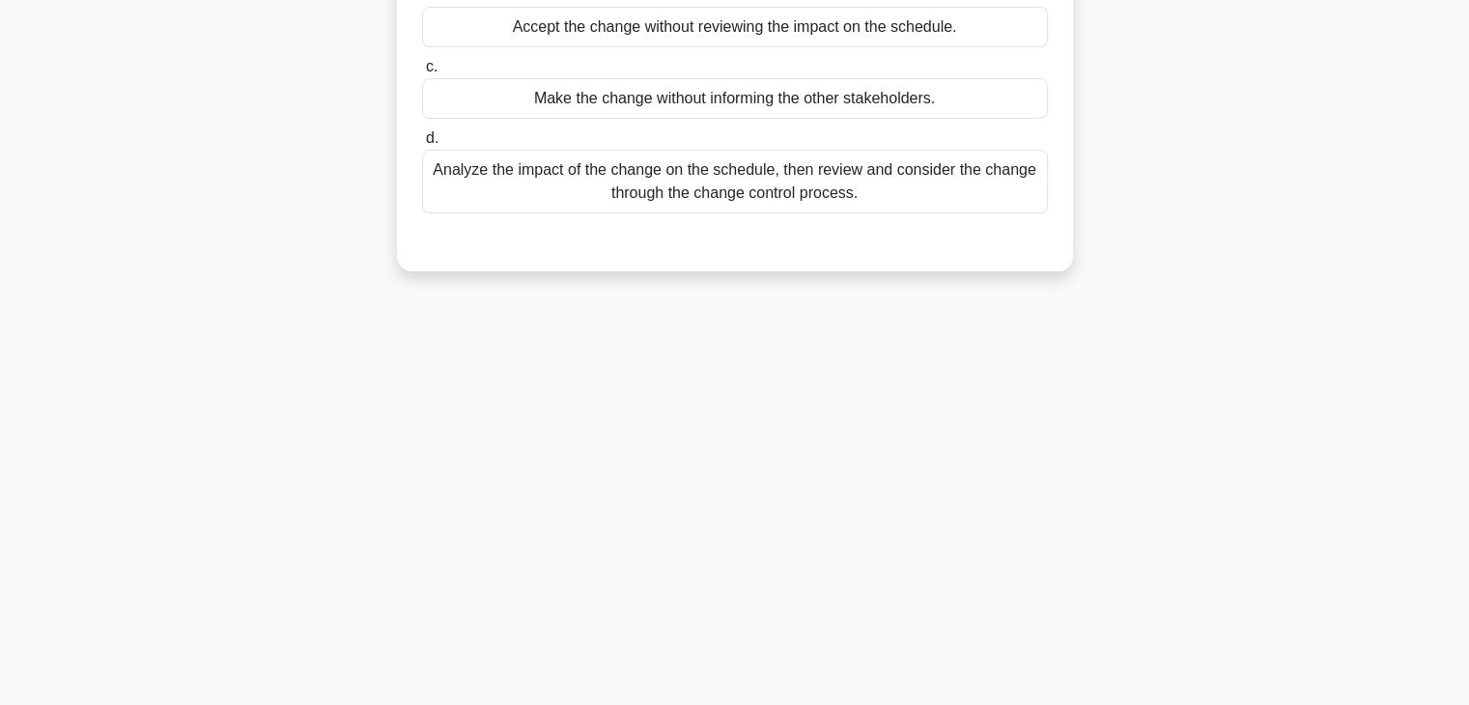
scroll to position [0, 0]
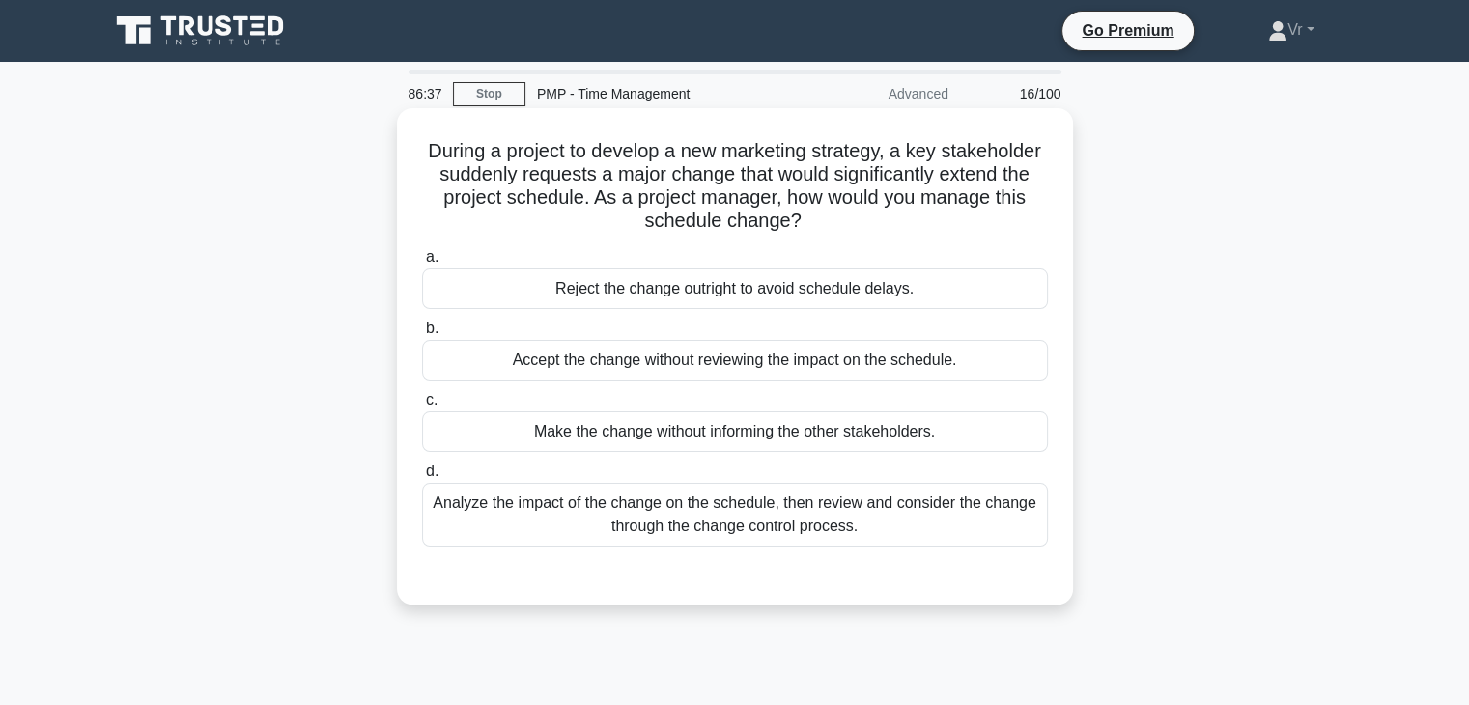
click at [715, 508] on div "Analyze the impact of the change on the schedule, then review and consider the …" at bounding box center [735, 515] width 626 height 64
click at [422, 478] on input "d. Analyze the impact of the change on the schedule, then review and consider t…" at bounding box center [422, 472] width 0 height 13
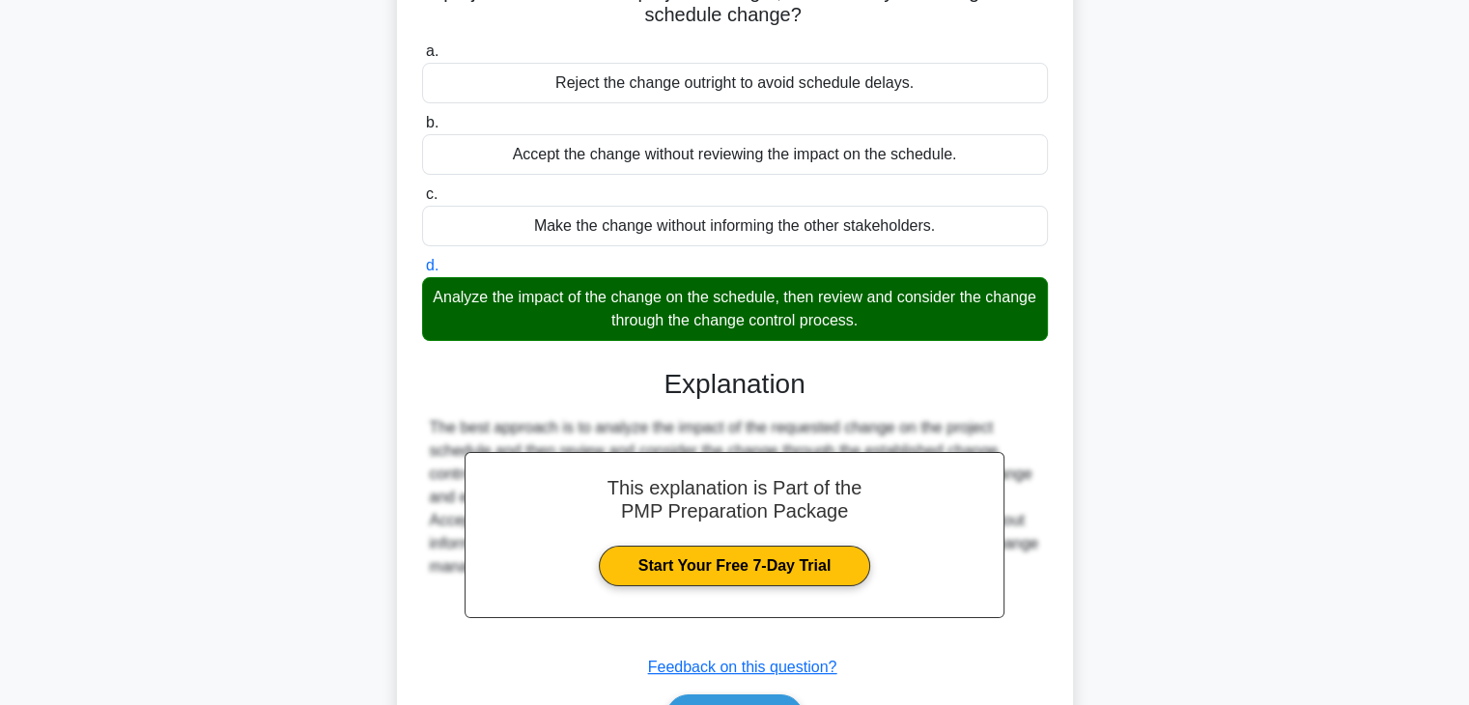
scroll to position [339, 0]
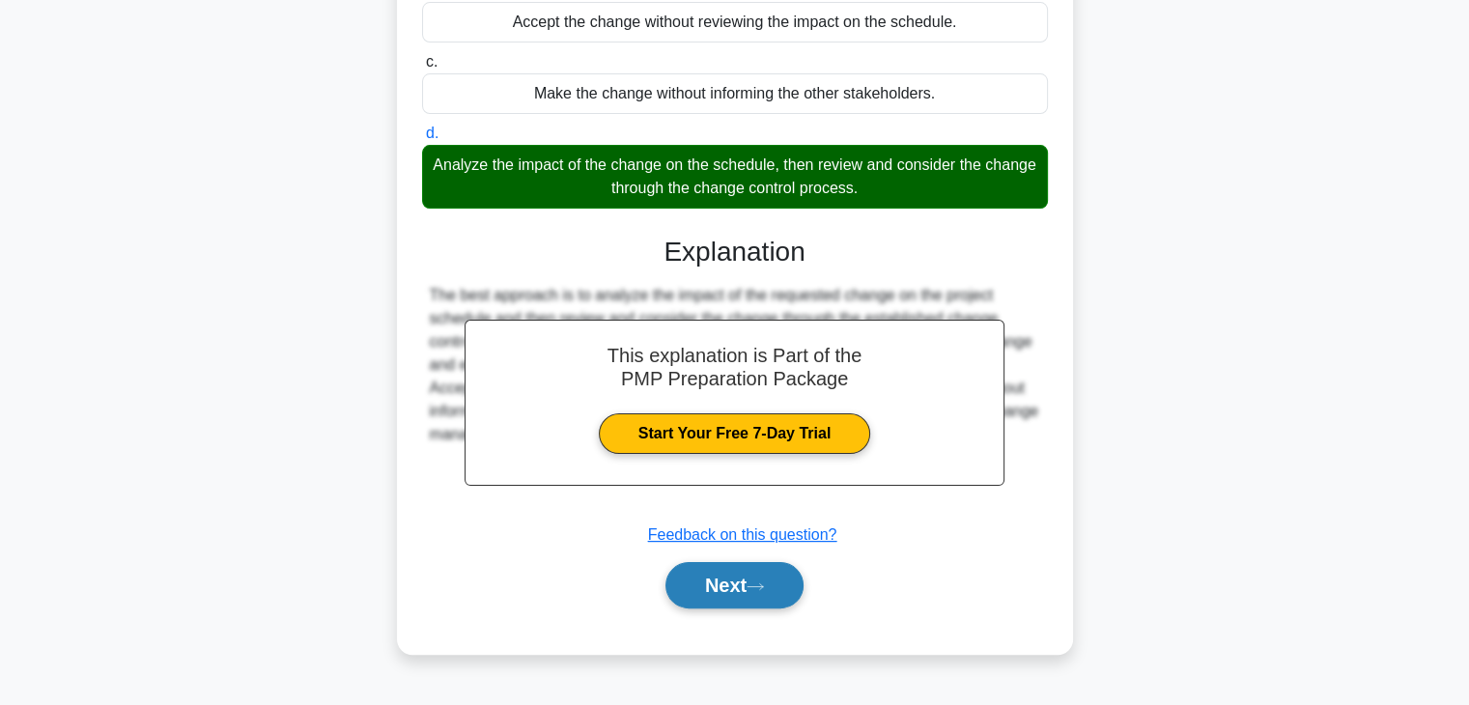
click at [784, 592] on button "Next" at bounding box center [735, 585] width 138 height 46
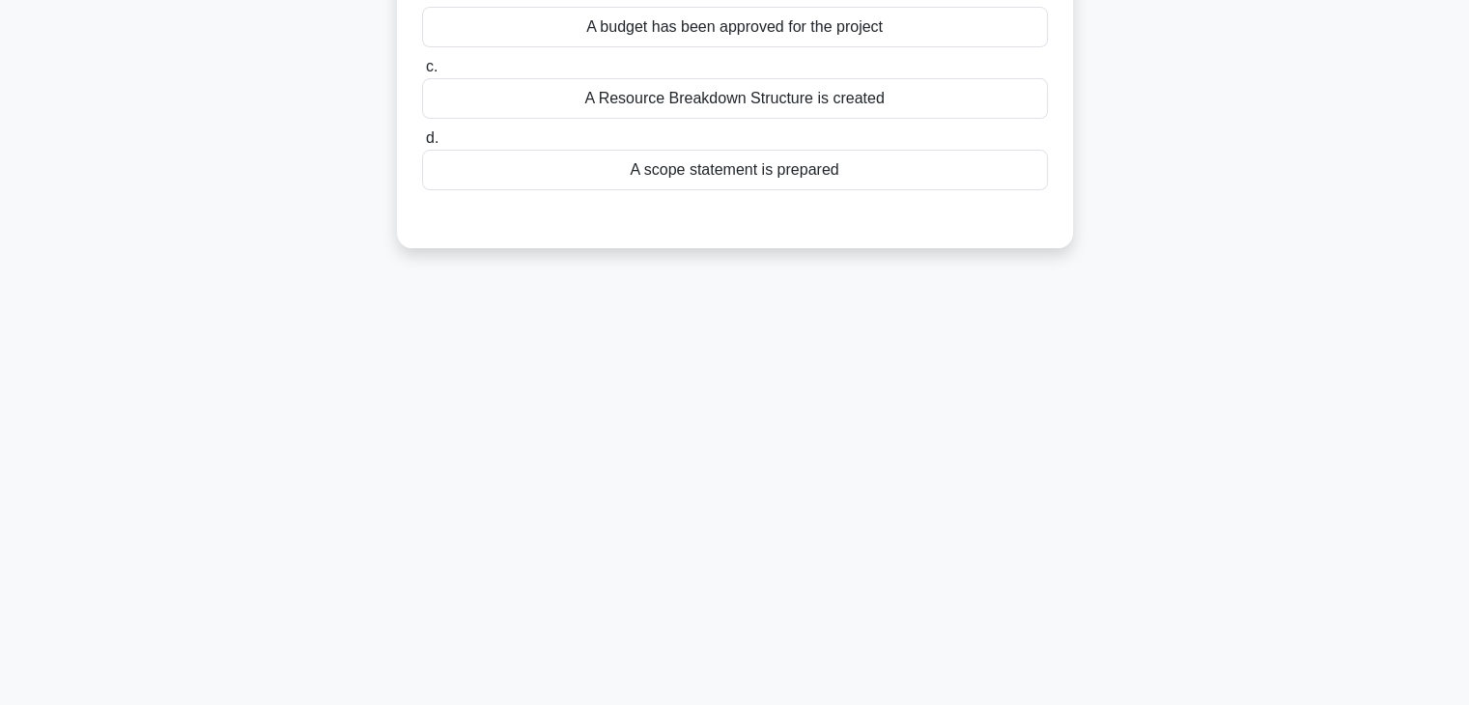
scroll to position [0, 0]
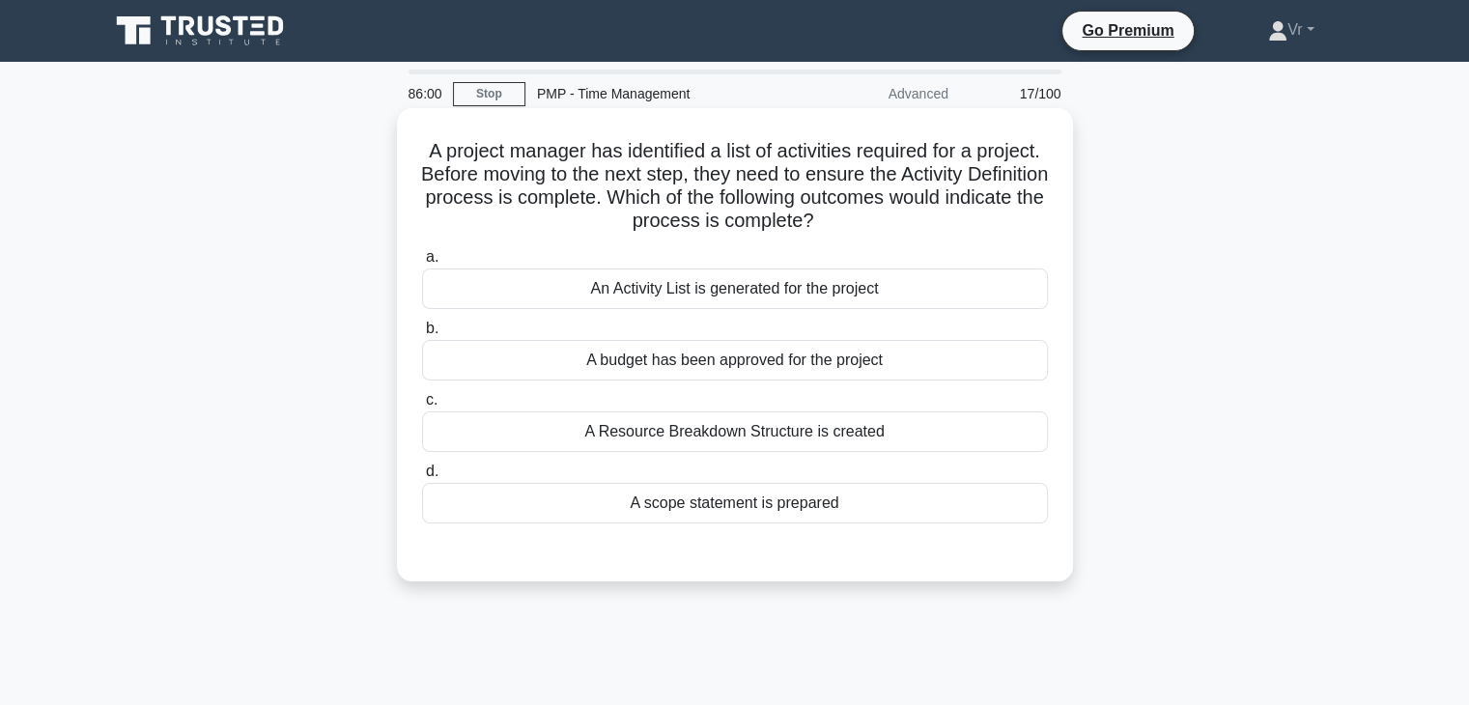
click at [666, 295] on div "An Activity List is generated for the project" at bounding box center [735, 289] width 626 height 41
click at [422, 264] on input "a. An Activity List is generated for the project" at bounding box center [422, 257] width 0 height 13
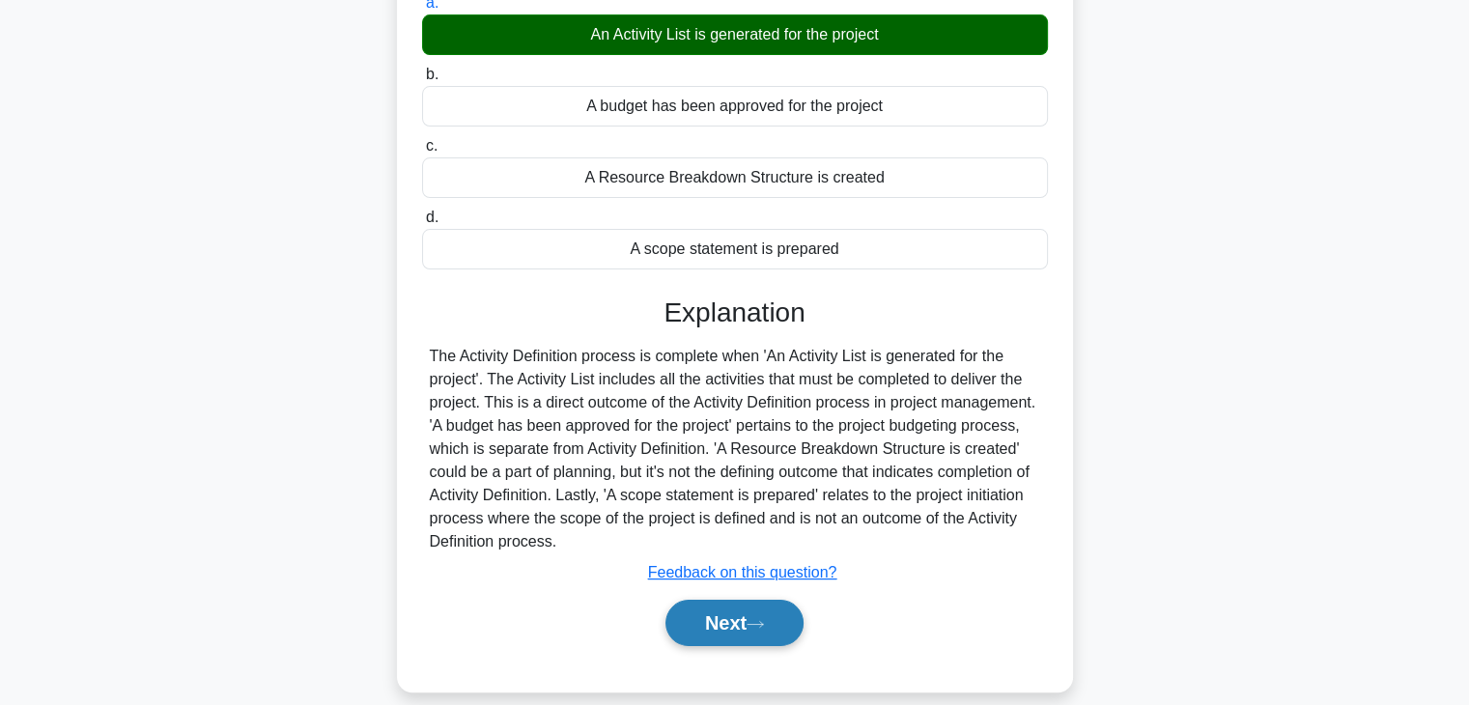
scroll to position [339, 0]
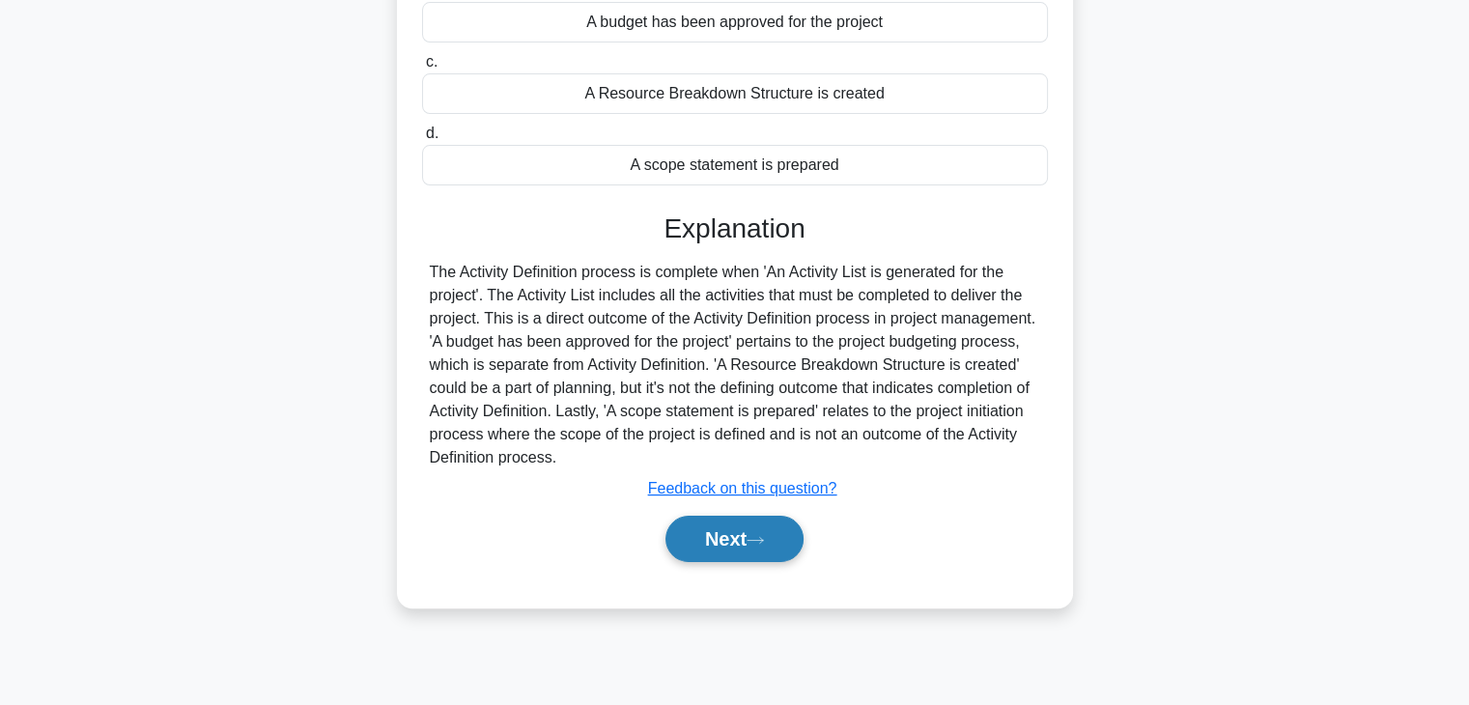
click at [750, 542] on button "Next" at bounding box center [735, 539] width 138 height 46
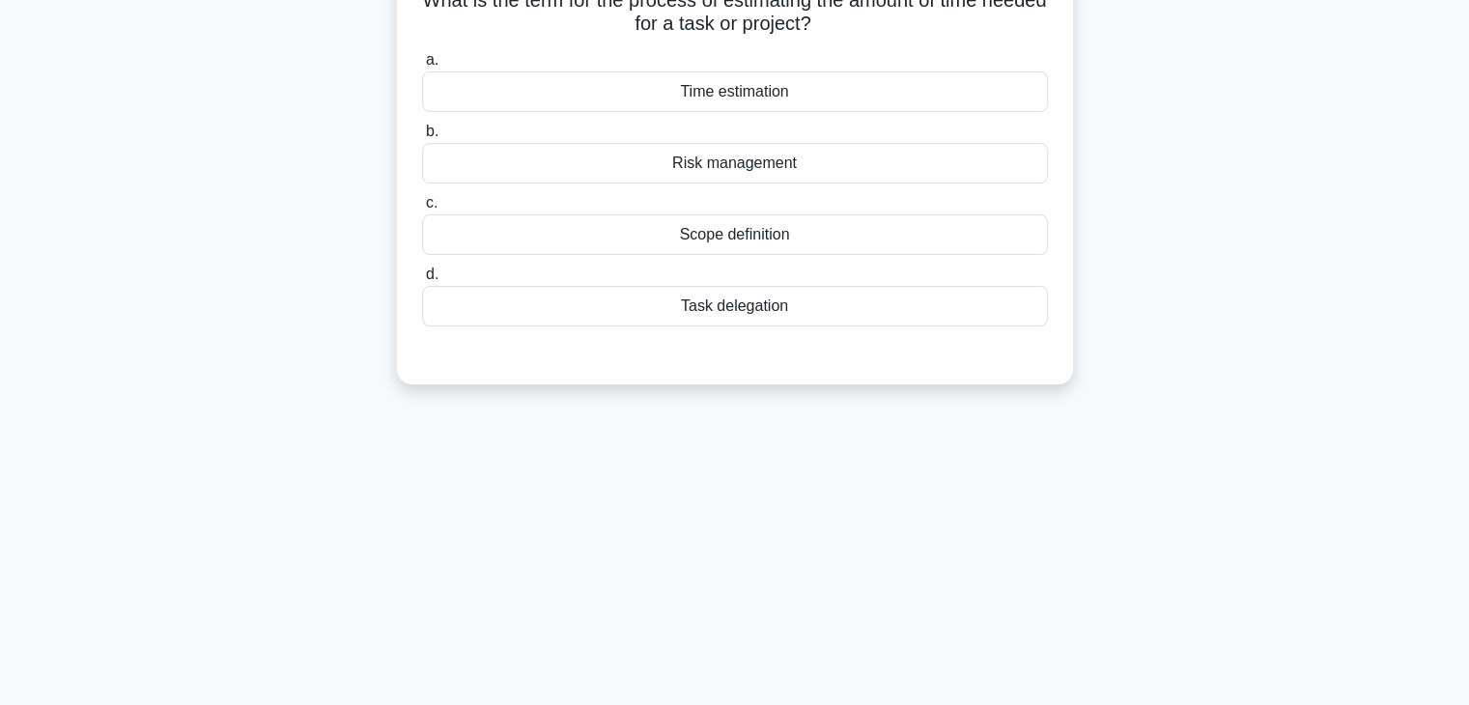
scroll to position [0, 0]
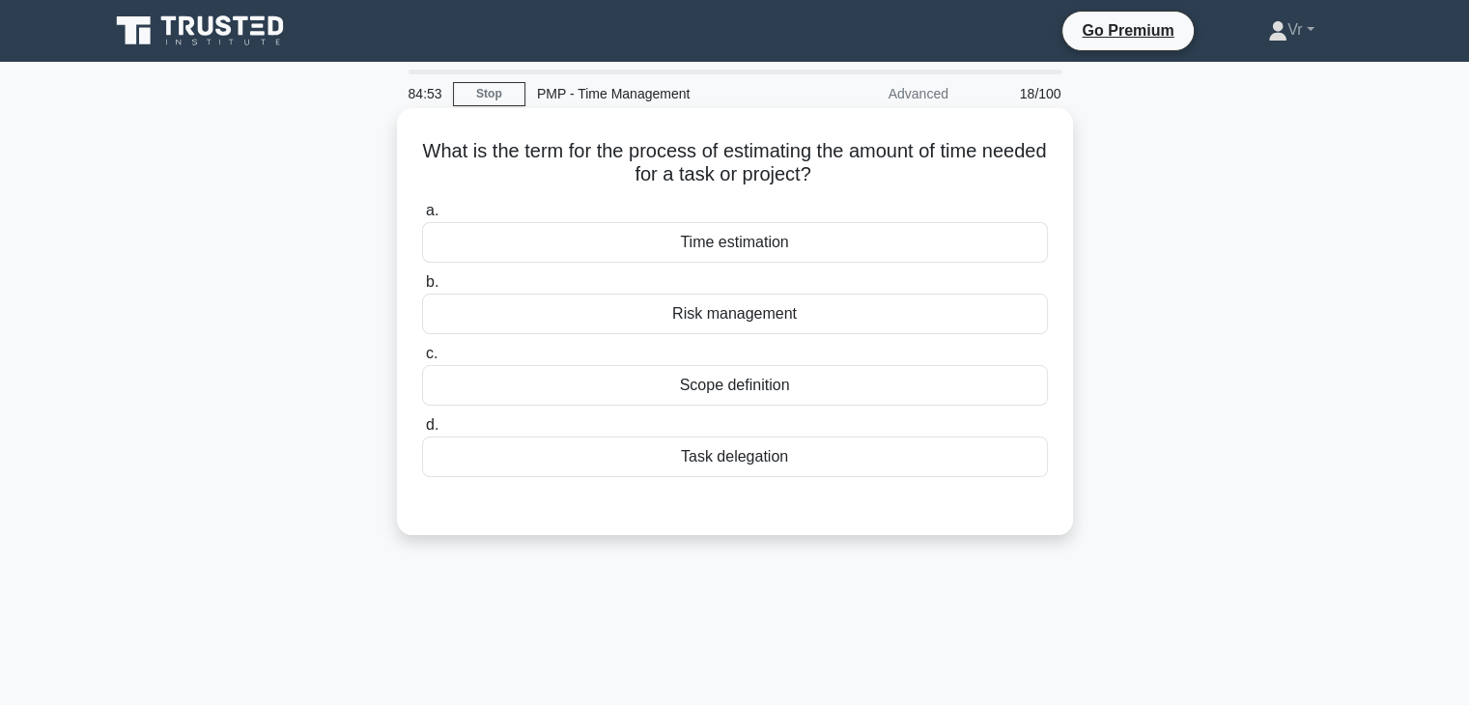
click at [776, 245] on div "Time estimation" at bounding box center [735, 242] width 626 height 41
click at [422, 217] on input "a. Time estimation" at bounding box center [422, 211] width 0 height 13
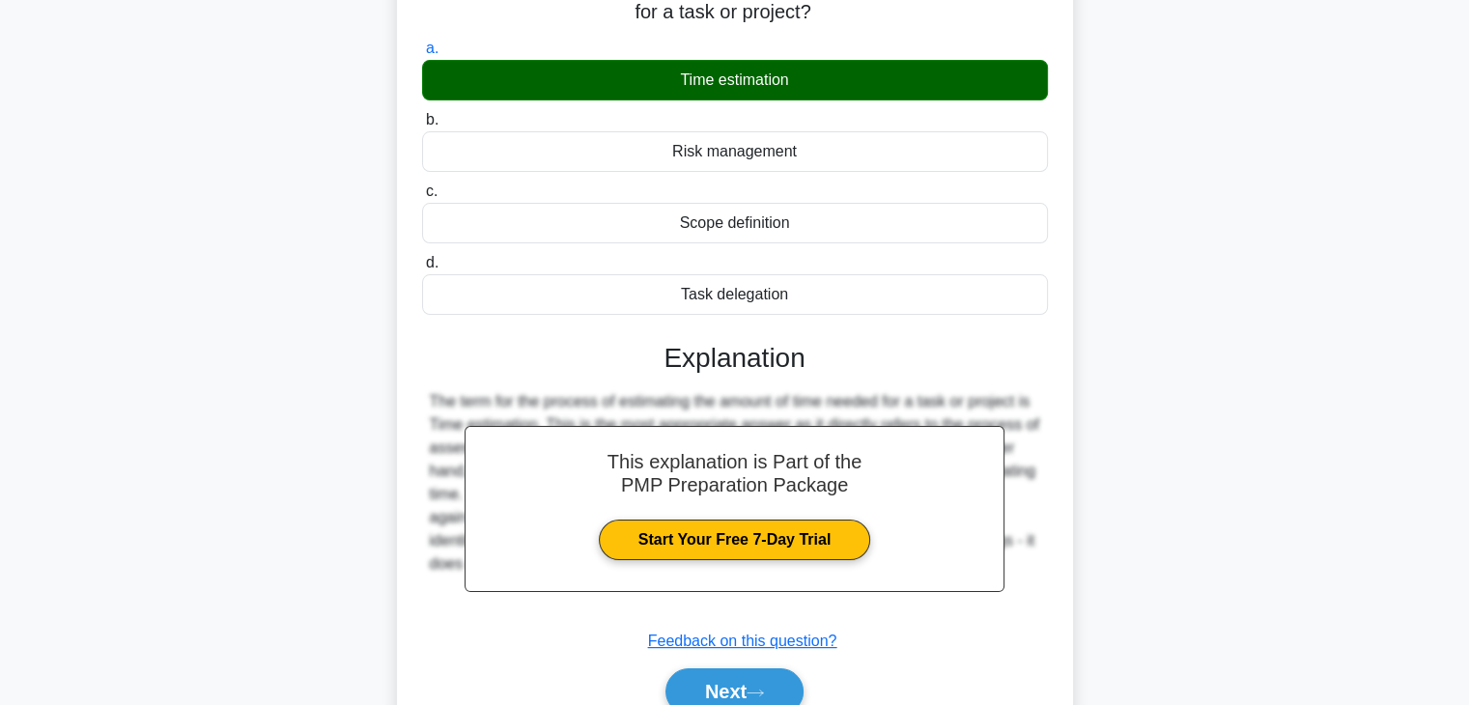
scroll to position [339, 0]
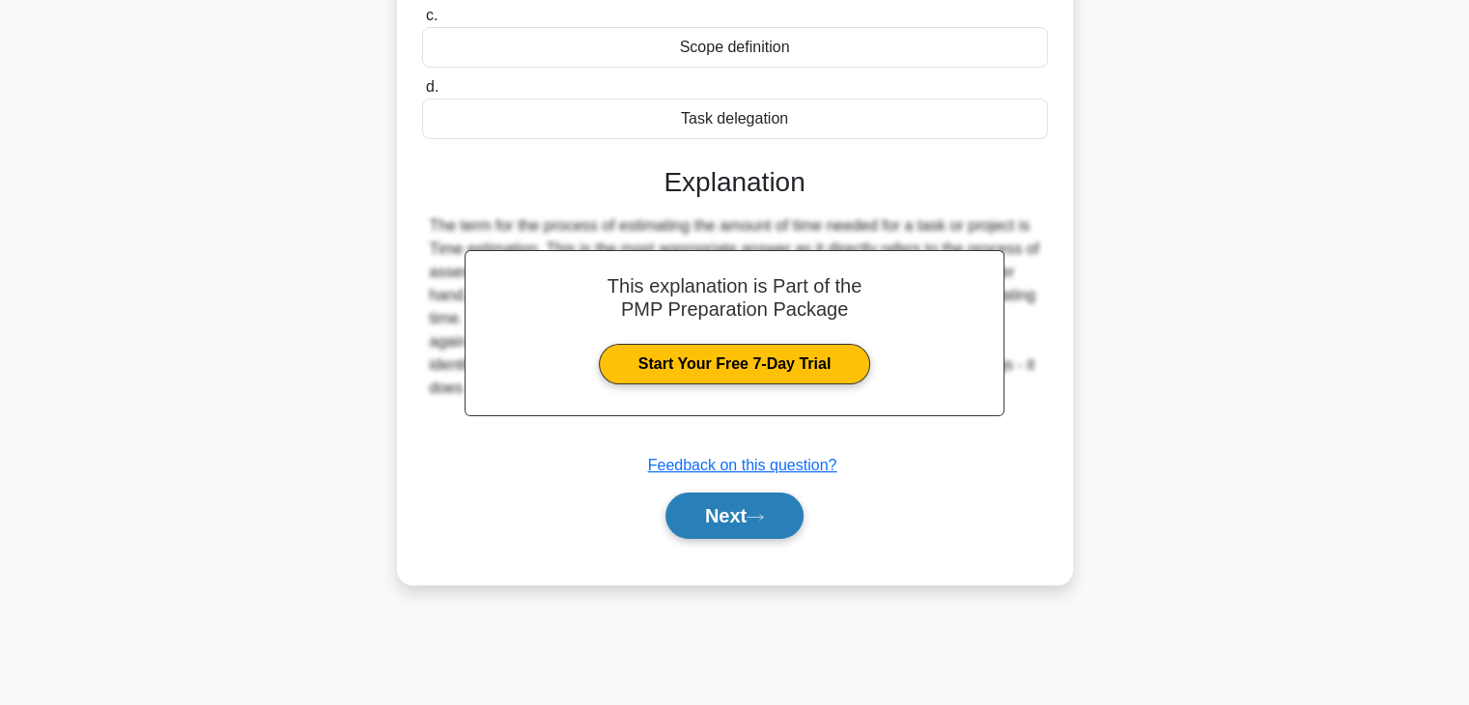
click at [727, 522] on button "Next" at bounding box center [735, 516] width 138 height 46
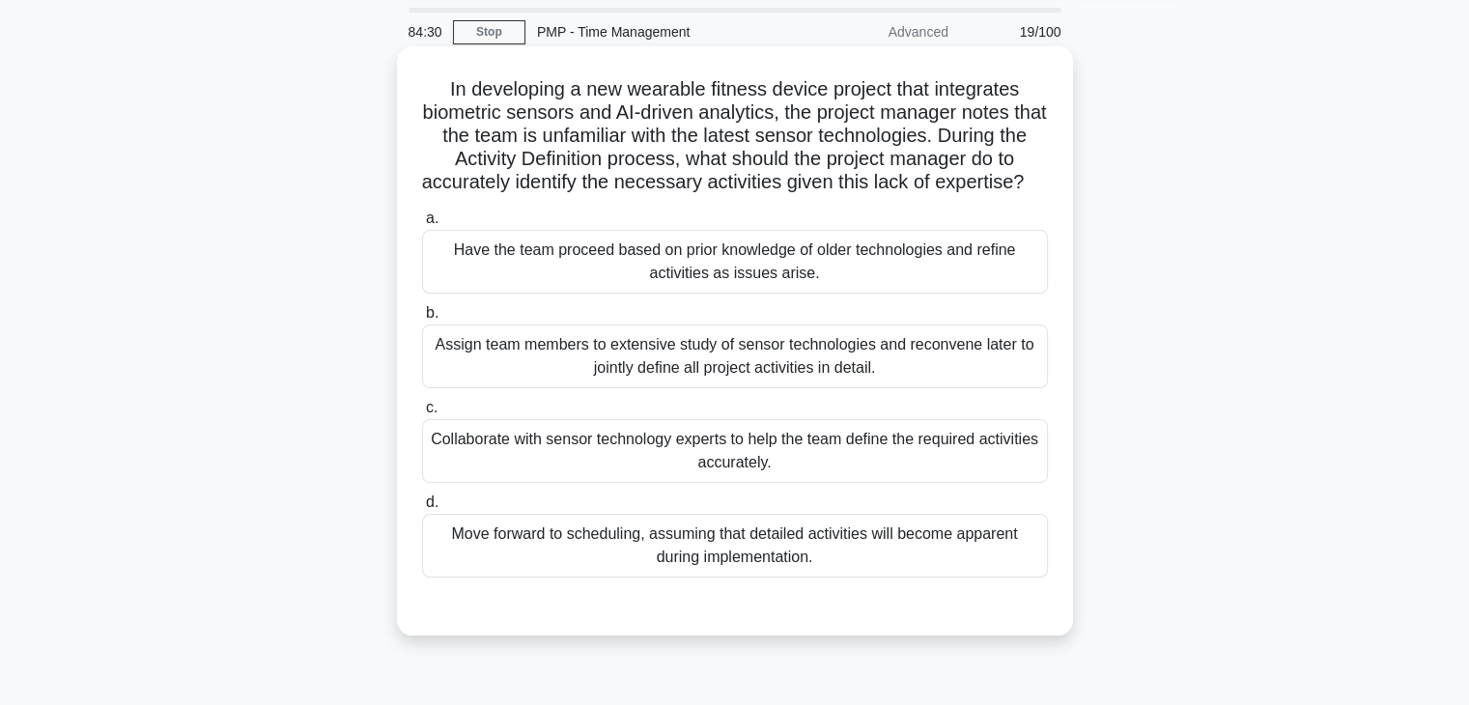
scroll to position [97, 0]
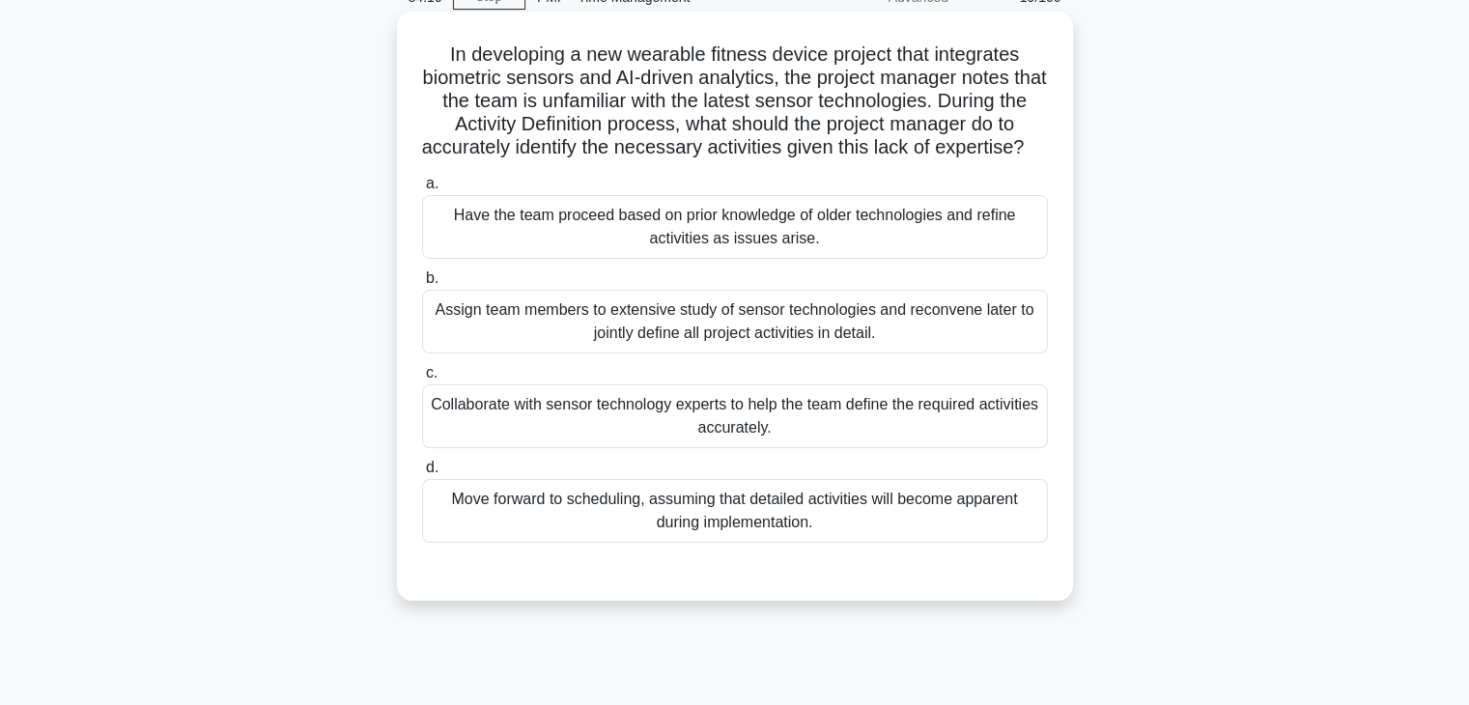
click at [668, 430] on div "Collaborate with sensor technology experts to help the team define the required…" at bounding box center [735, 416] width 626 height 64
click at [422, 380] on input "c. Collaborate with sensor technology experts to help the team define the requi…" at bounding box center [422, 373] width 0 height 13
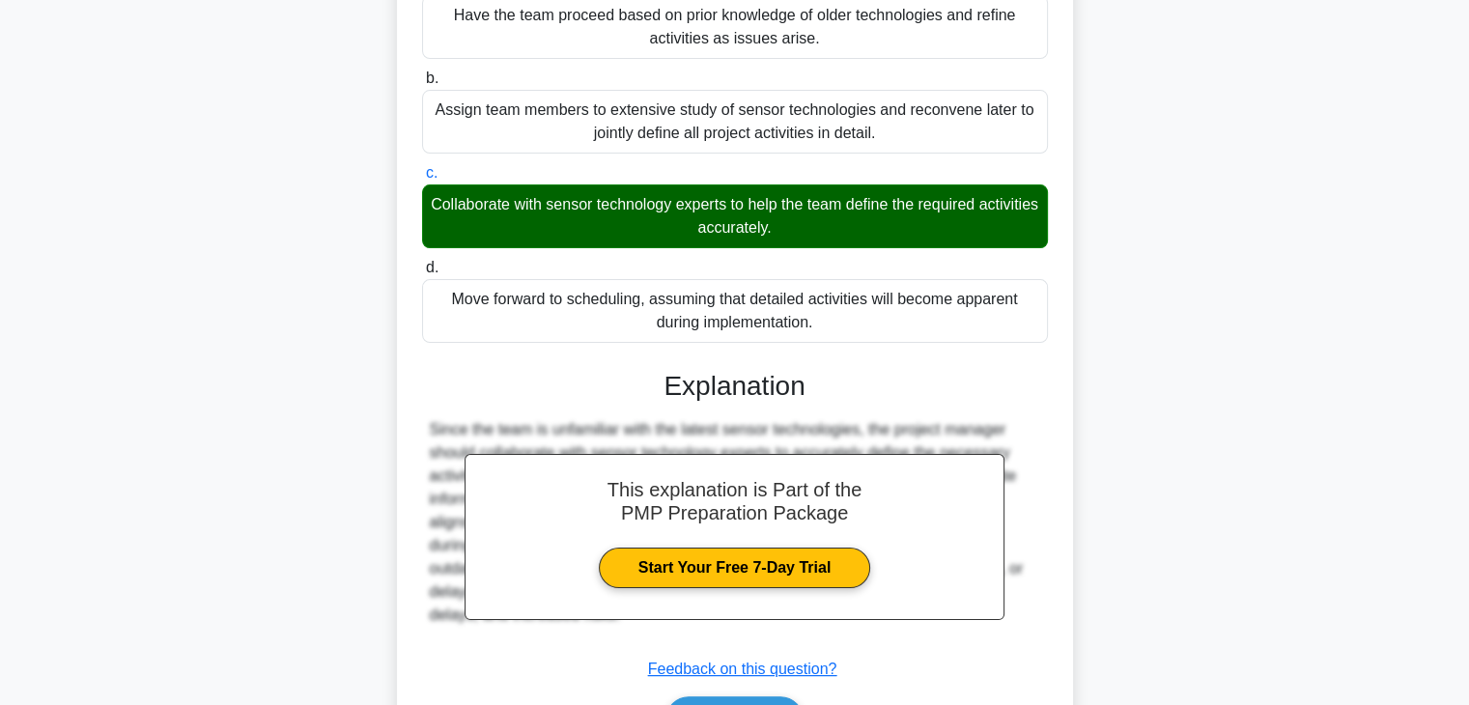
scroll to position [439, 0]
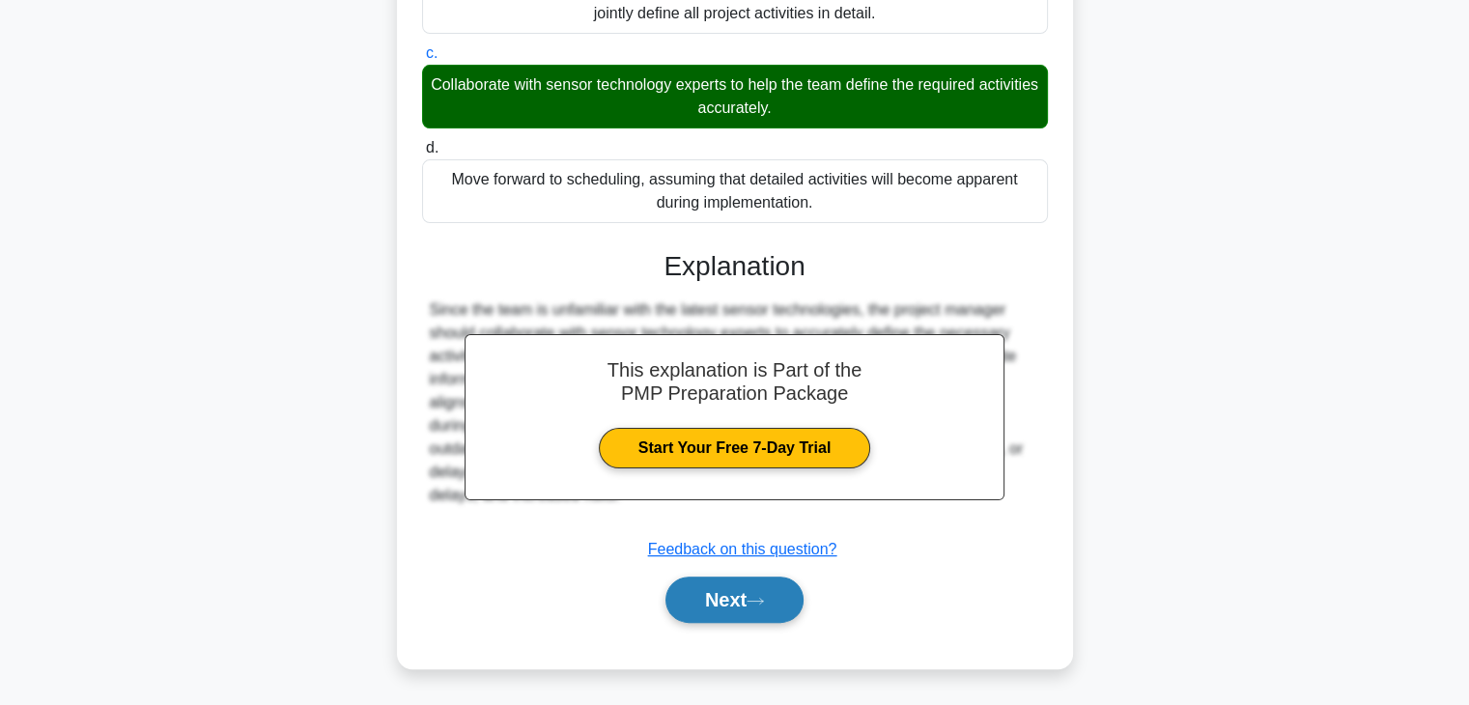
click at [724, 601] on button "Next" at bounding box center [735, 600] width 138 height 46
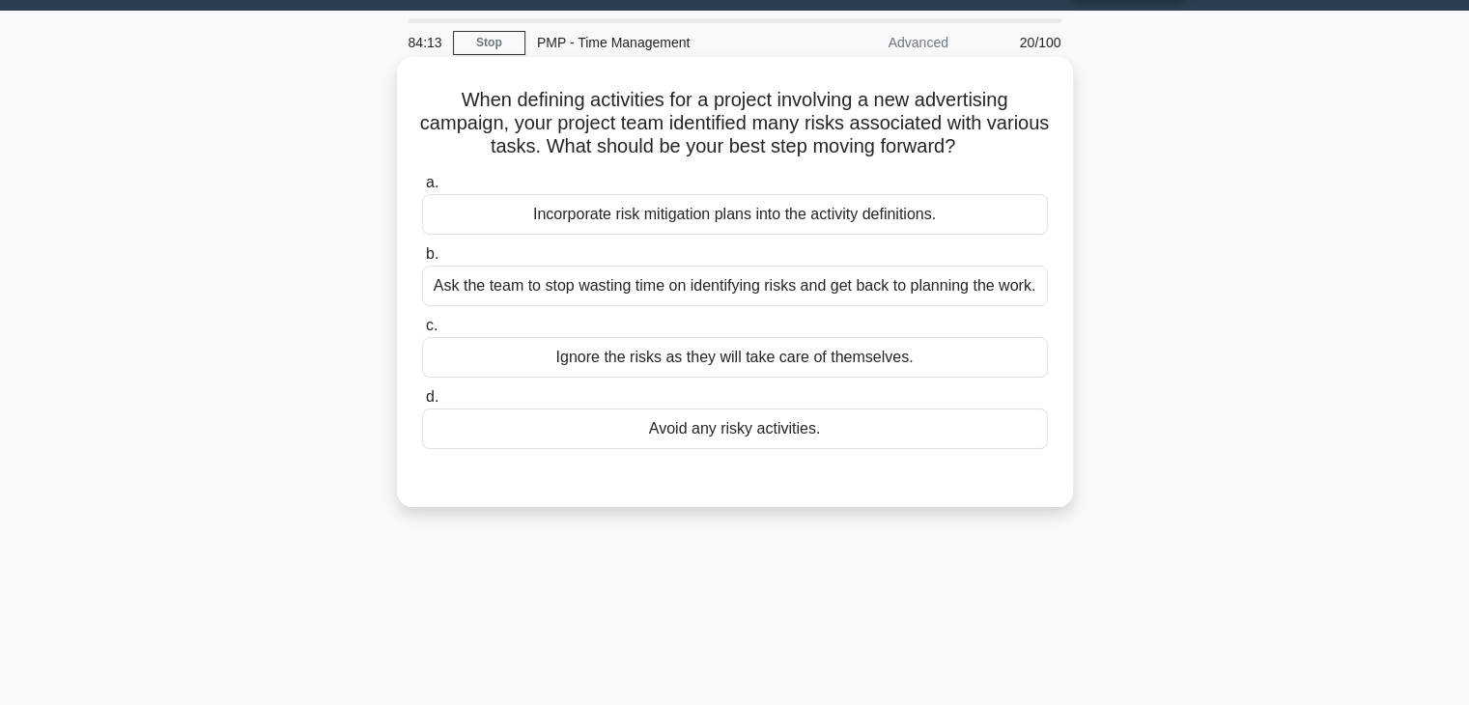
scroll to position [0, 0]
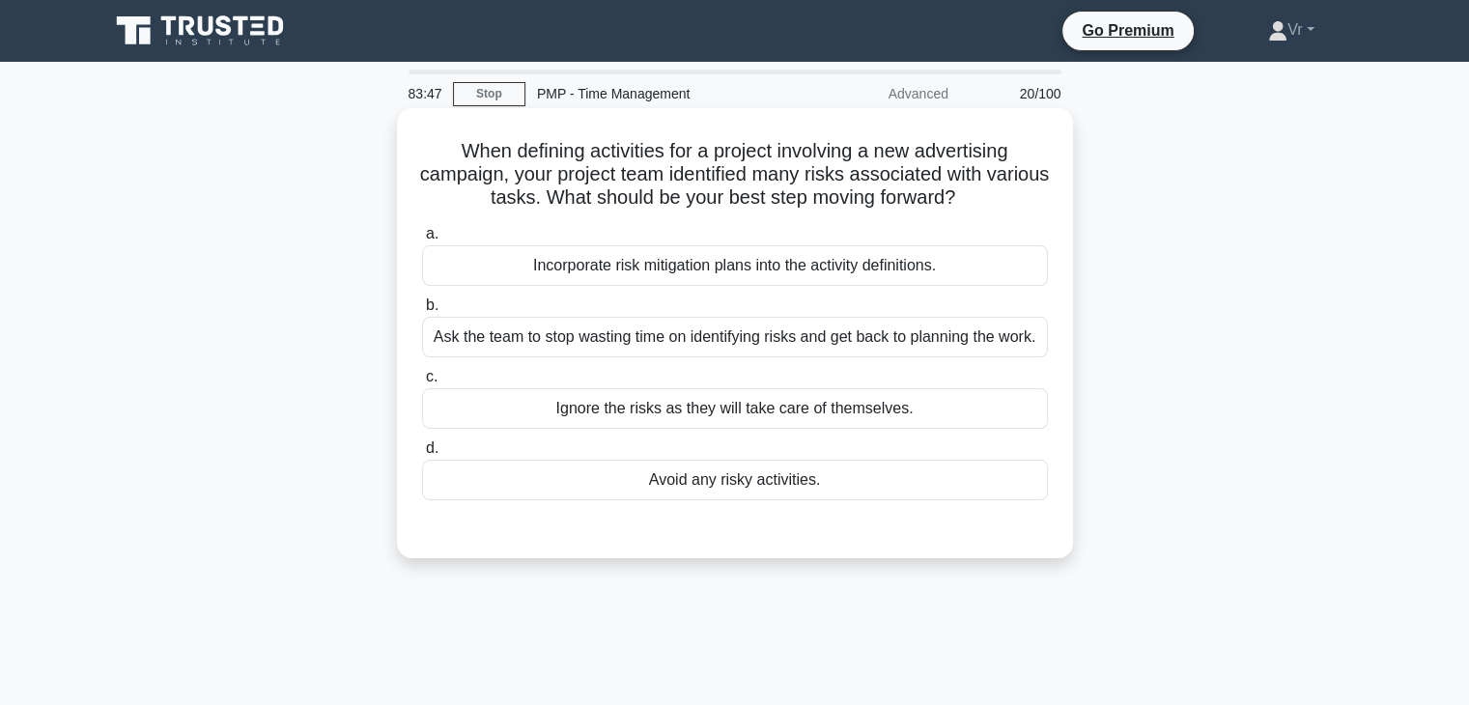
click at [751, 275] on div "Incorporate risk mitigation plans into the activity definitions." at bounding box center [735, 265] width 626 height 41
click at [422, 241] on input "a. Incorporate risk mitigation plans into the activity definitions." at bounding box center [422, 234] width 0 height 13
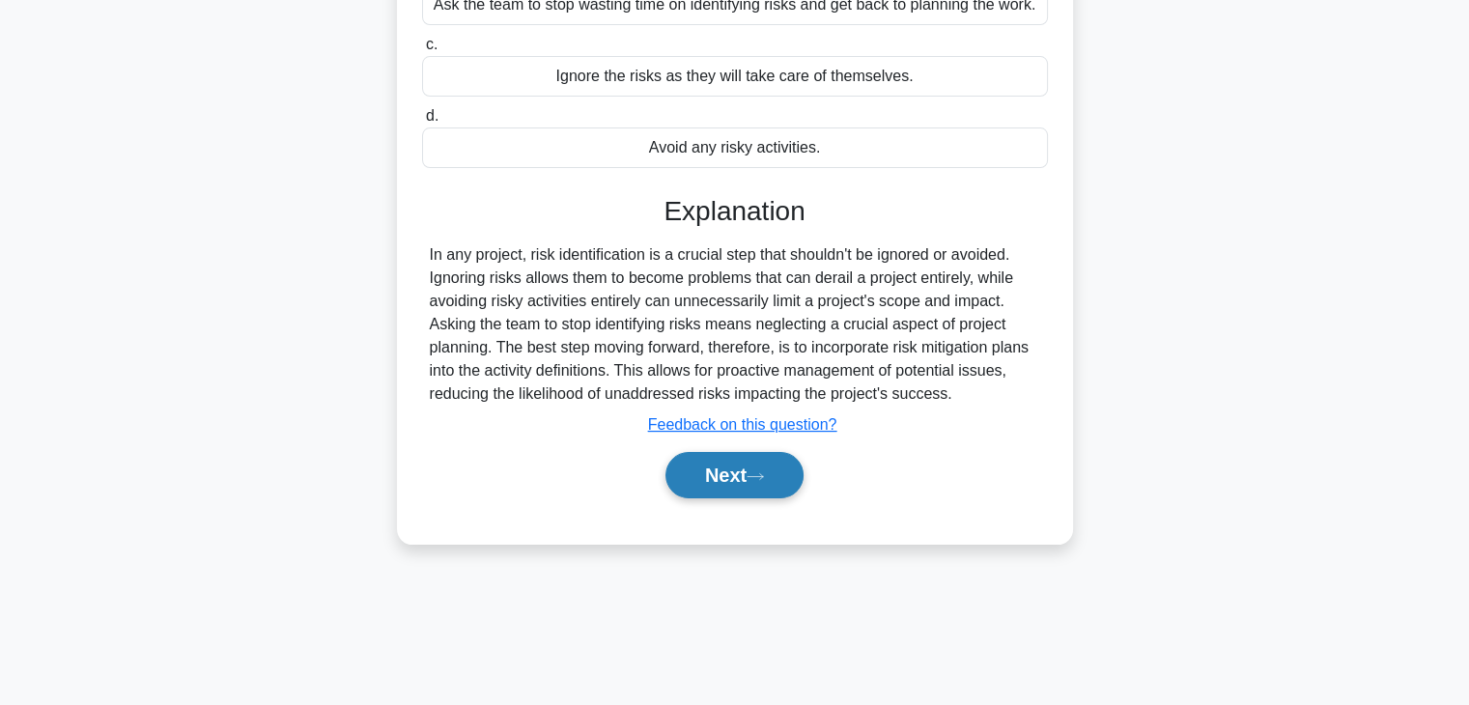
scroll to position [339, 0]
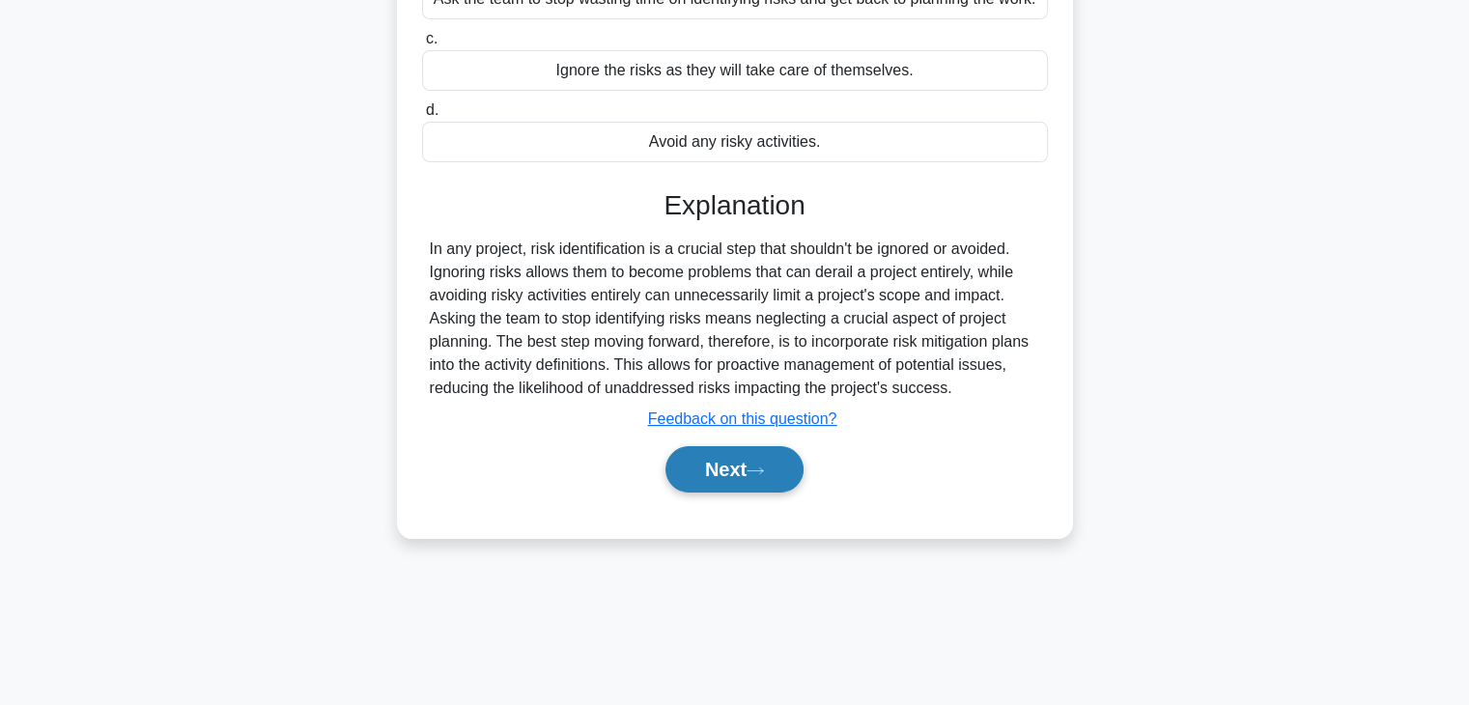
click at [743, 479] on button "Next" at bounding box center [735, 469] width 138 height 46
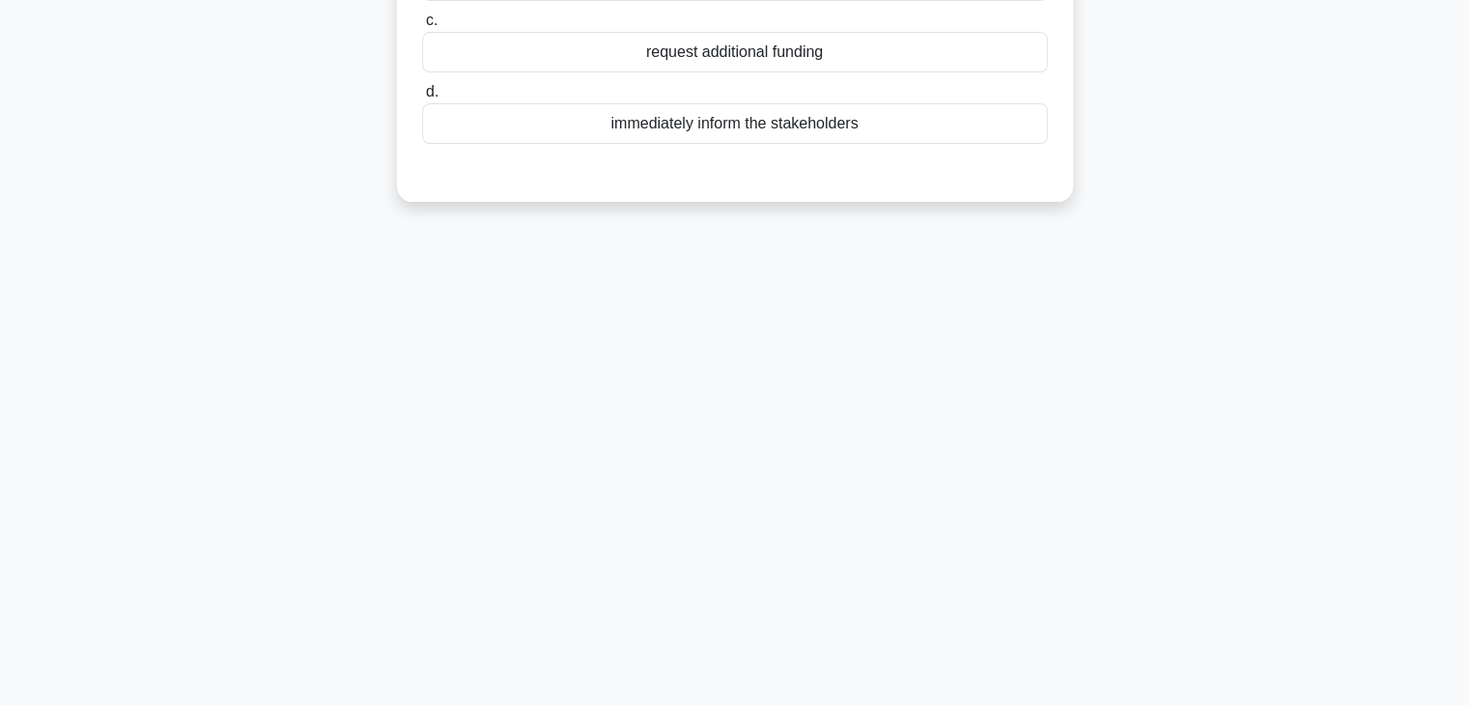
scroll to position [0, 0]
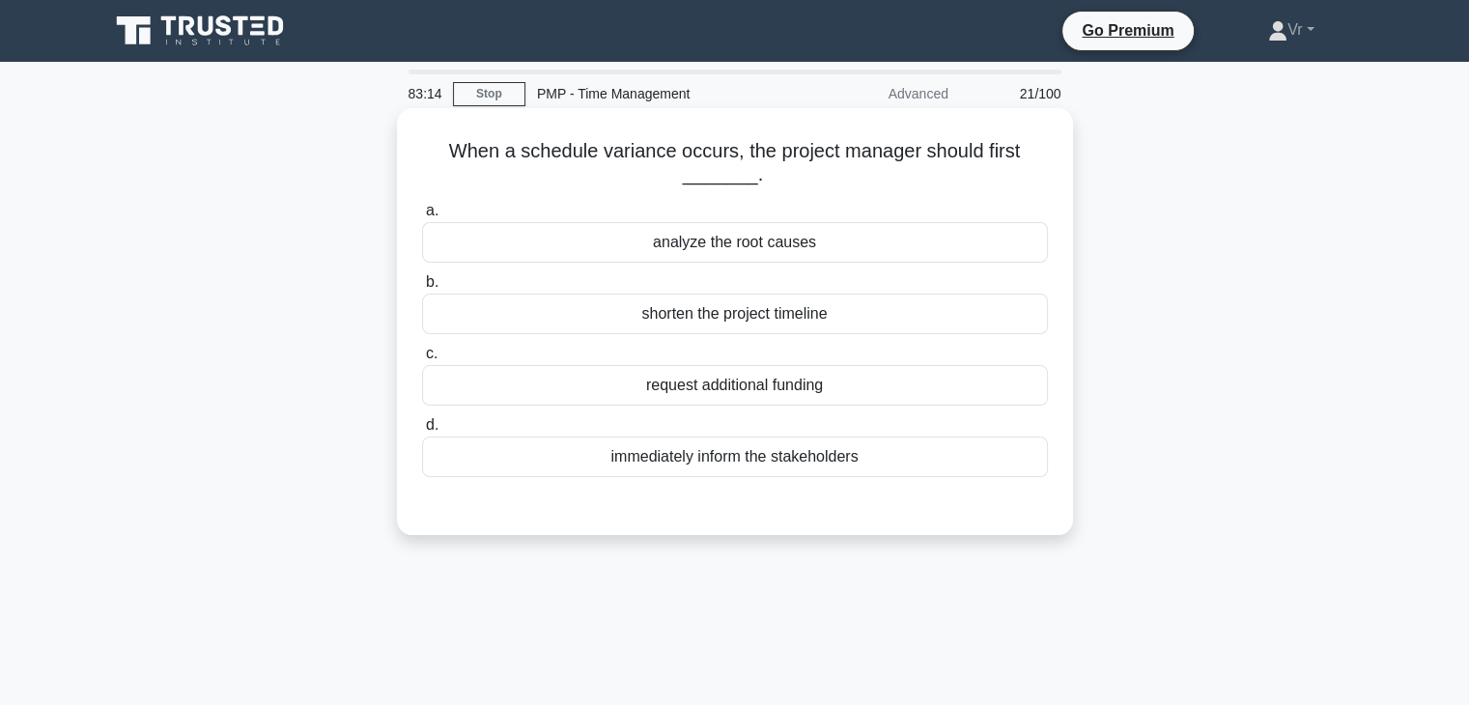
click at [772, 241] on div "analyze the root causes" at bounding box center [735, 242] width 626 height 41
click at [422, 217] on input "a. analyze the root causes" at bounding box center [422, 211] width 0 height 13
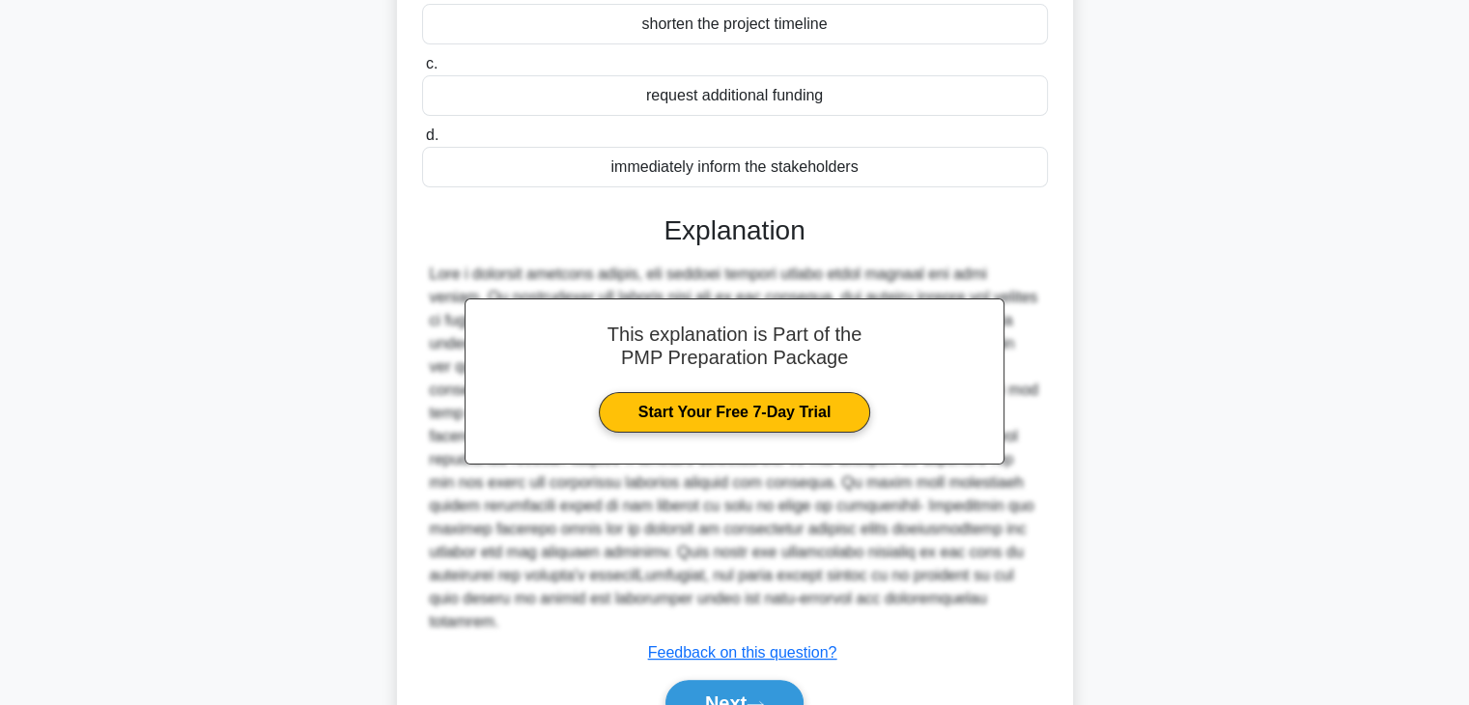
scroll to position [386, 0]
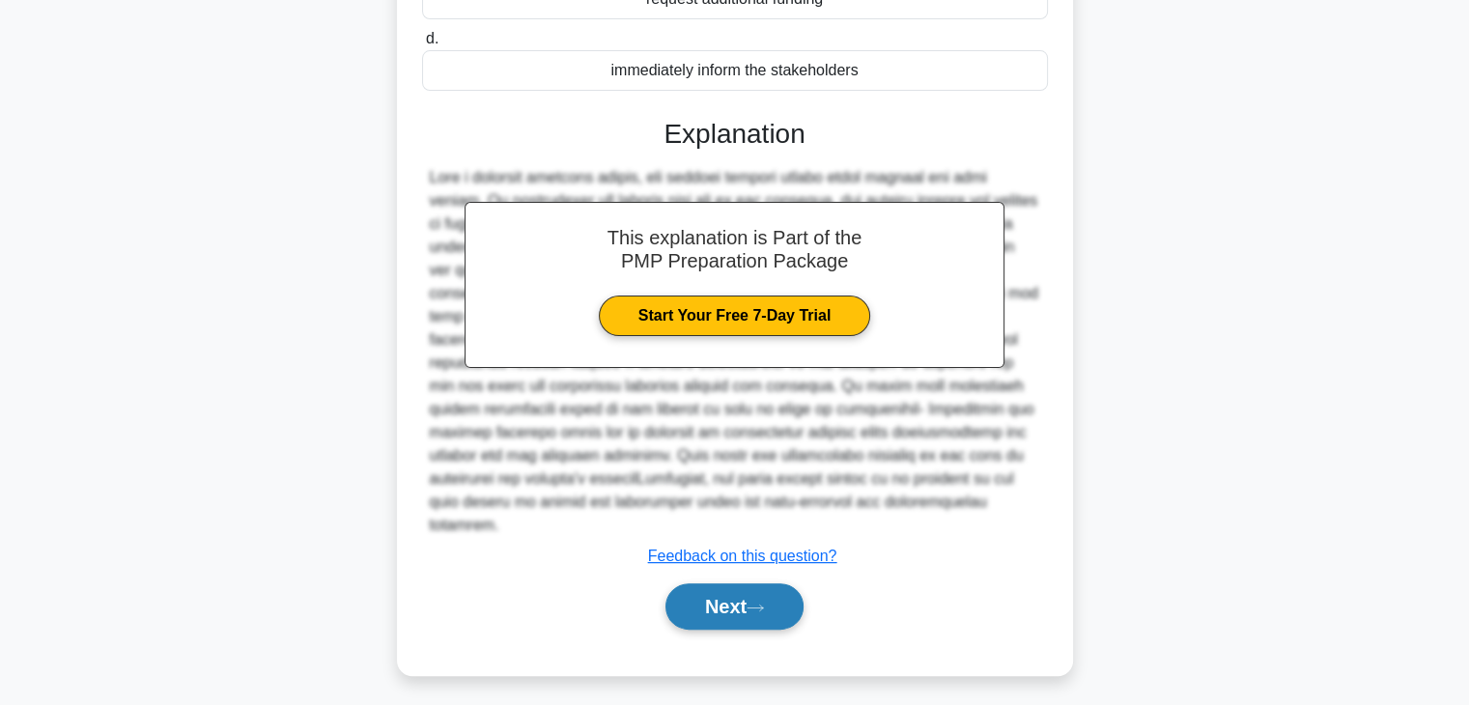
click at [738, 610] on button "Next" at bounding box center [735, 606] width 138 height 46
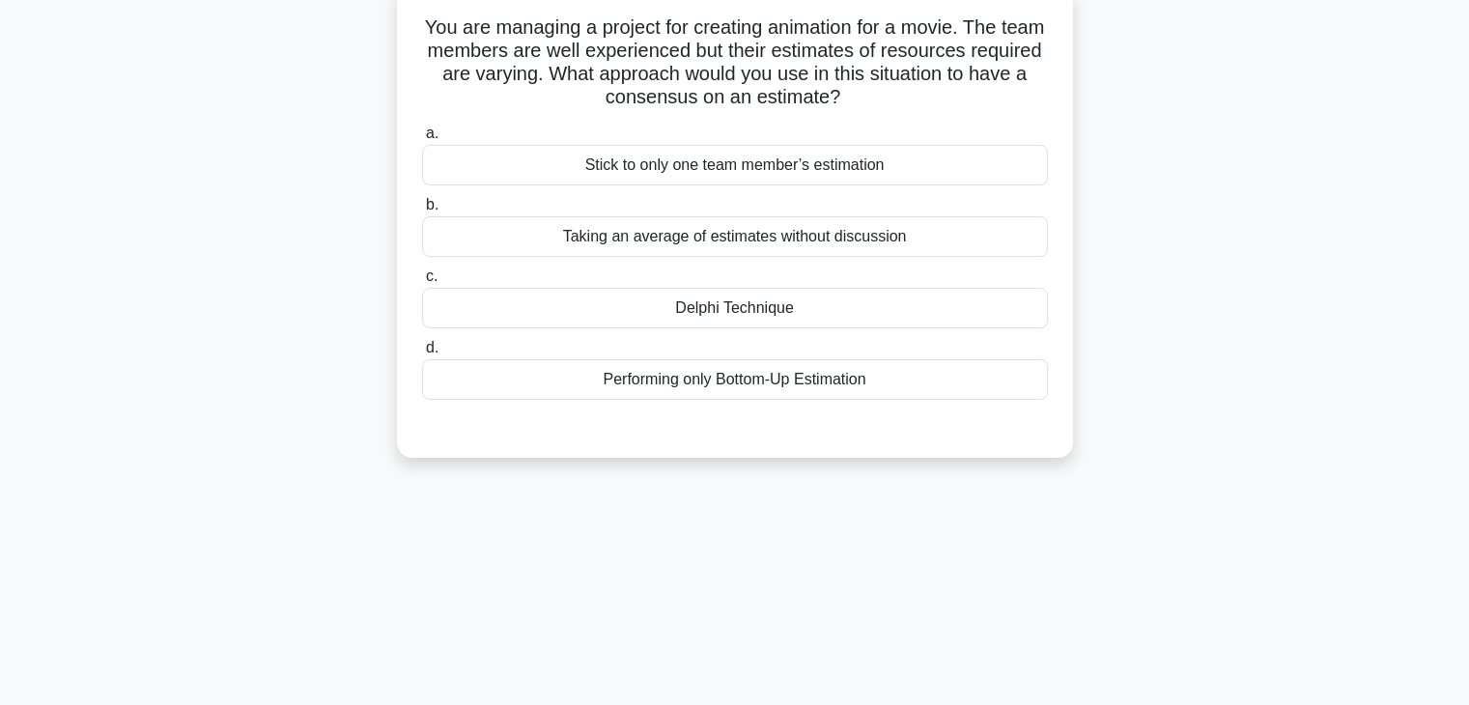
scroll to position [0, 0]
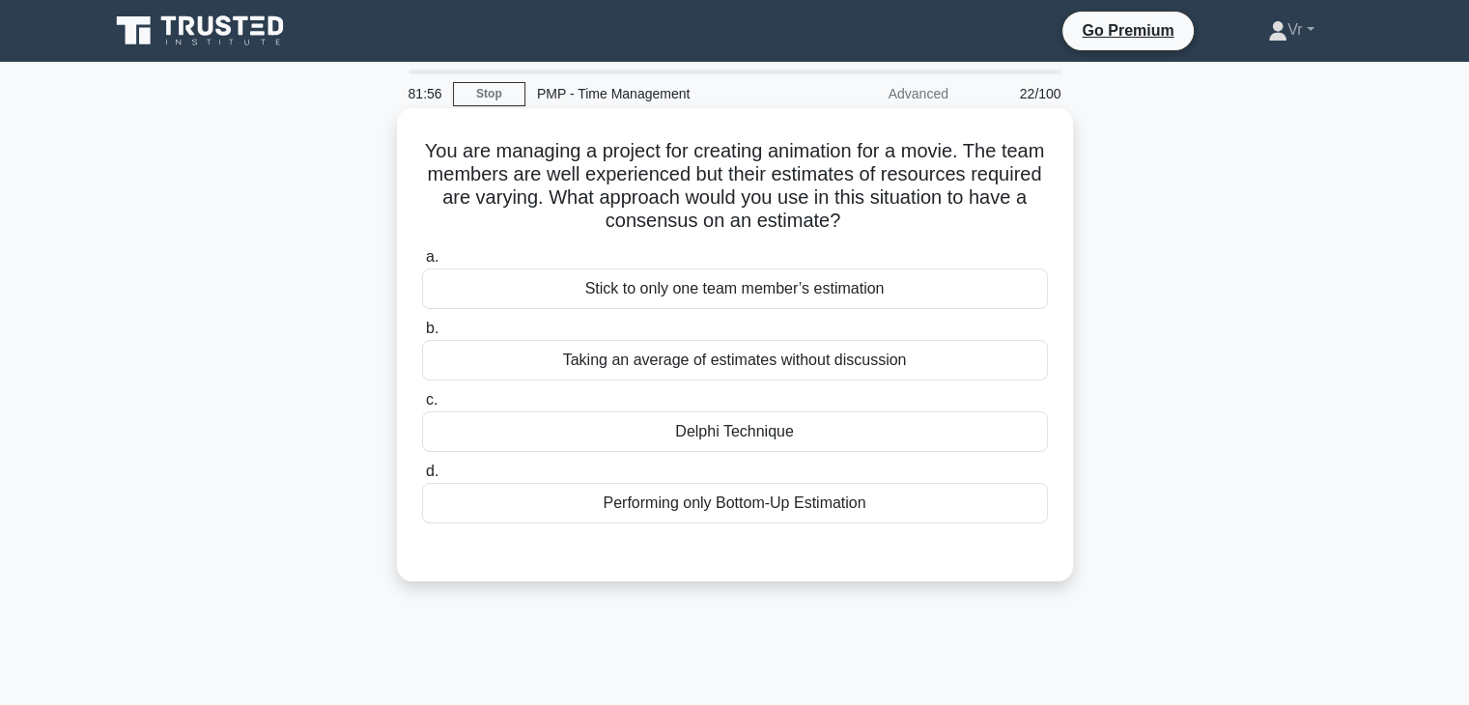
click at [815, 366] on div "Taking an average of estimates without discussion" at bounding box center [735, 360] width 626 height 41
click at [422, 335] on input "b. Taking an average of estimates without discussion" at bounding box center [422, 329] width 0 height 13
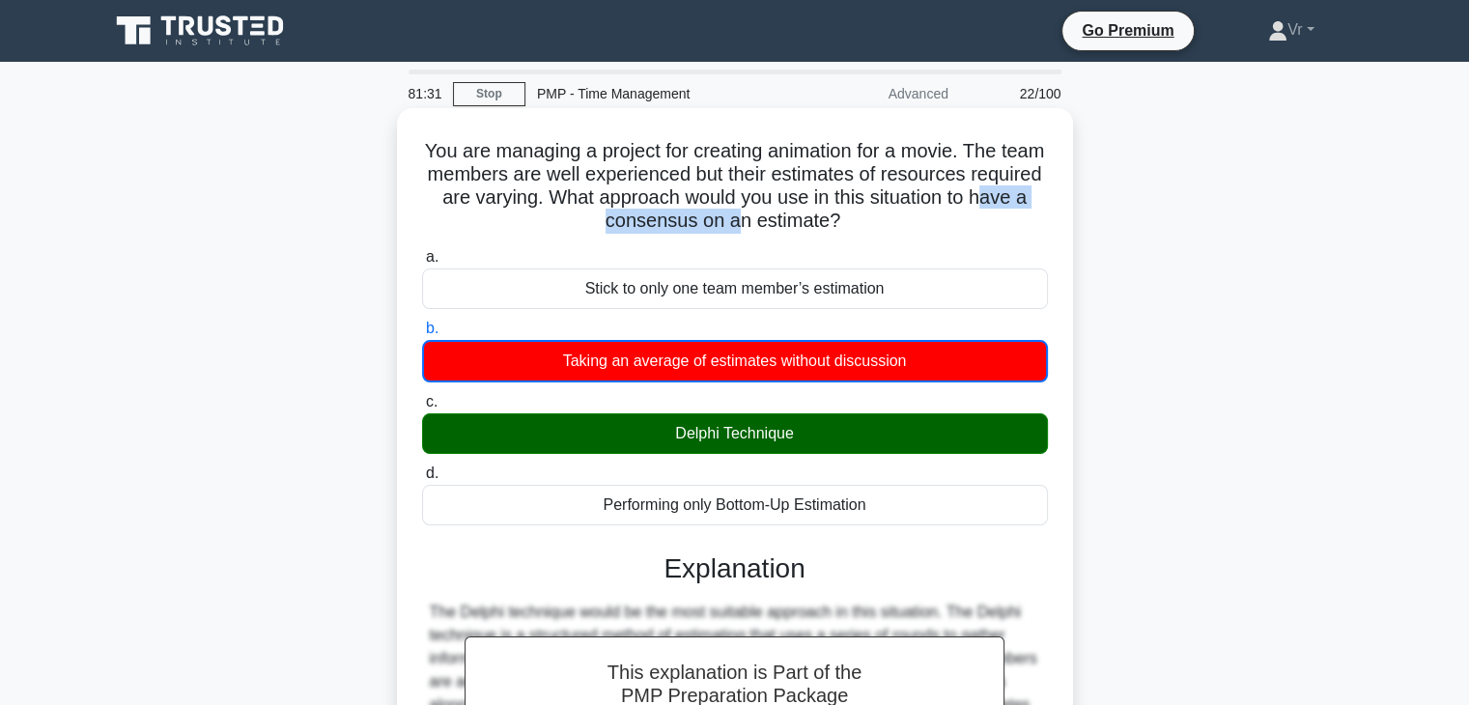
drag, startPoint x: 773, startPoint y: 221, endPoint x: 583, endPoint y: 220, distance: 189.3
click at [583, 220] on h5 "You are managing a project for creating animation for a movie. The team members…" at bounding box center [735, 186] width 630 height 95
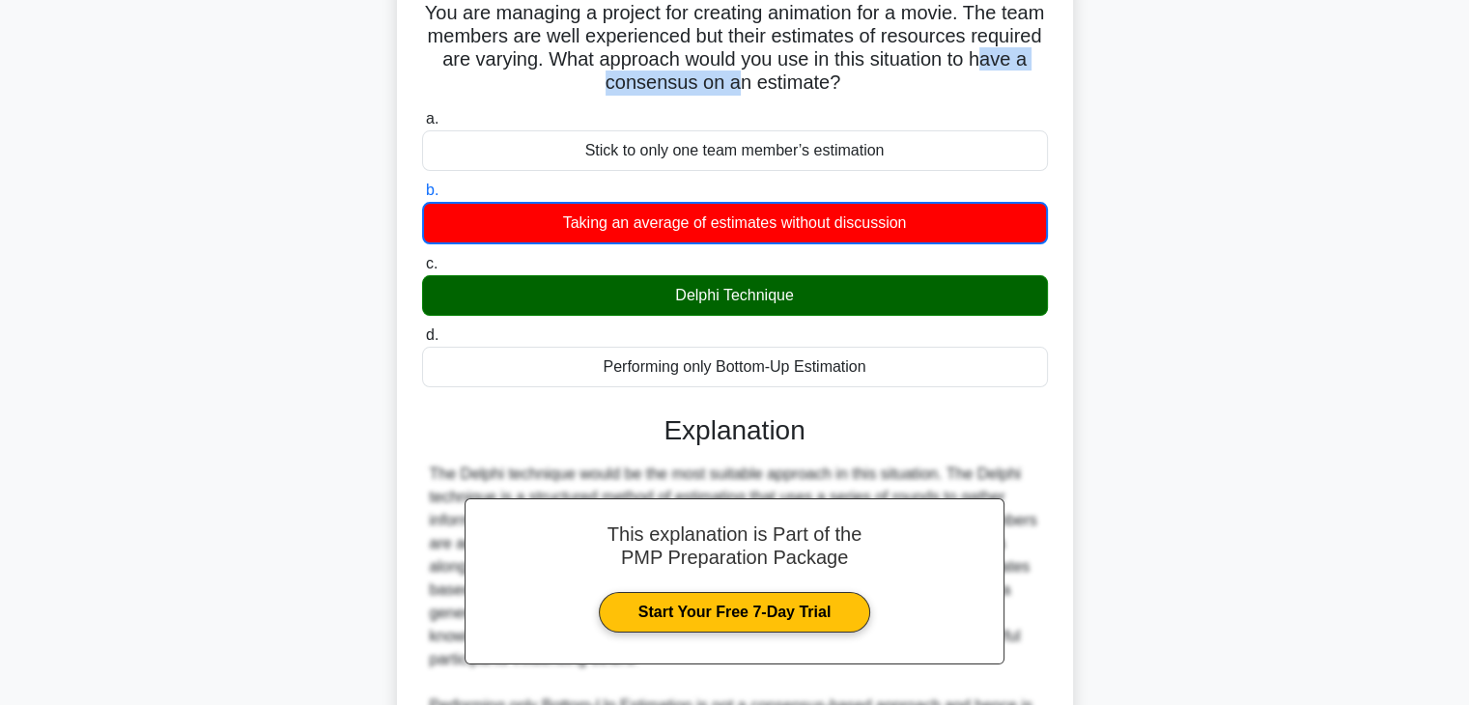
scroll to position [417, 0]
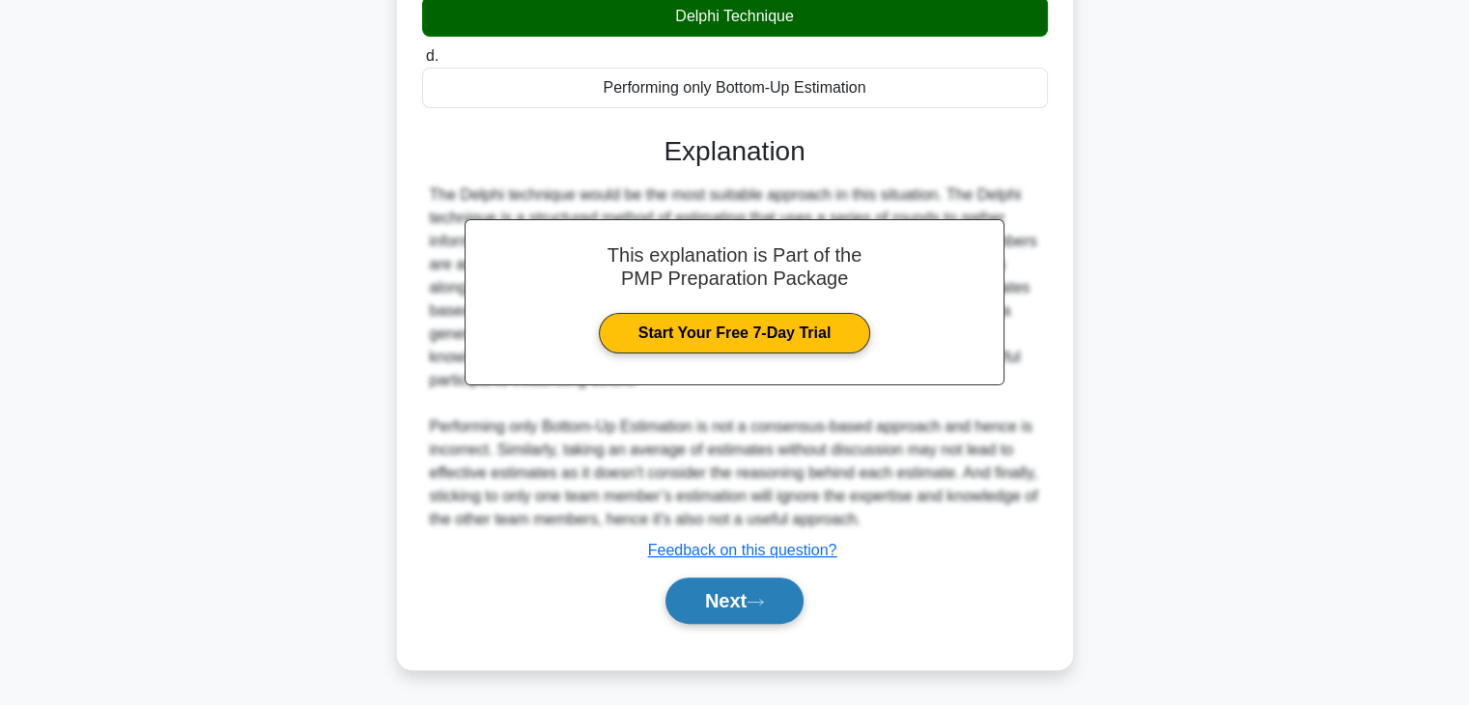
click at [779, 613] on button "Next" at bounding box center [735, 601] width 138 height 46
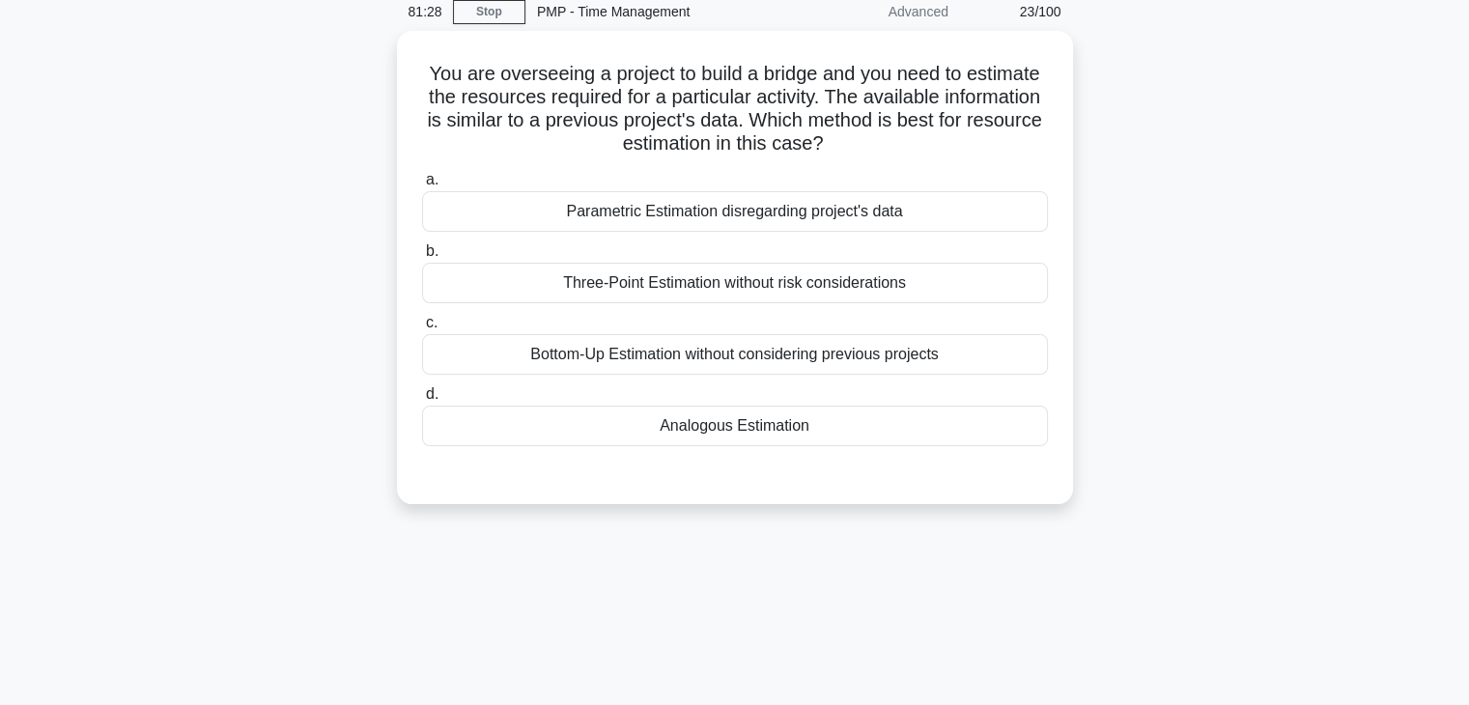
scroll to position [0, 0]
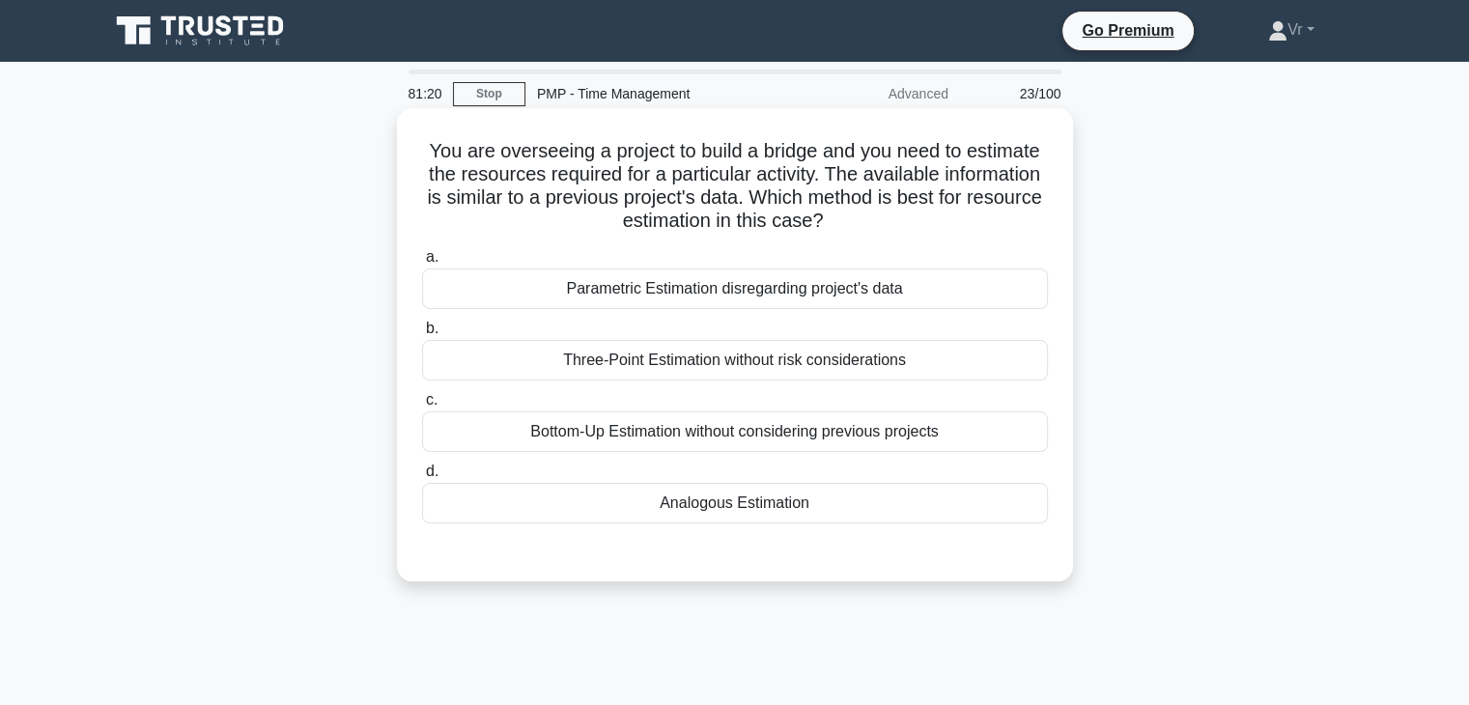
click at [711, 504] on div "Analogous Estimation" at bounding box center [735, 503] width 626 height 41
click at [422, 478] on input "d. Analogous Estimation" at bounding box center [422, 472] width 0 height 13
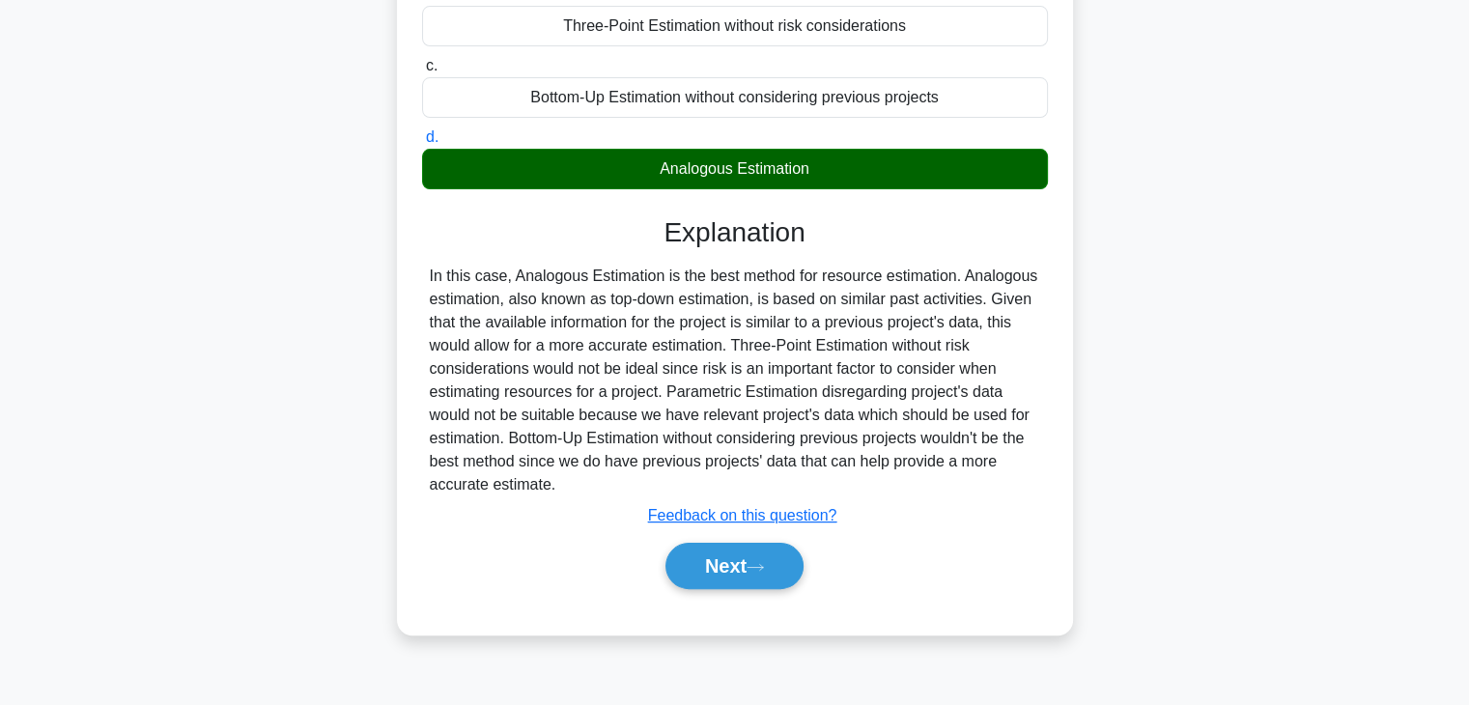
scroll to position [339, 0]
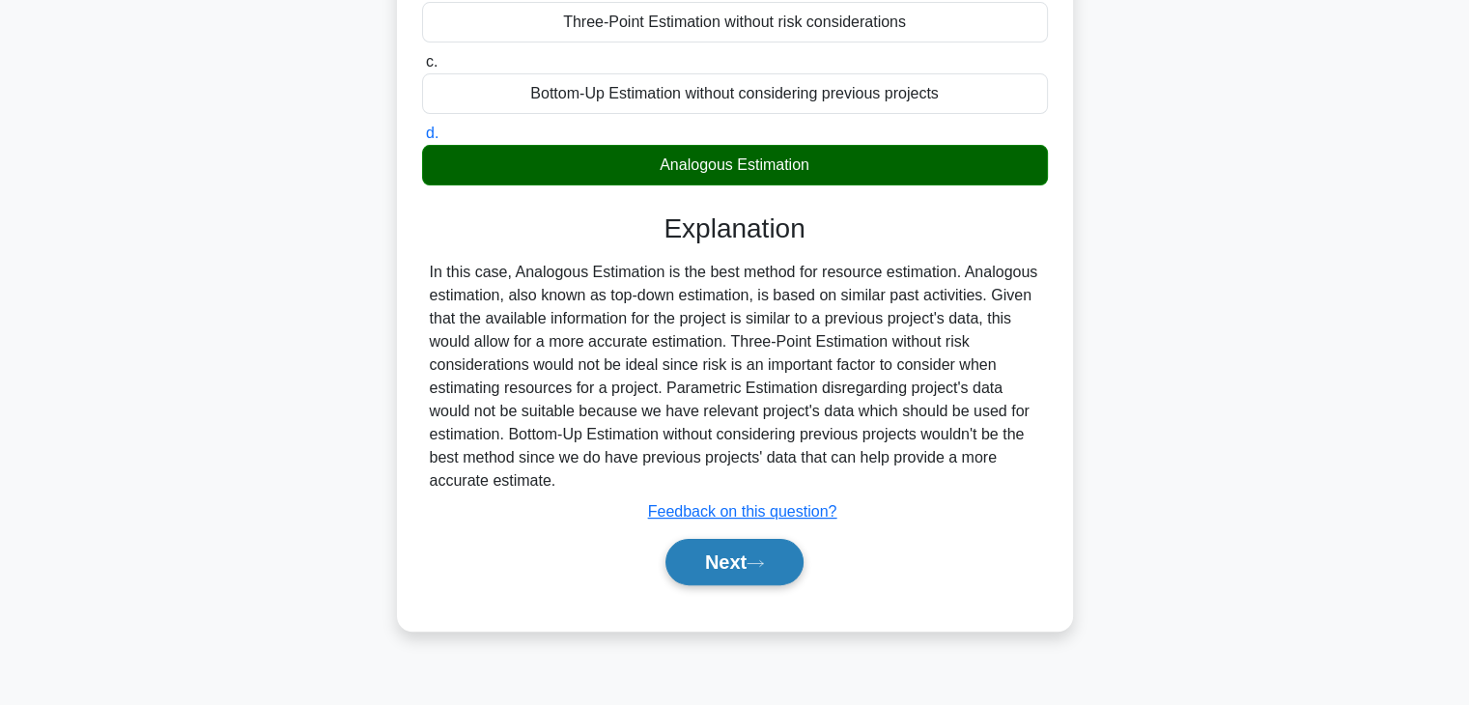
click at [774, 558] on button "Next" at bounding box center [735, 562] width 138 height 46
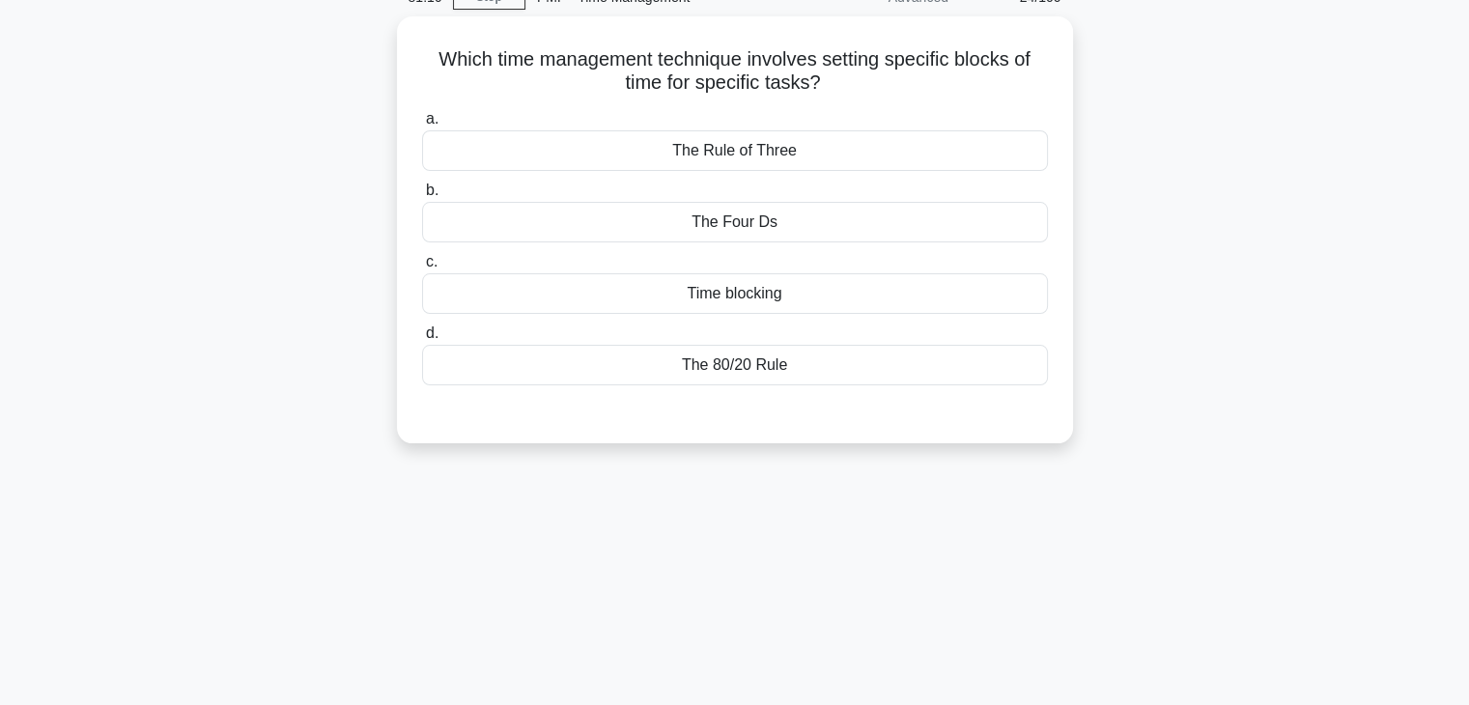
scroll to position [0, 0]
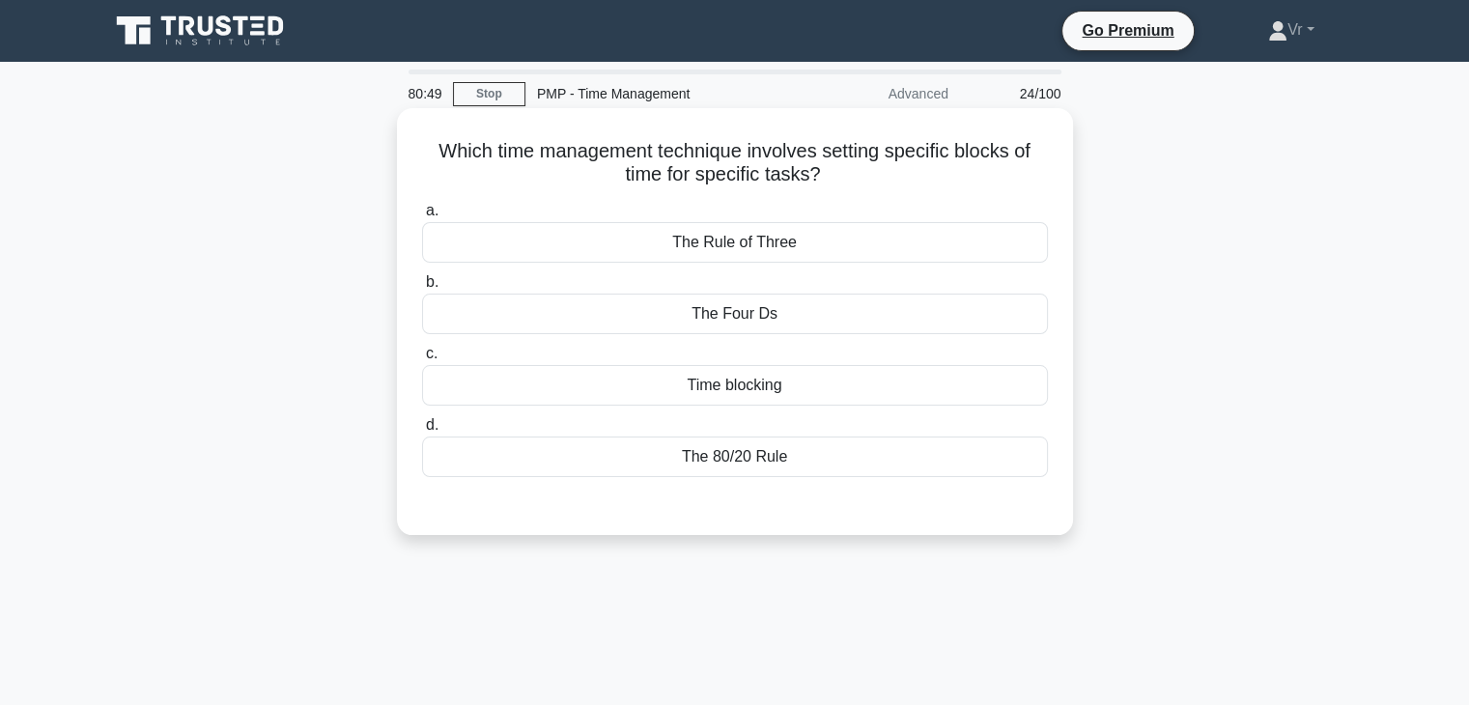
click at [781, 398] on div "Time blocking" at bounding box center [735, 385] width 626 height 41
click at [422, 360] on input "c. Time blocking" at bounding box center [422, 354] width 0 height 13
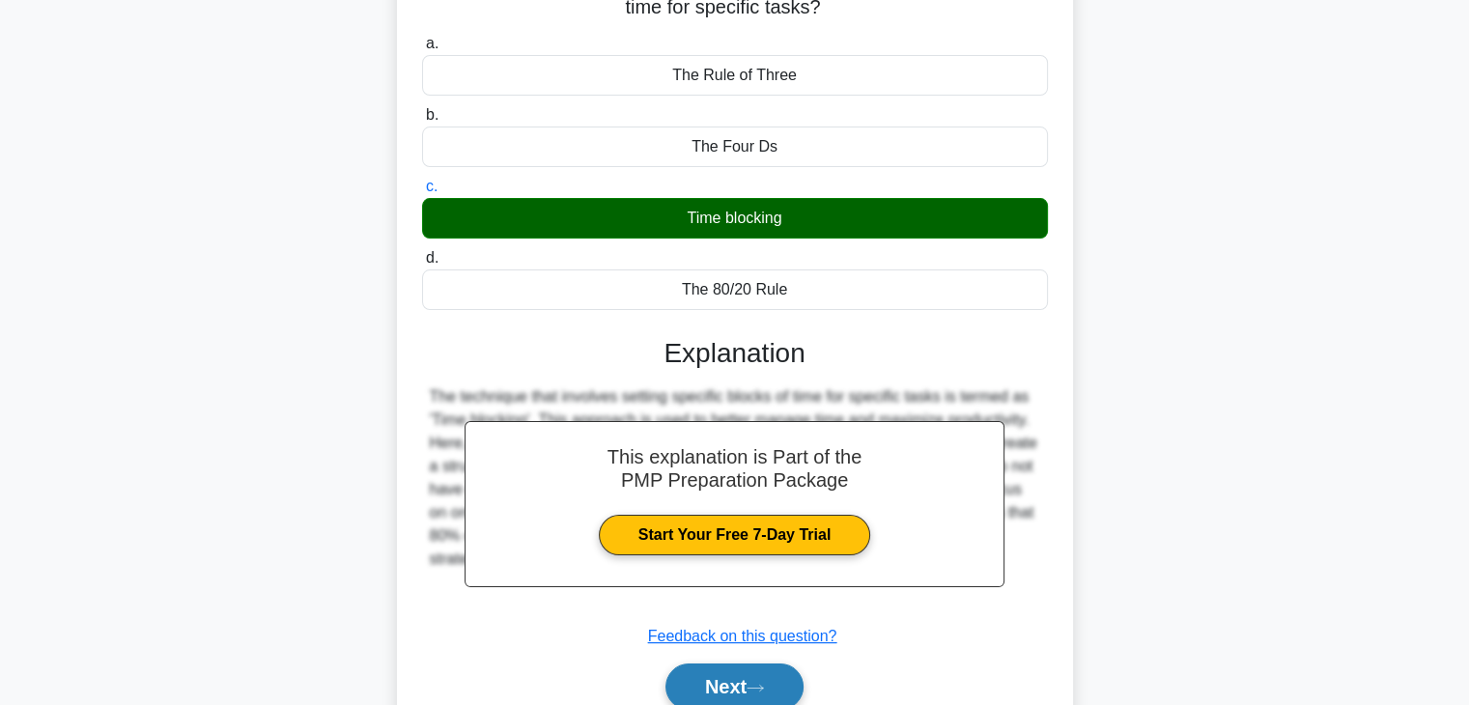
scroll to position [290, 0]
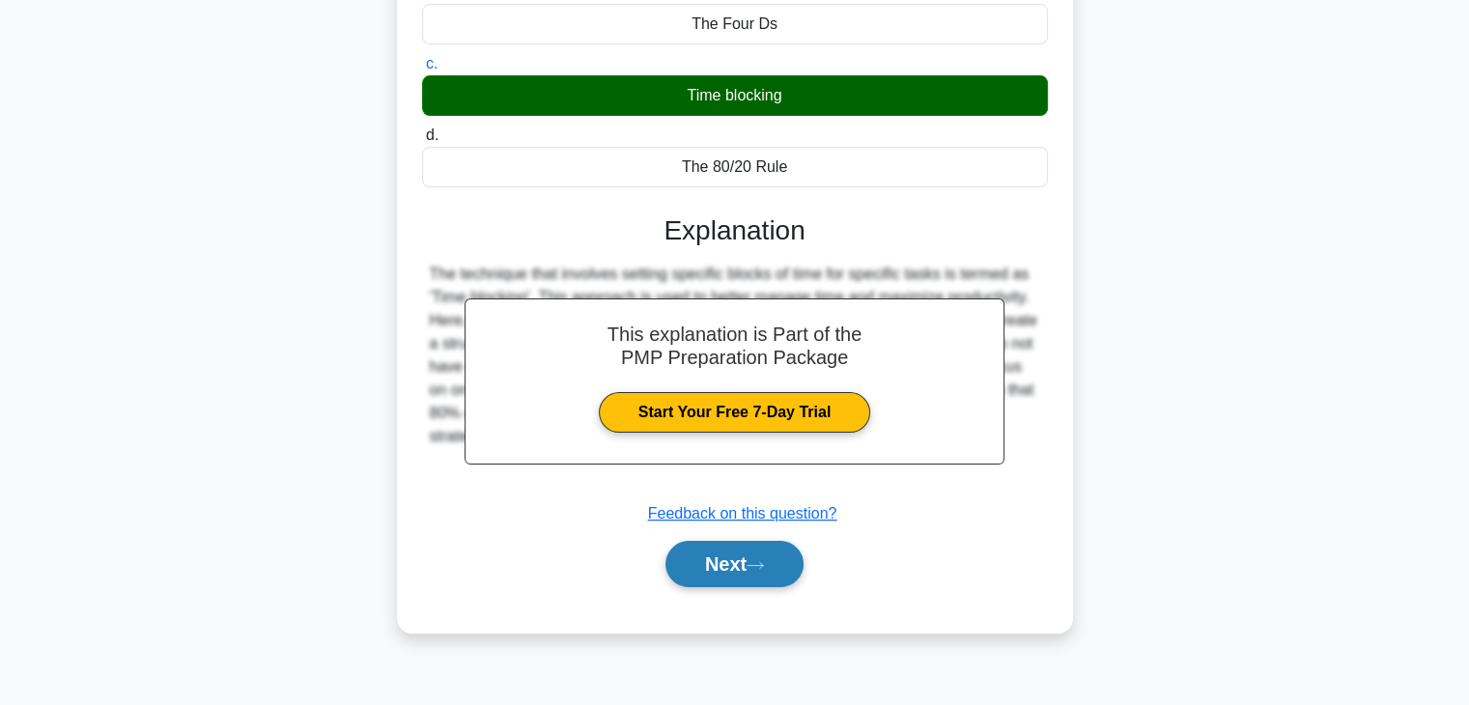
click at [764, 565] on icon at bounding box center [755, 565] width 17 height 11
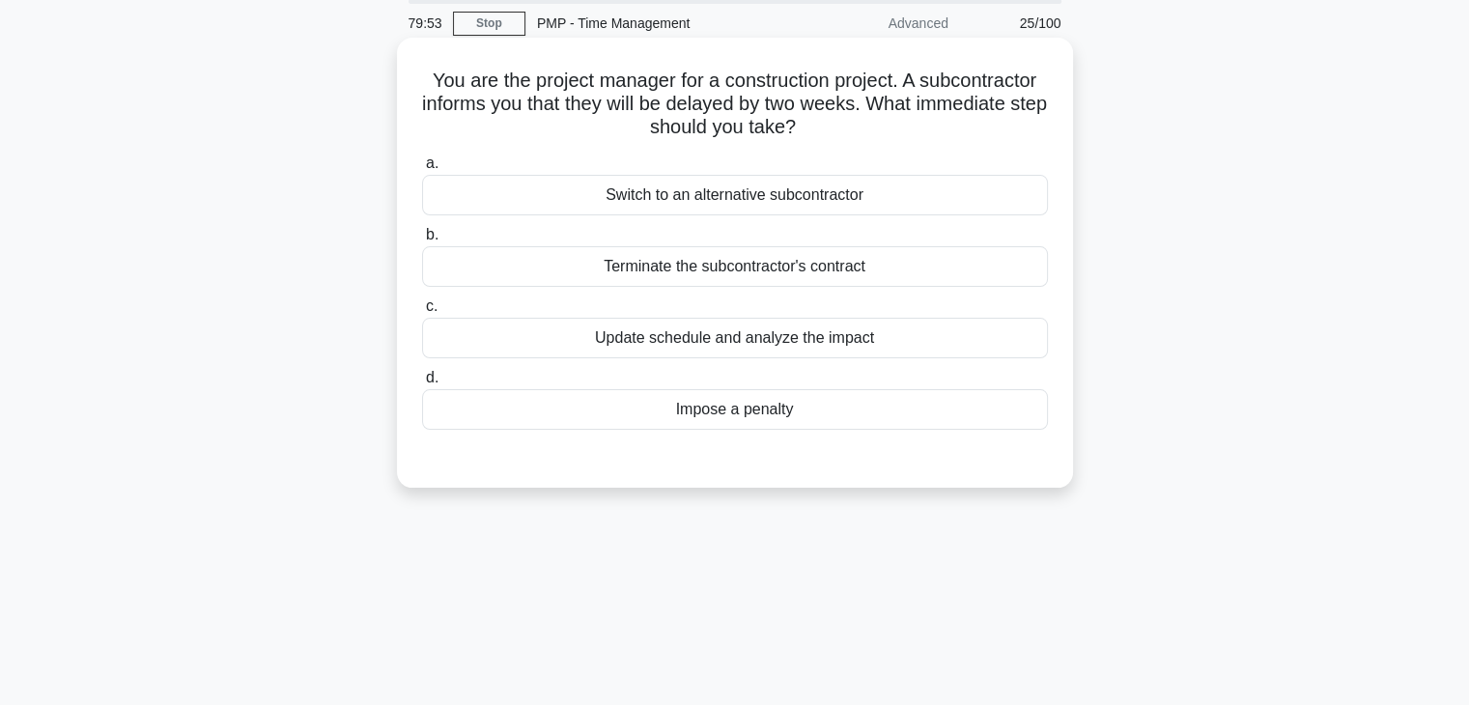
scroll to position [0, 0]
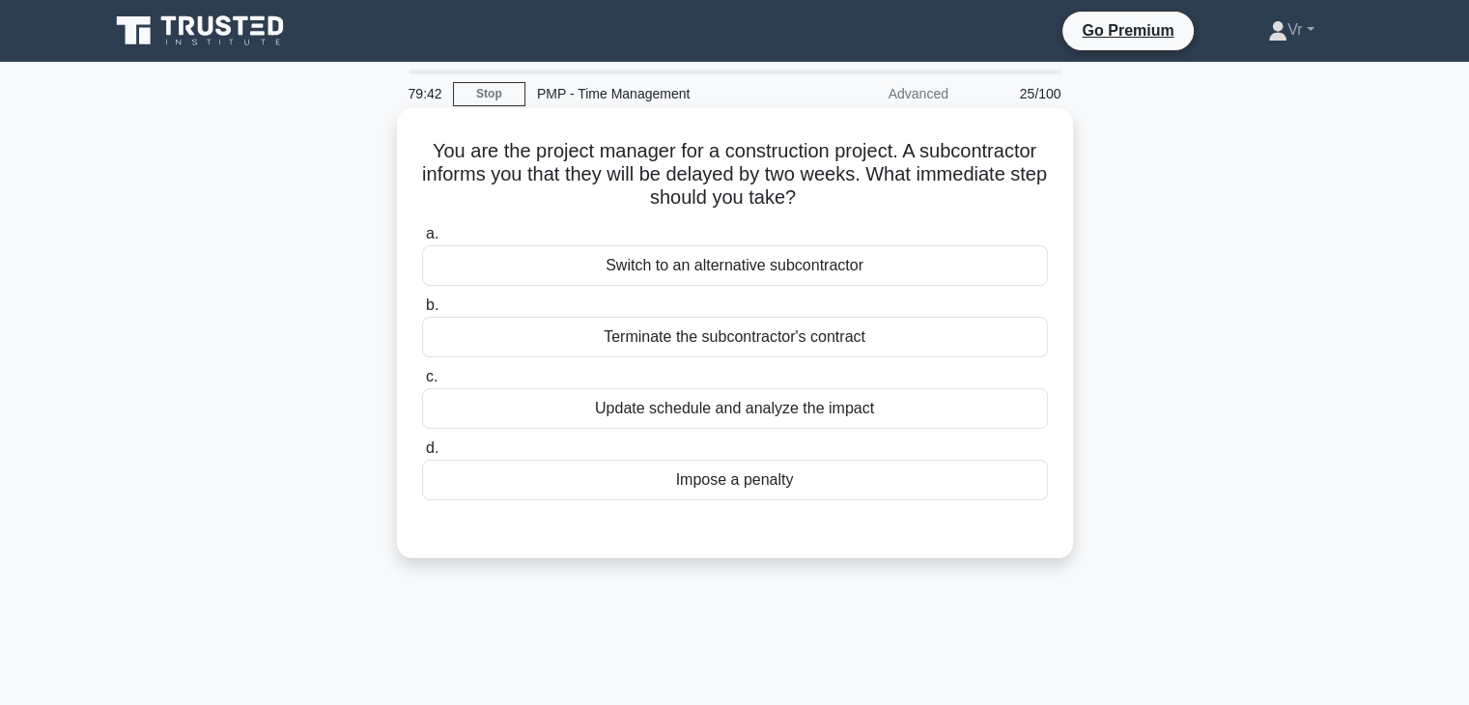
click at [831, 405] on div "Update schedule and analyze the impact" at bounding box center [735, 408] width 626 height 41
click at [422, 383] on input "c. Update schedule and analyze the impact" at bounding box center [422, 377] width 0 height 13
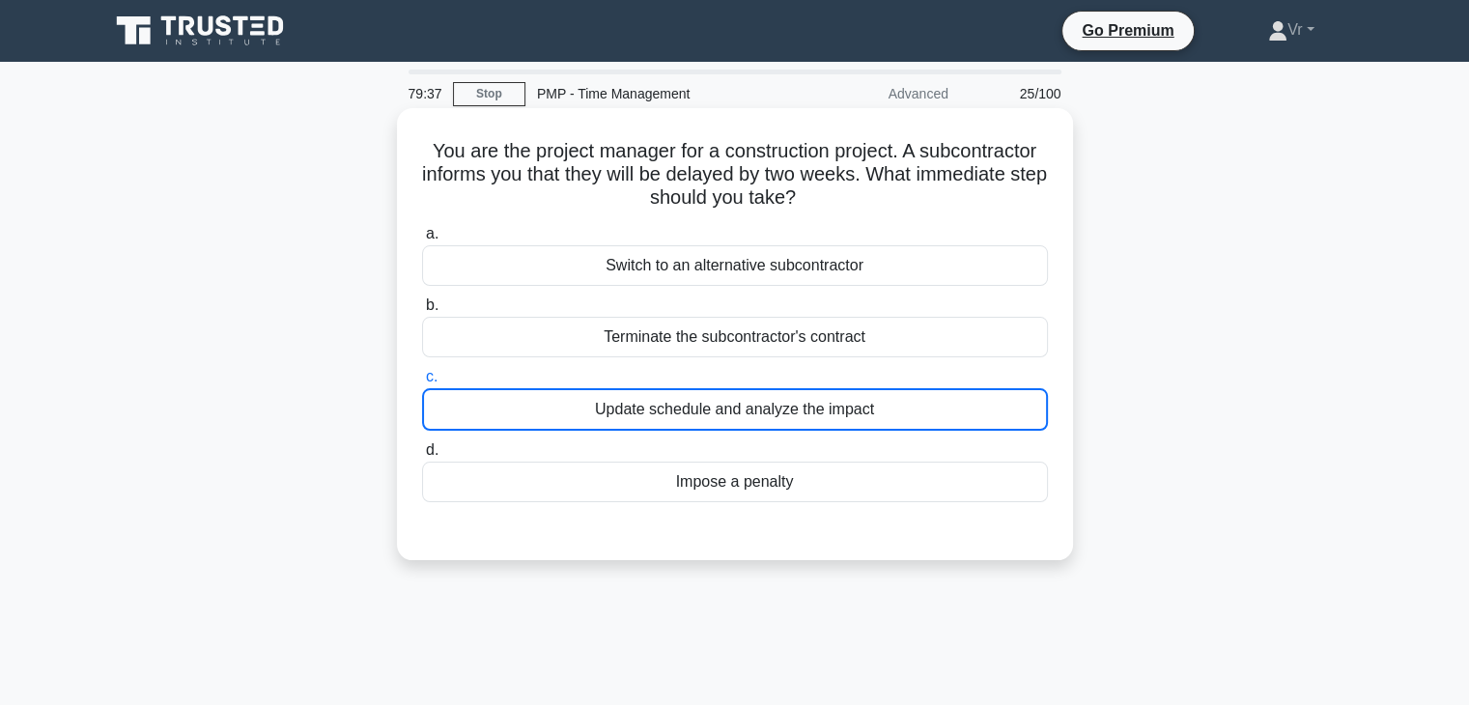
click at [666, 403] on div "Update schedule and analyze the impact" at bounding box center [735, 409] width 626 height 42
click at [422, 383] on input "c. Update schedule and analyze the impact" at bounding box center [422, 377] width 0 height 13
click at [704, 414] on div "Update schedule and analyze the impact" at bounding box center [735, 409] width 626 height 42
click at [422, 383] on input "c. Update schedule and analyze the impact" at bounding box center [422, 377] width 0 height 13
click at [506, 108] on div "You are the project manager for a construction project. A subcontractor informs…" at bounding box center [735, 334] width 676 height 452
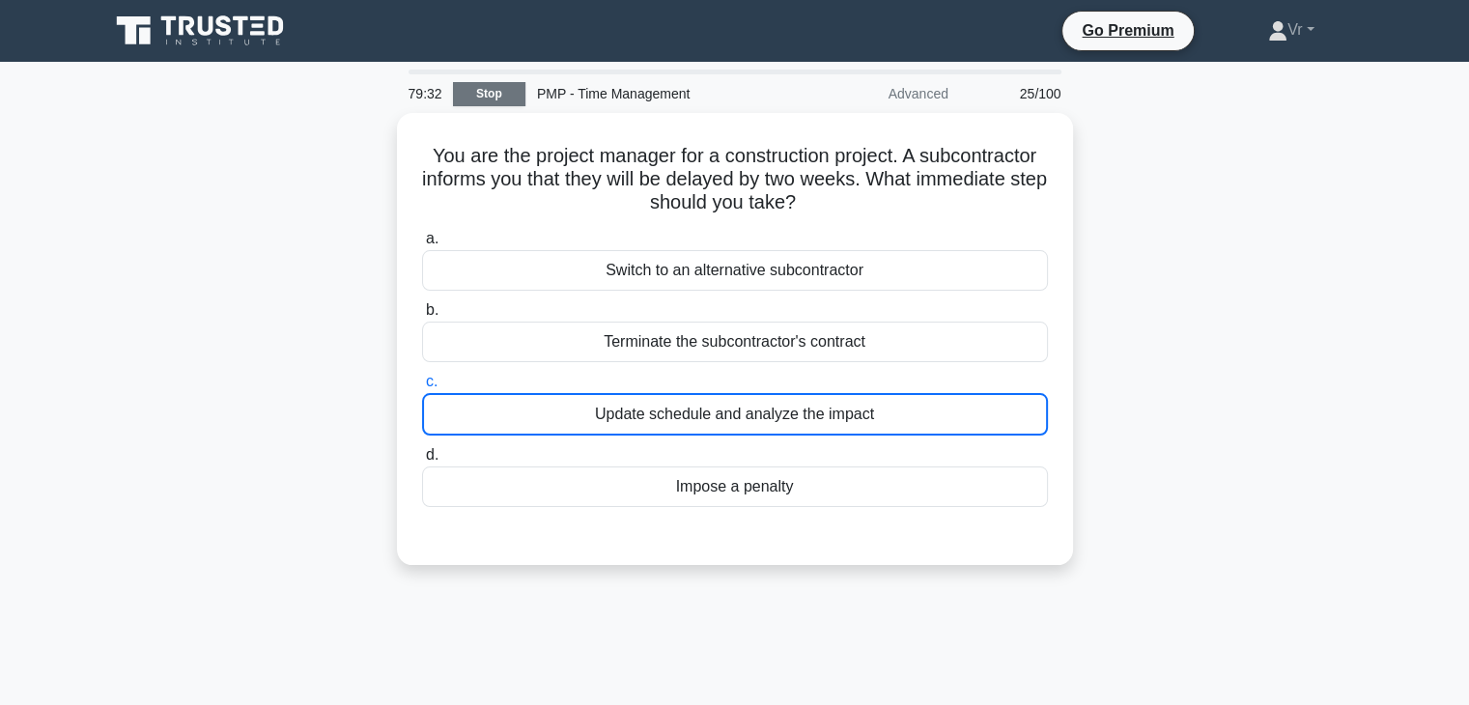
click at [489, 87] on link "Stop" at bounding box center [489, 94] width 72 height 24
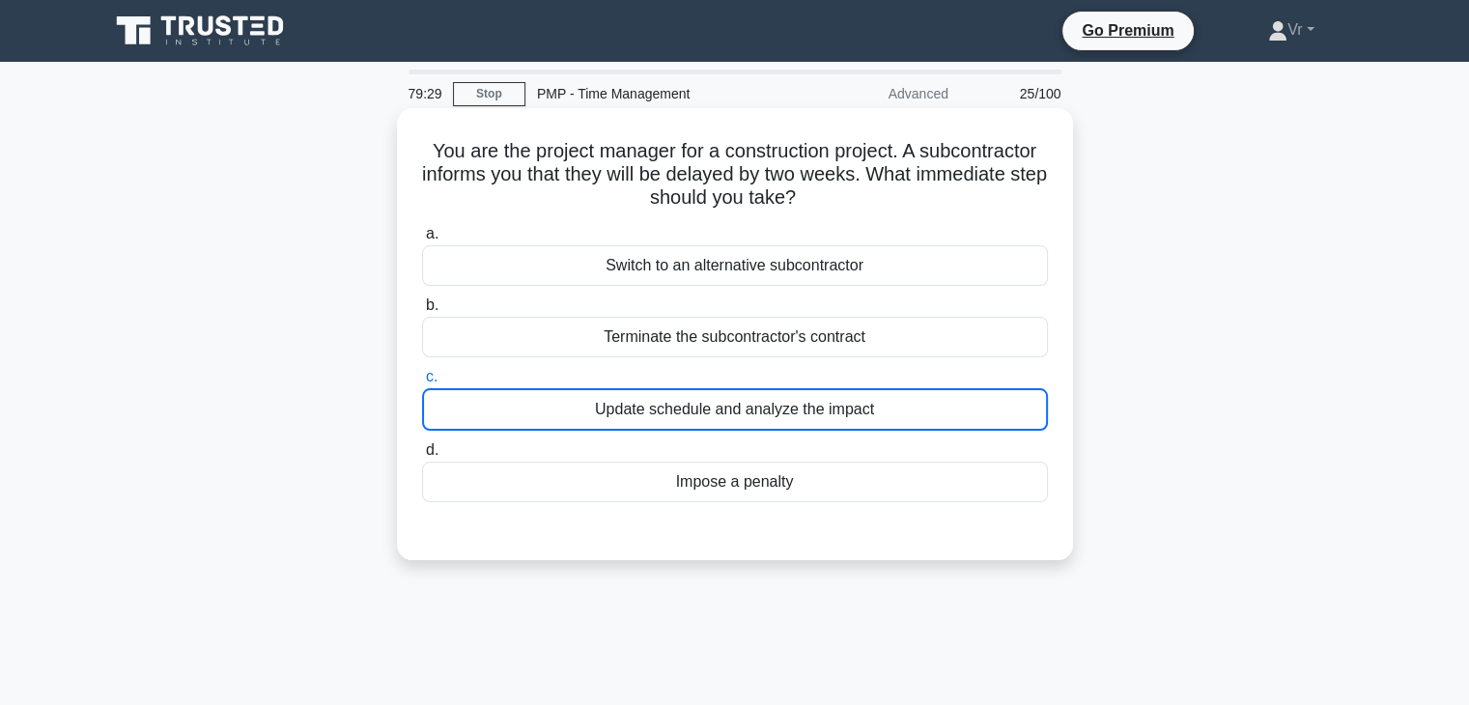
click at [750, 426] on div "Update schedule and analyze the impact" at bounding box center [735, 409] width 626 height 42
click at [422, 383] on input "c. Update schedule and analyze the impact" at bounding box center [422, 377] width 0 height 13
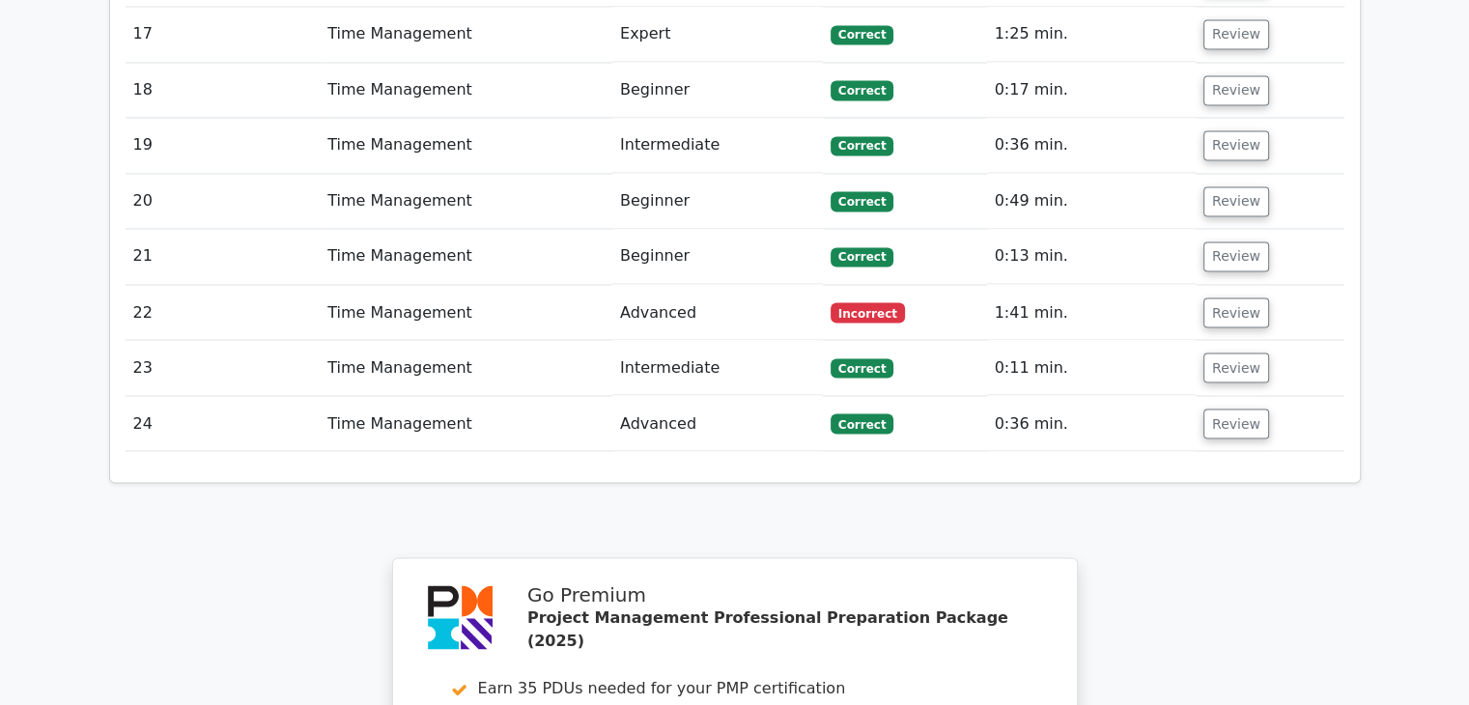
scroll to position [3574, 0]
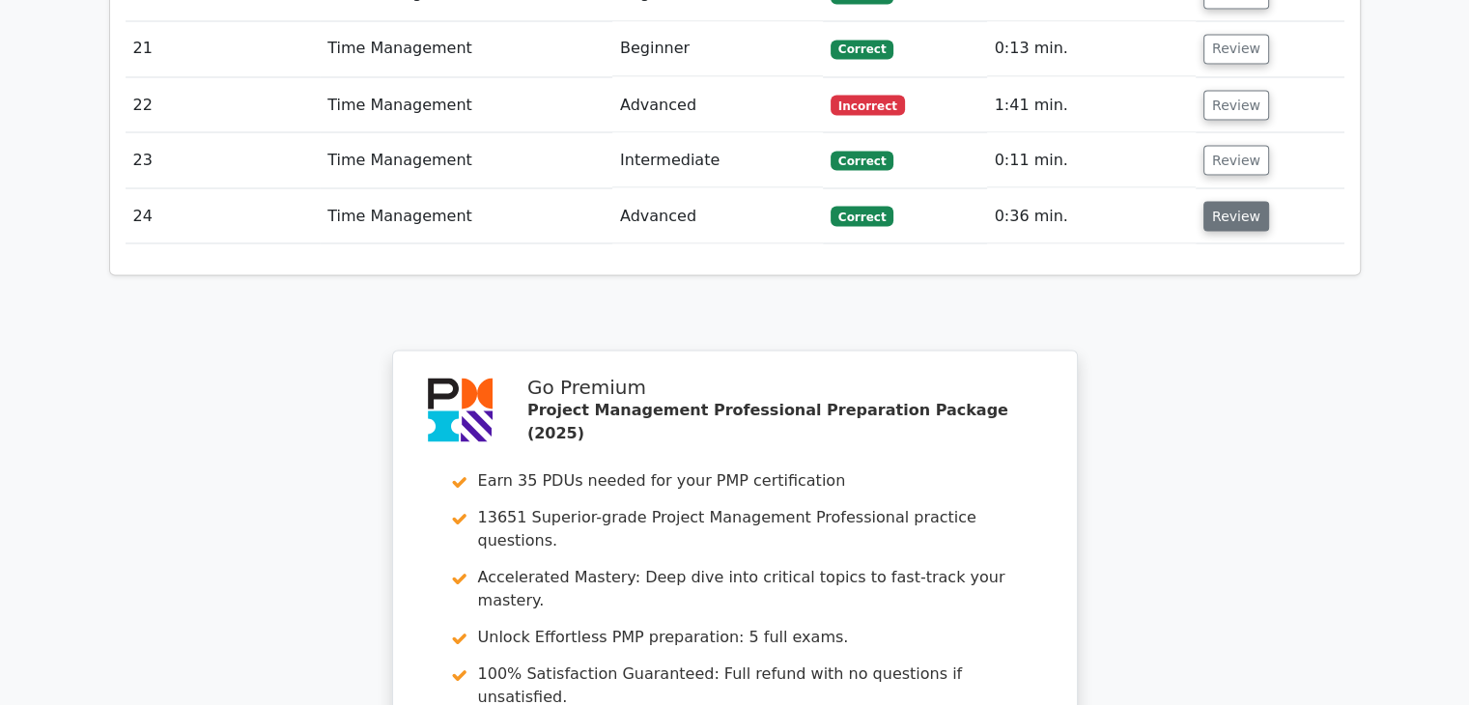
click at [1215, 201] on button "Review" at bounding box center [1237, 216] width 66 height 30
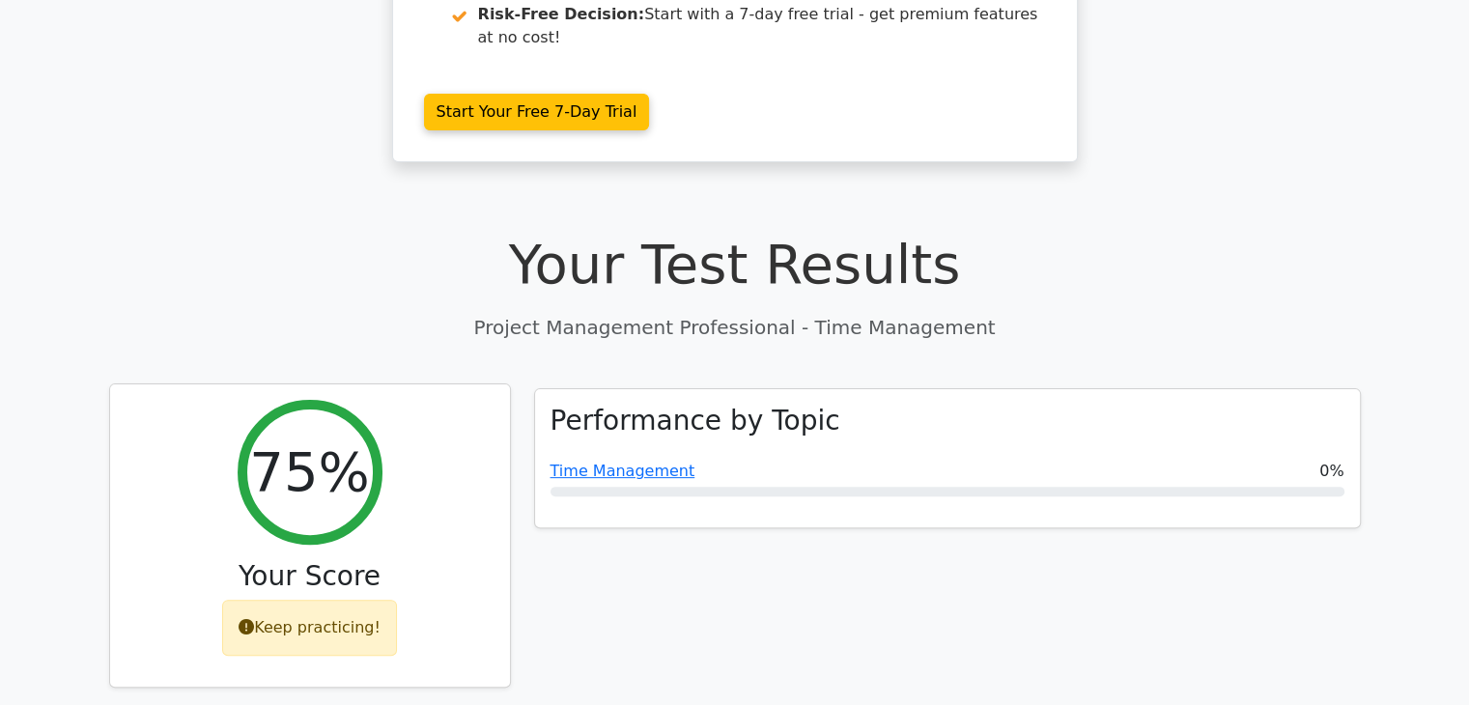
scroll to position [0, 0]
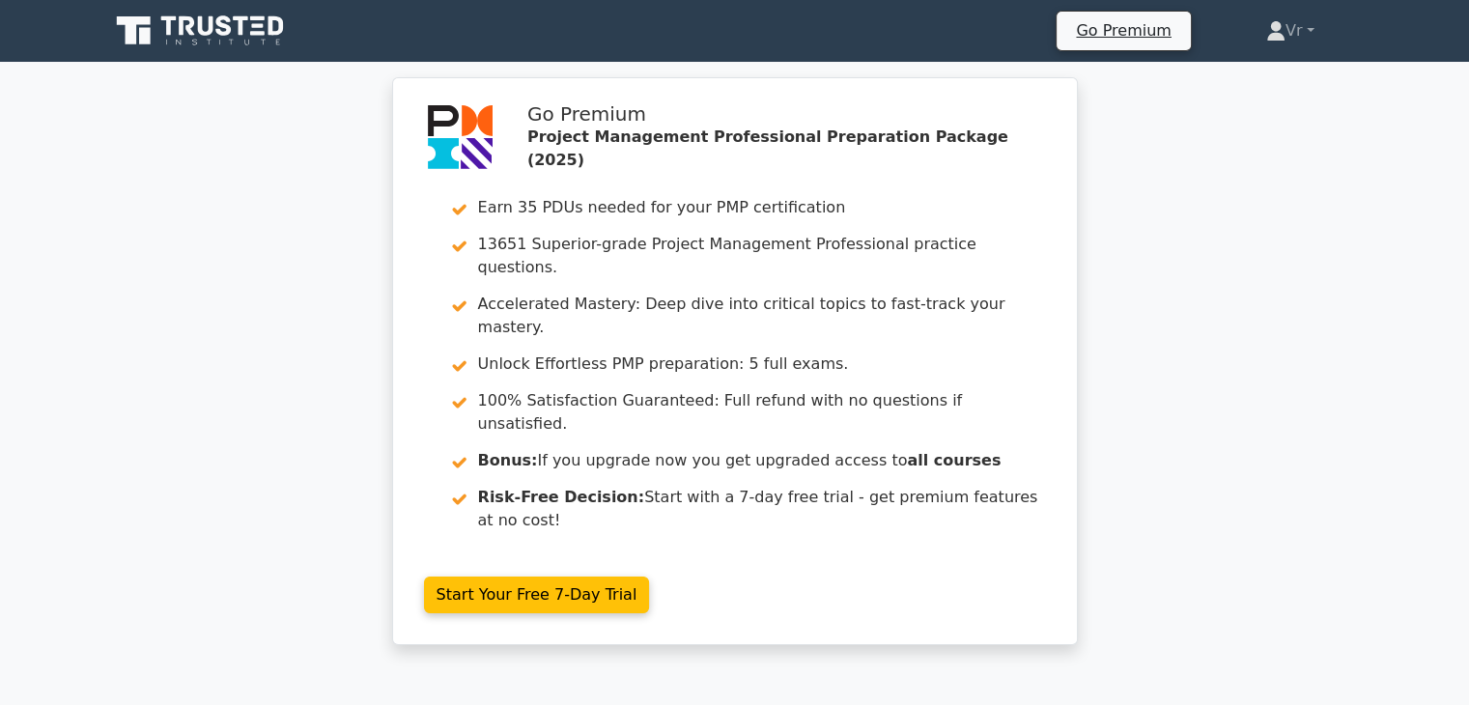
click at [185, 34] on icon at bounding box center [201, 31] width 185 height 37
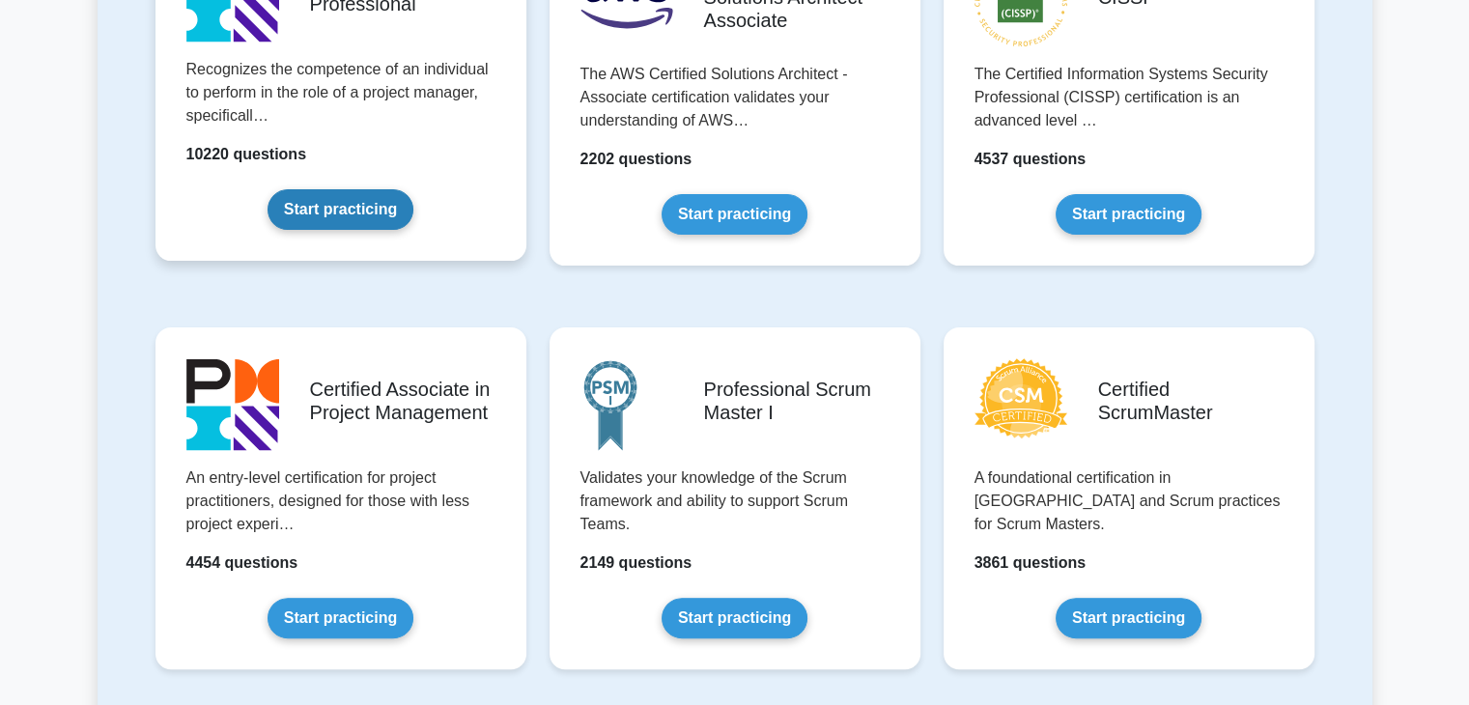
scroll to position [386, 0]
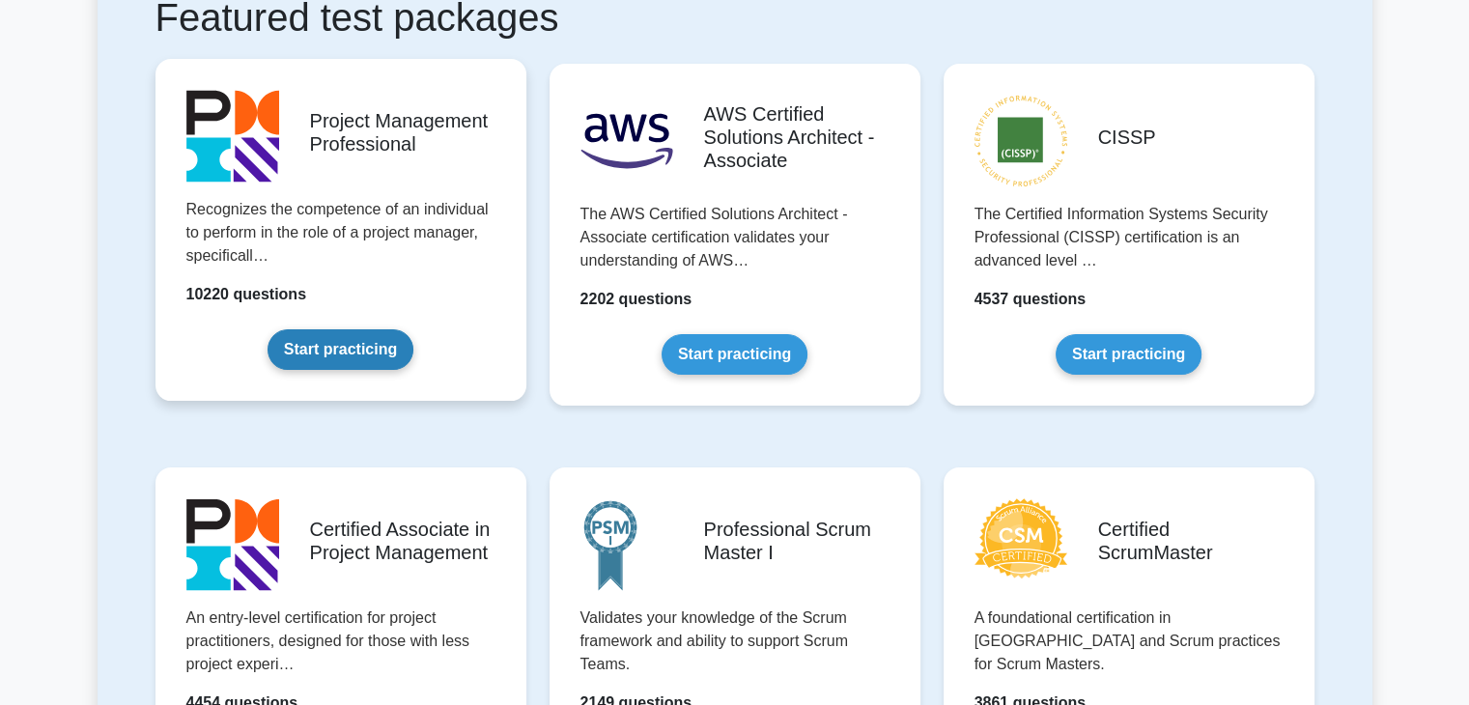
click at [352, 329] on link "Start practicing" at bounding box center [341, 349] width 146 height 41
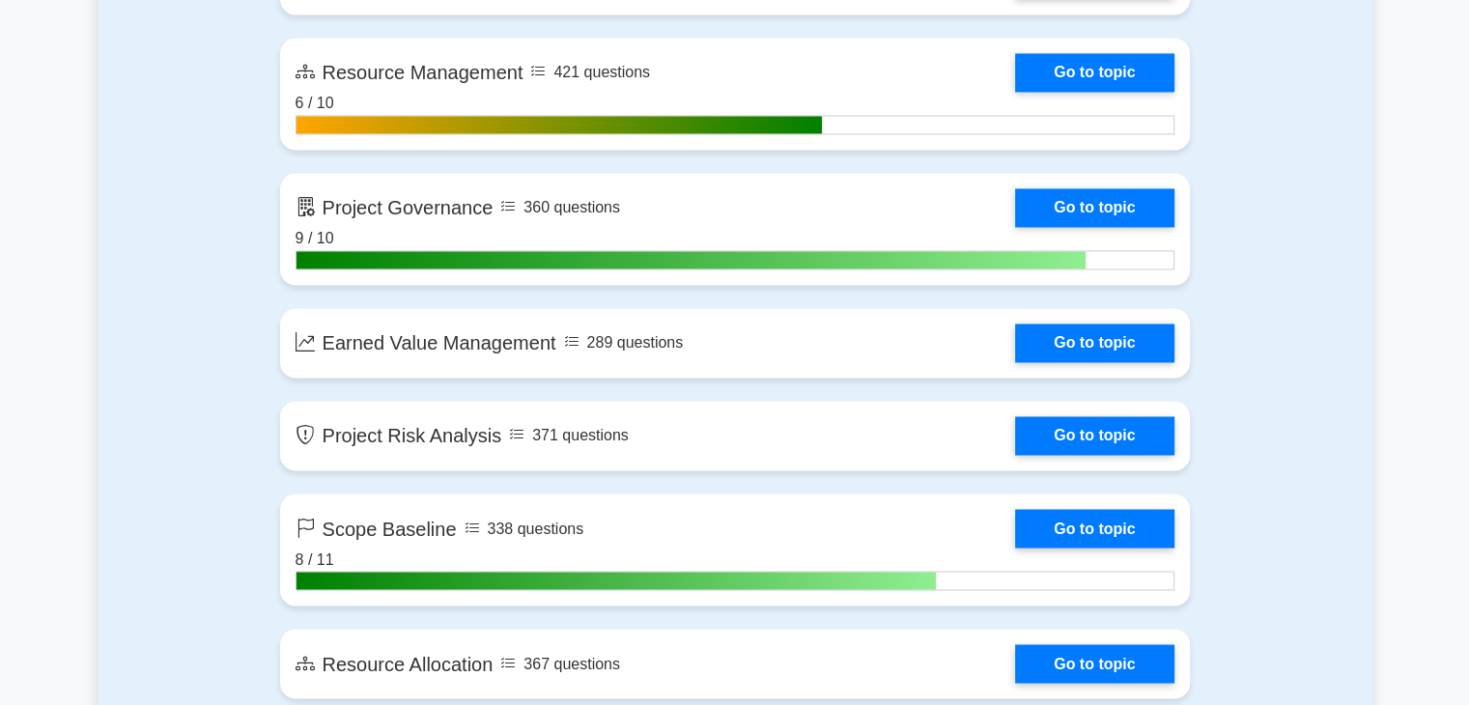
scroll to position [3091, 0]
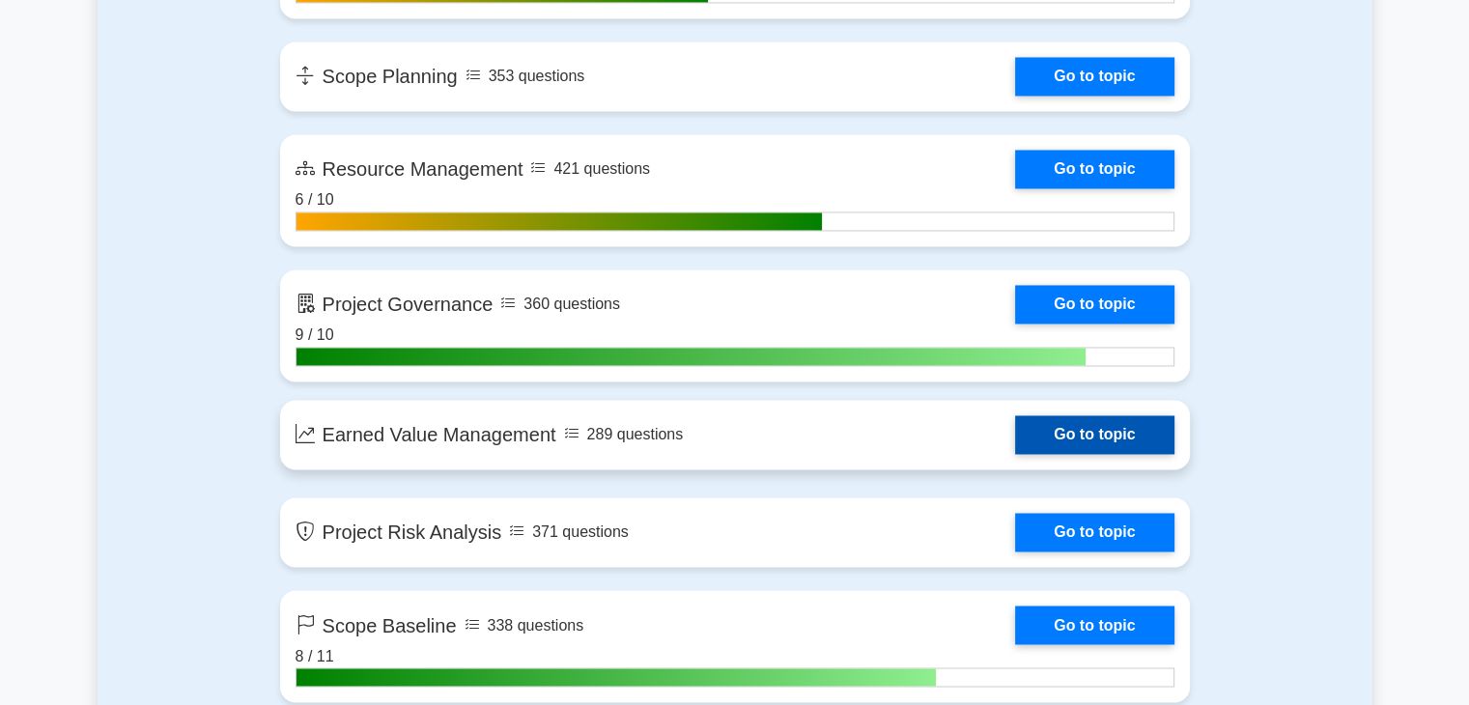
click at [1015, 433] on link "Go to topic" at bounding box center [1094, 434] width 158 height 39
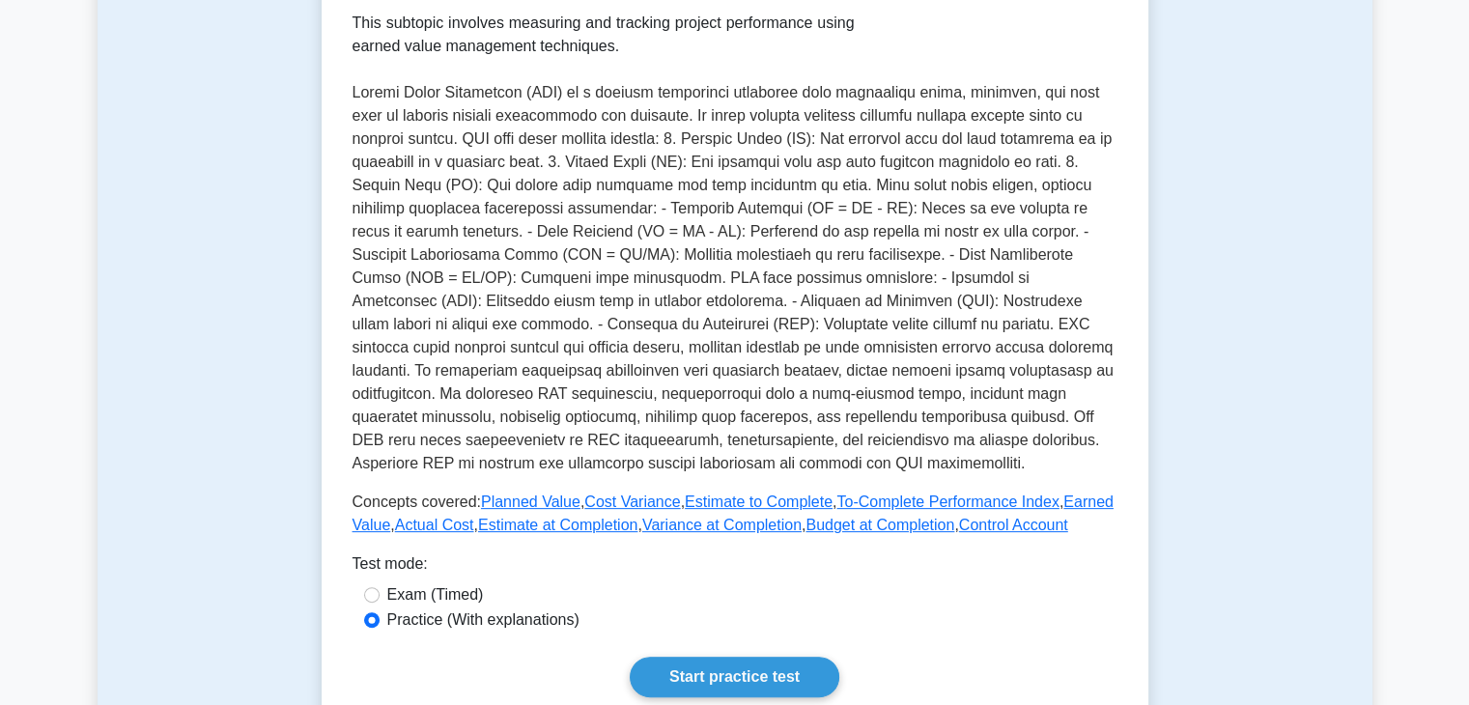
scroll to position [483, 0]
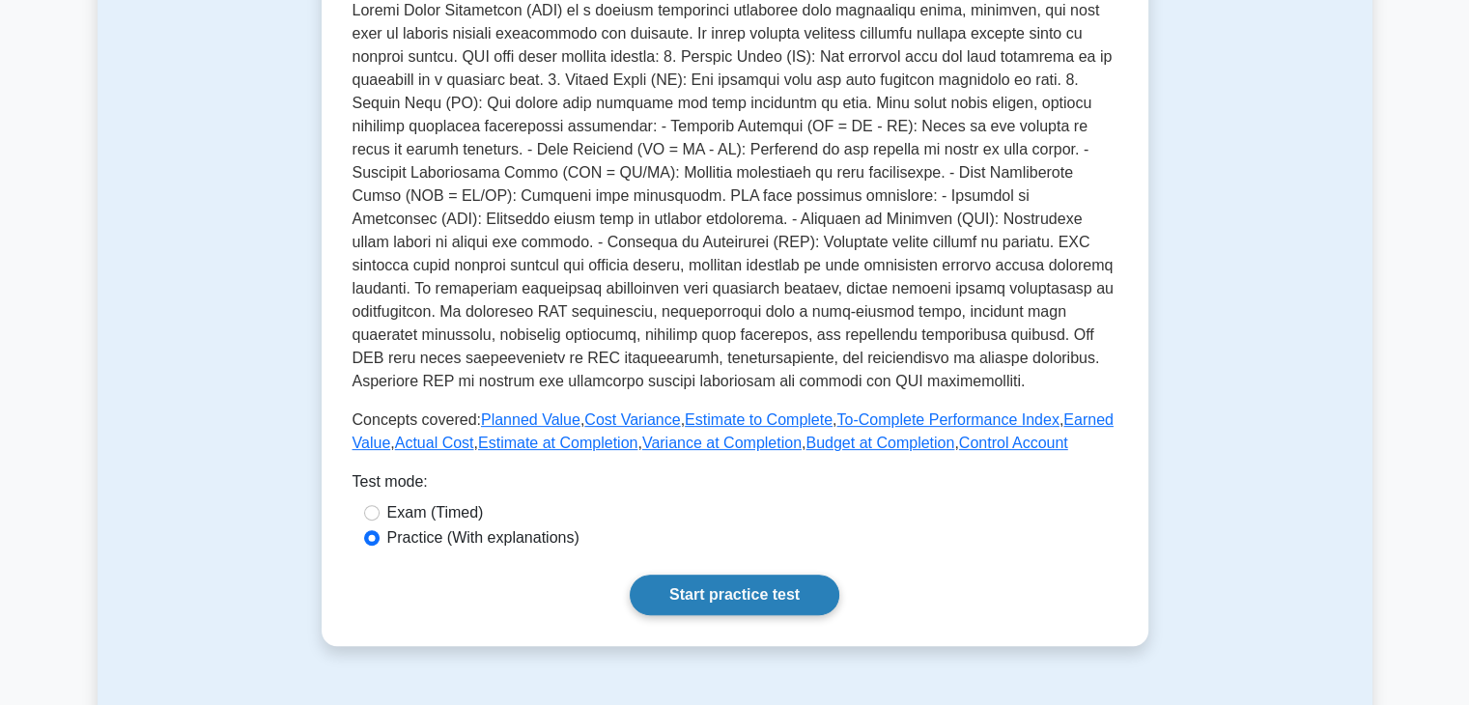
click at [743, 597] on link "Start practice test" at bounding box center [735, 595] width 210 height 41
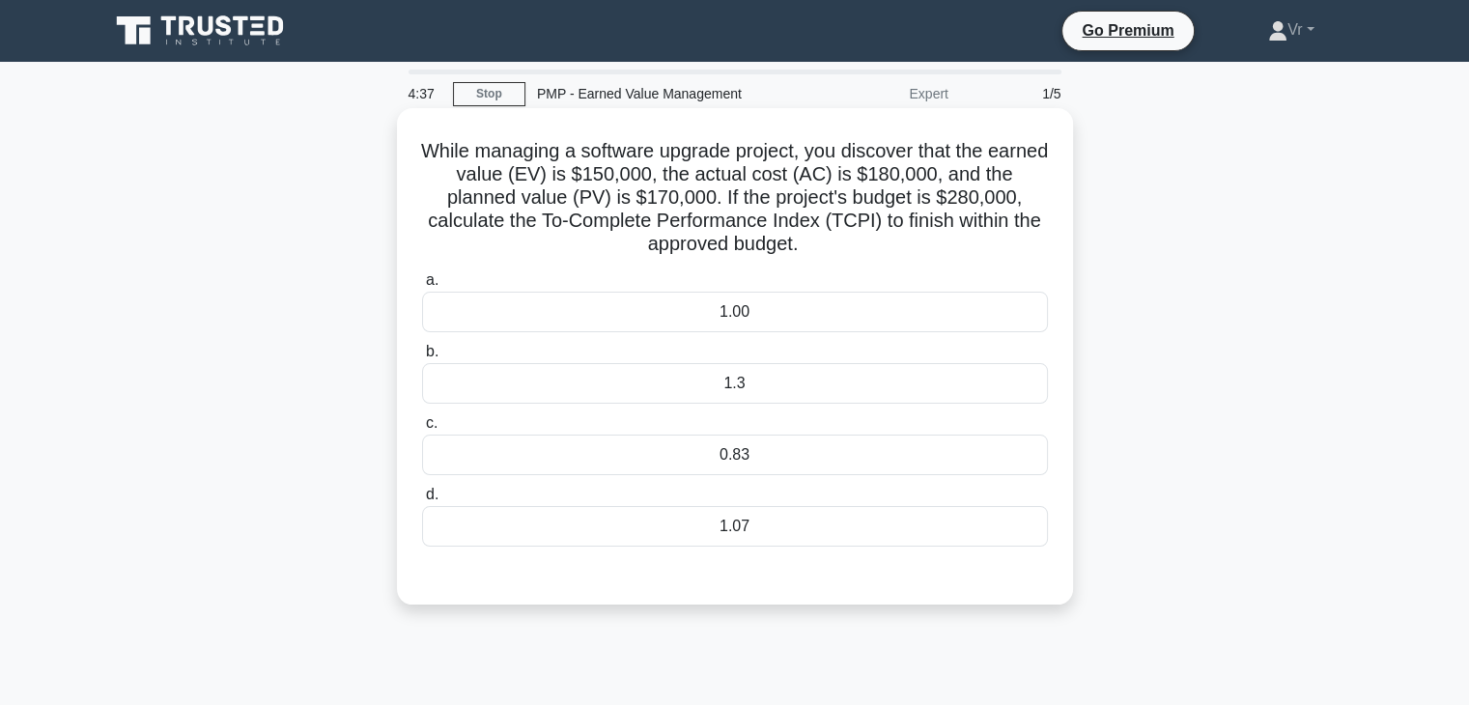
click at [786, 458] on div "0.83" at bounding box center [735, 455] width 626 height 41
click at [422, 430] on input "c. 0.83" at bounding box center [422, 423] width 0 height 13
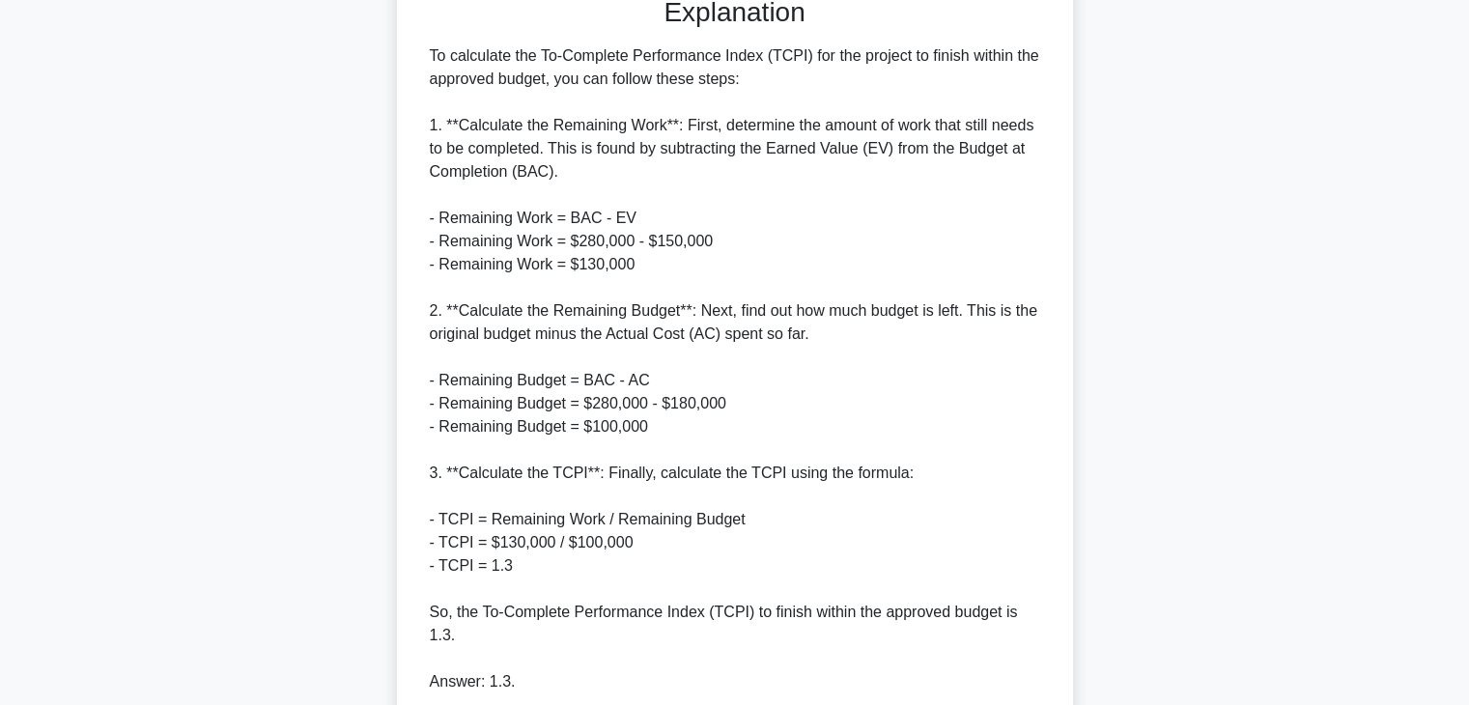
scroll to position [719, 0]
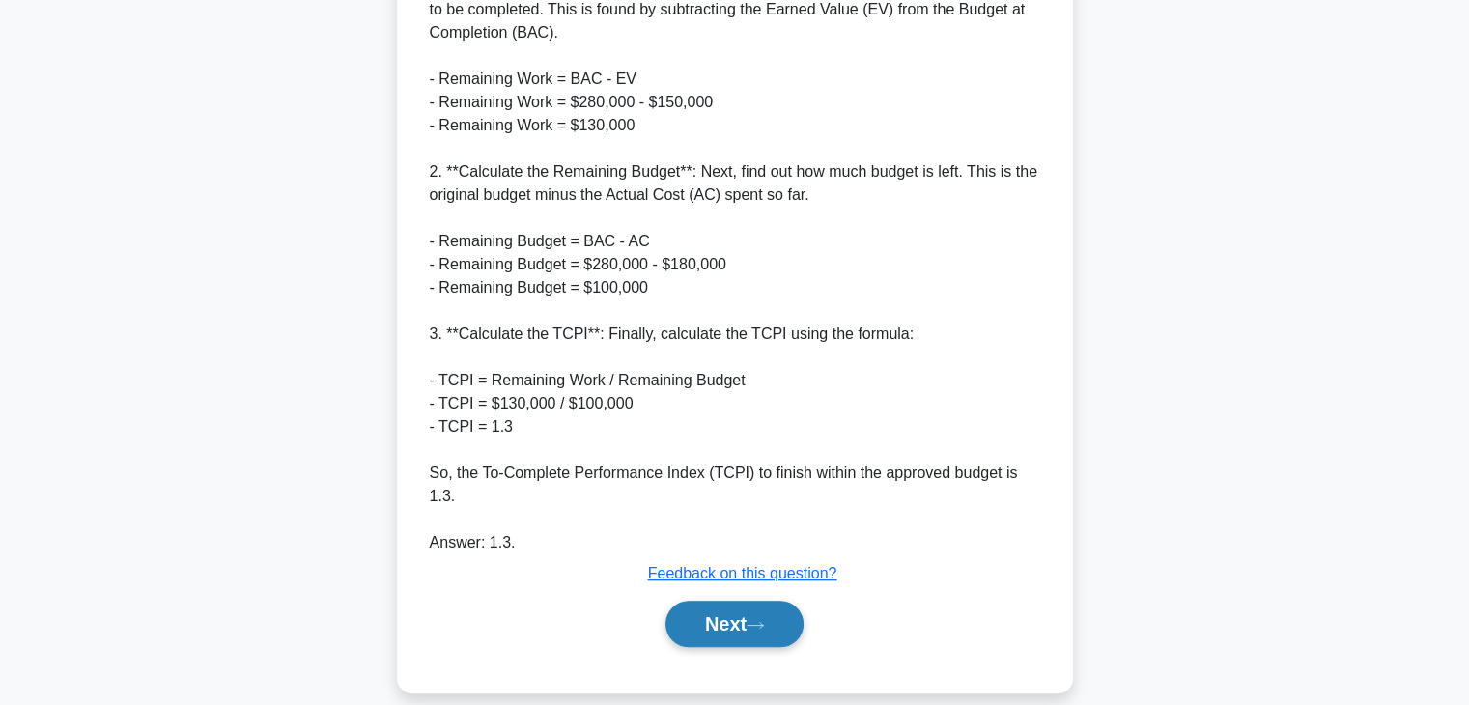
click at [761, 601] on button "Next" at bounding box center [735, 624] width 138 height 46
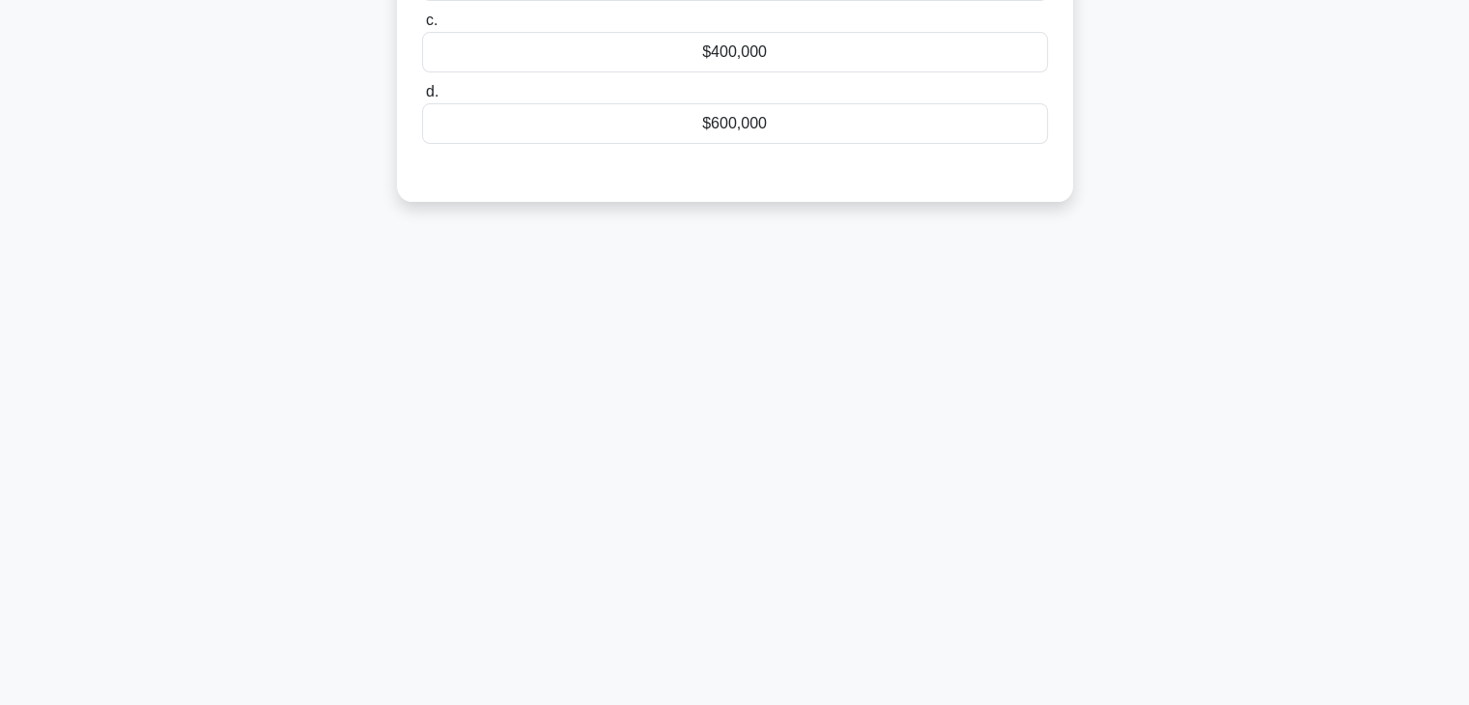
scroll to position [0, 0]
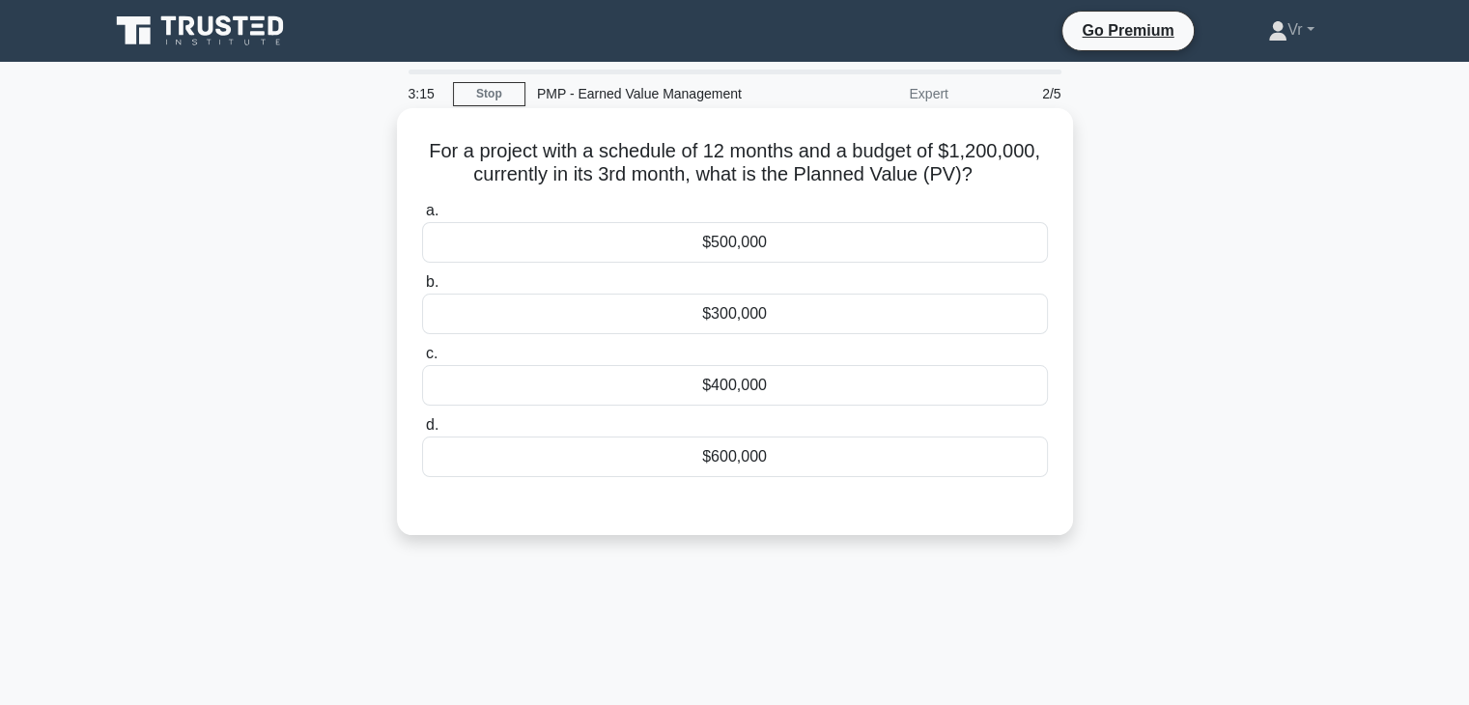
click at [809, 303] on div "$300,000" at bounding box center [735, 314] width 626 height 41
click at [422, 289] on input "b. $300,000" at bounding box center [422, 282] width 0 height 13
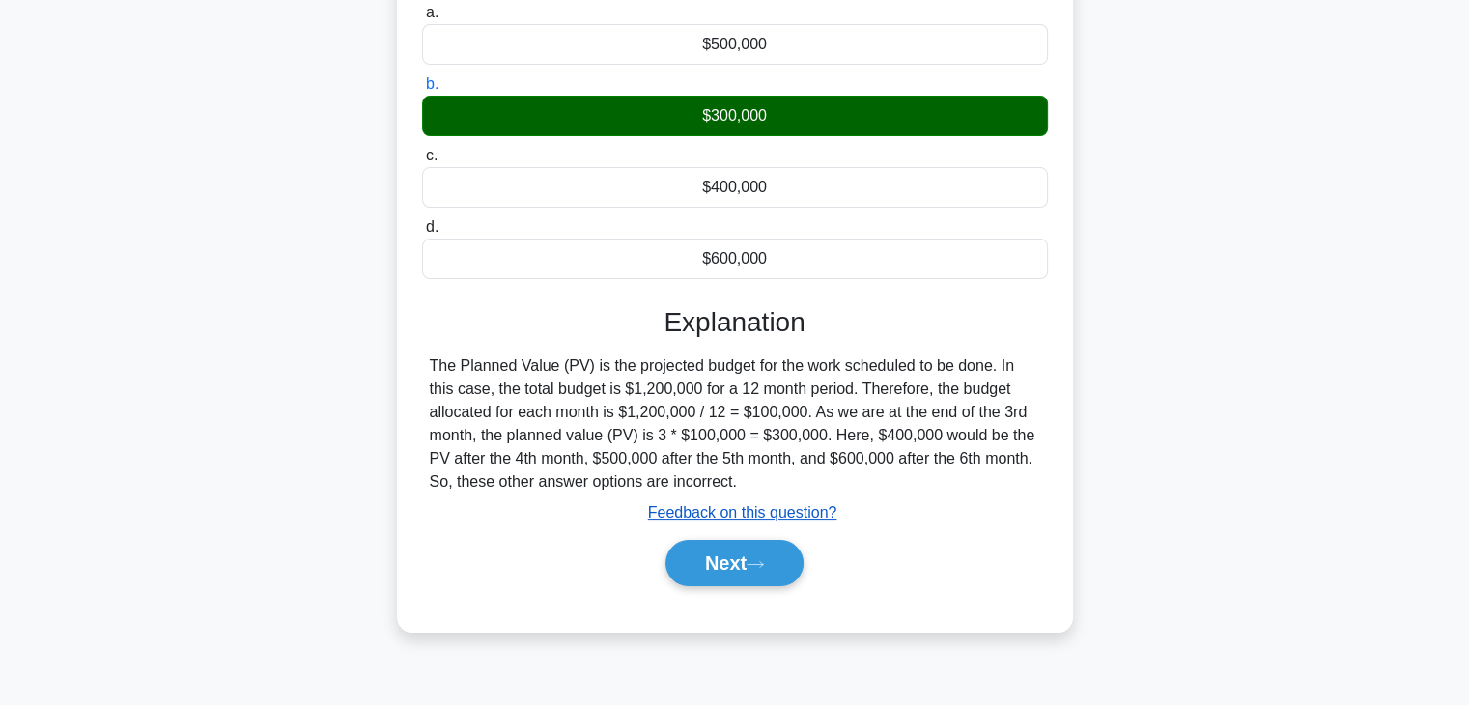
scroll to position [339, 0]
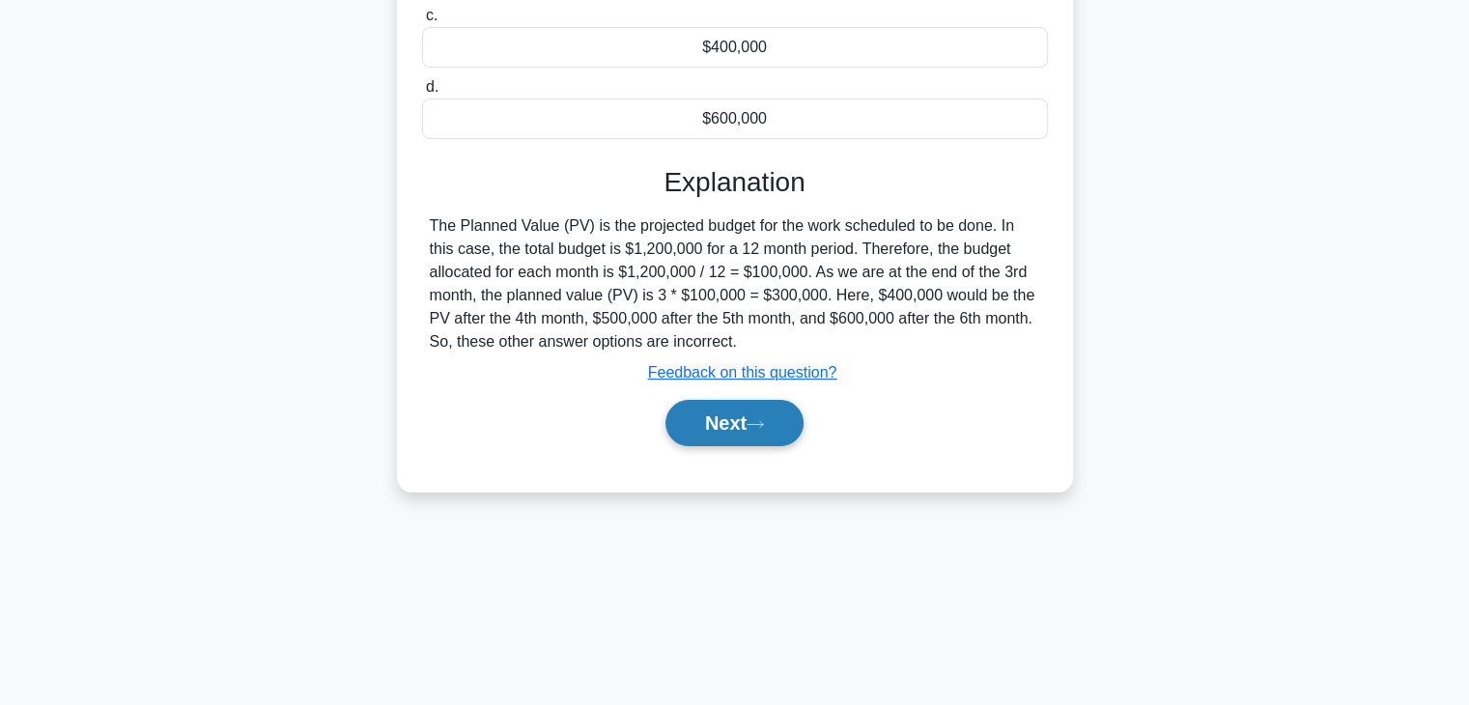
click at [773, 433] on button "Next" at bounding box center [735, 423] width 138 height 46
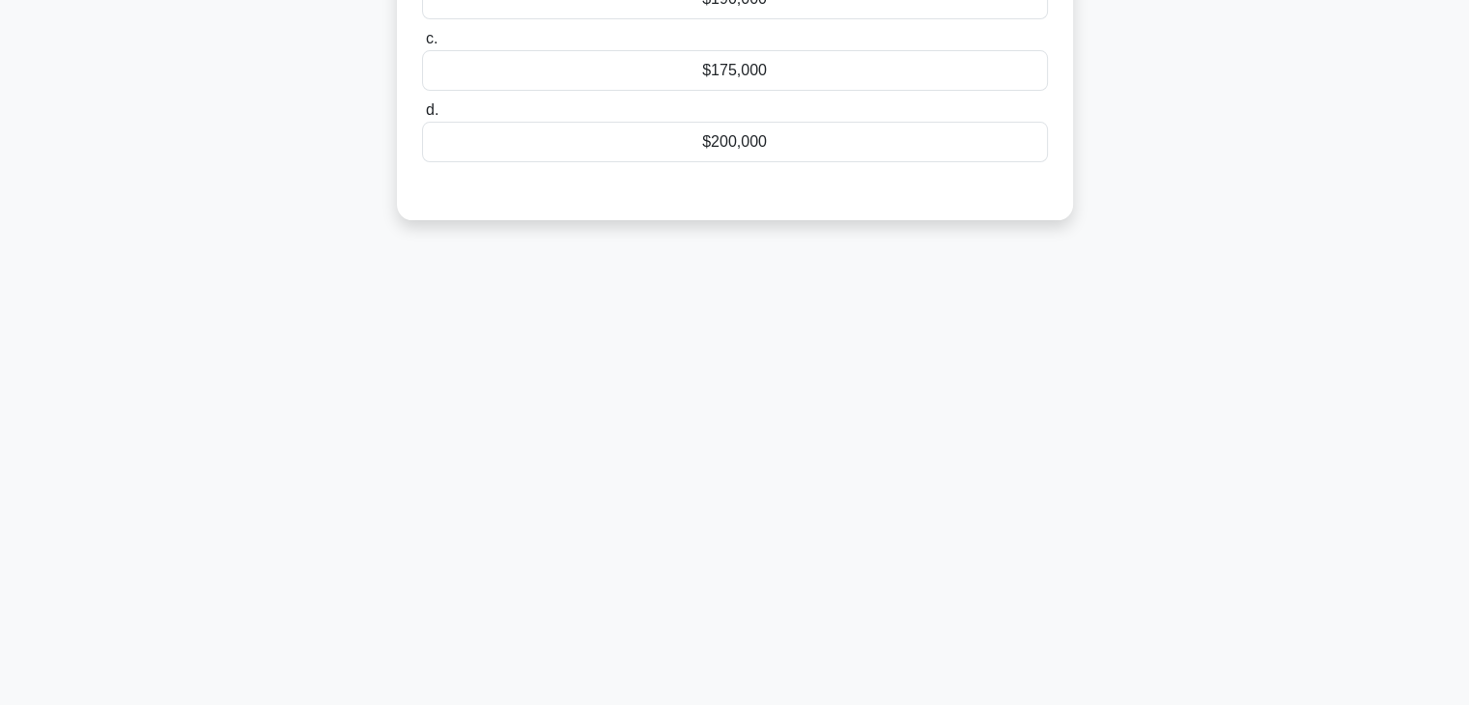
scroll to position [0, 0]
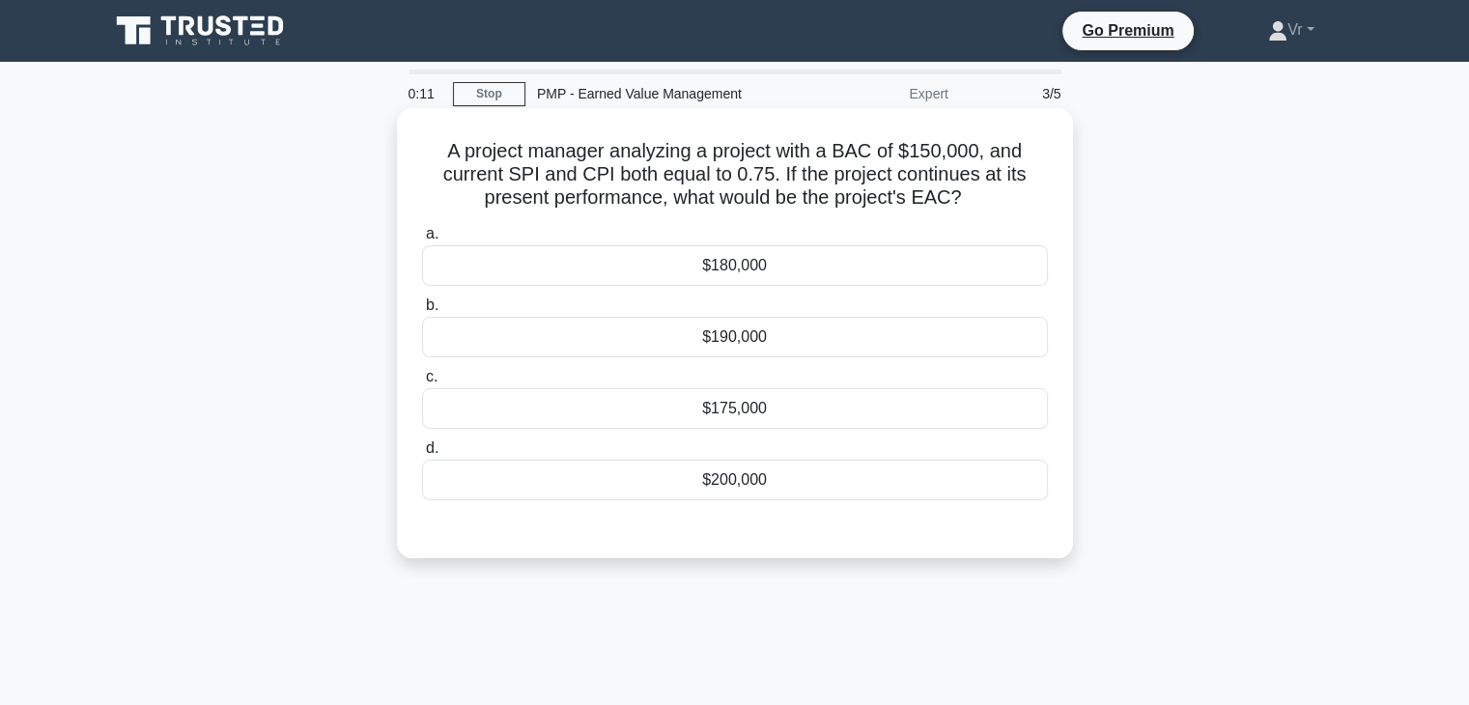
click at [801, 424] on div "$175,000" at bounding box center [735, 408] width 626 height 41
click at [422, 383] on input "c. $175,000" at bounding box center [422, 377] width 0 height 13
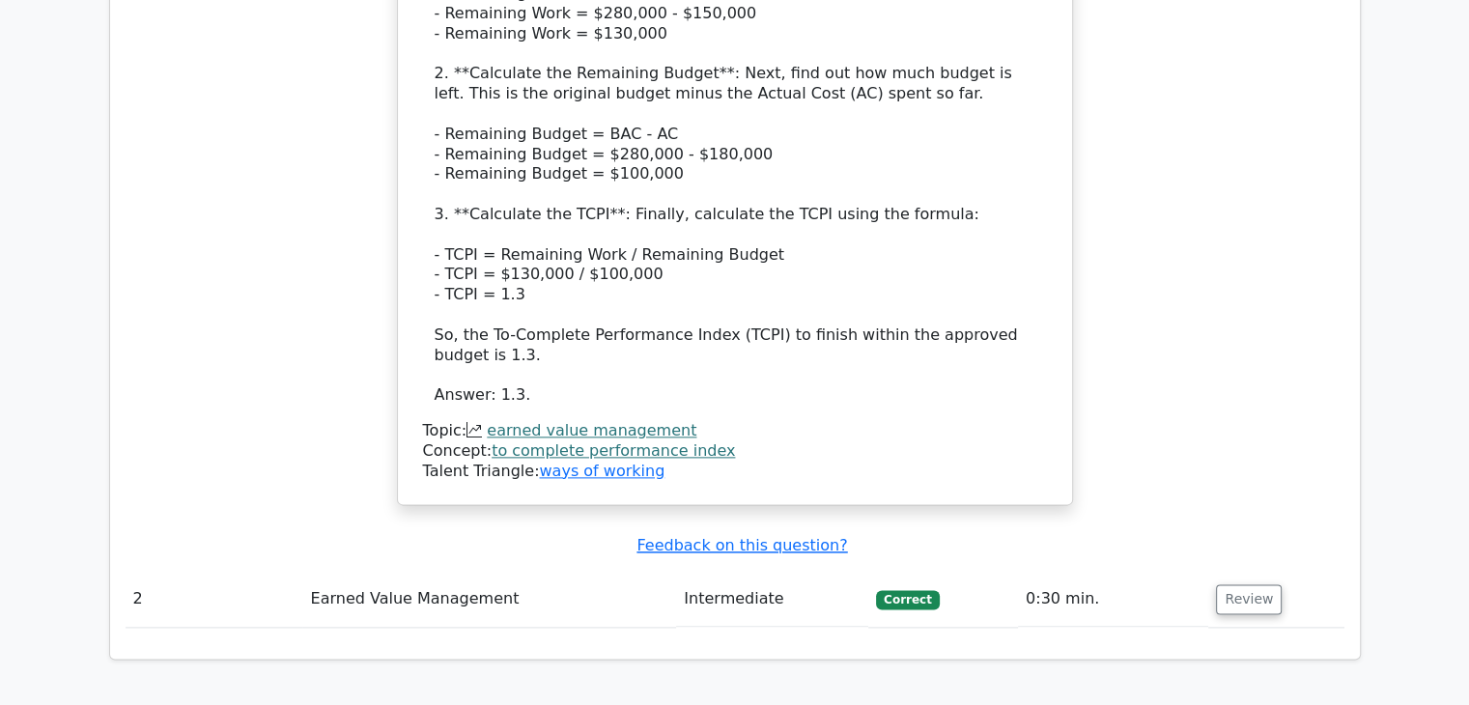
scroll to position [2318, 0]
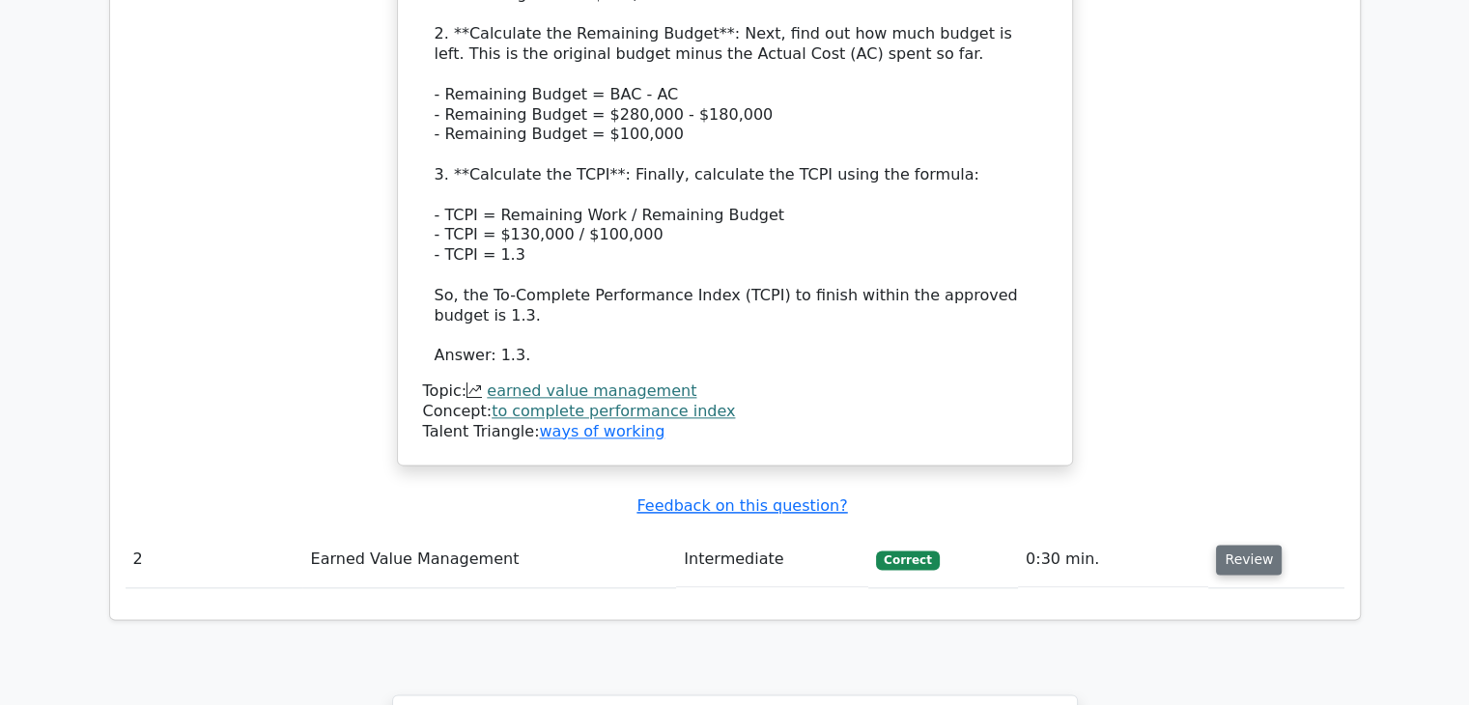
click at [1248, 545] on button "Review" at bounding box center [1249, 560] width 66 height 30
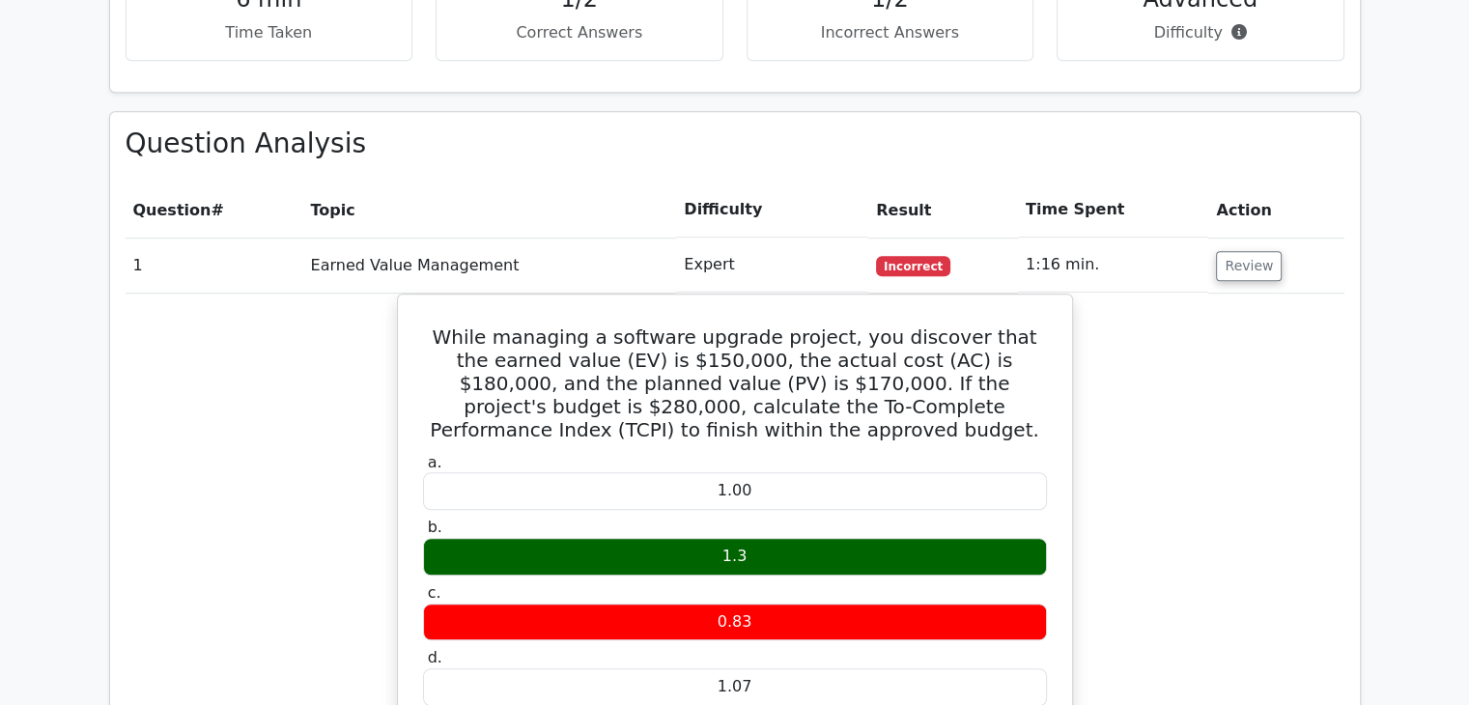
scroll to position [1256, 0]
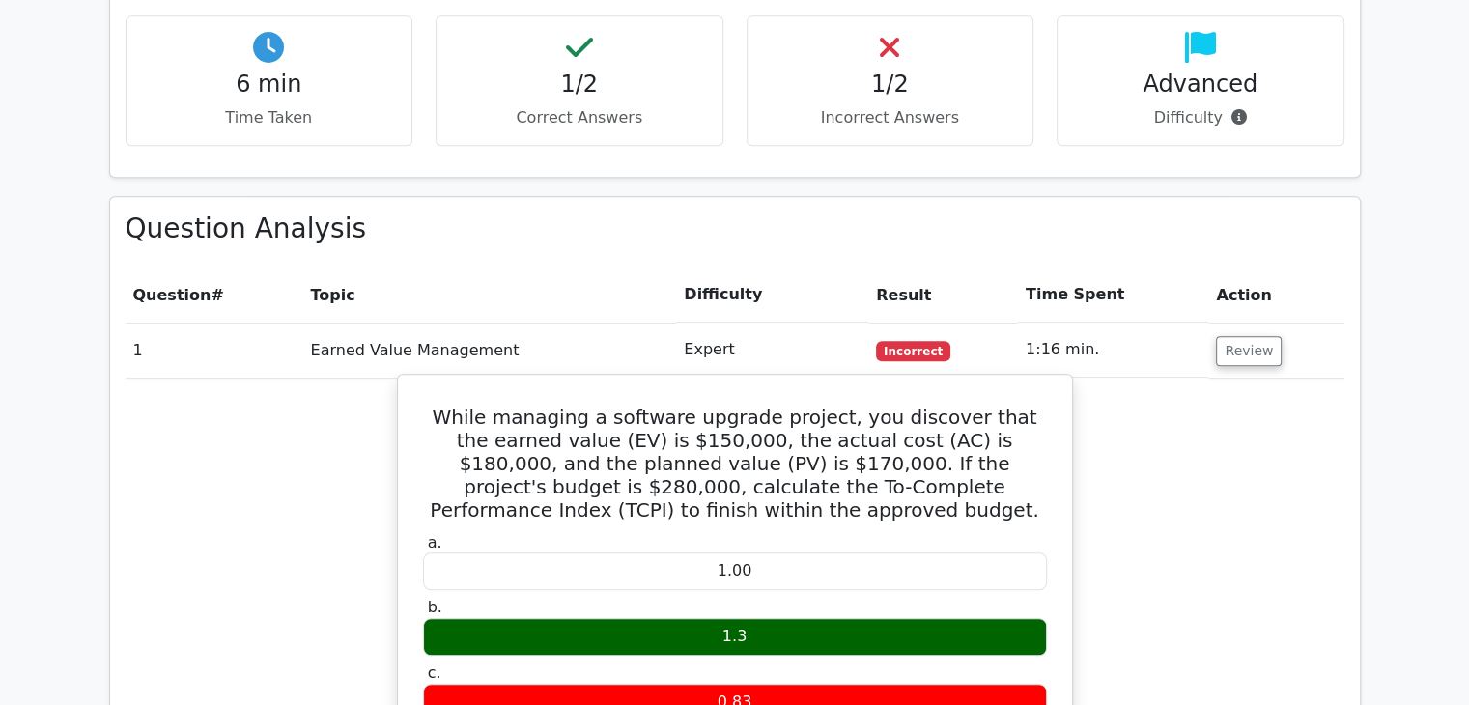
click at [892, 406] on h5 "While managing a software upgrade project, you discover that the earned value (…" at bounding box center [735, 464] width 628 height 116
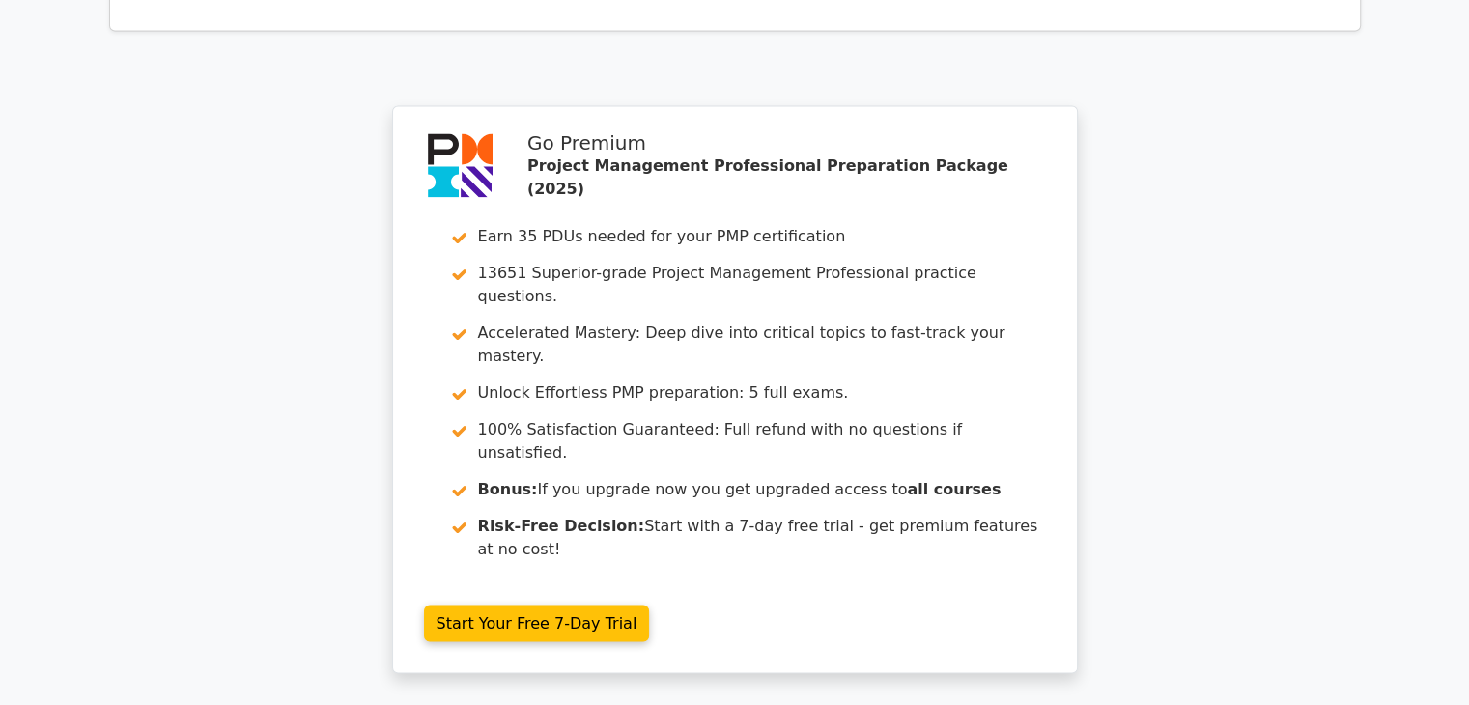
scroll to position [3782, 0]
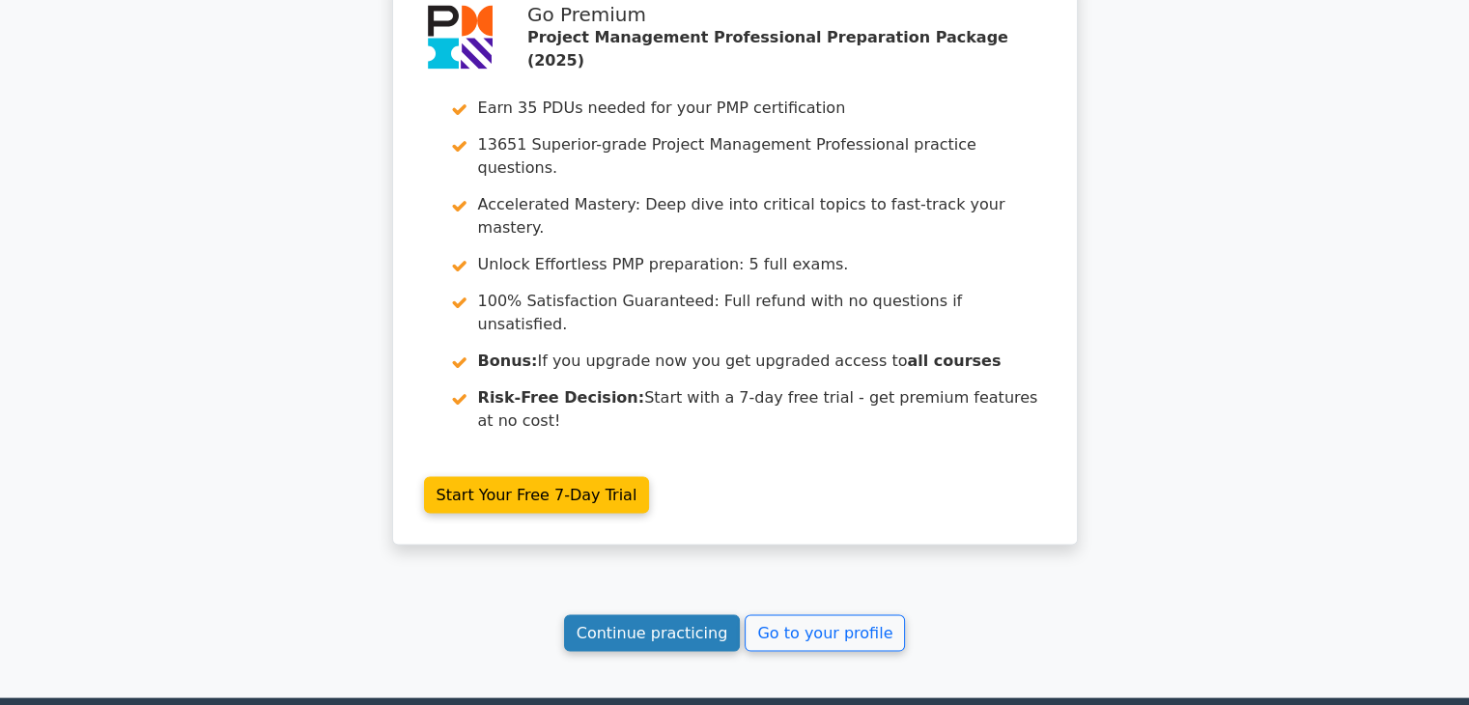
click at [689, 615] on link "Continue practicing" at bounding box center [652, 633] width 177 height 37
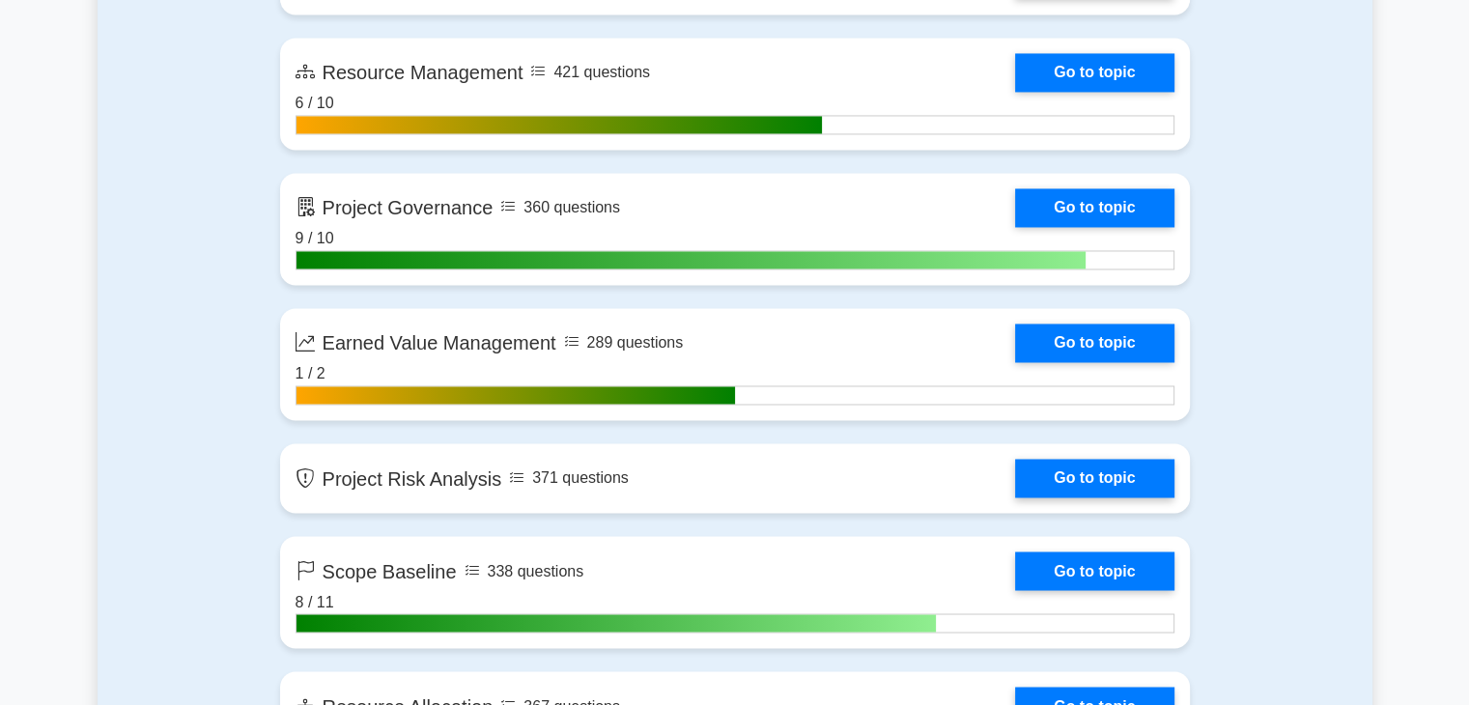
scroll to position [3284, 0]
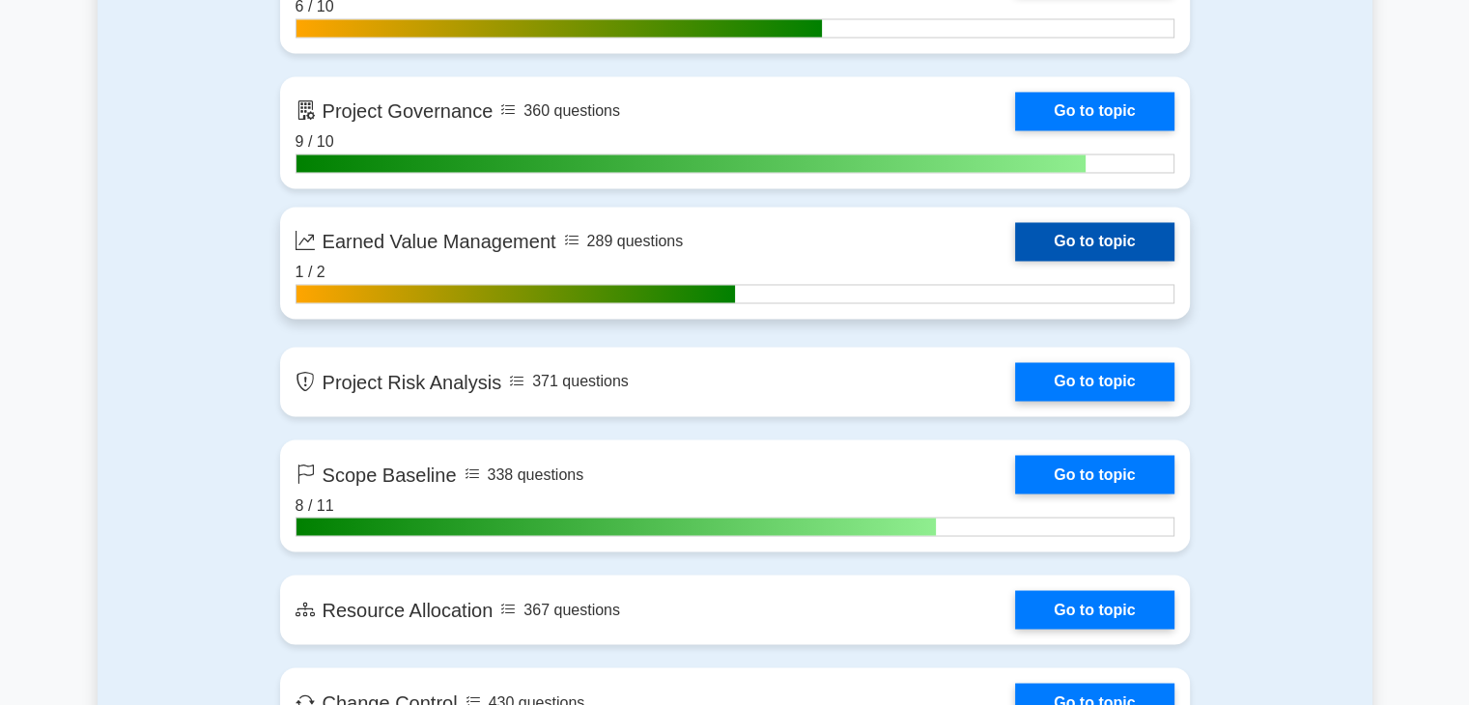
click at [1121, 237] on link "Go to topic" at bounding box center [1094, 241] width 158 height 39
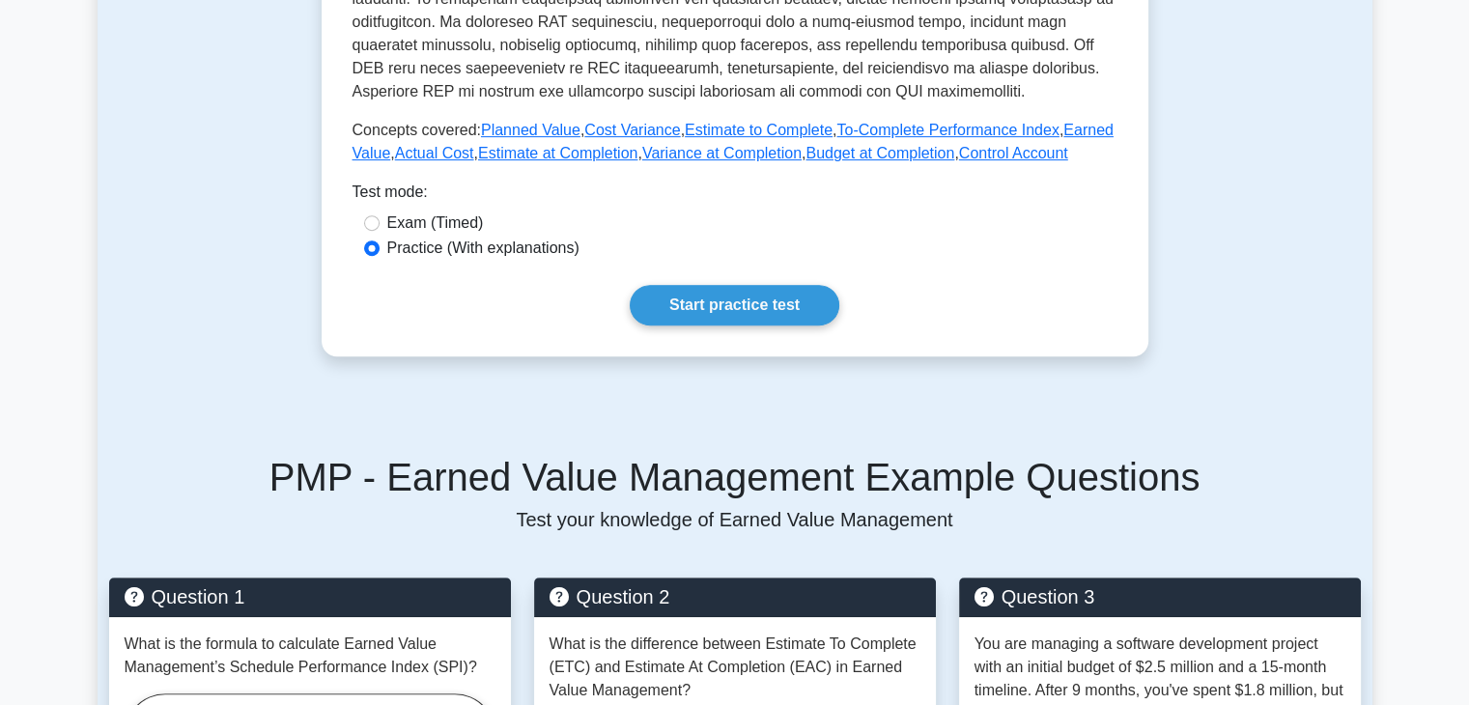
scroll to position [1256, 0]
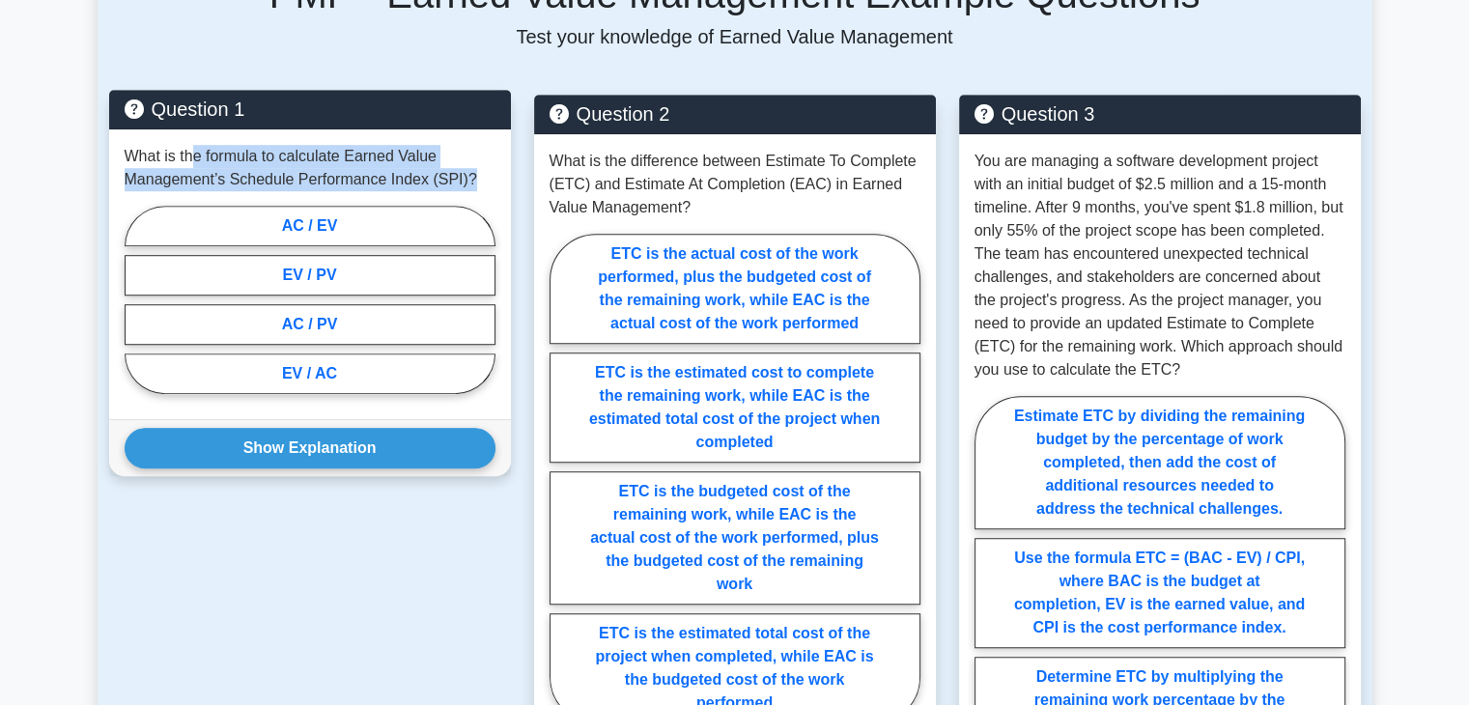
drag, startPoint x: 190, startPoint y: 159, endPoint x: 461, endPoint y: 175, distance: 270.9
click at [461, 175] on p "What is the formula to calculate Earned Value Management’s Schedule Performance…" at bounding box center [310, 168] width 371 height 46
click at [342, 279] on label "EV / PV" at bounding box center [310, 275] width 371 height 41
click at [137, 299] on input "EV / PV" at bounding box center [131, 305] width 13 height 13
radio input "true"
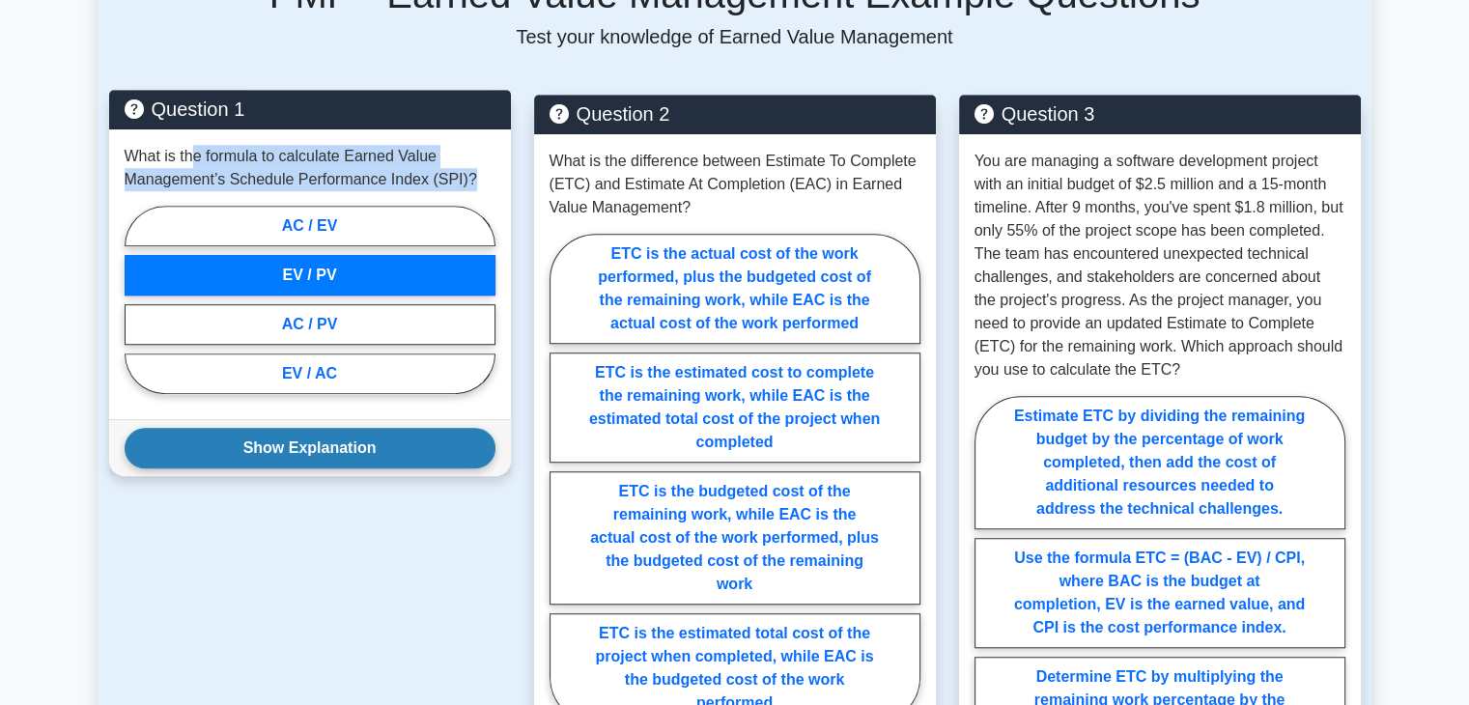
click at [361, 451] on button "Show Explanation" at bounding box center [310, 448] width 371 height 41
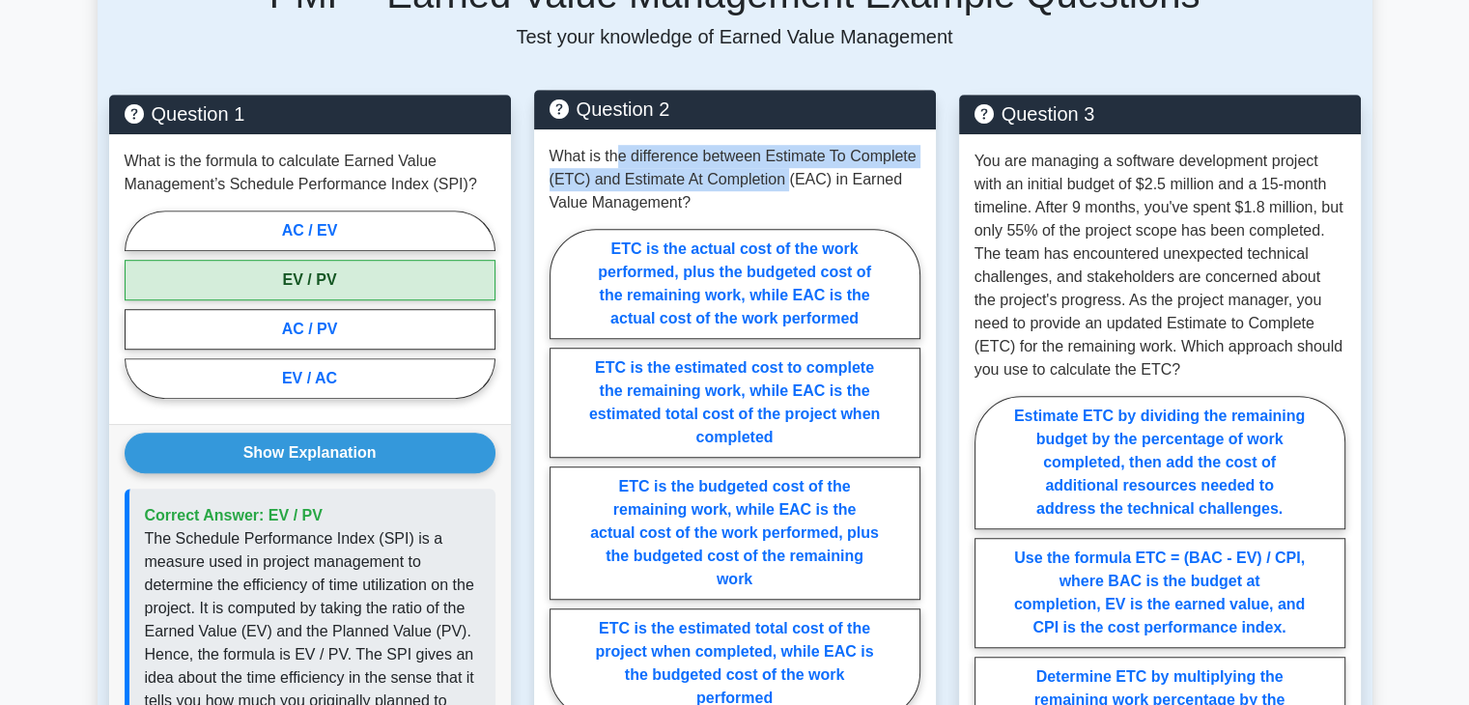
drag, startPoint x: 615, startPoint y: 159, endPoint x: 781, endPoint y: 189, distance: 168.8
click at [781, 189] on p "What is the difference between Estimate To Complete (ETC) and Estimate At Compl…" at bounding box center [735, 180] width 371 height 70
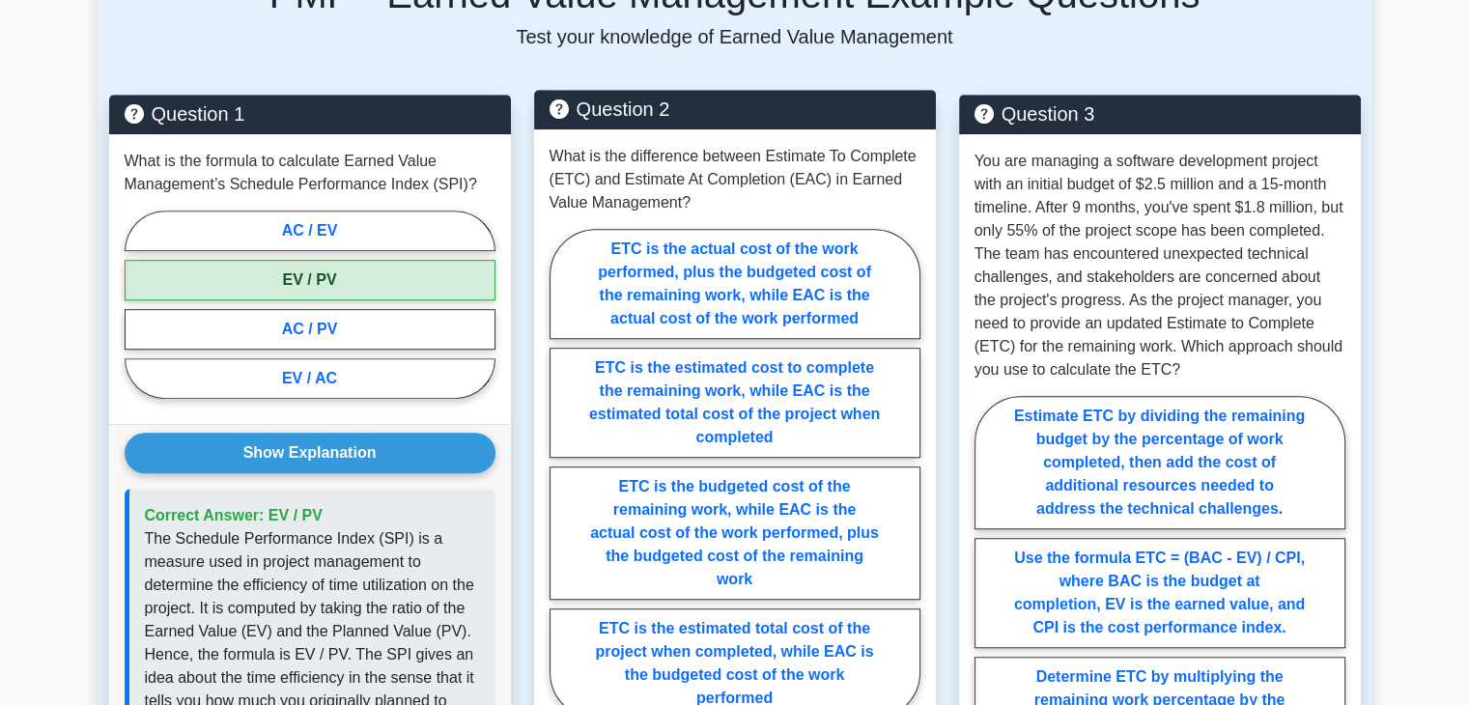
click at [801, 200] on p "What is the difference between Estimate To Complete (ETC) and Estimate At Compl…" at bounding box center [735, 180] width 371 height 70
click at [791, 623] on label "ETC is the estimated total cost of the project when completed, while EAC is the…" at bounding box center [735, 664] width 371 height 110
click at [562, 486] on input "ETC is the estimated total cost of the project when completed, while EAC is the…" at bounding box center [556, 479] width 13 height 13
radio input "true"
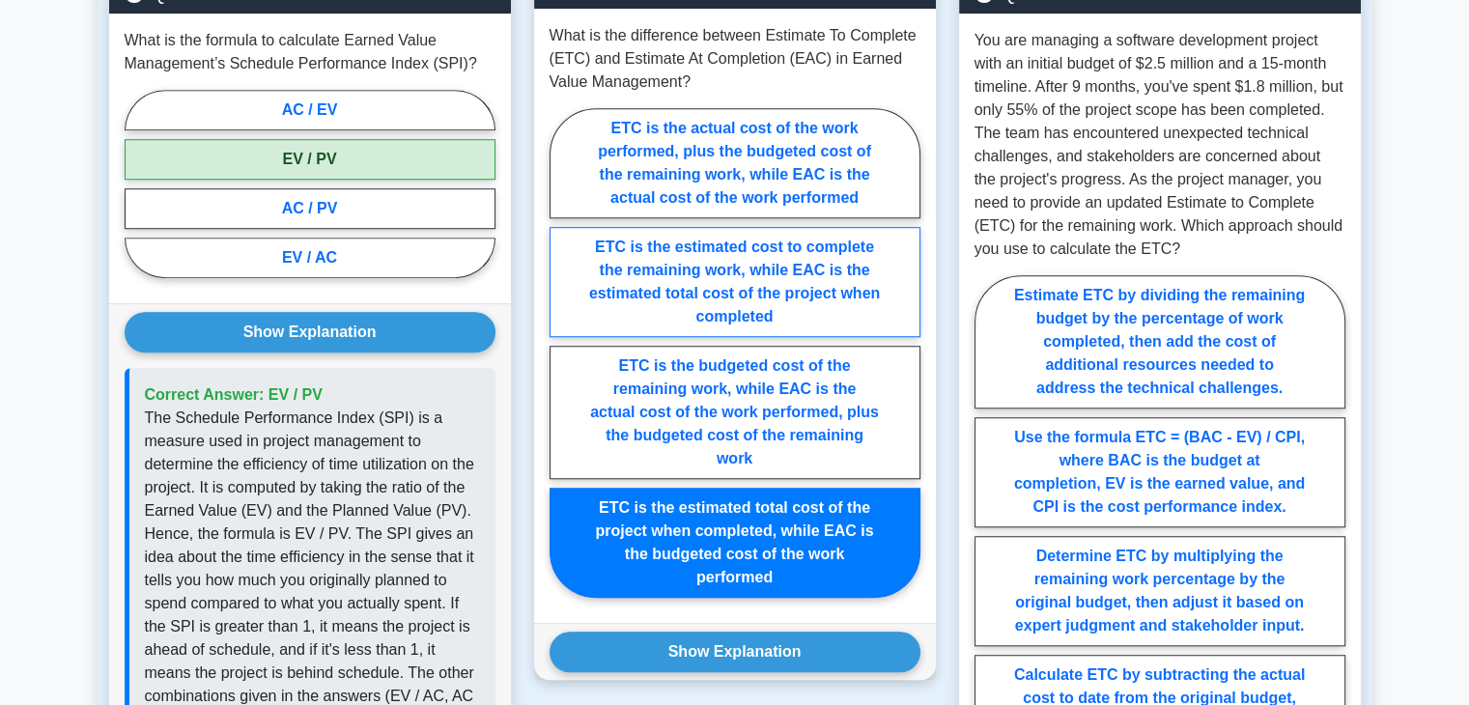
scroll to position [1739, 0]
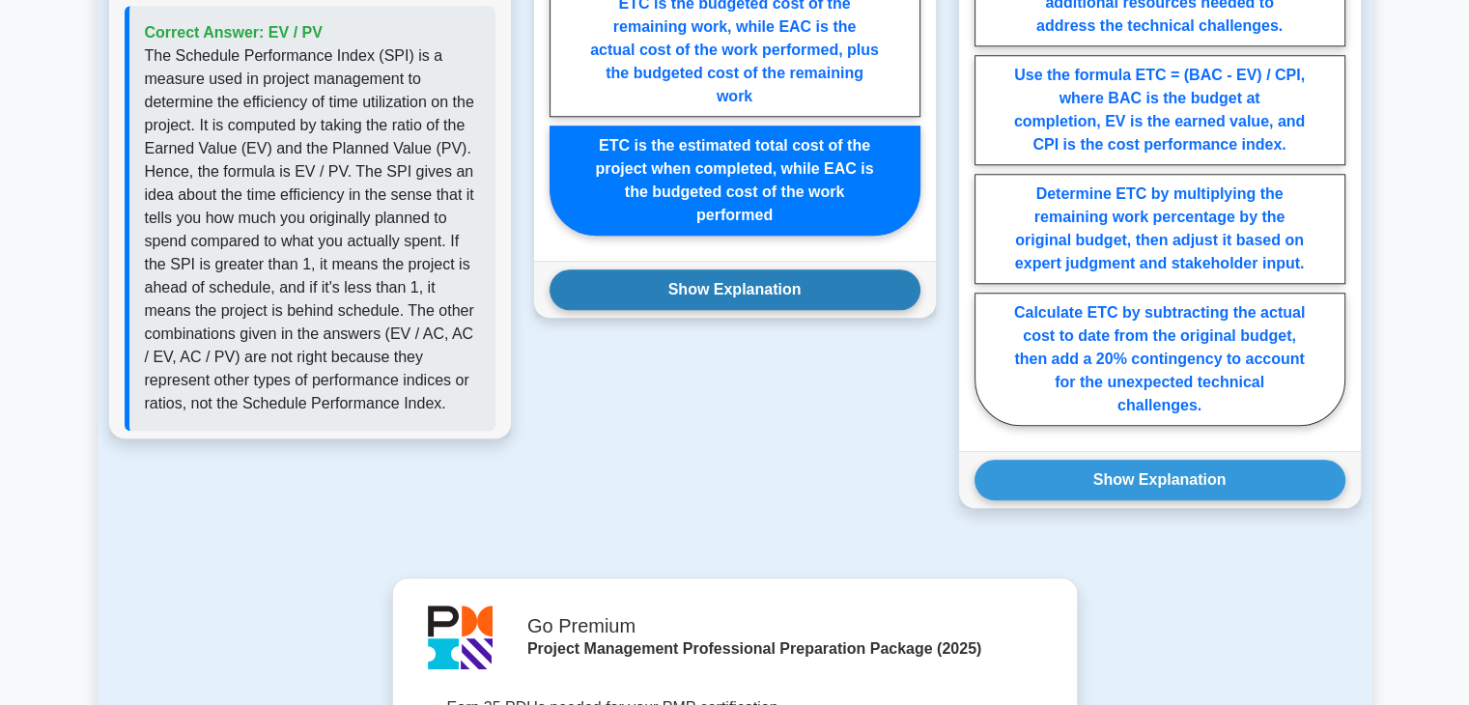
click at [793, 269] on button "Show Explanation" at bounding box center [735, 289] width 371 height 41
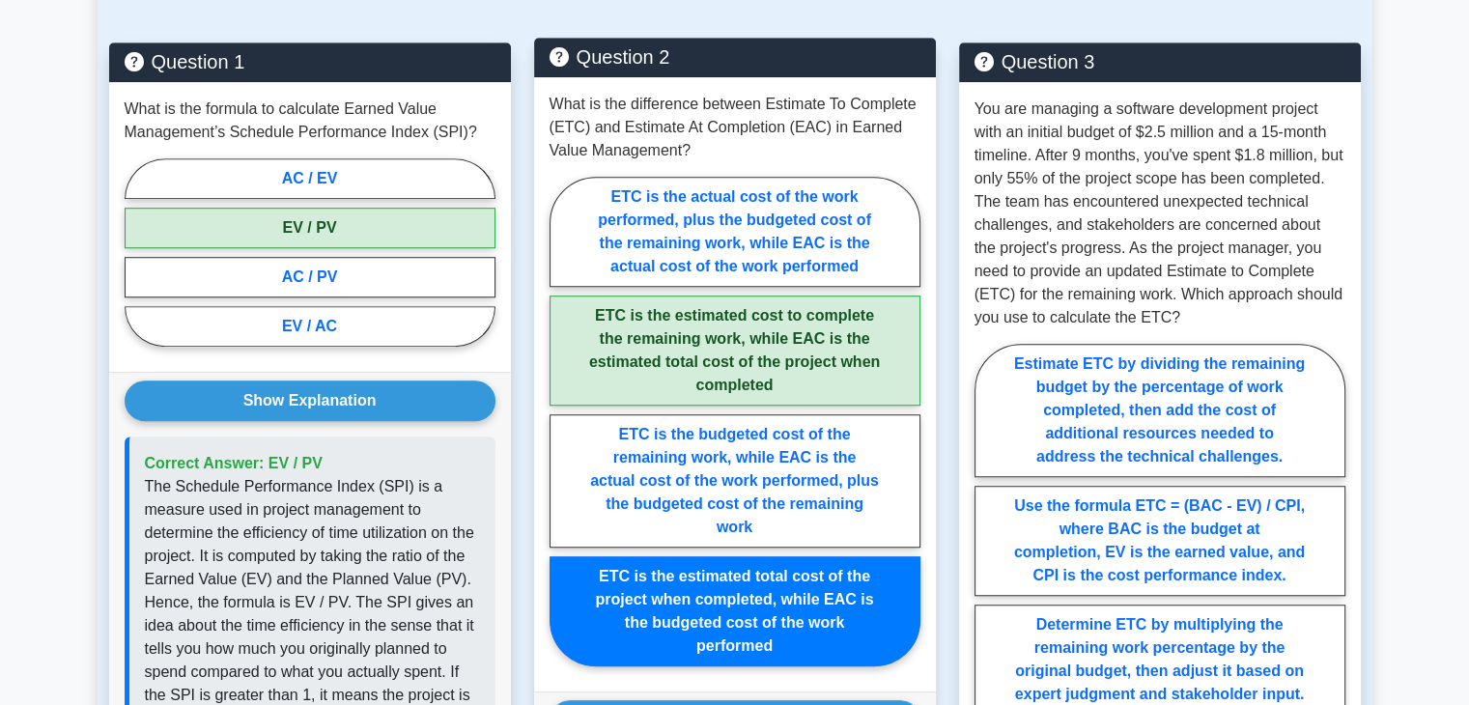
scroll to position [1352, 0]
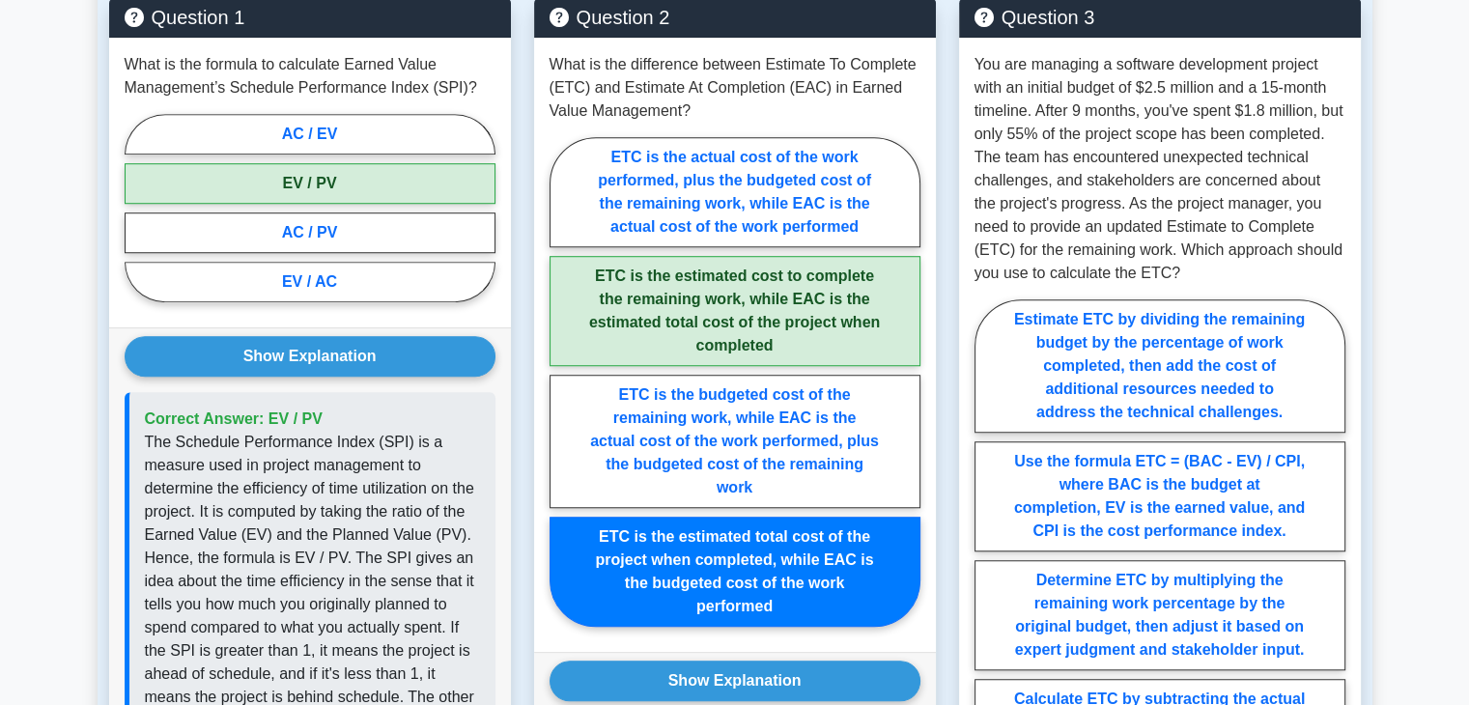
click at [1402, 295] on main "Back to Project Management Professional (PMP) Test Flashcards Earned Value Mana…" at bounding box center [734, 398] width 1469 height 3377
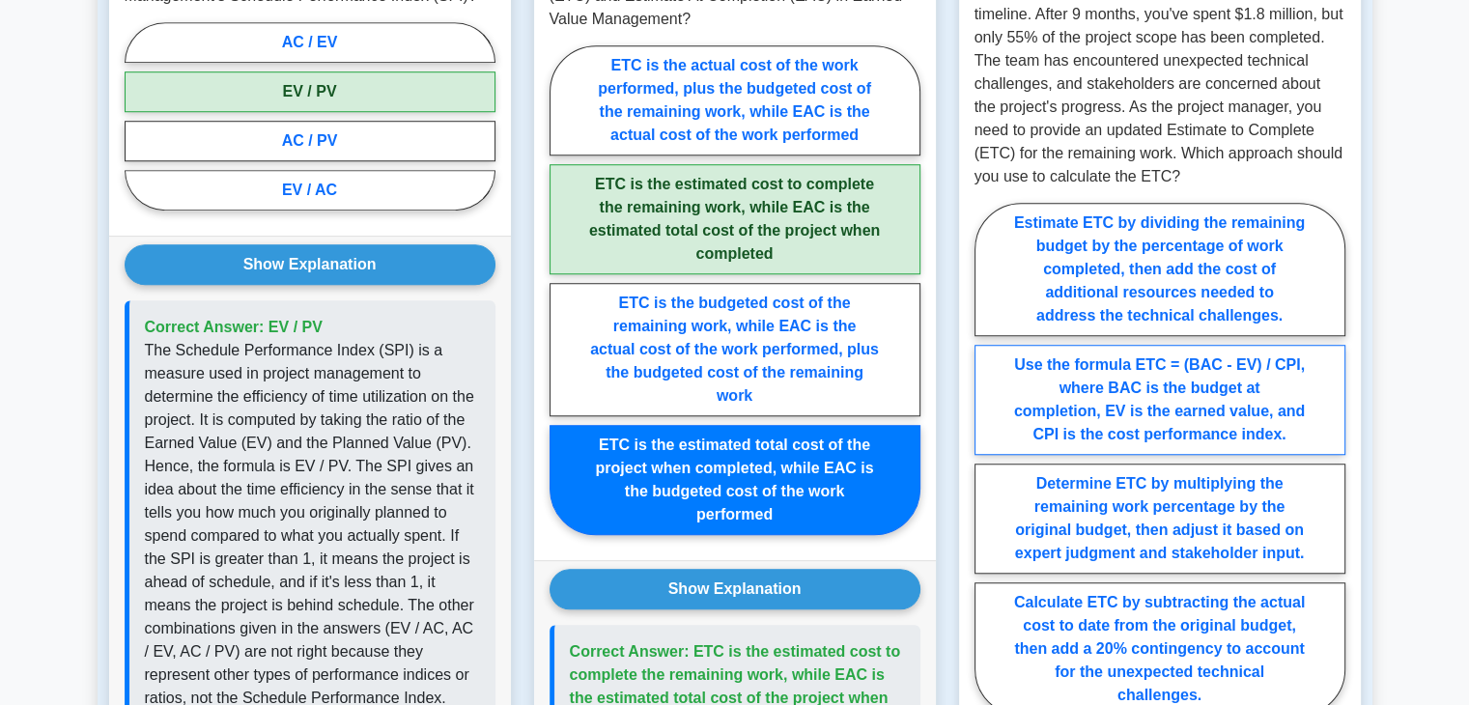
scroll to position [1449, 0]
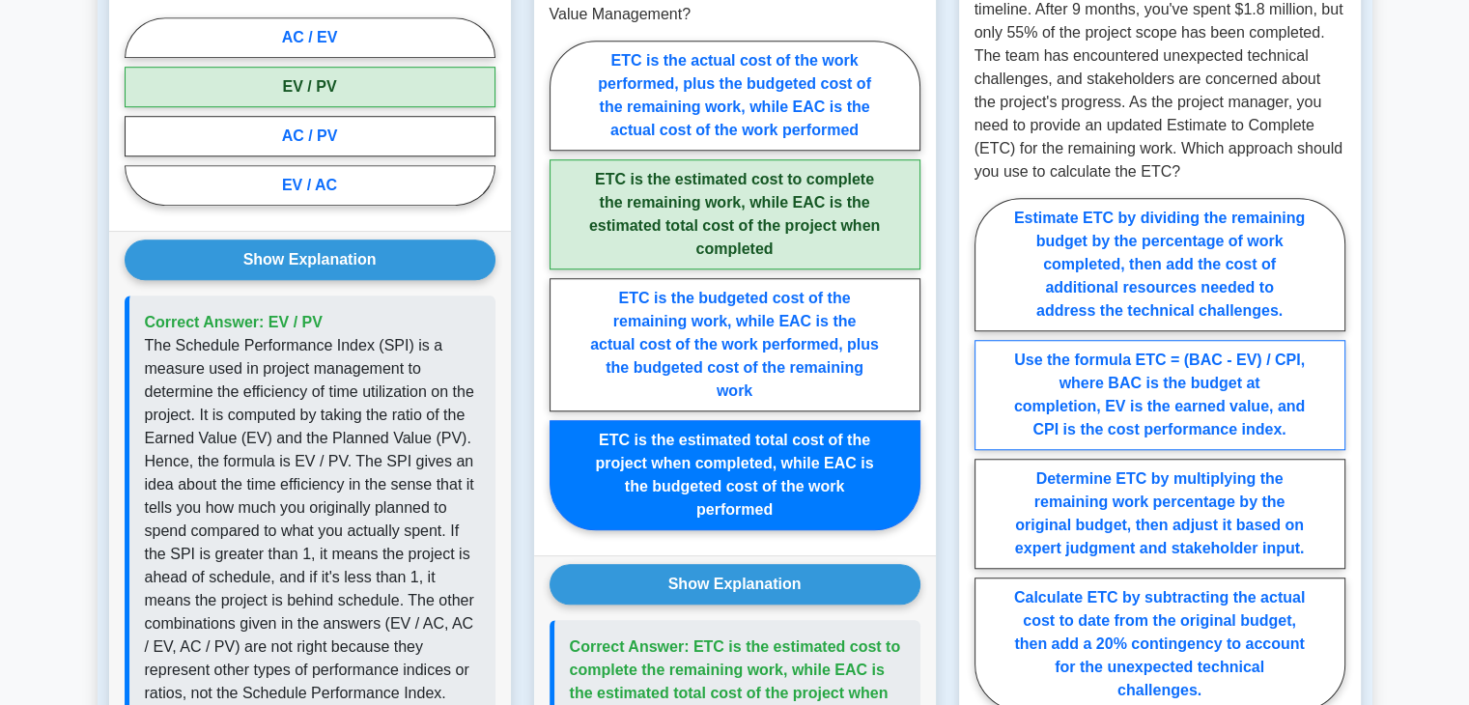
click at [1140, 384] on label "Use the formula ETC = (BAC - EV) / CPI, where BAC is the budget at completion, …" at bounding box center [1160, 395] width 371 height 110
click at [987, 454] on input "Use the formula ETC = (BAC - EV) / CPI, where BAC is the budget at completion, …" at bounding box center [981, 460] width 13 height 13
radio input "true"
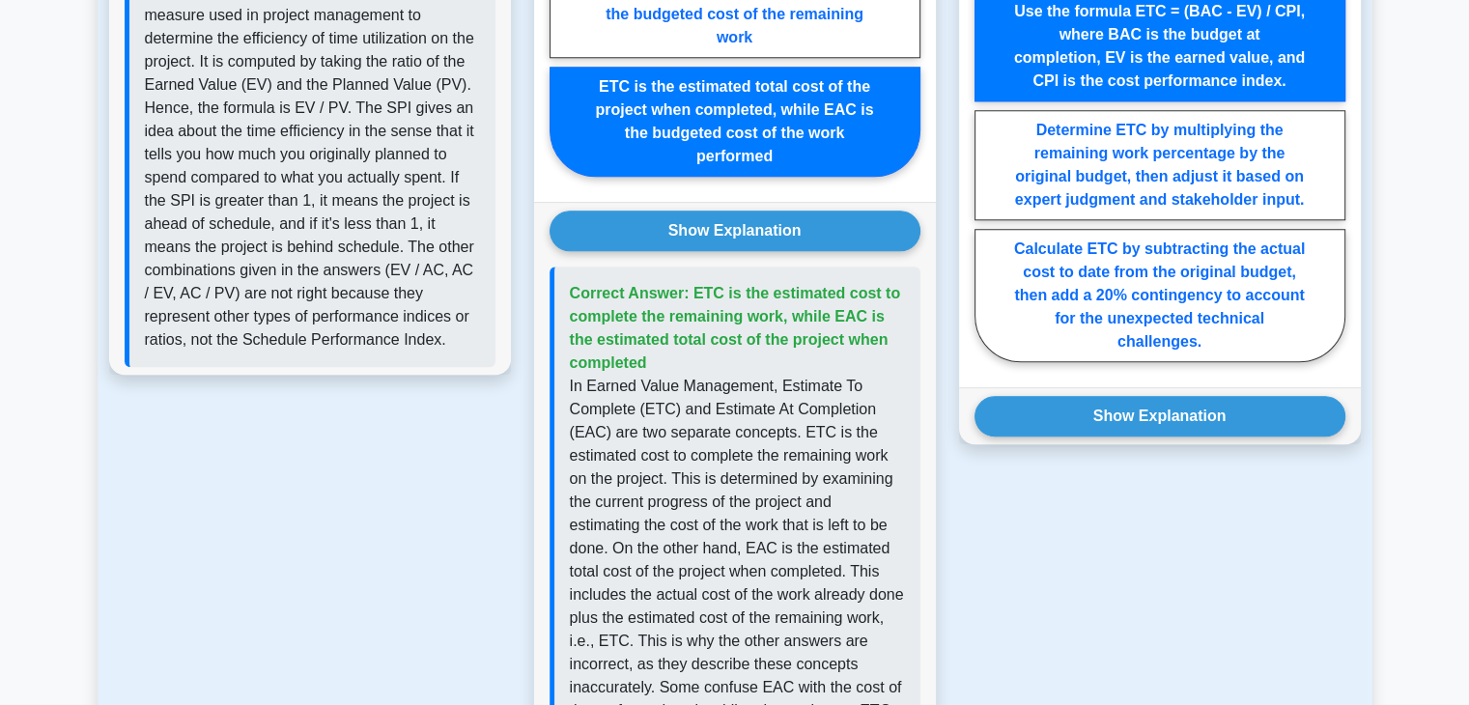
scroll to position [1835, 0]
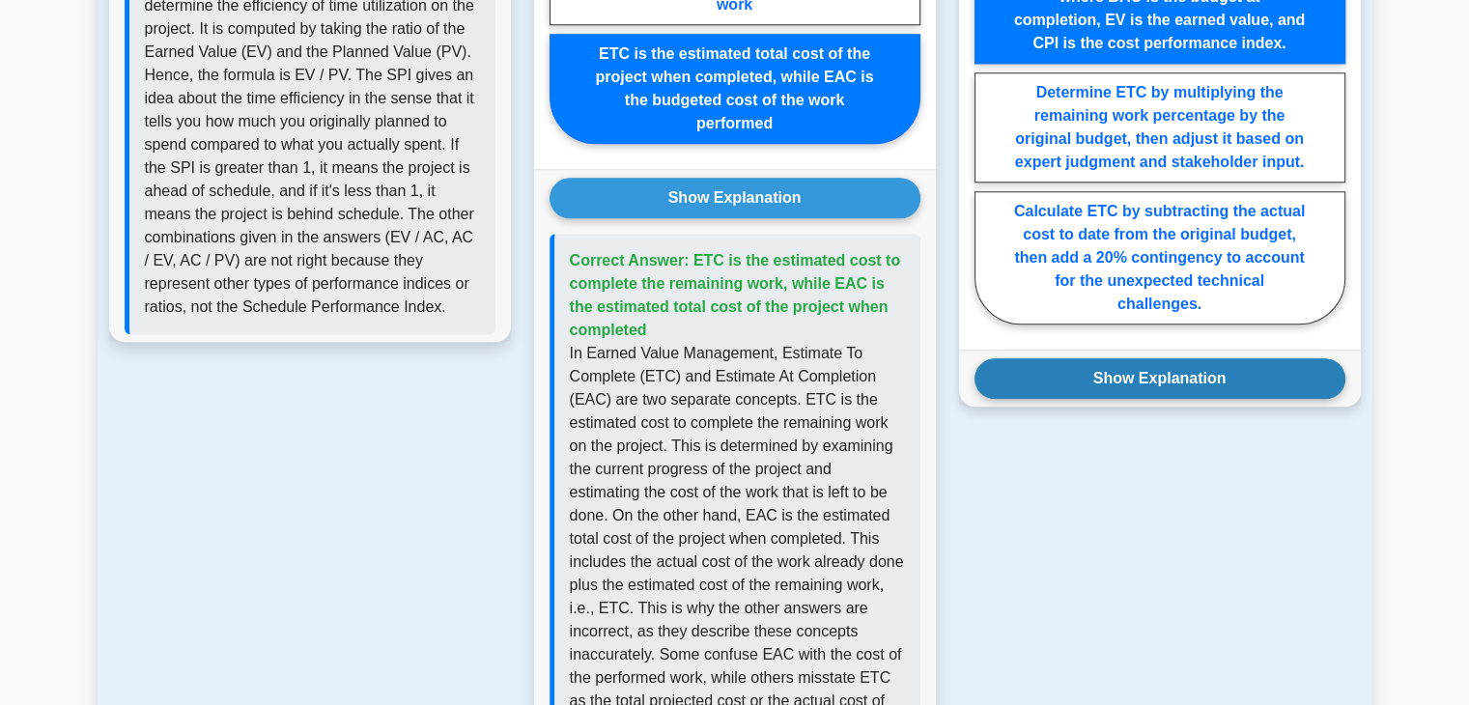
click at [1174, 399] on div "Show Explanation Correct Answer: Use the formula ETC = (BAC - EV) / CPI, where …" at bounding box center [1160, 378] width 402 height 57
click at [1175, 391] on button "Show Explanation" at bounding box center [1160, 378] width 371 height 41
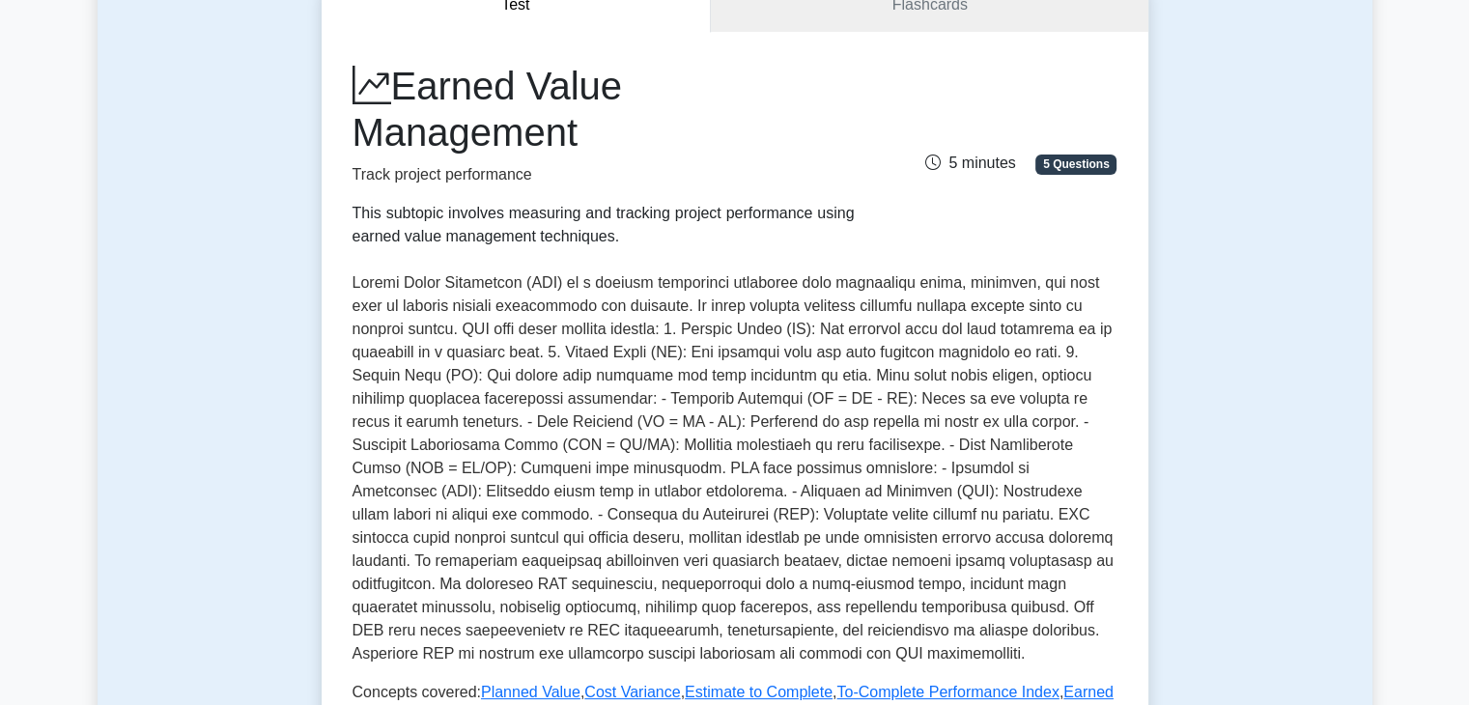
scroll to position [795, 0]
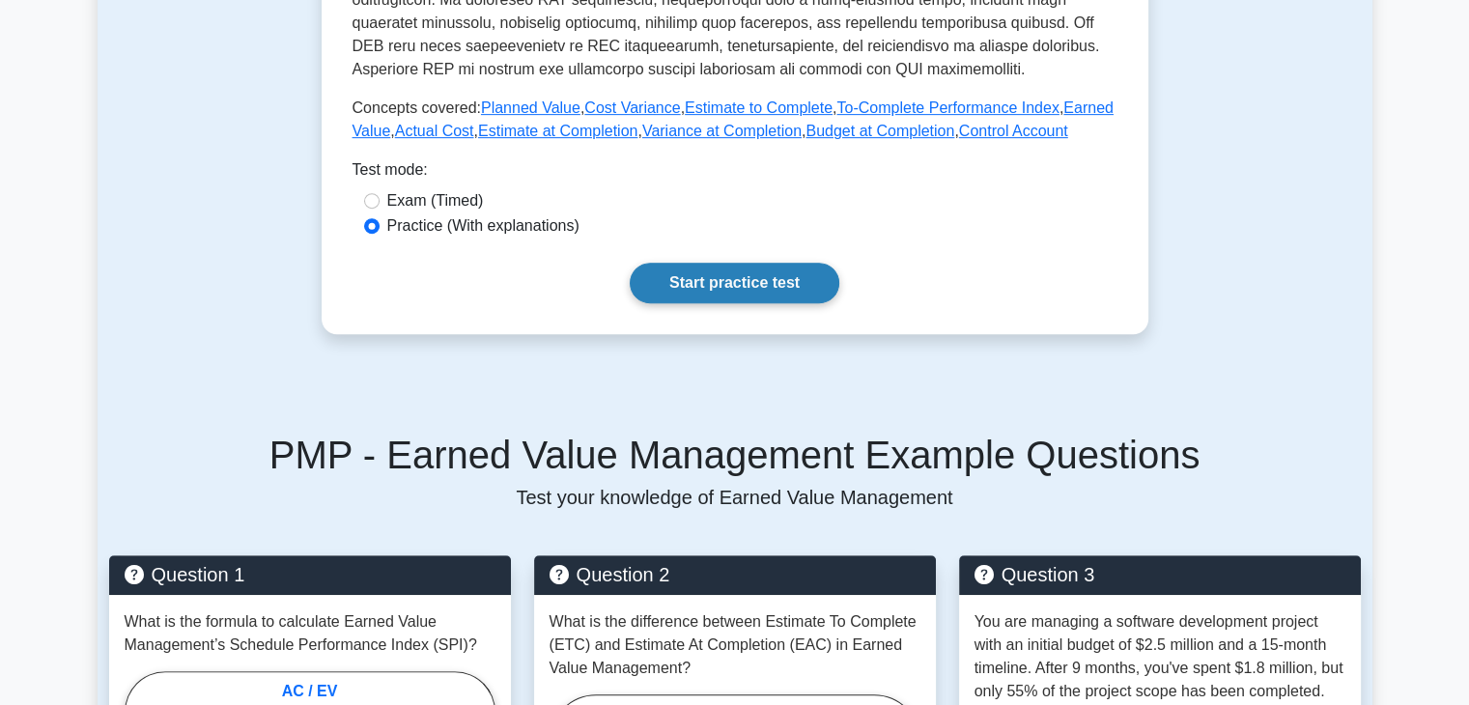
click at [781, 285] on link "Start practice test" at bounding box center [735, 283] width 210 height 41
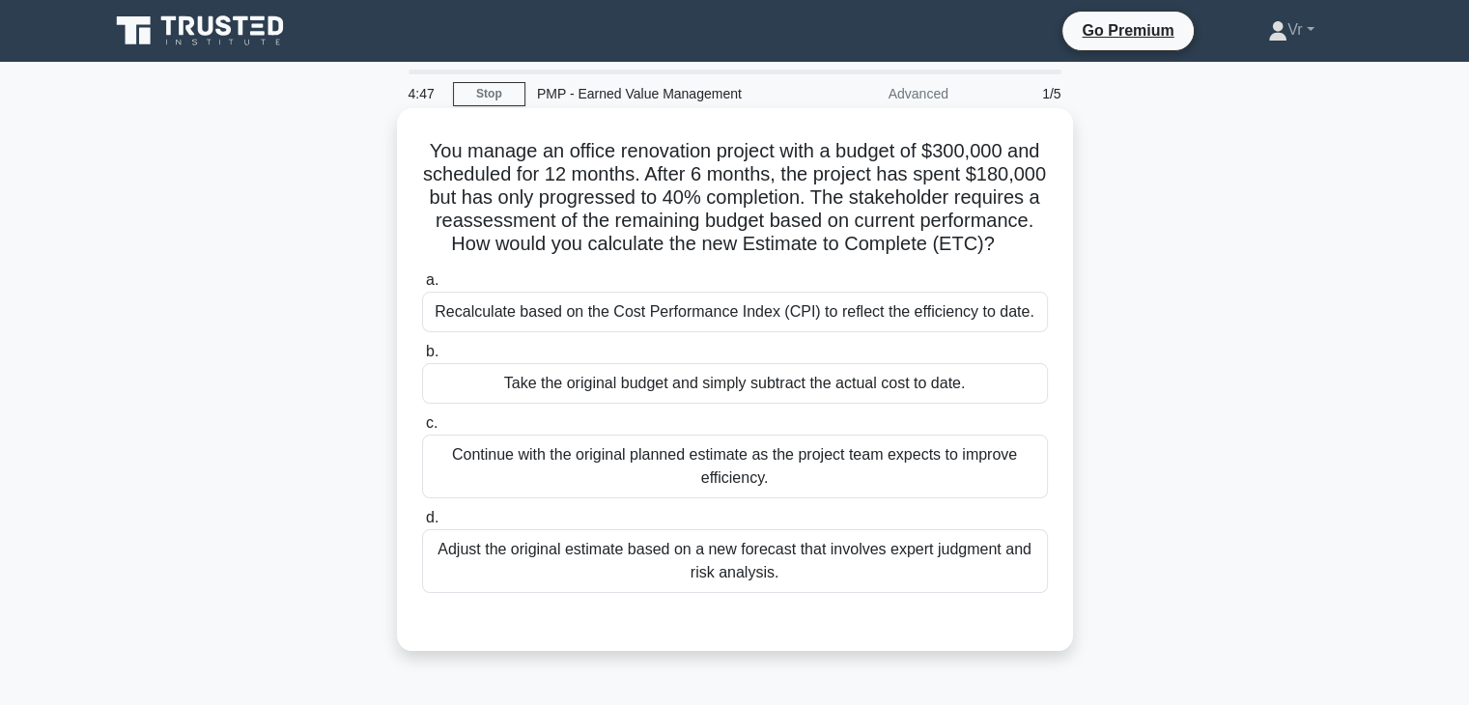
click at [837, 332] on div "Recalculate based on the Cost Performance Index (CPI) to reflect the efficiency…" at bounding box center [735, 312] width 626 height 41
click at [422, 287] on input "a. Recalculate based on the Cost Performance Index (CPI) to reflect the efficie…" at bounding box center [422, 280] width 0 height 13
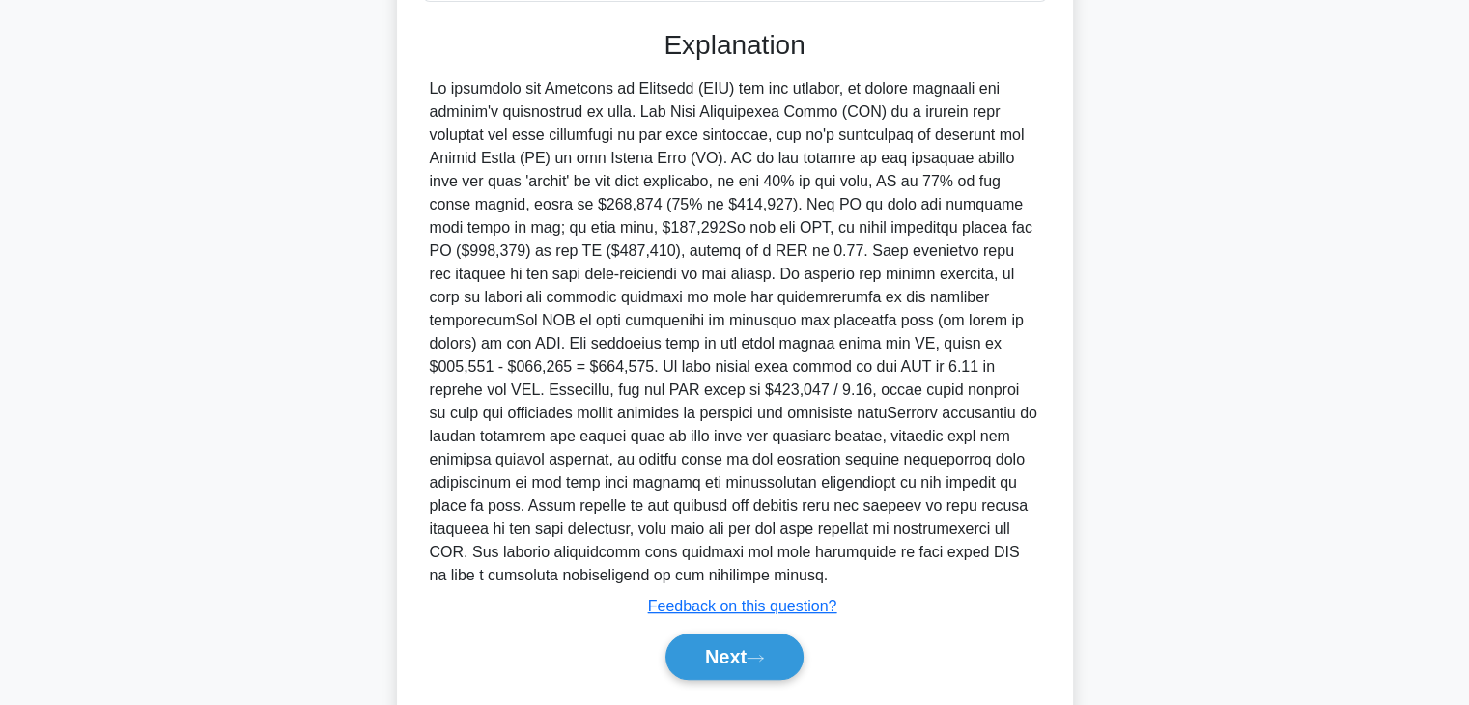
scroll to position [670, 0]
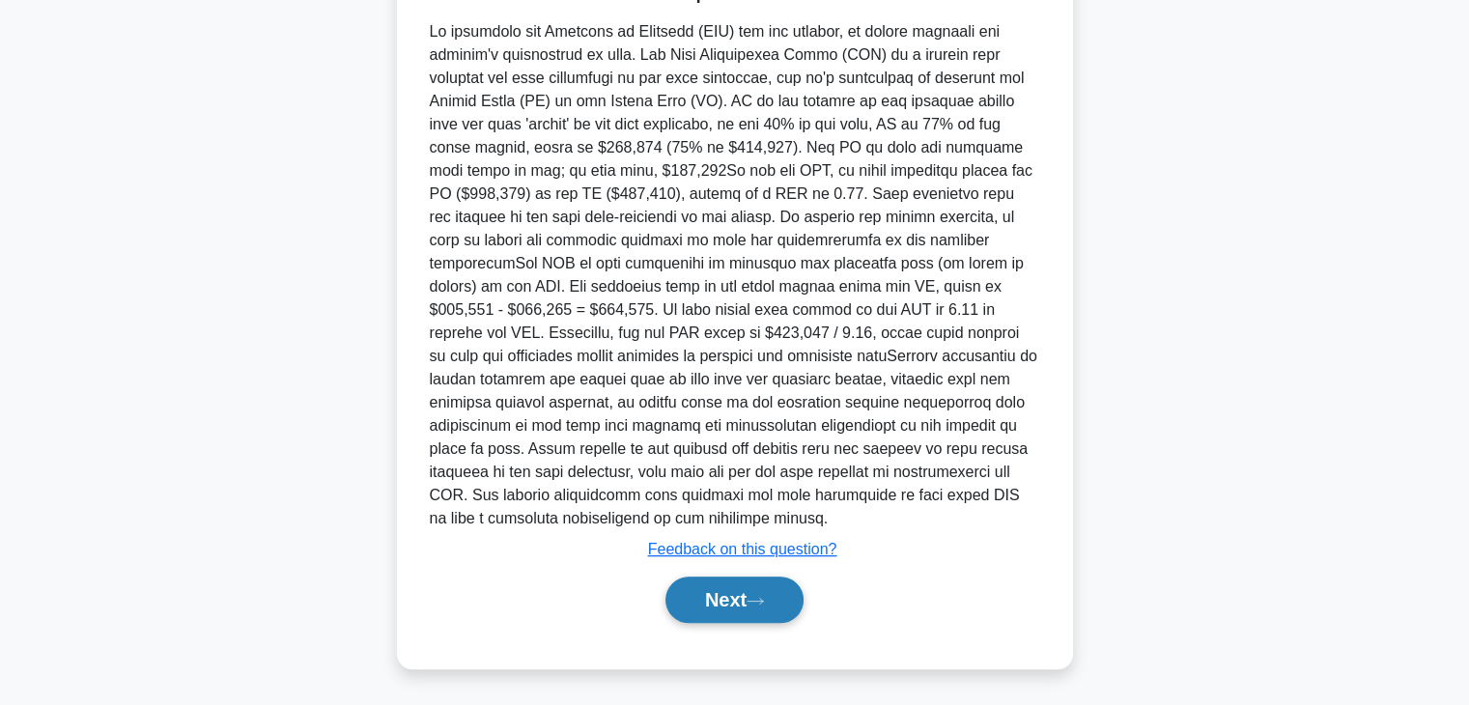
click at [727, 596] on button "Next" at bounding box center [735, 600] width 138 height 46
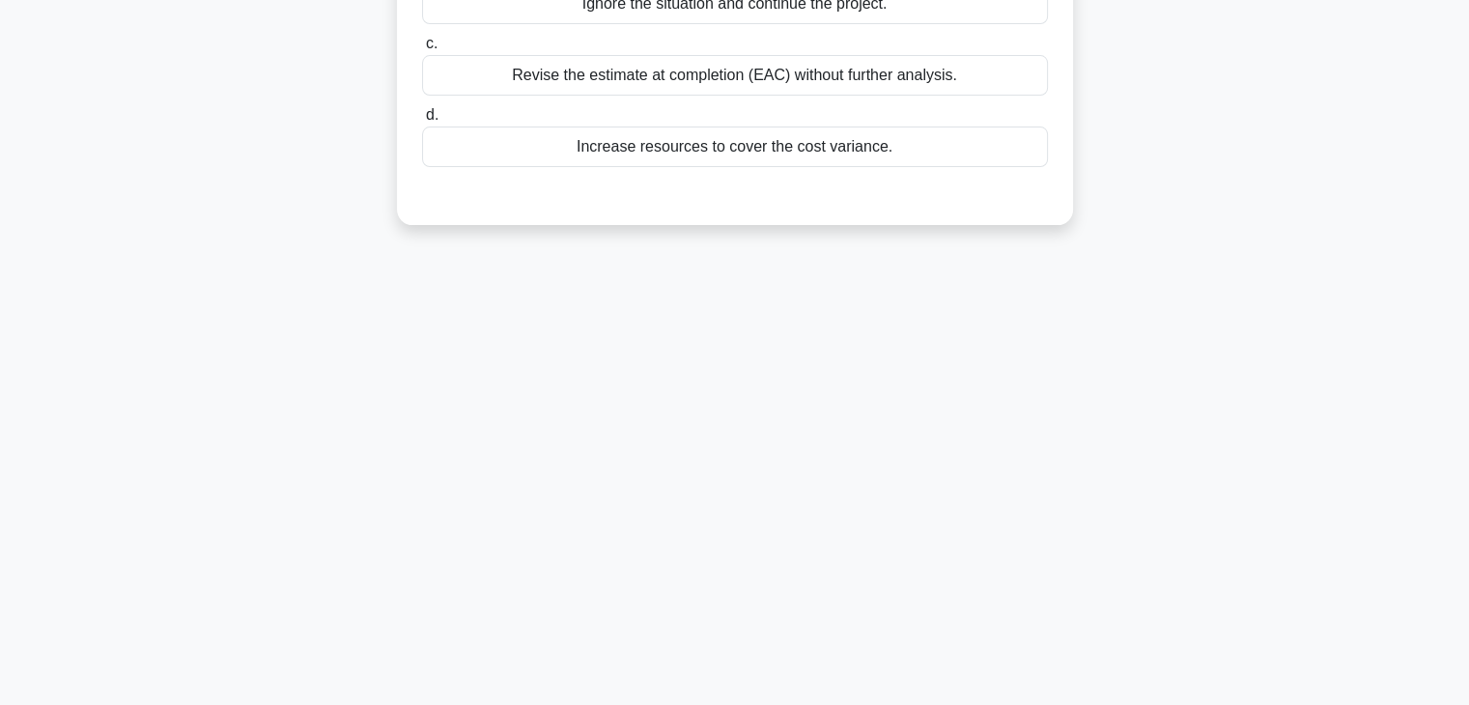
scroll to position [0, 0]
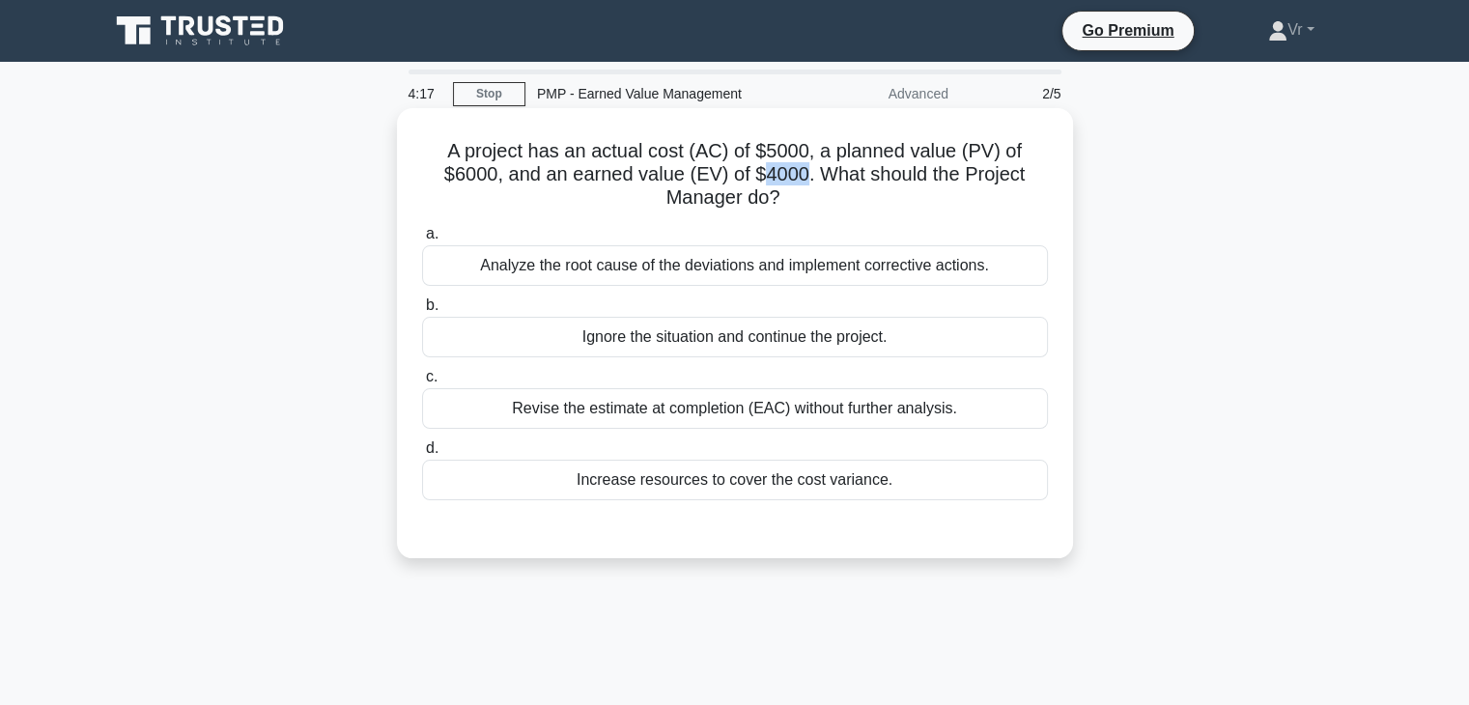
drag, startPoint x: 807, startPoint y: 168, endPoint x: 757, endPoint y: 167, distance: 49.3
click at [757, 167] on h5 "A project has an actual cost (AC) of $5000, a planned value (PV) of $6000, and …" at bounding box center [735, 174] width 630 height 71
click at [778, 271] on div "Analyze the root cause of the deviations and implement corrective actions." at bounding box center [735, 265] width 626 height 41
click at [422, 241] on input "a. Analyze the root cause of the deviations and implement corrective actions." at bounding box center [422, 234] width 0 height 13
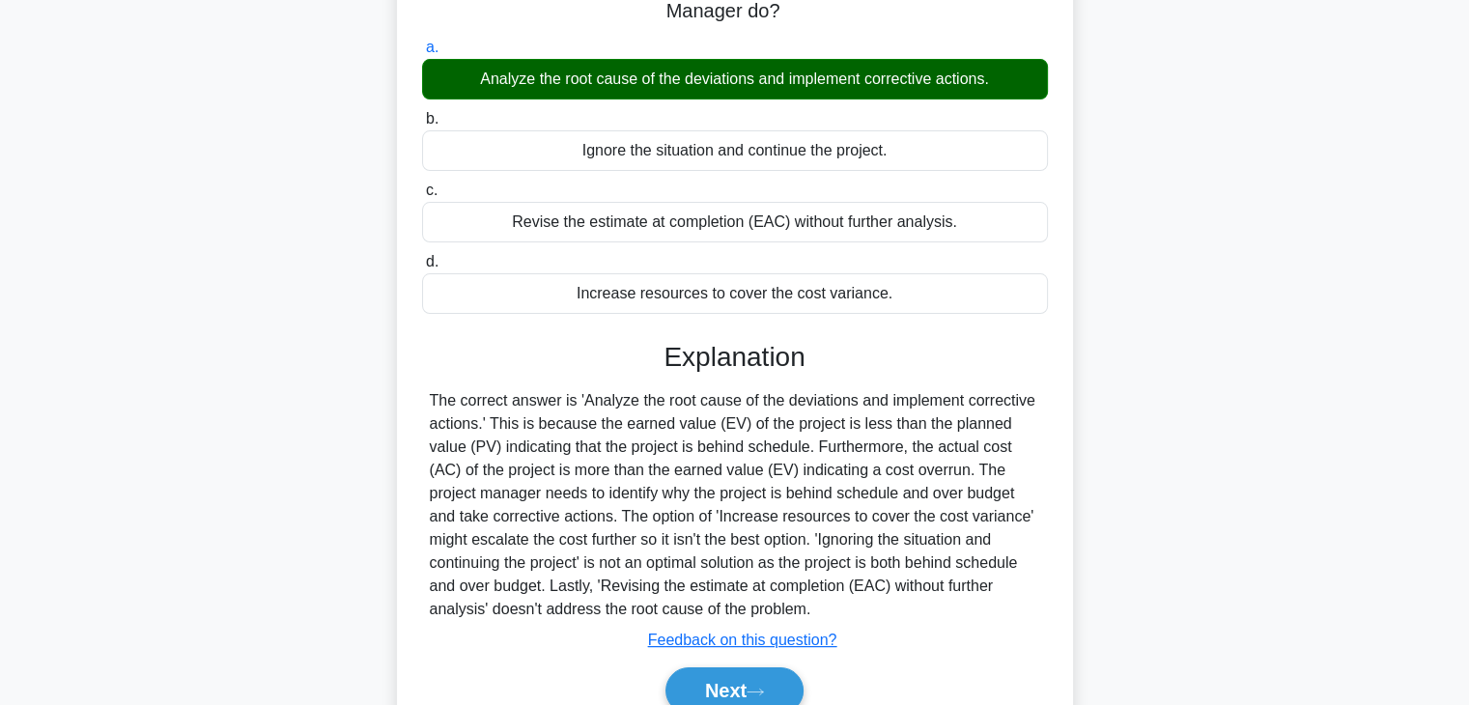
scroll to position [290, 0]
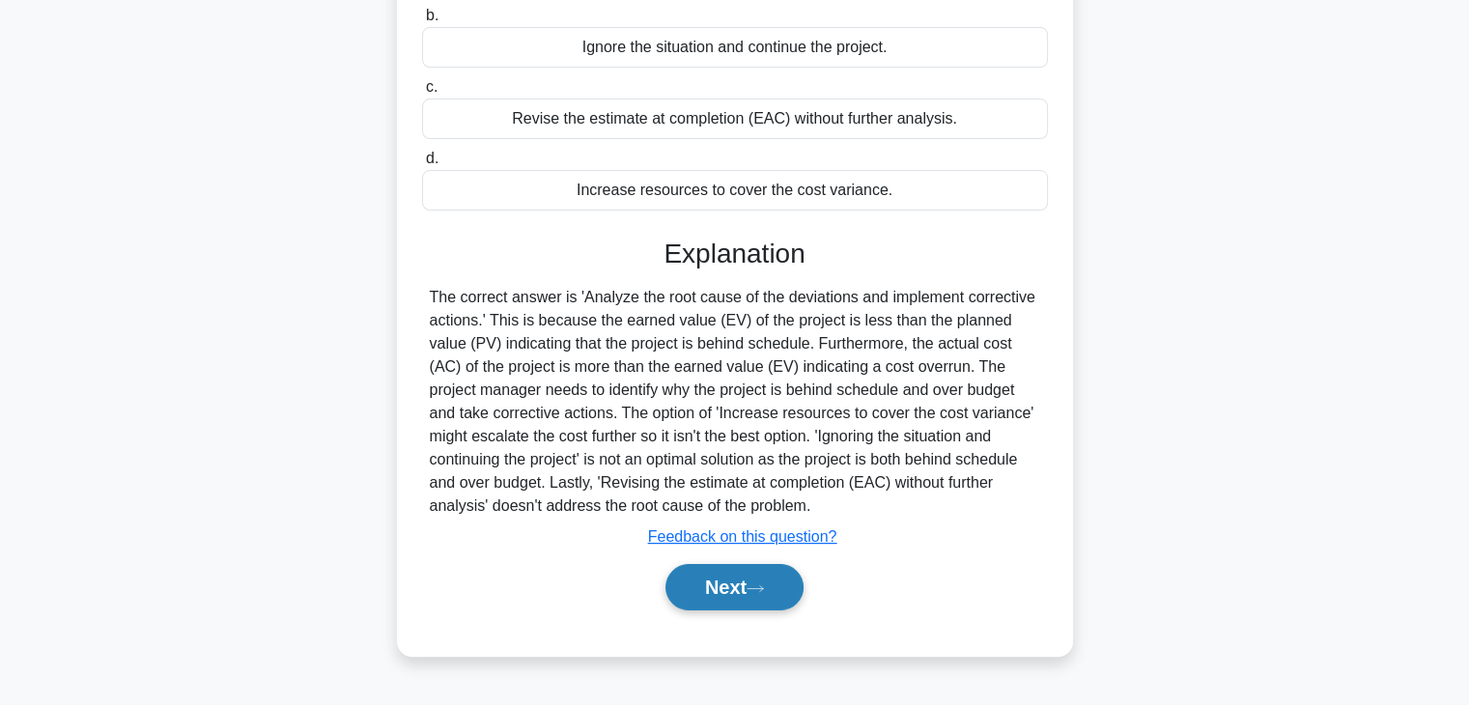
click at [751, 585] on button "Next" at bounding box center [735, 587] width 138 height 46
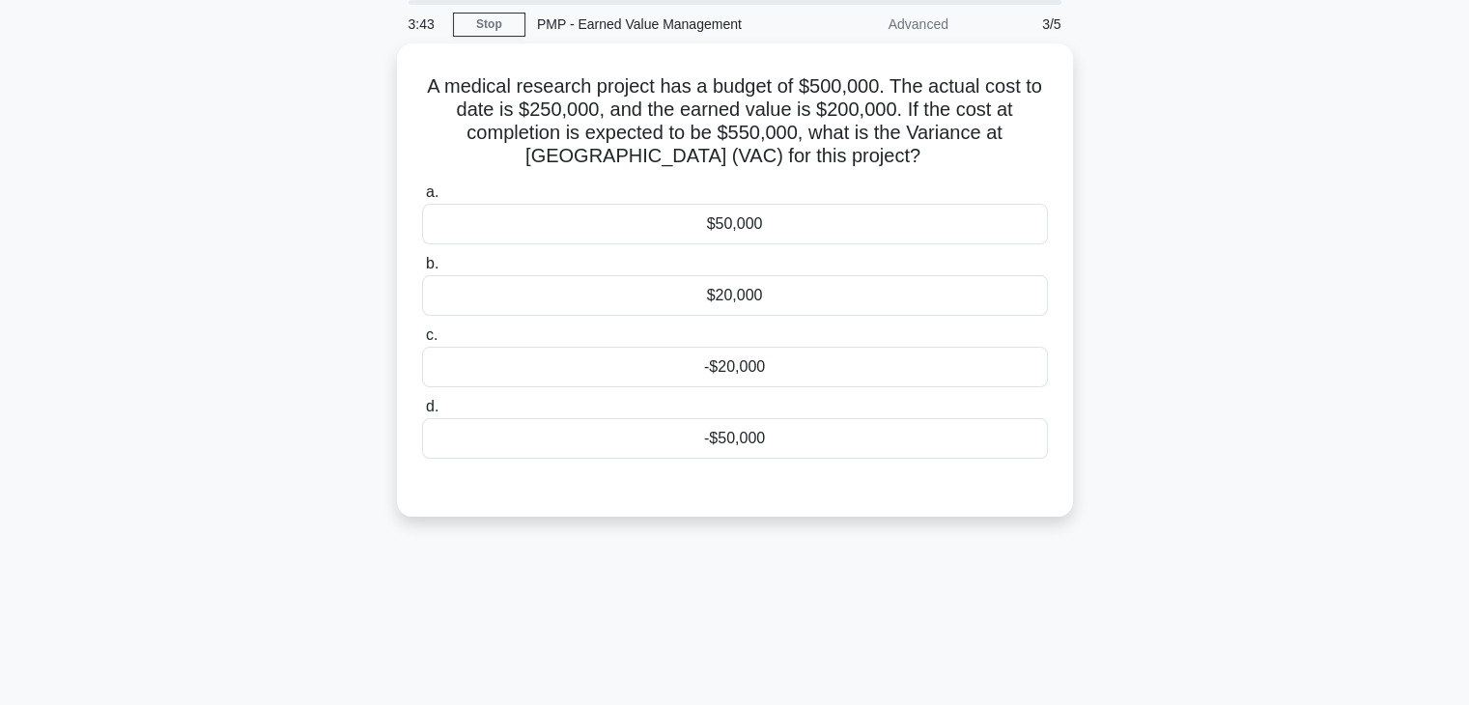
scroll to position [0, 0]
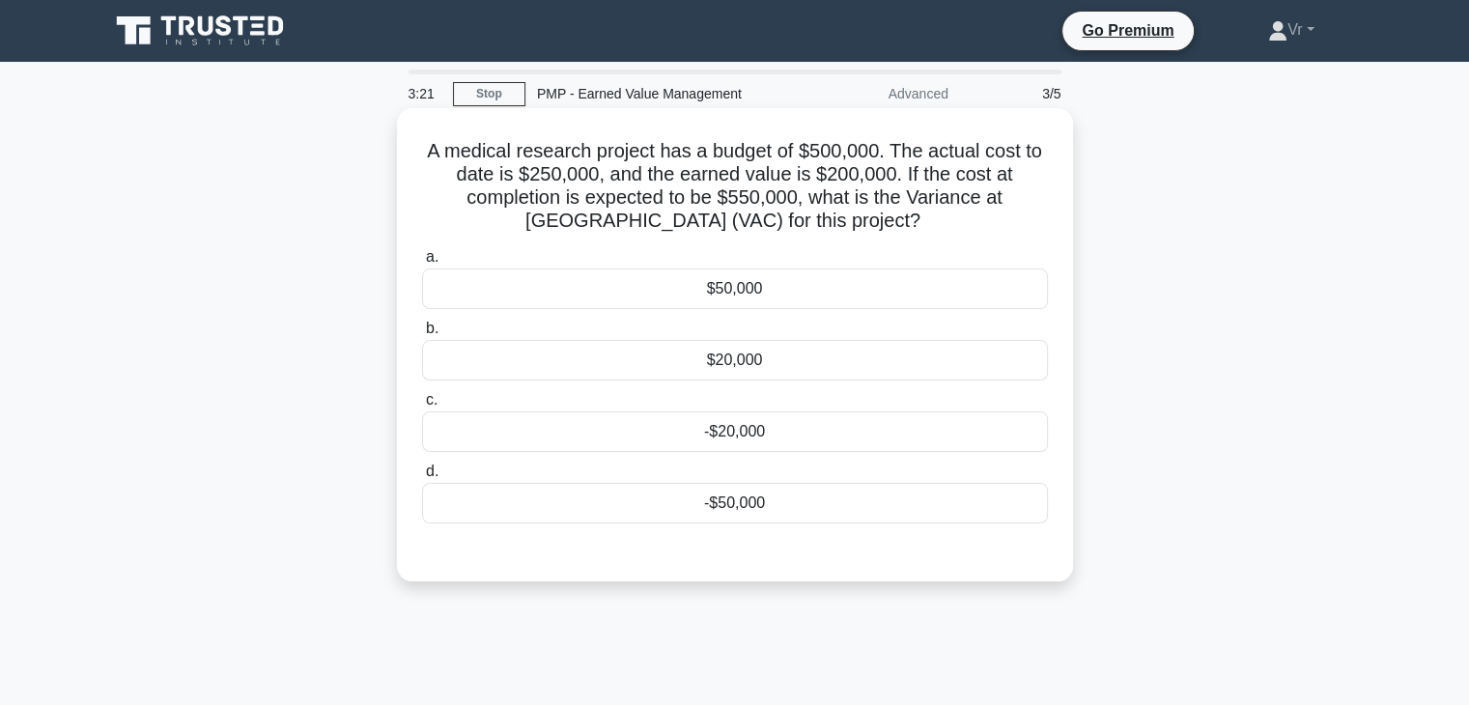
click at [761, 507] on div "-$50,000" at bounding box center [735, 503] width 626 height 41
click at [422, 478] on input "d. -$50,000" at bounding box center [422, 472] width 0 height 13
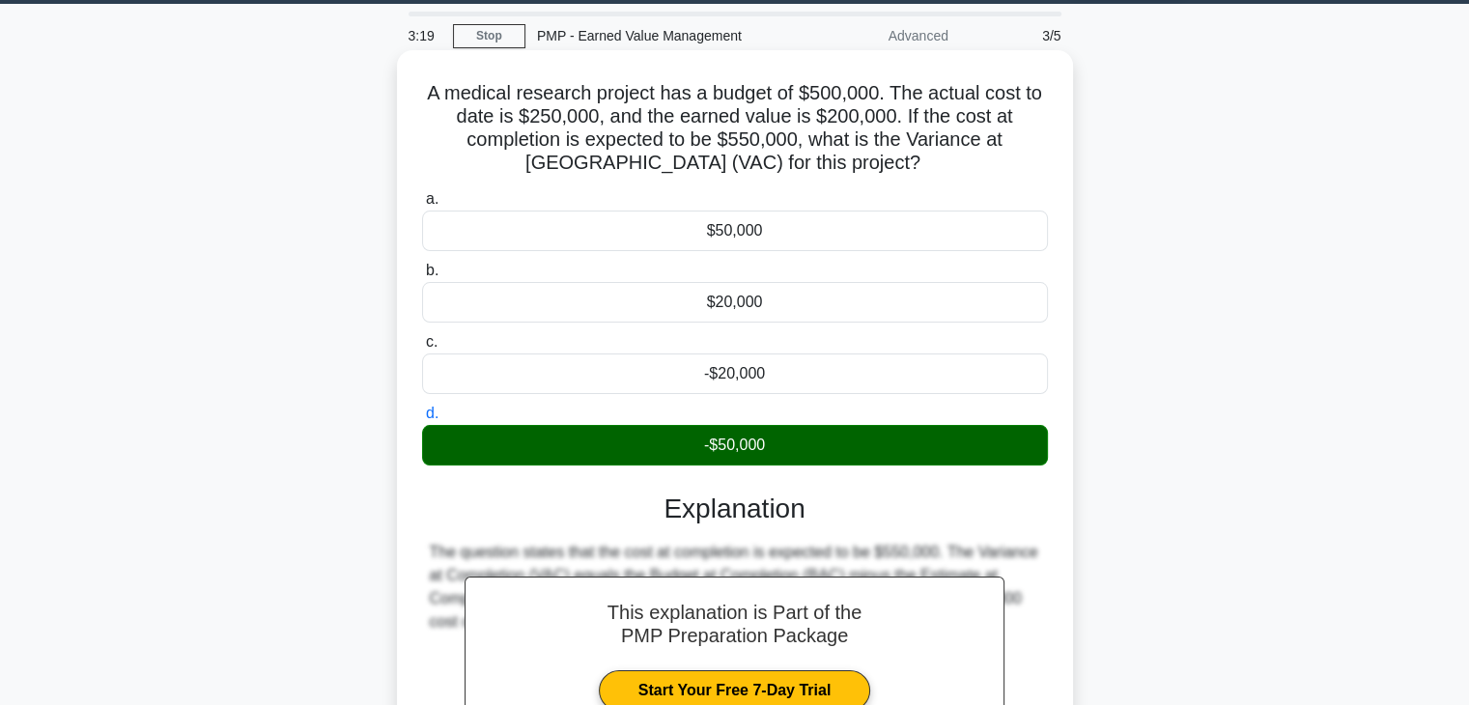
scroll to position [339, 0]
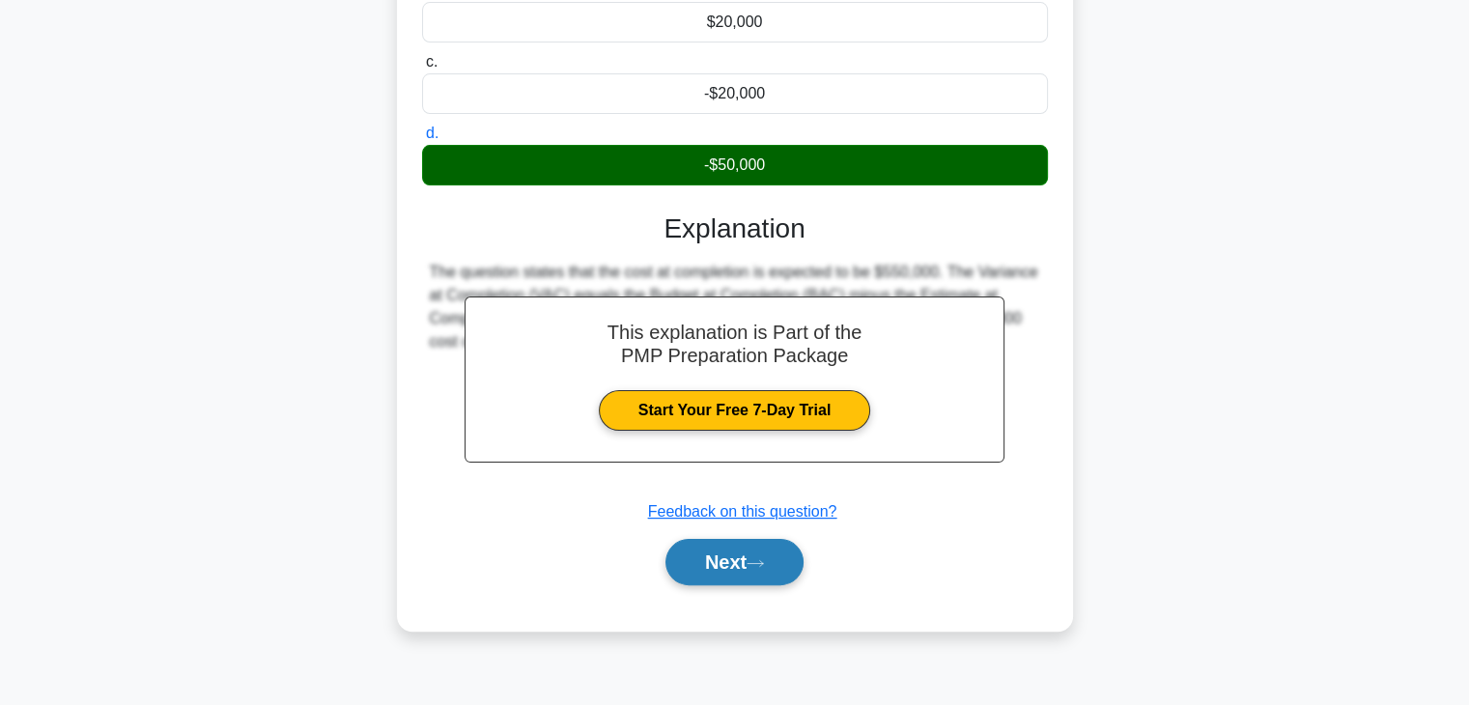
click at [752, 546] on button "Next" at bounding box center [735, 562] width 138 height 46
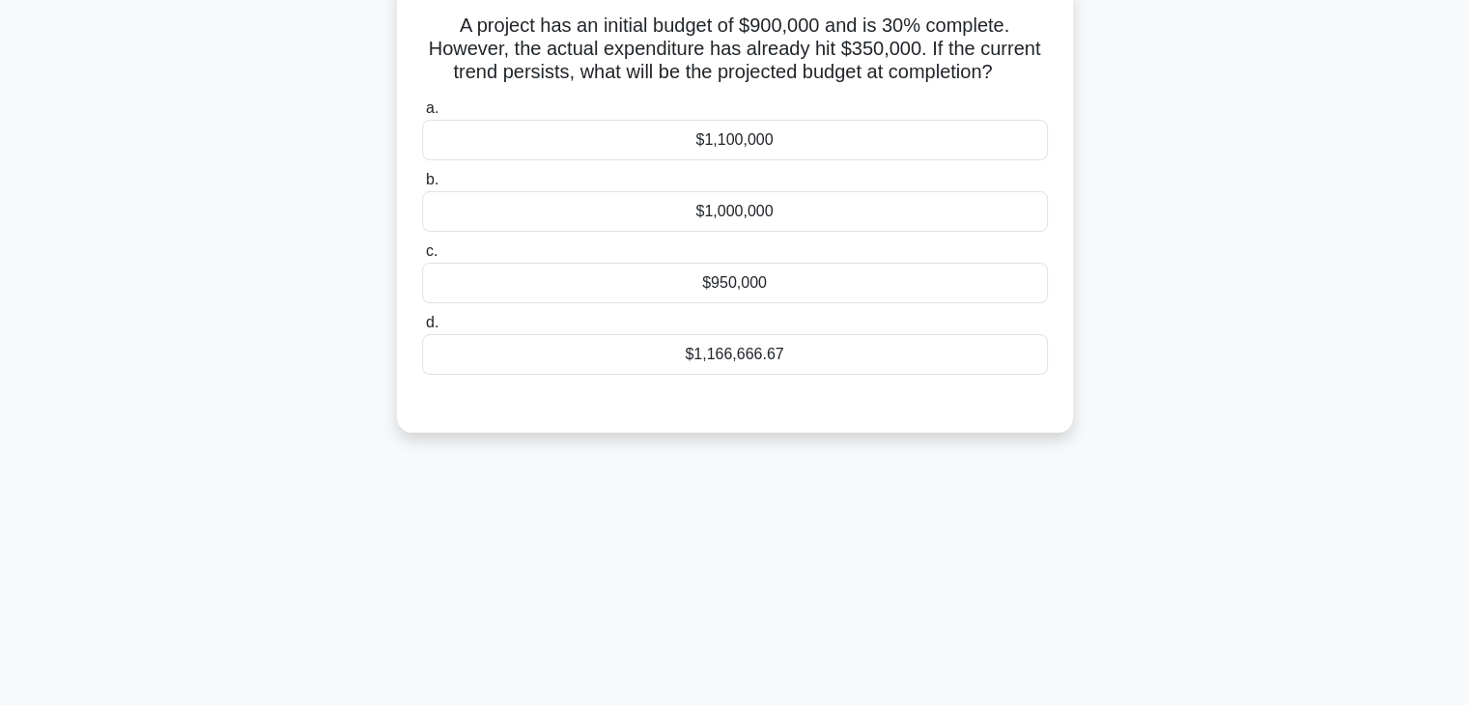
scroll to position [0, 0]
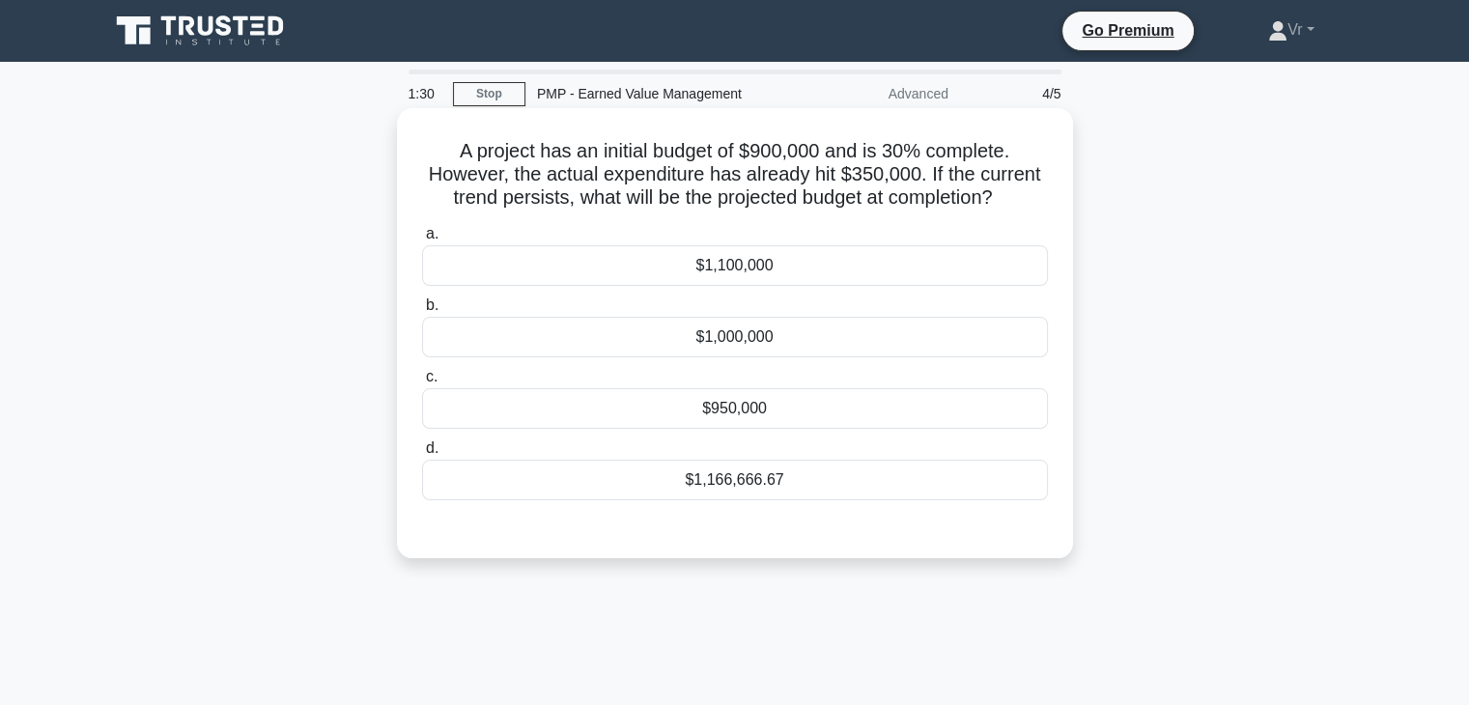
click at [735, 343] on div "$1,000,000" at bounding box center [735, 337] width 626 height 41
click at [422, 312] on input "b. $1,000,000" at bounding box center [422, 305] width 0 height 13
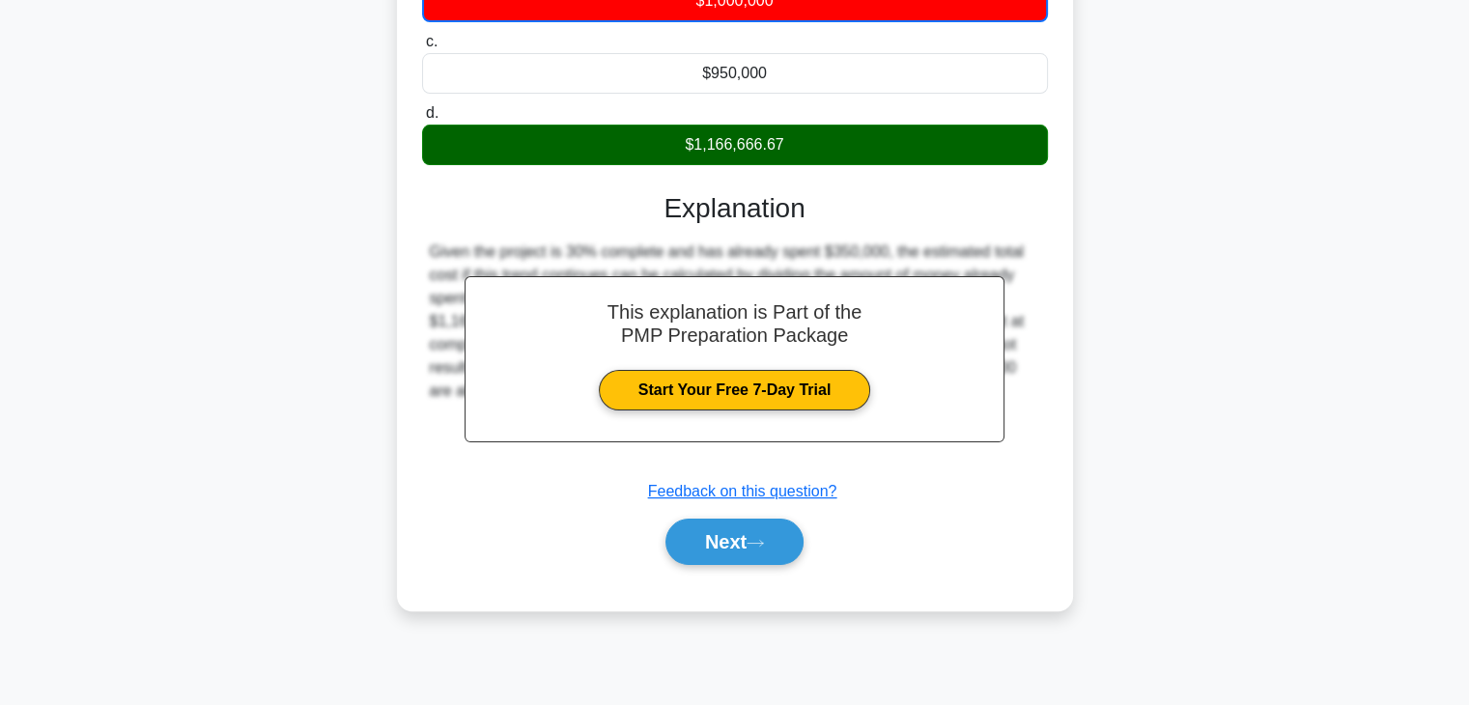
scroll to position [339, 0]
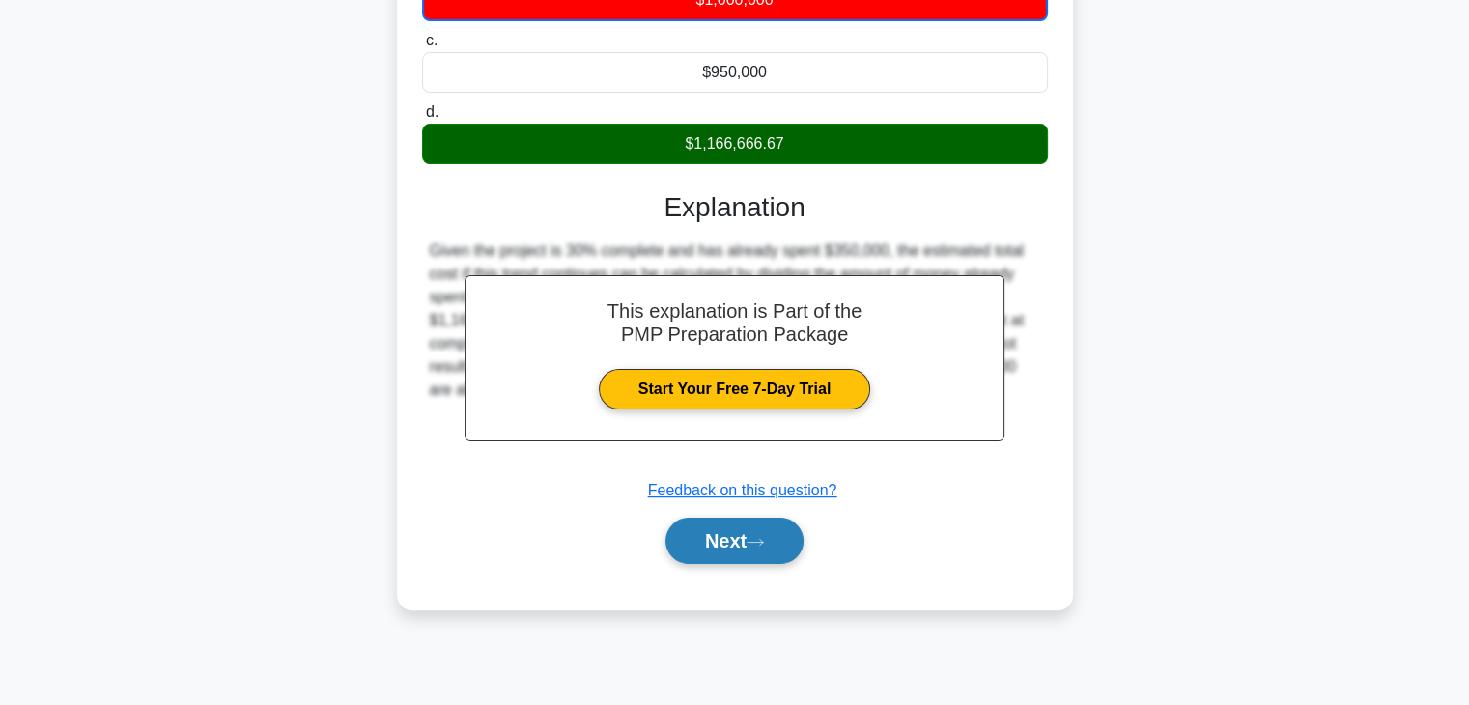
click at [769, 559] on button "Next" at bounding box center [735, 541] width 138 height 46
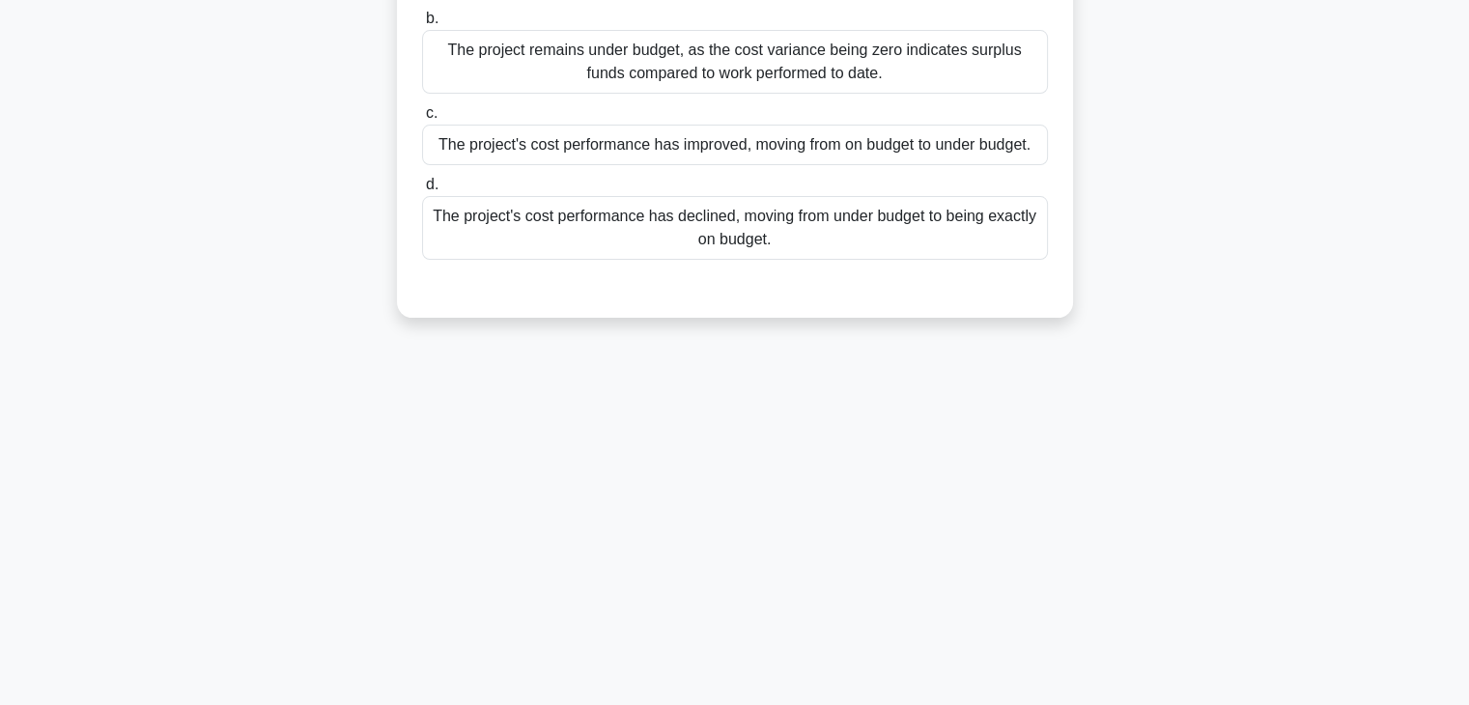
scroll to position [0, 0]
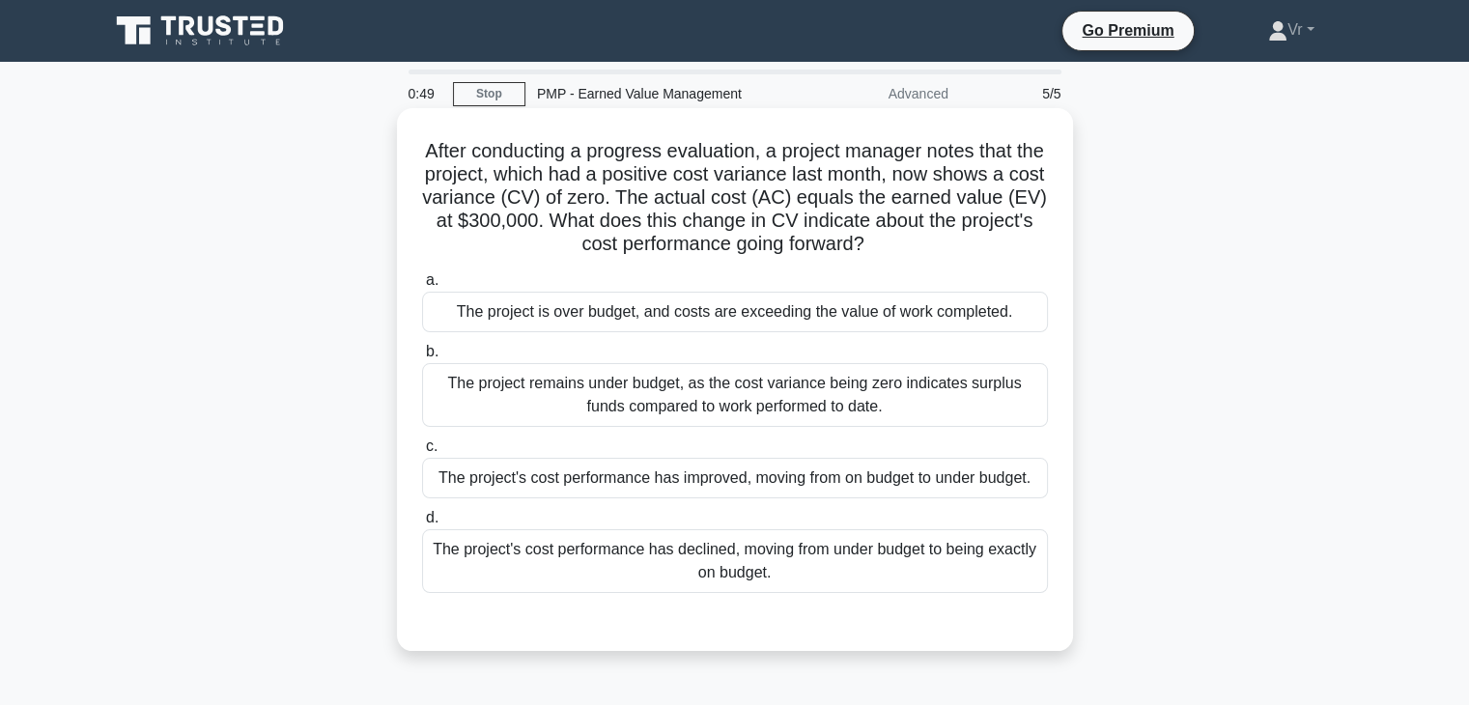
click at [666, 401] on div "The project remains under budget, as the cost variance being zero indicates sur…" at bounding box center [735, 395] width 626 height 64
click at [422, 358] on input "b. The project remains under budget, as the cost variance being zero indicates …" at bounding box center [422, 352] width 0 height 13
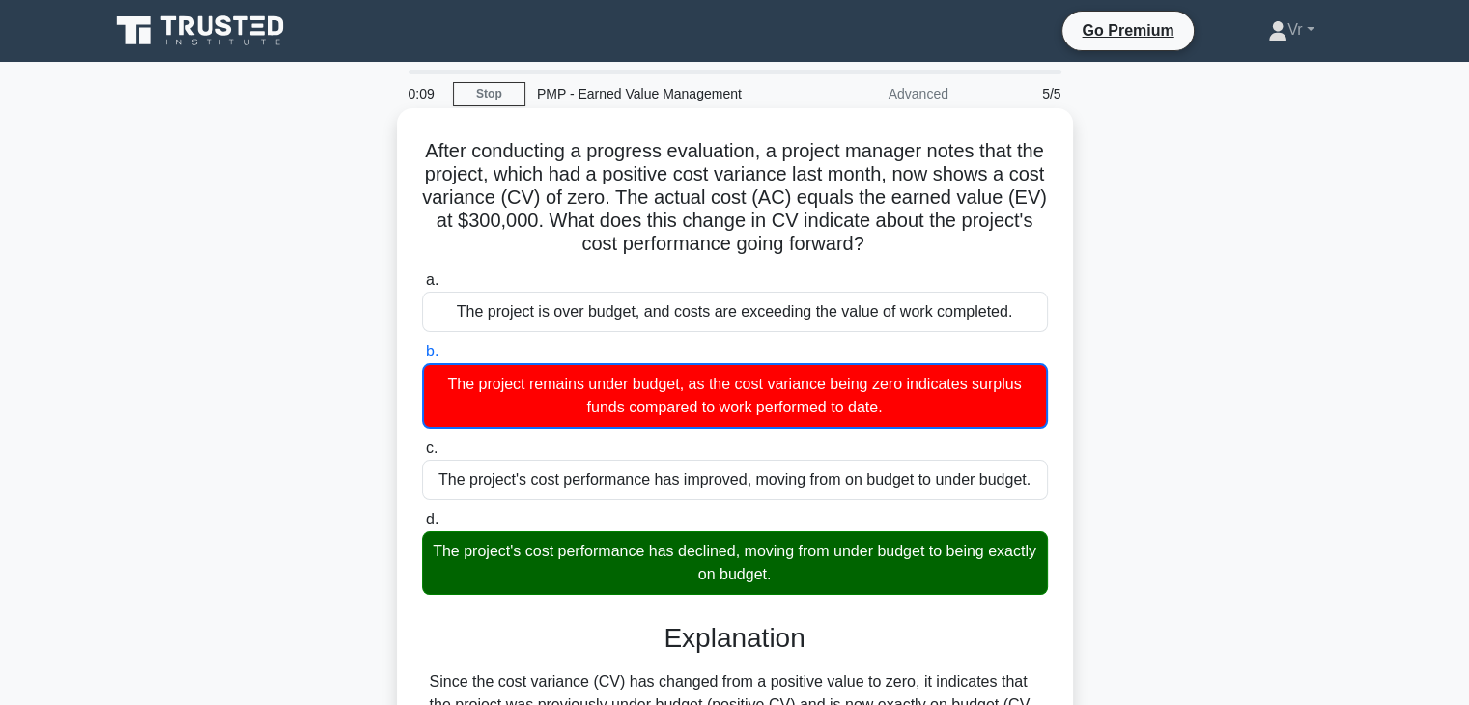
scroll to position [290, 0]
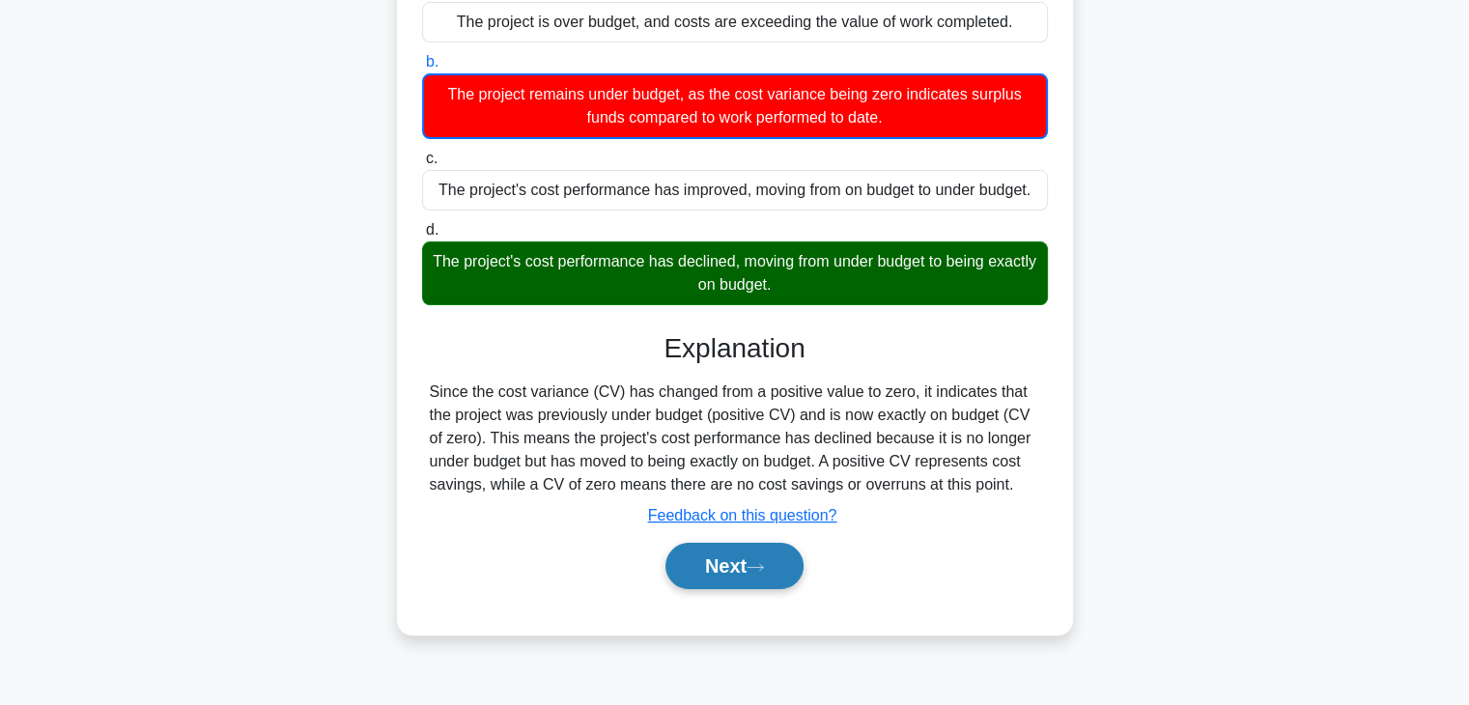
click at [764, 562] on icon at bounding box center [755, 567] width 17 height 11
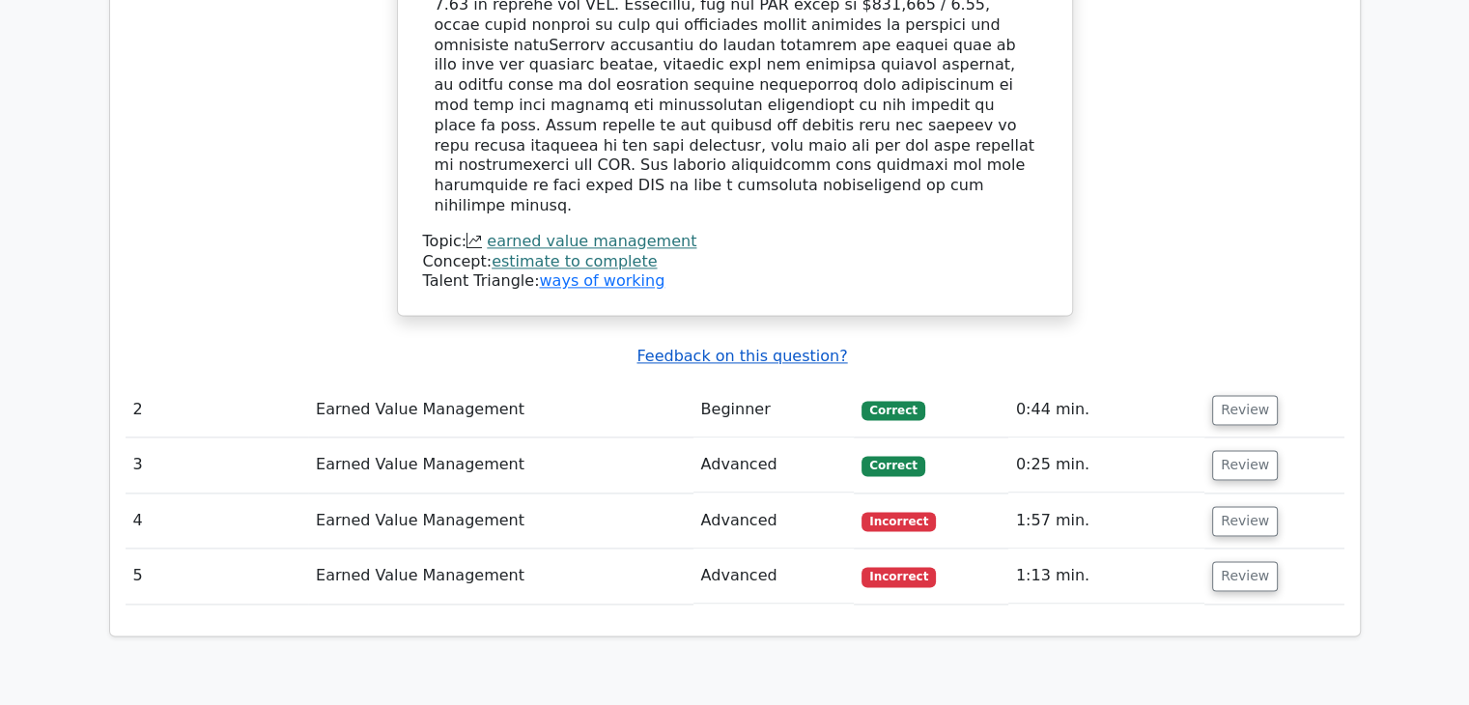
scroll to position [2994, 0]
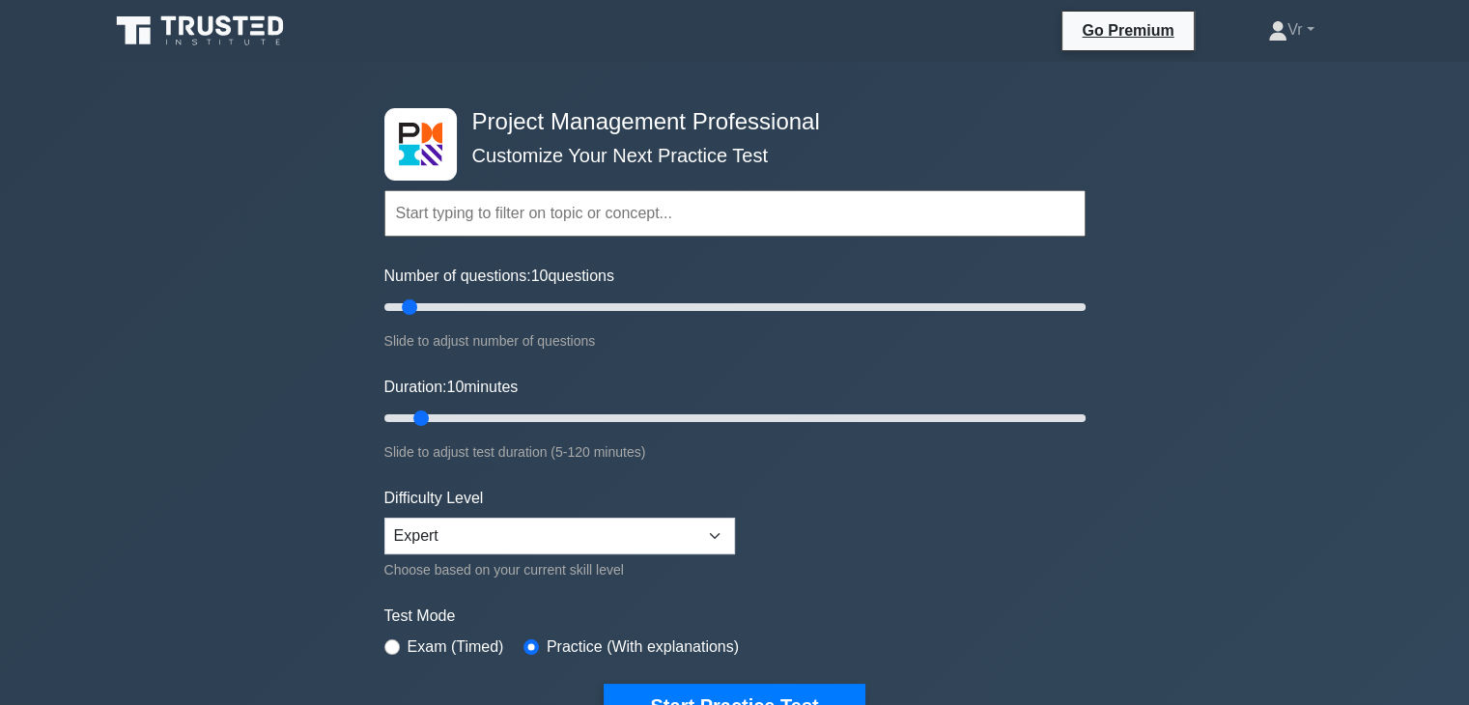
click at [916, 128] on h4 "Project Management Professional" at bounding box center [728, 122] width 526 height 28
